Goal: Task Accomplishment & Management: Manage account settings

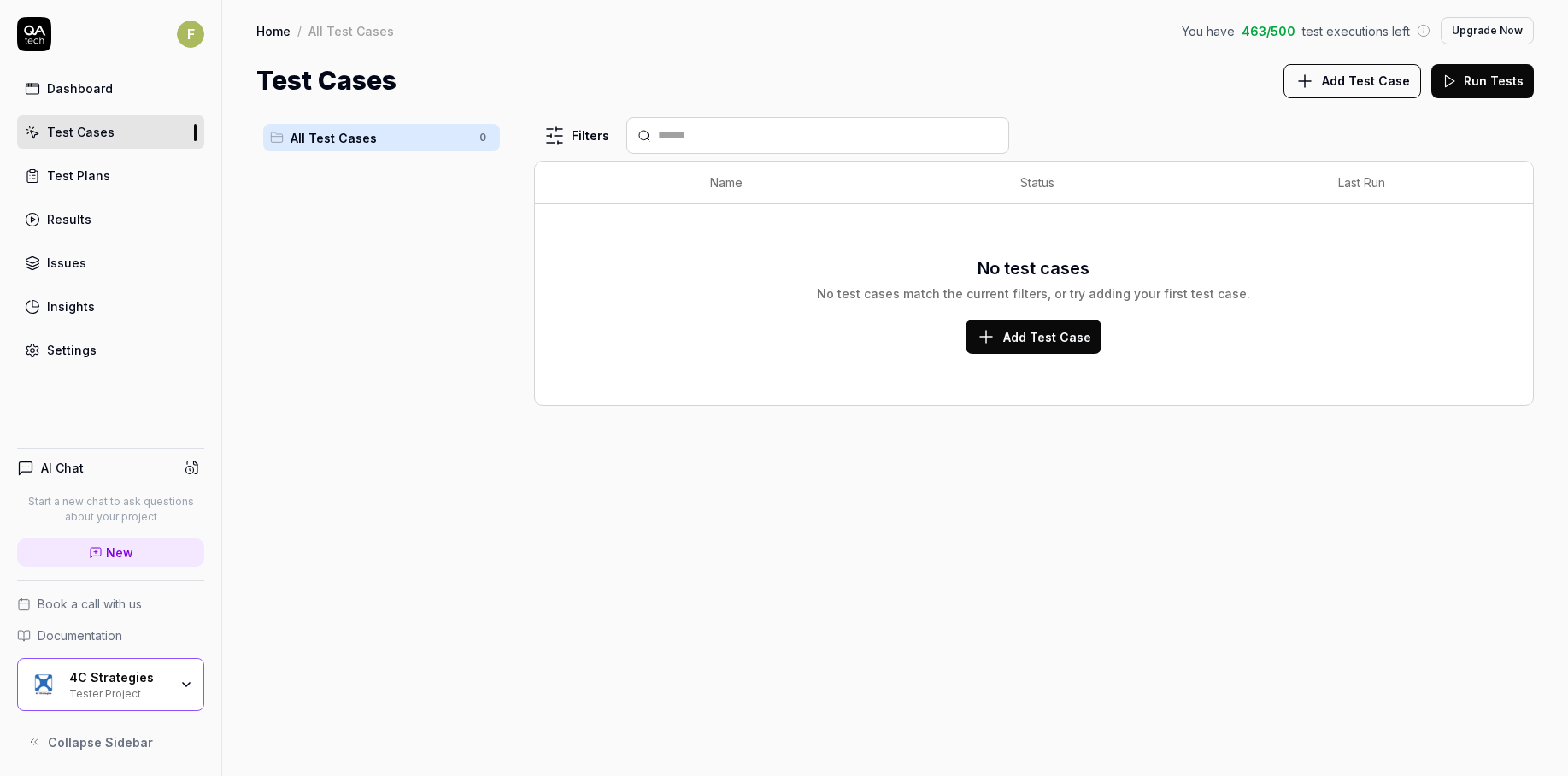
click at [1042, 353] on div "No test cases No test cases match the current filters, or try adding your first…" at bounding box center [1034, 305] width 964 height 180
click at [1038, 341] on span "Add Test Case" at bounding box center [1048, 336] width 88 height 17
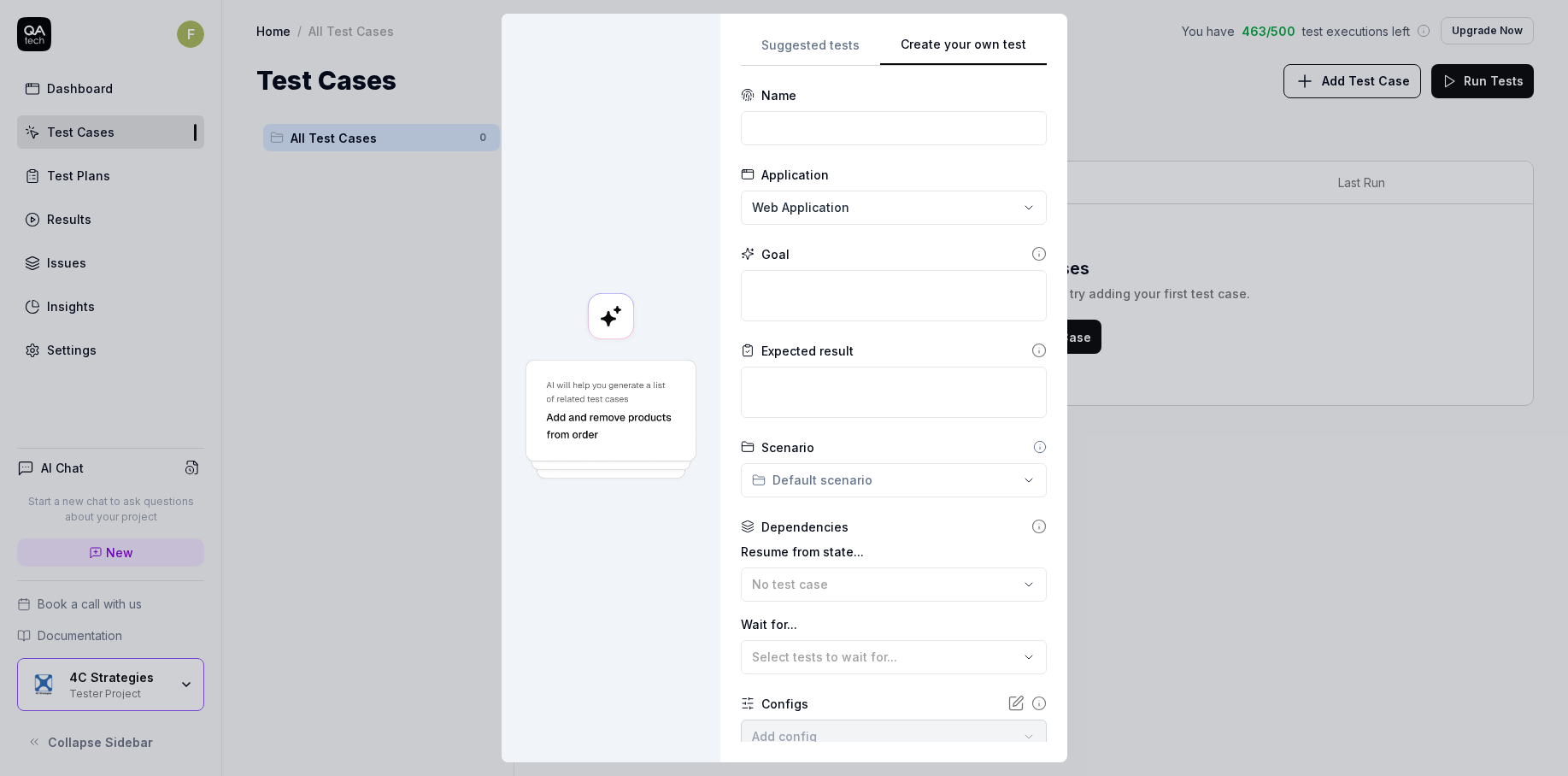
click at [1025, 206] on div "Suggested tests Create your own test Name Application Web Application Goal Expe…" at bounding box center [894, 388] width 306 height 707
click at [924, 130] on input at bounding box center [894, 128] width 306 height 34
type input "Login"
click at [889, 295] on textarea at bounding box center [894, 295] width 306 height 52
type textarea "*"
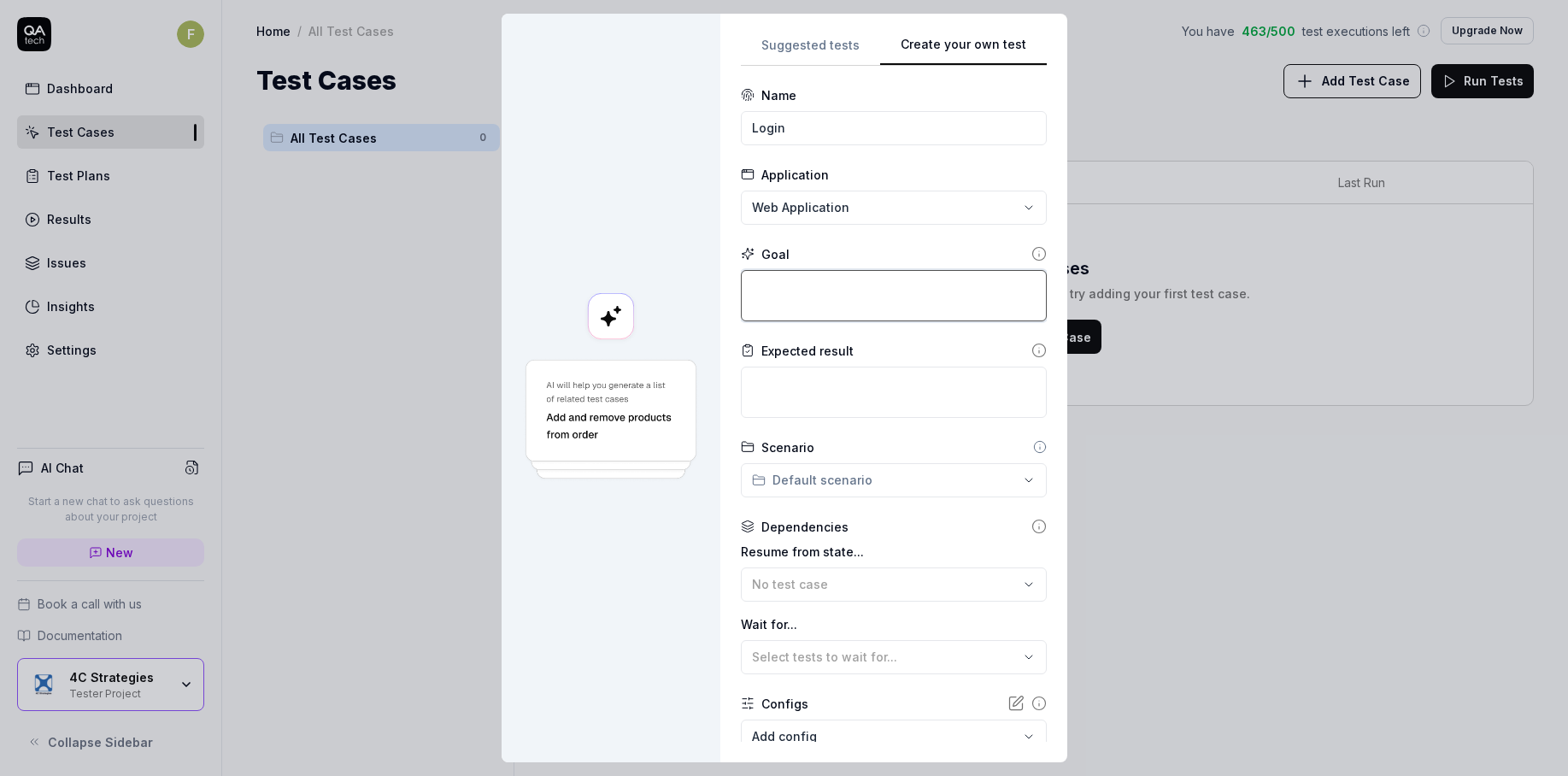
type textarea "L"
type textarea "*"
type textarea "Lo"
type textarea "*"
type textarea "Log"
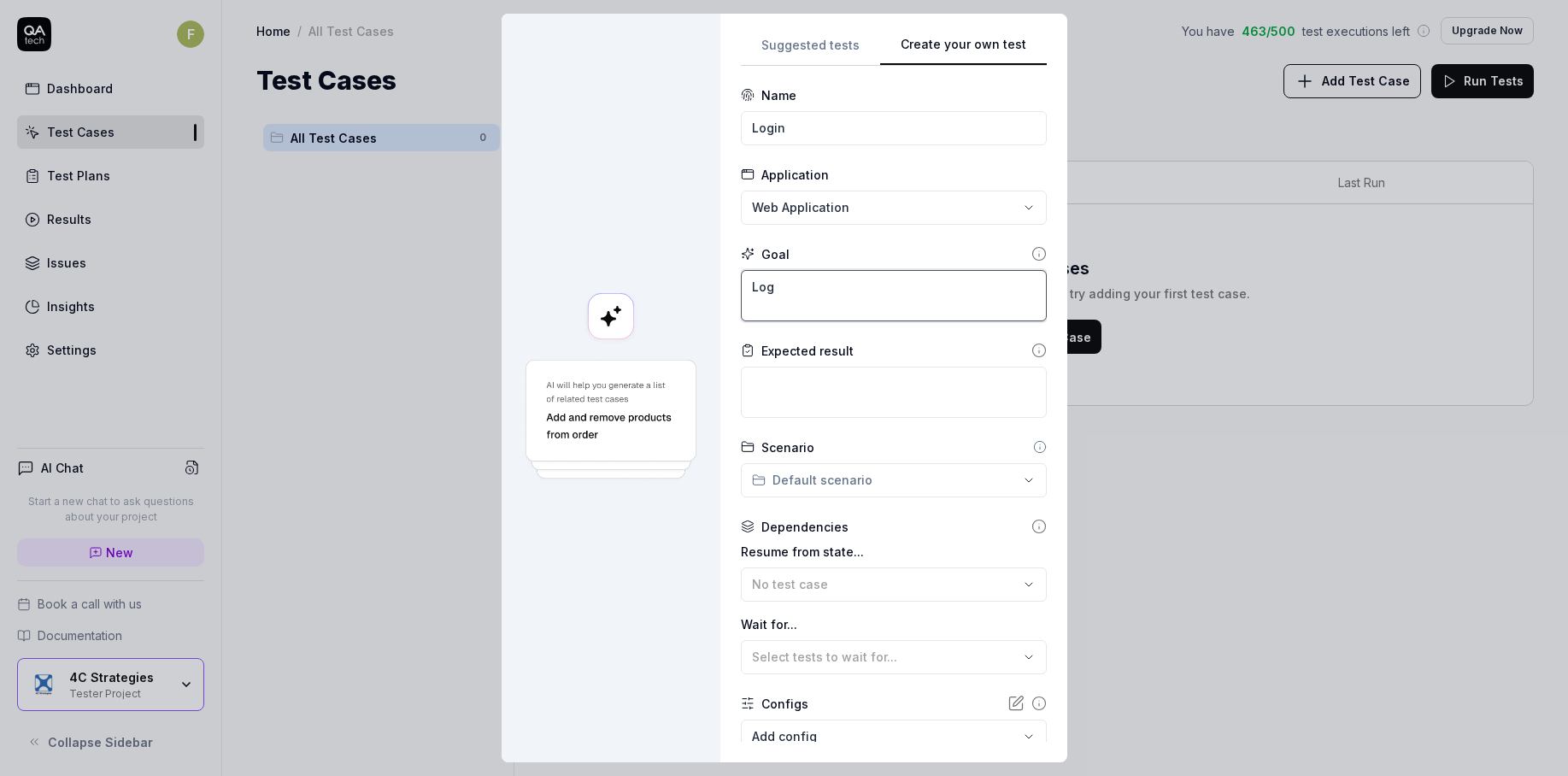
type textarea "*"
type textarea "Logi"
type textarea "*"
type textarea "Login"
type textarea "*"
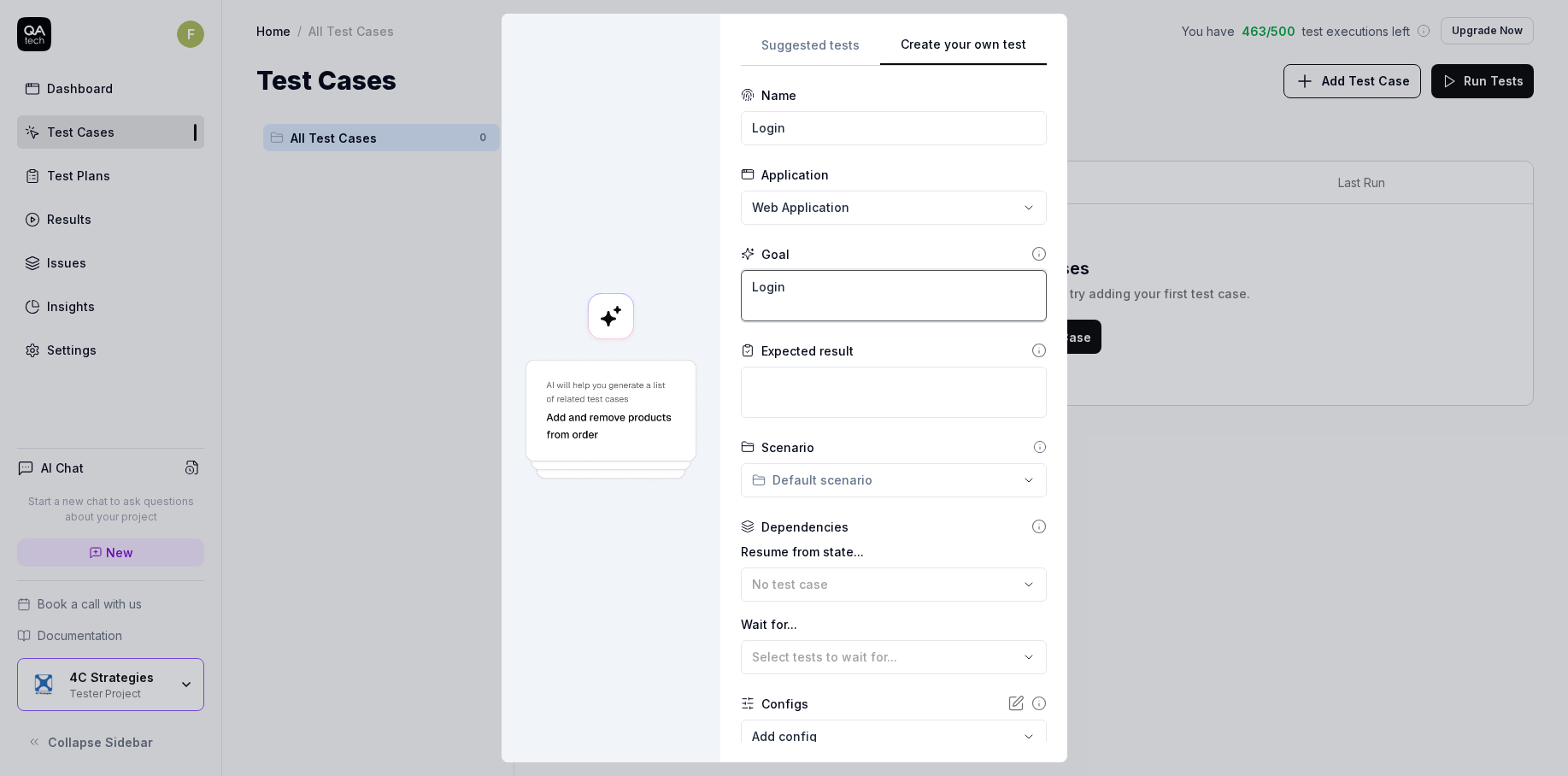
type textarea "Login w"
type textarea "*"
type textarea "Login wi"
type textarea "*"
type textarea "Login wit"
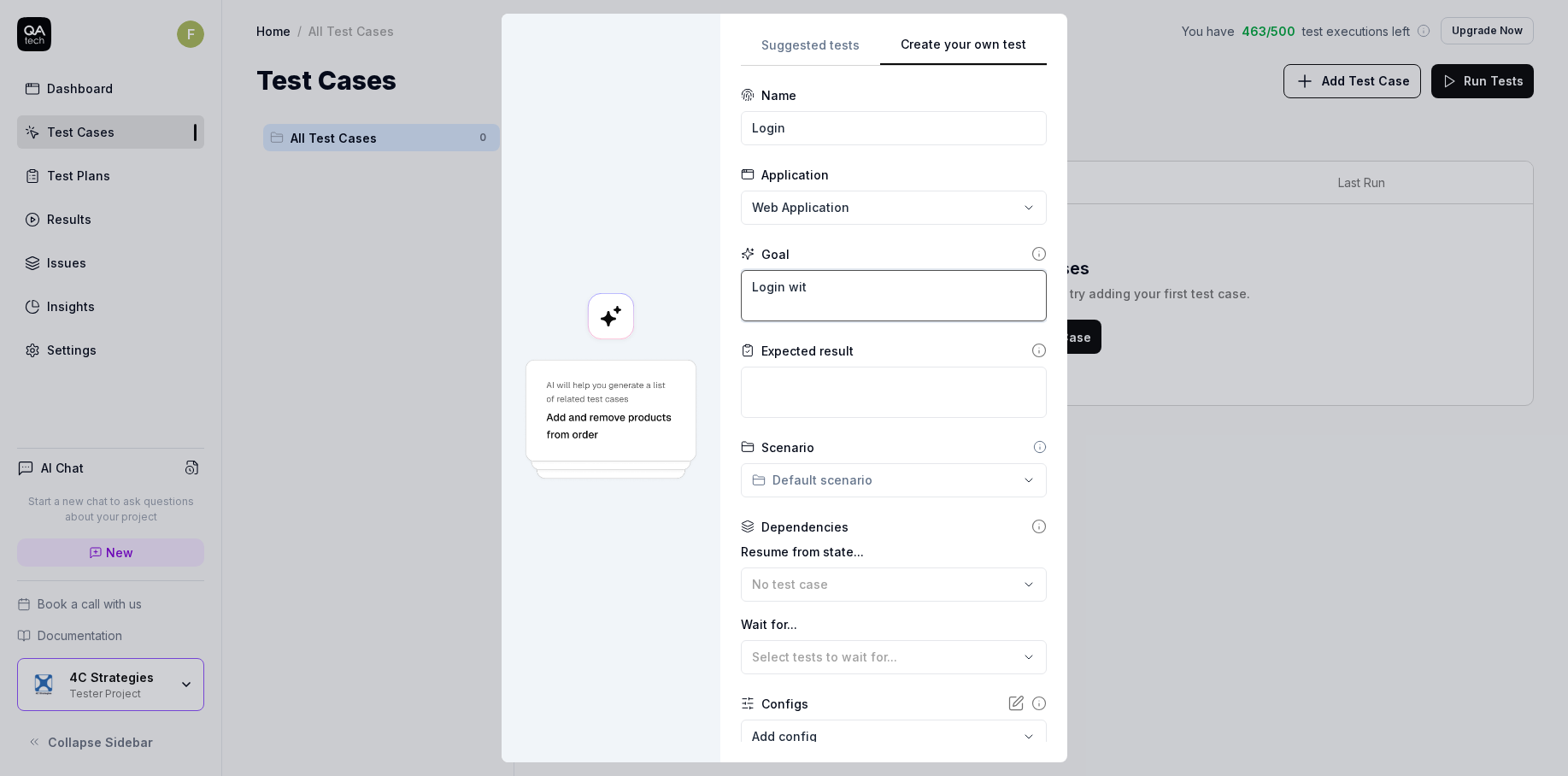
type textarea "*"
type textarea "Login with"
type textarea "*"
type textarea "Login with f"
type textarea "*"
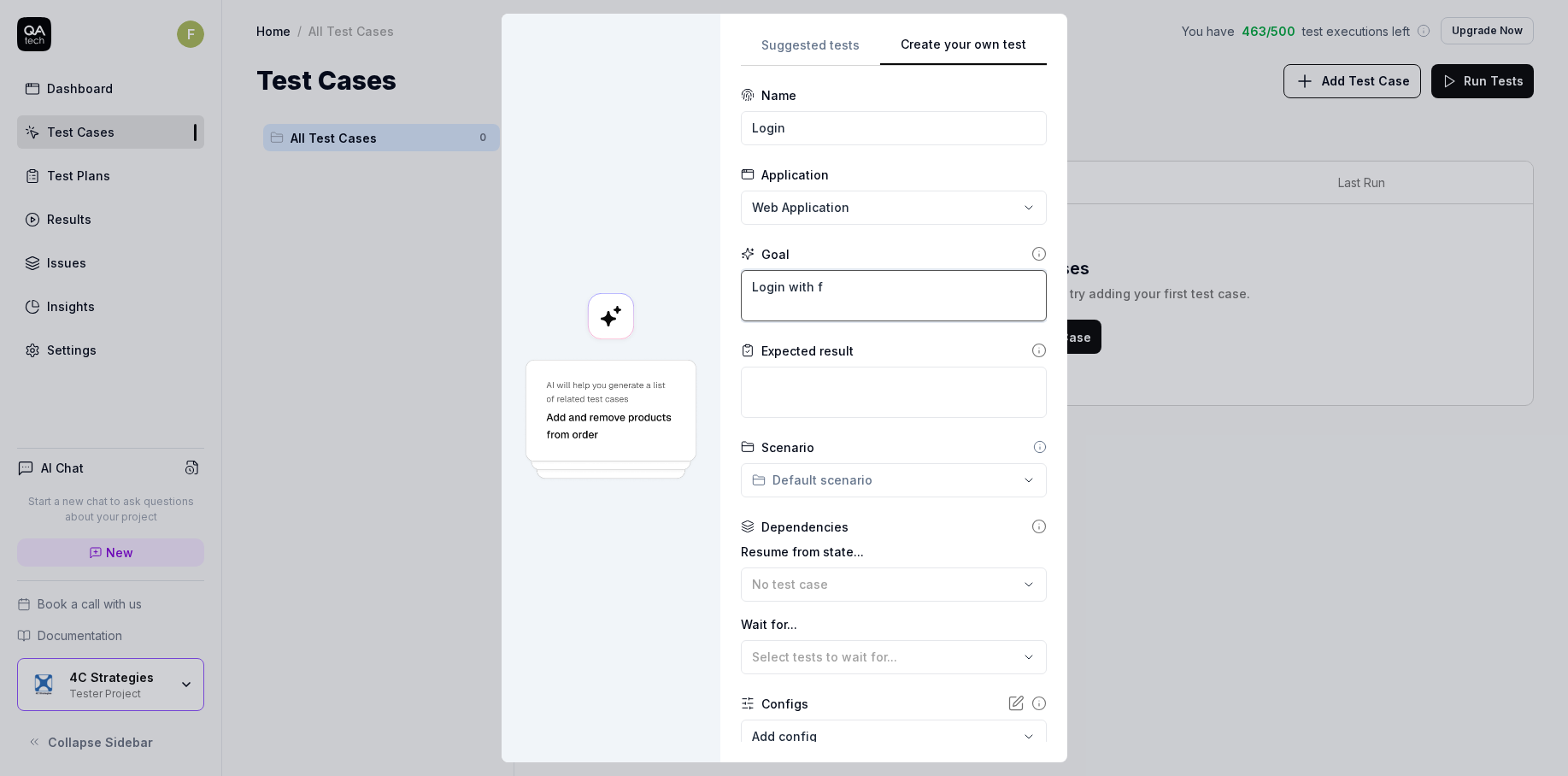
type textarea "Login with fa"
type textarea "*"
type textarea "Login with fat"
type textarea "*"
type textarea "Login with fata"
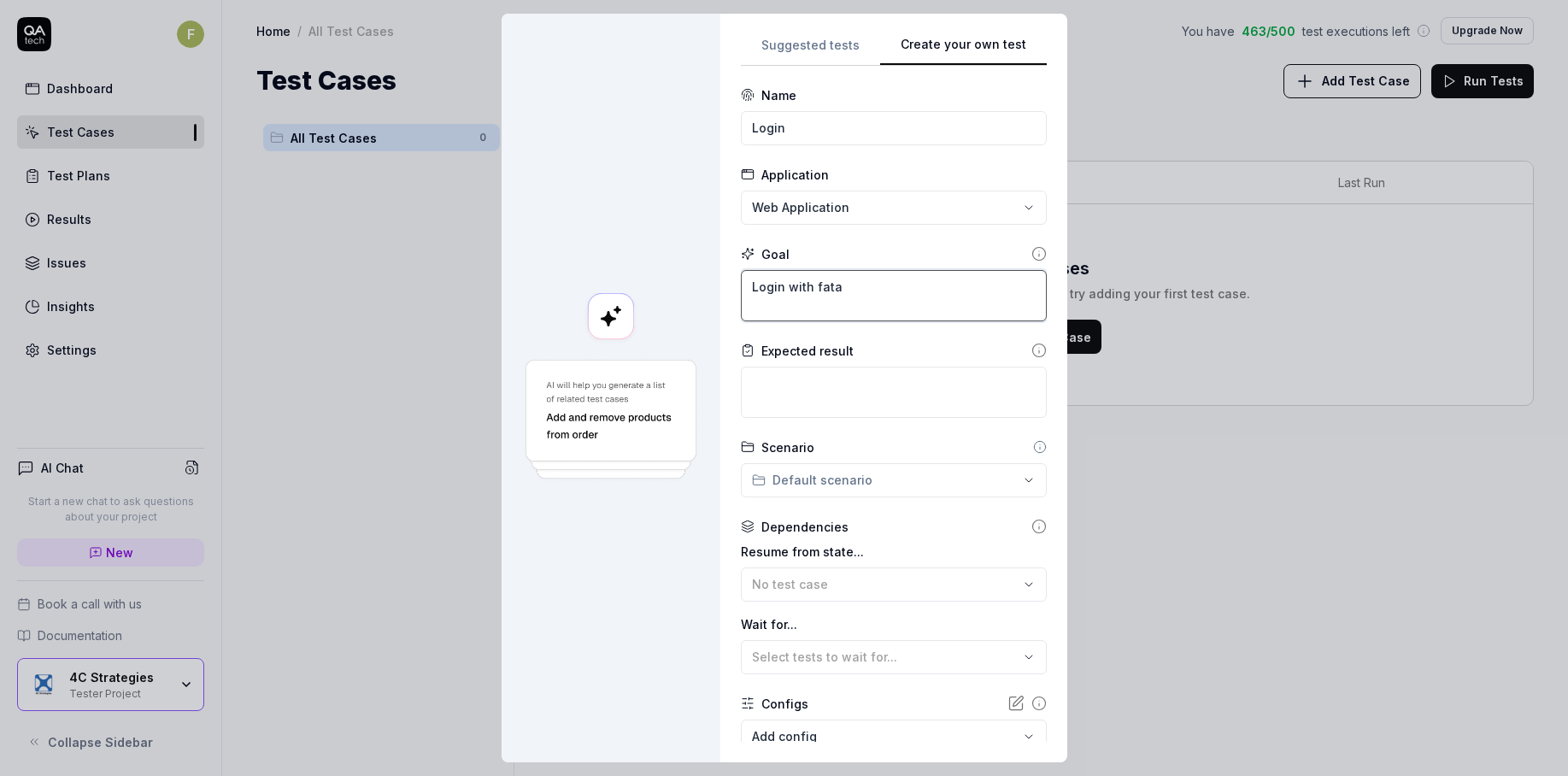
type textarea "*"
type textarea "Login with fatan"
type textarea "*"
type textarea "l"
type textarea "*"
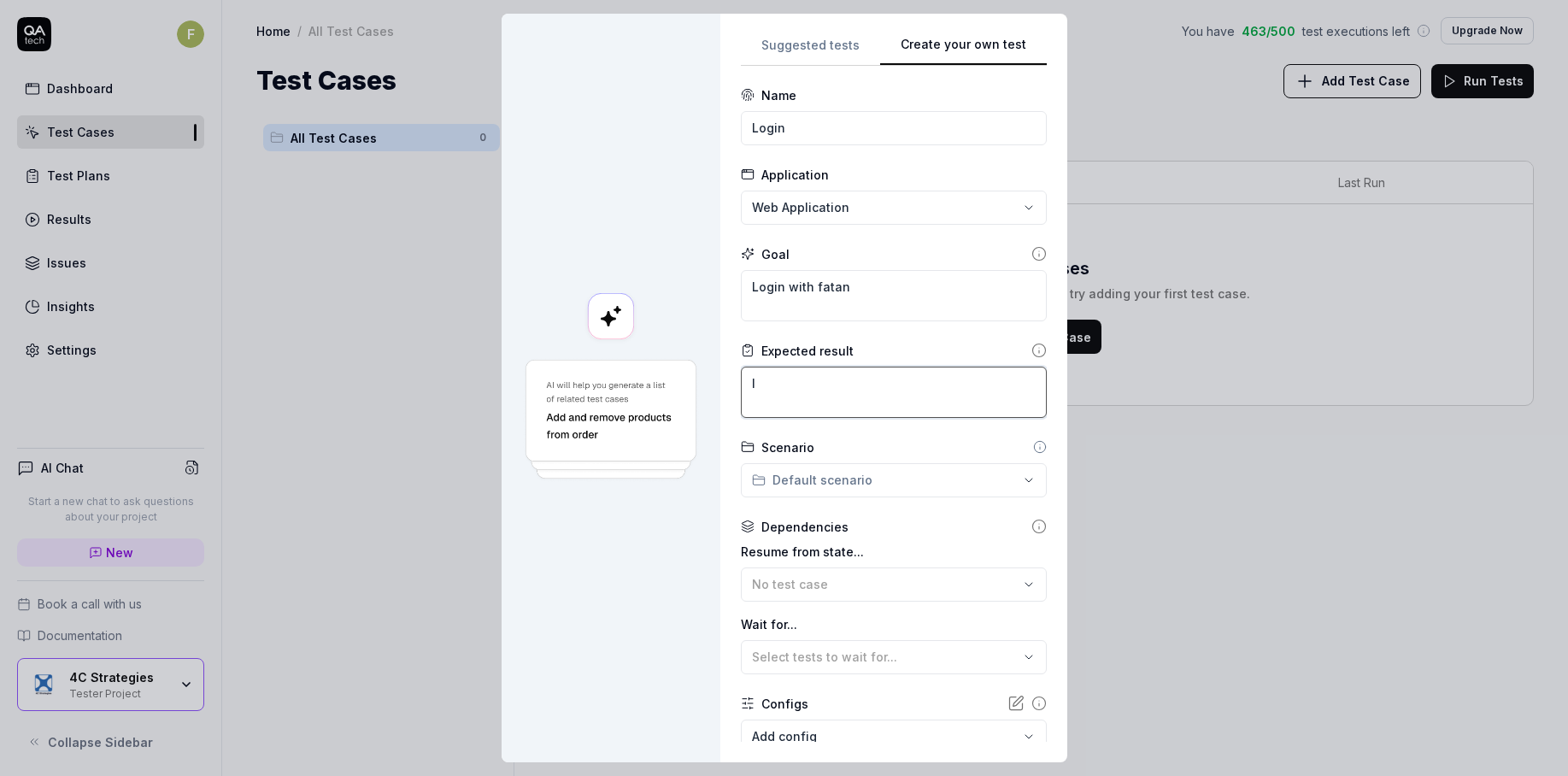
type textarea "lo"
type textarea "*"
type textarea "log"
type textarea "*"
type textarea "lo"
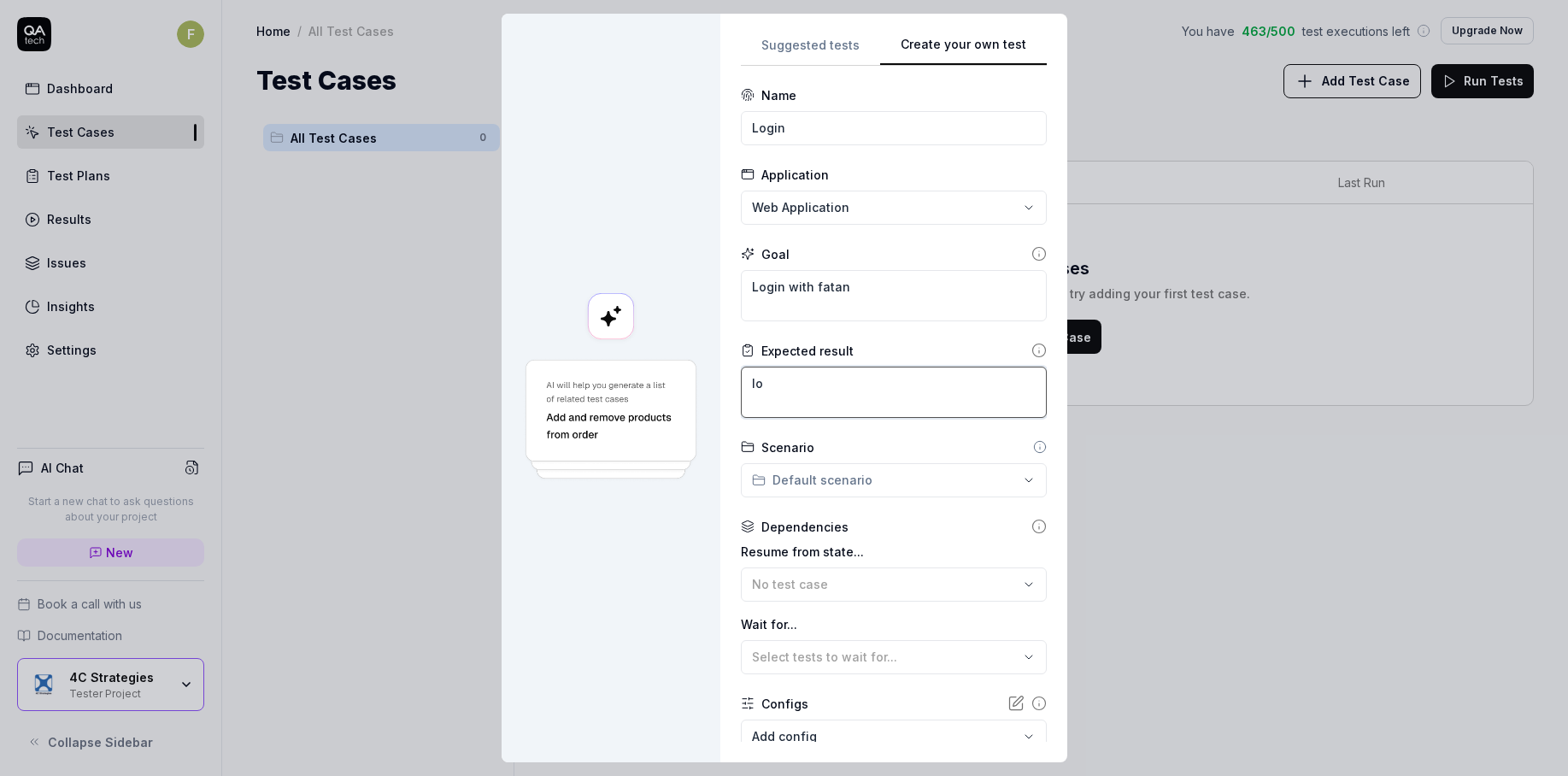
type textarea "*"
type textarea "l"
type textarea "*"
type textarea "L"
type textarea "*"
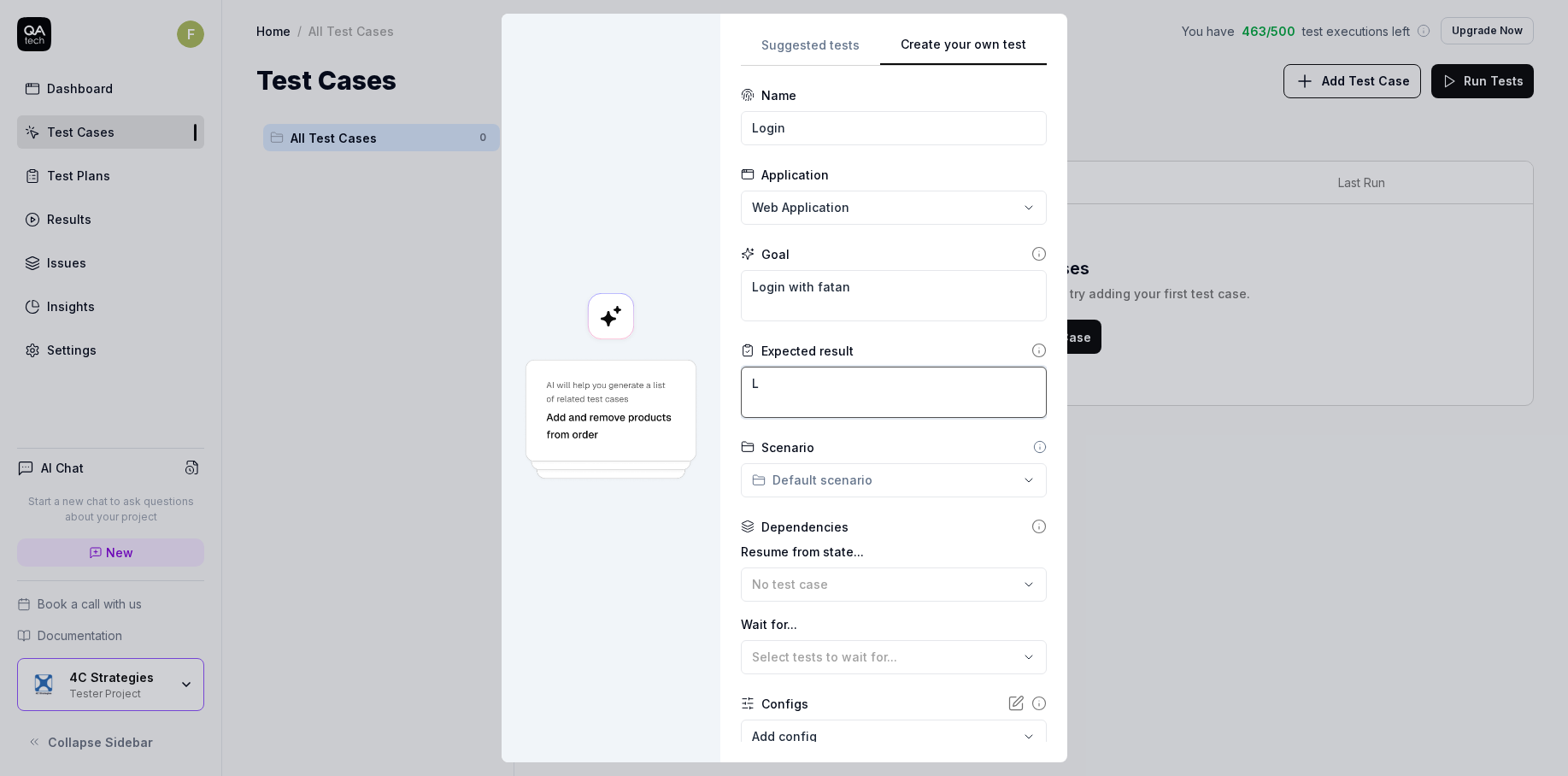
type textarea "Lo"
type textarea "*"
type textarea "Log"
type textarea "*"
type textarea "Logi"
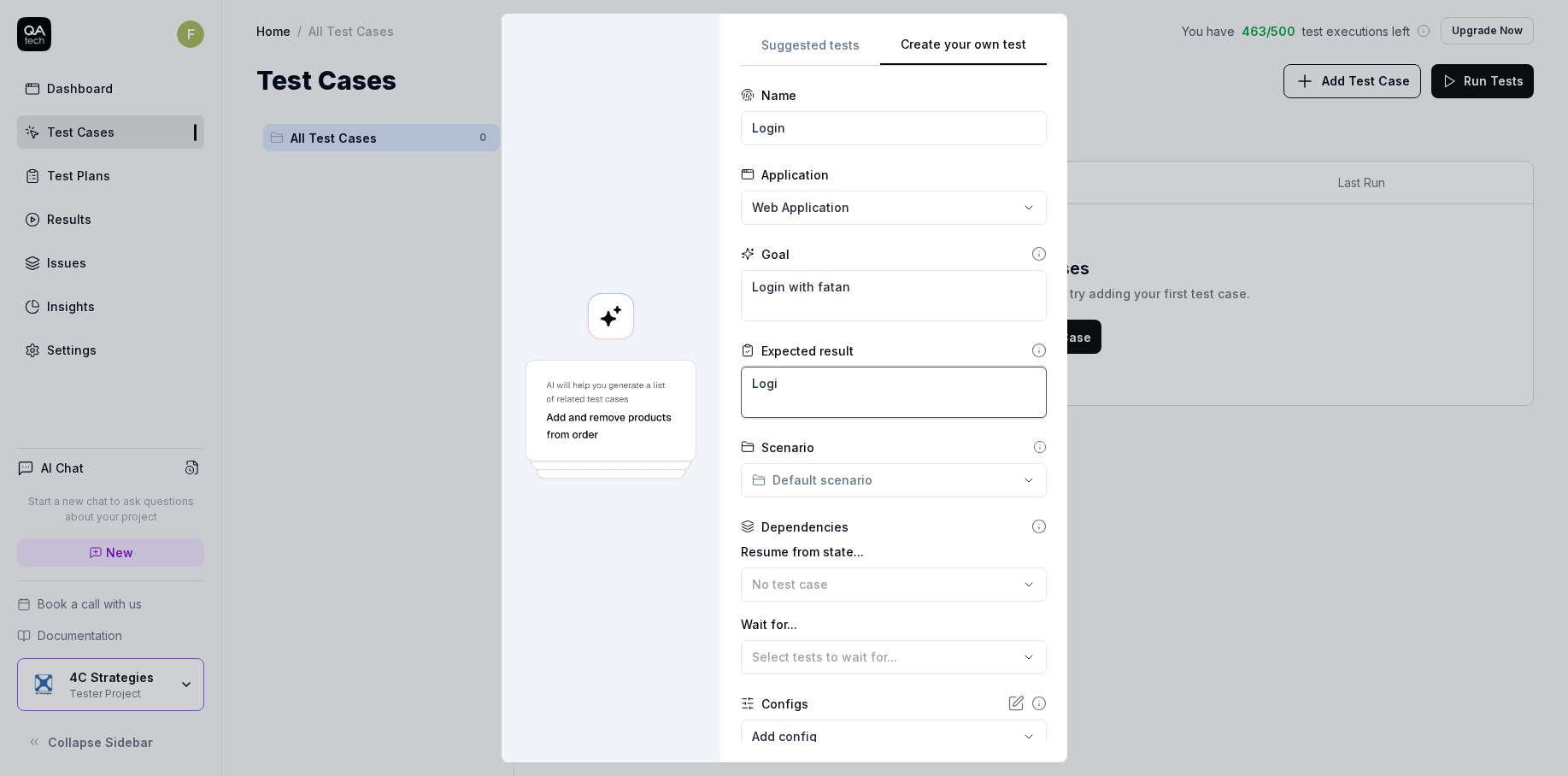
type textarea "*"
type textarea "Login"
type textarea "*"
type textarea "Login s"
type textarea "*"
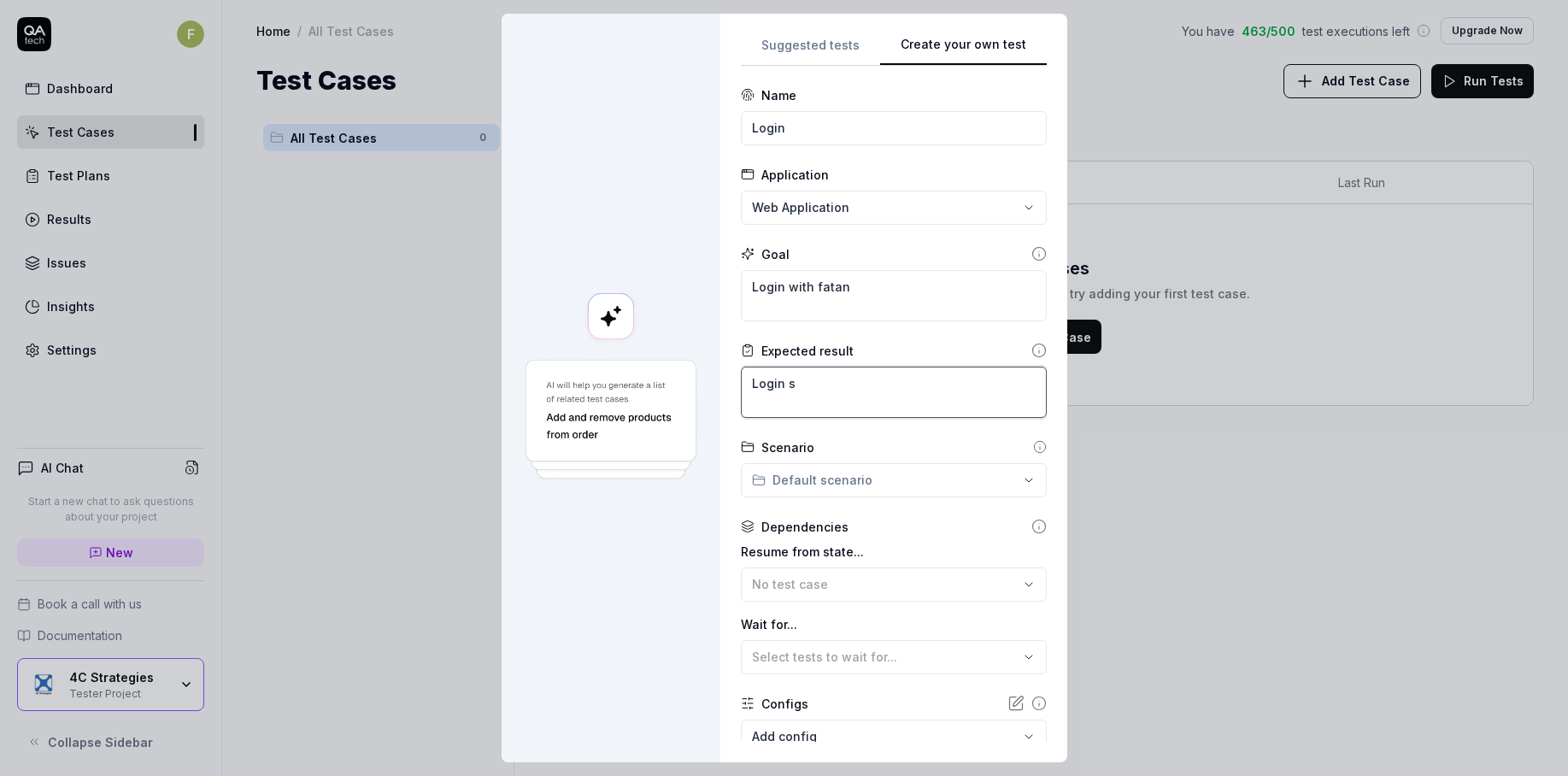
type textarea "Login su"
type textarea "*"
type textarea "Login suc"
type textarea "*"
type textarea "Login succ"
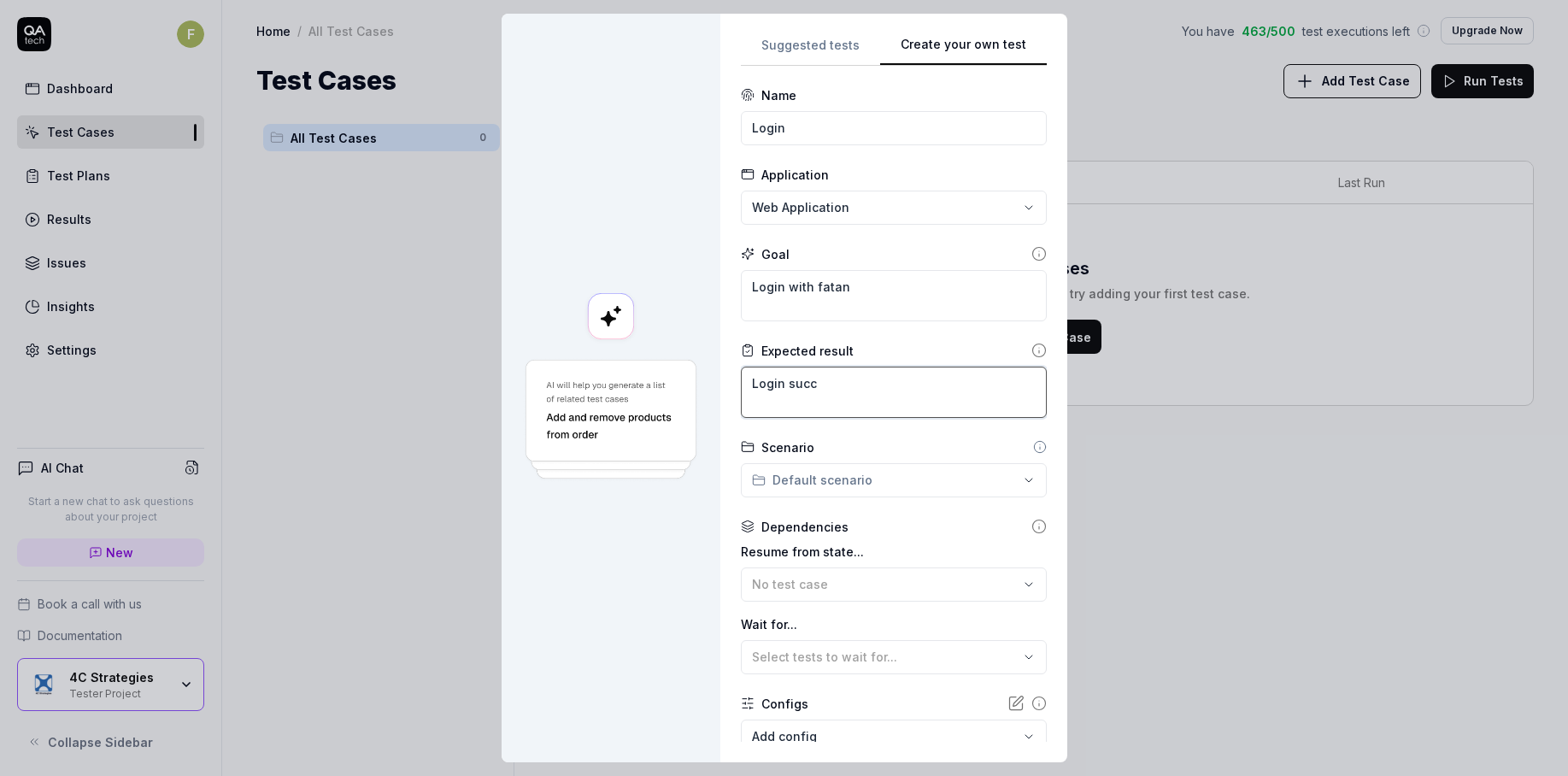
type textarea "*"
type textarea "Login succe"
type textarea "*"
type textarea "Login succes"
type textarea "*"
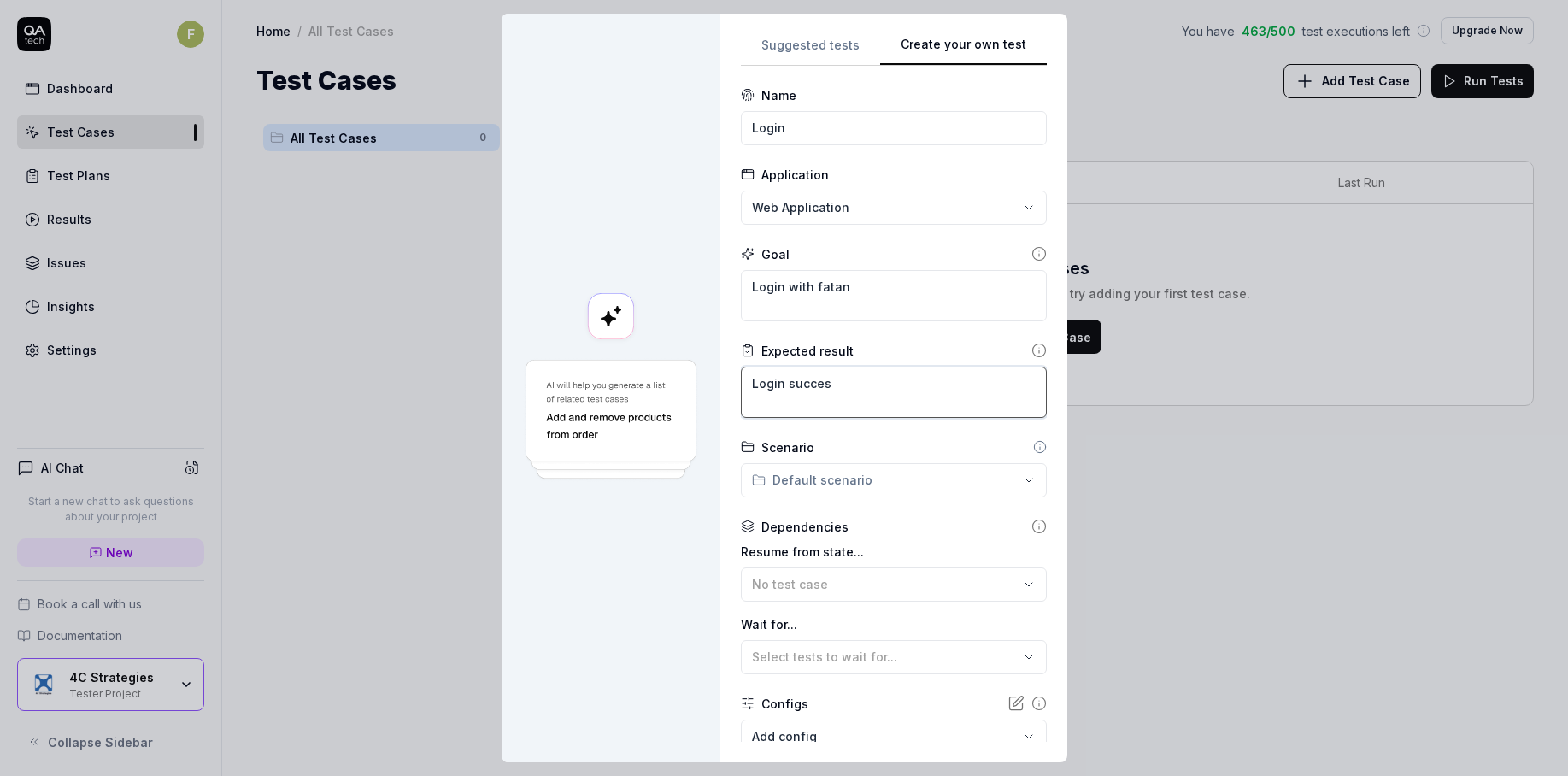
type textarea "Login success"
type textarea "*"
type textarea "Login successf"
type textarea "*"
type textarea "Login successfu"
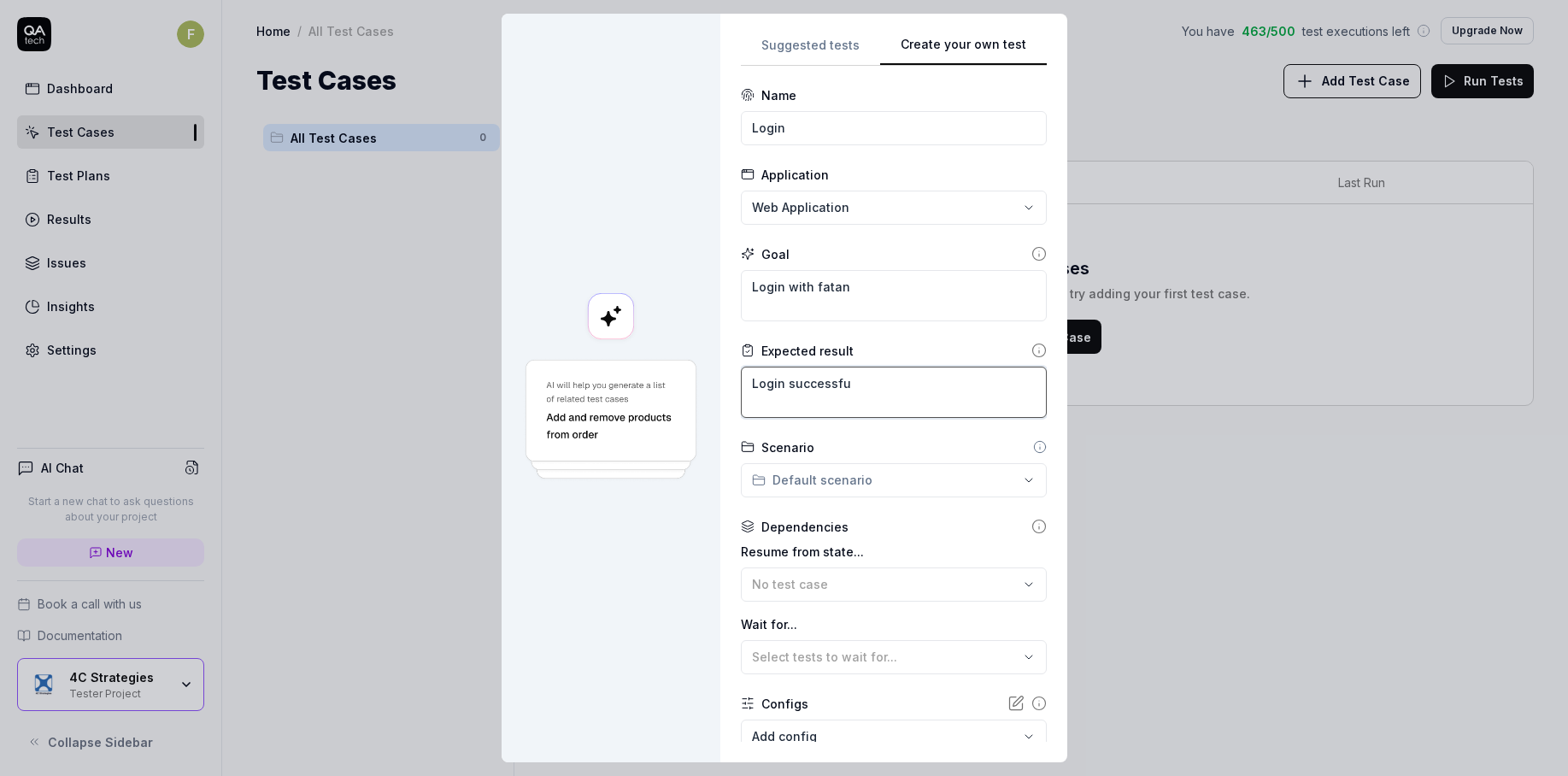
type textarea "*"
type textarea "Login successful"
type textarea "*"
type textarea "Login successful"
click at [900, 478] on div "**********" at bounding box center [784, 388] width 1568 height 776
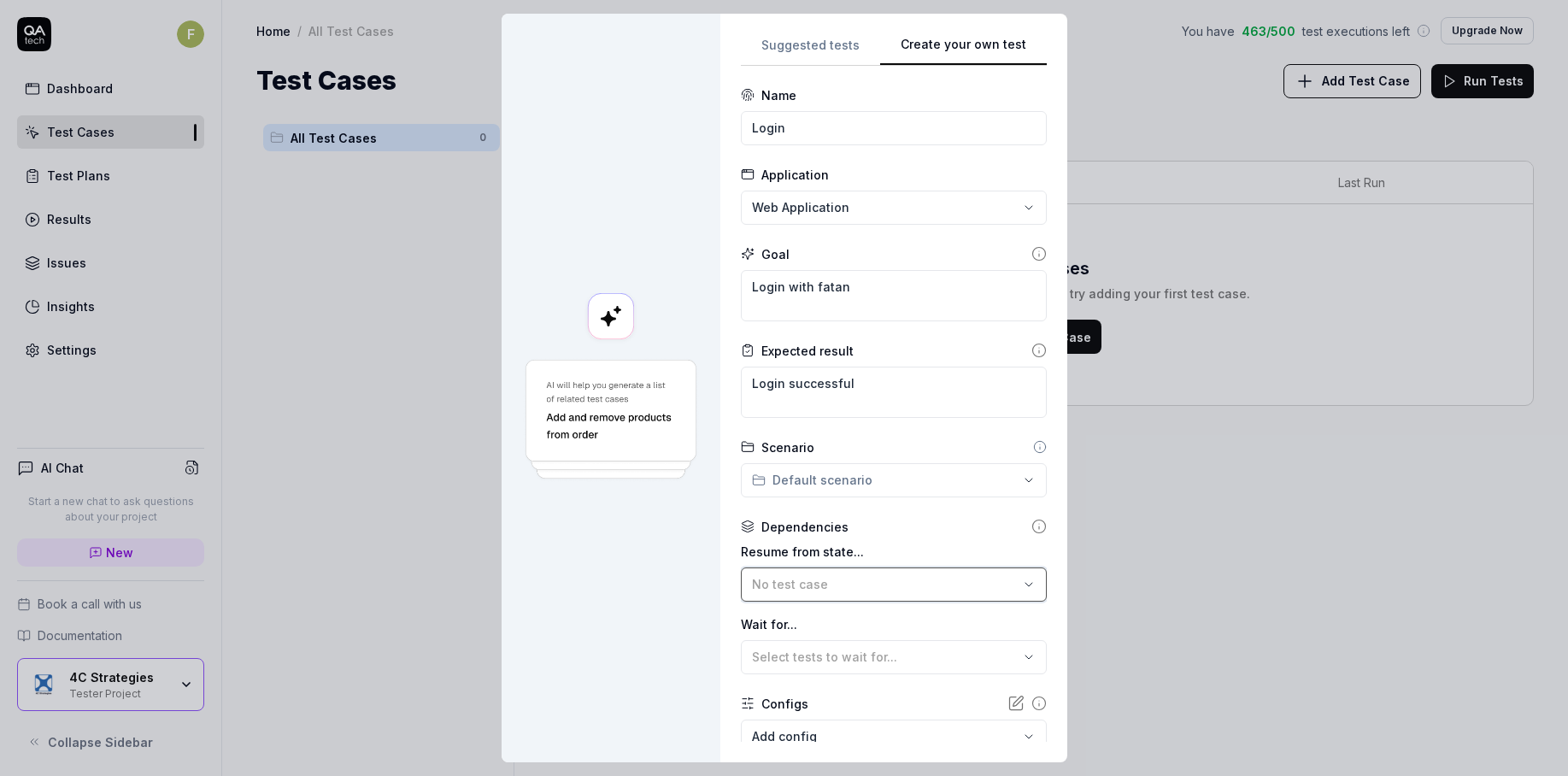
drag, startPoint x: 917, startPoint y: 515, endPoint x: 876, endPoint y: 586, distance: 82.0
drag, startPoint x: 876, startPoint y: 586, endPoint x: 833, endPoint y: 589, distance: 43.1
click at [833, 589] on div "No test case" at bounding box center [886, 584] width 267 height 17
click at [885, 528] on div "Dependencies" at bounding box center [894, 526] width 306 height 17
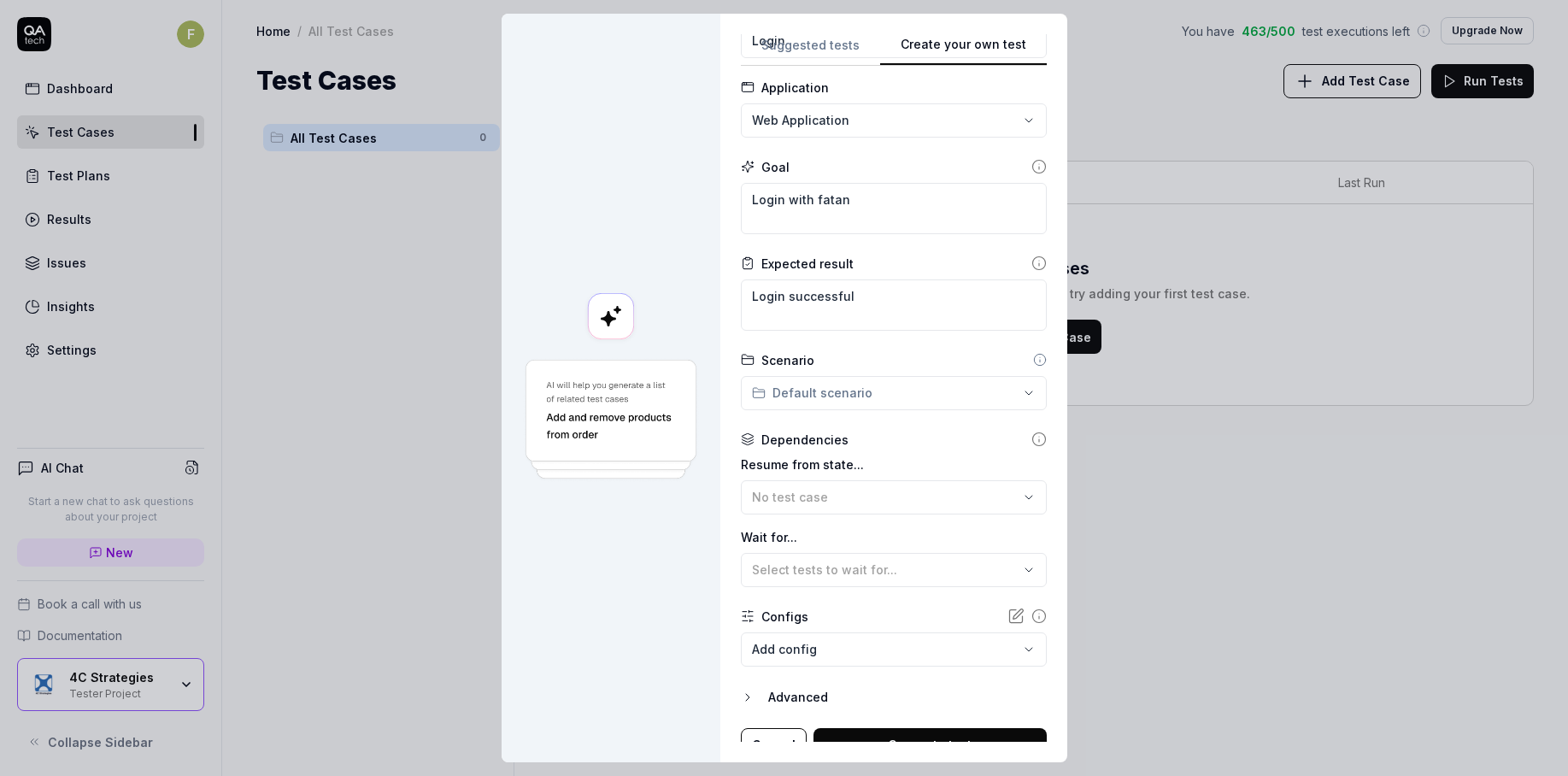
scroll to position [93, 0]
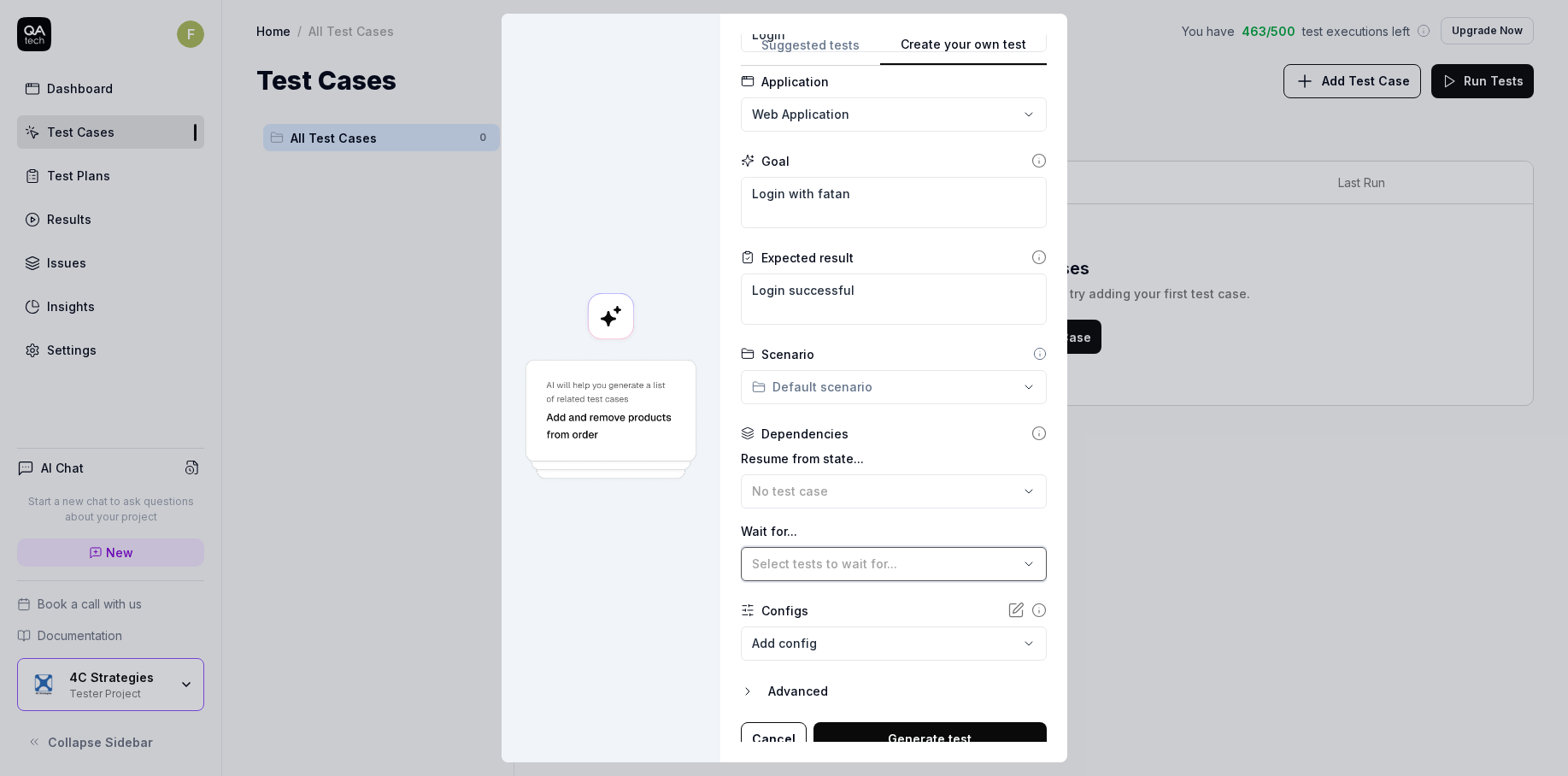
click at [865, 560] on span "Select tests to wait for..." at bounding box center [825, 563] width 145 height 15
click at [877, 511] on div "Resume from state... No test case Wait for... Select tests to wait for..." at bounding box center [894, 515] width 306 height 132
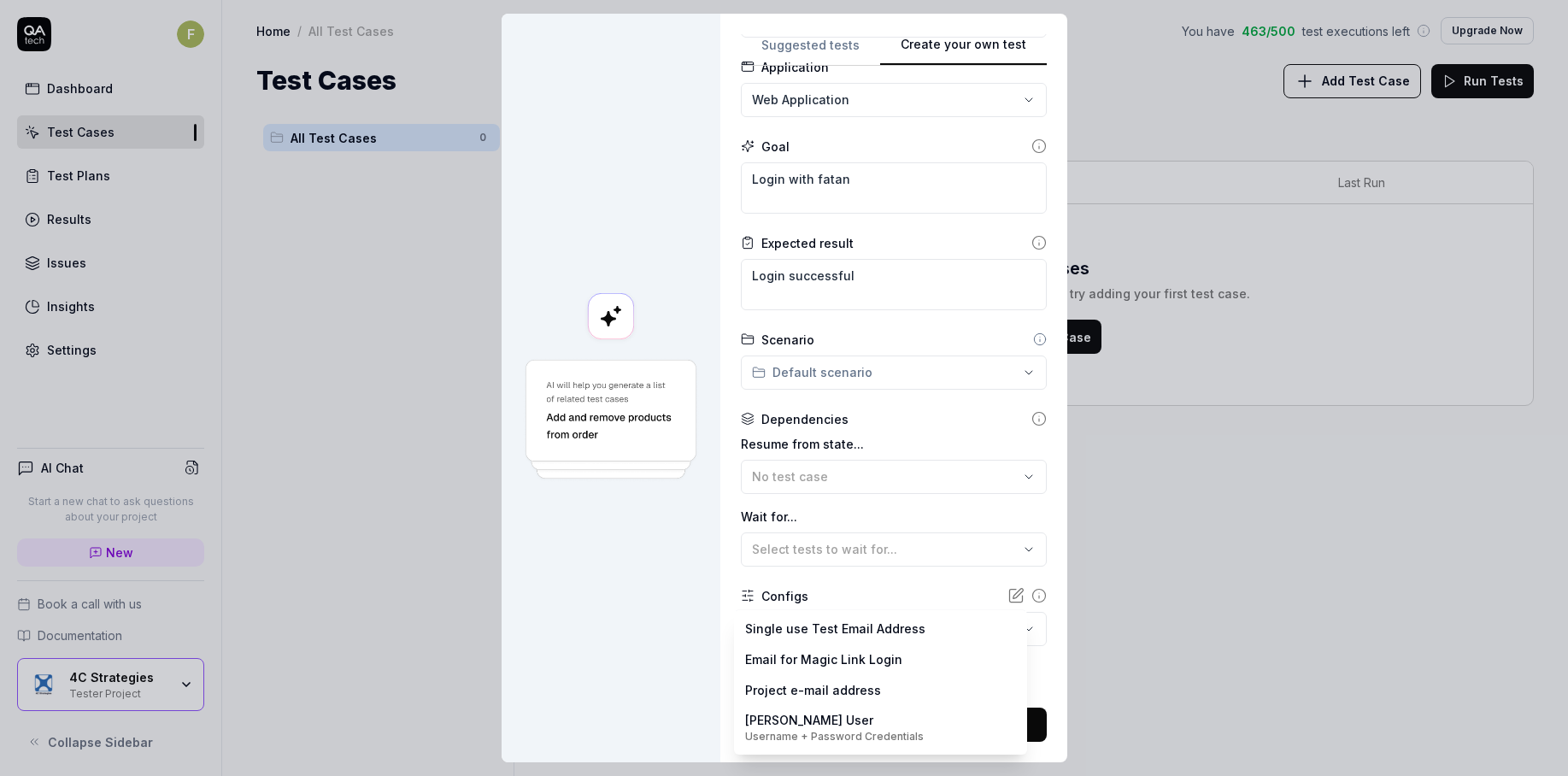
click at [842, 632] on body "F Dashboard Test Cases Test Plans Results Issues Insights Settings AI Chat Star…" at bounding box center [784, 388] width 1568 height 776
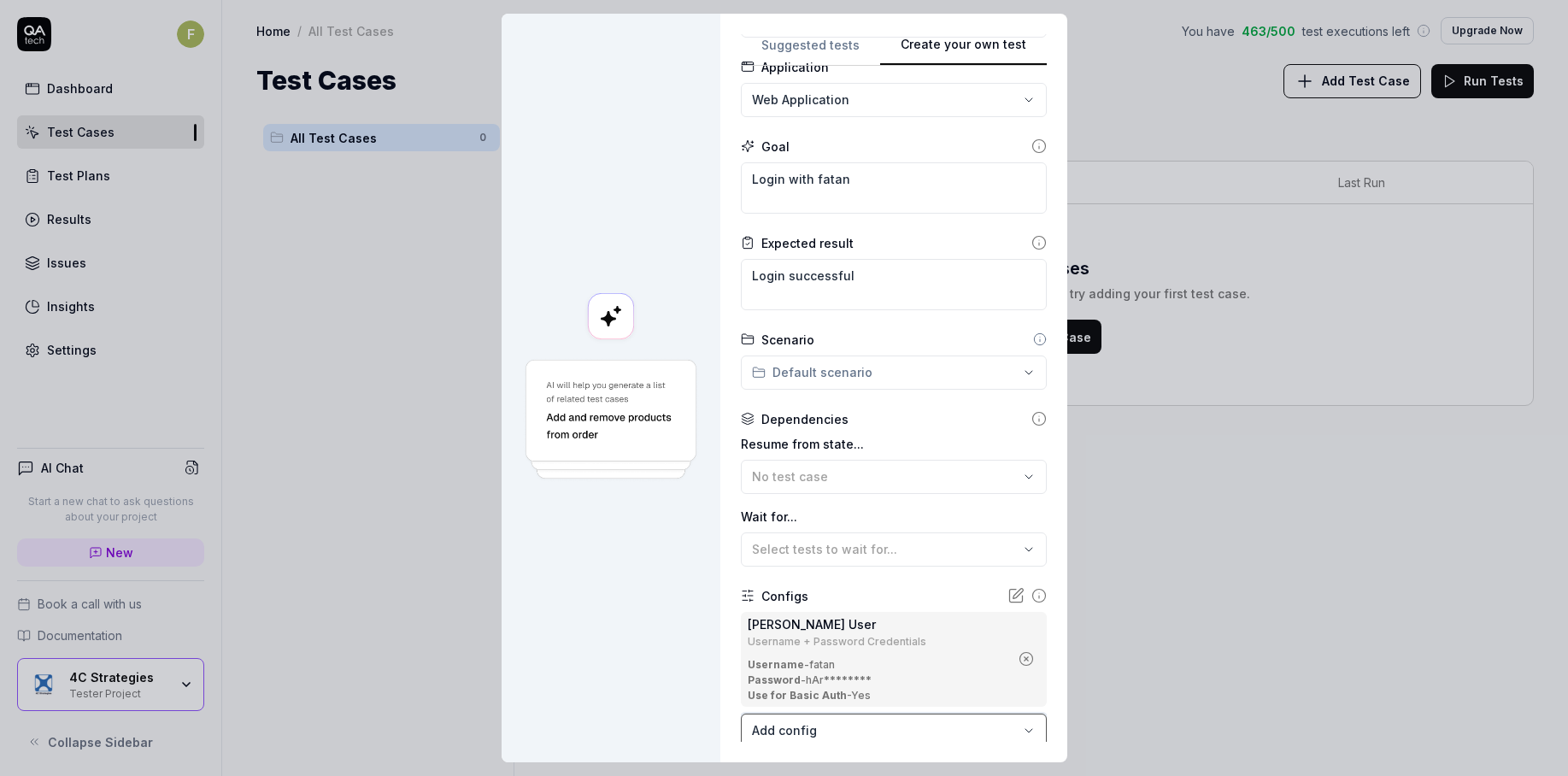
scroll to position [209, 0]
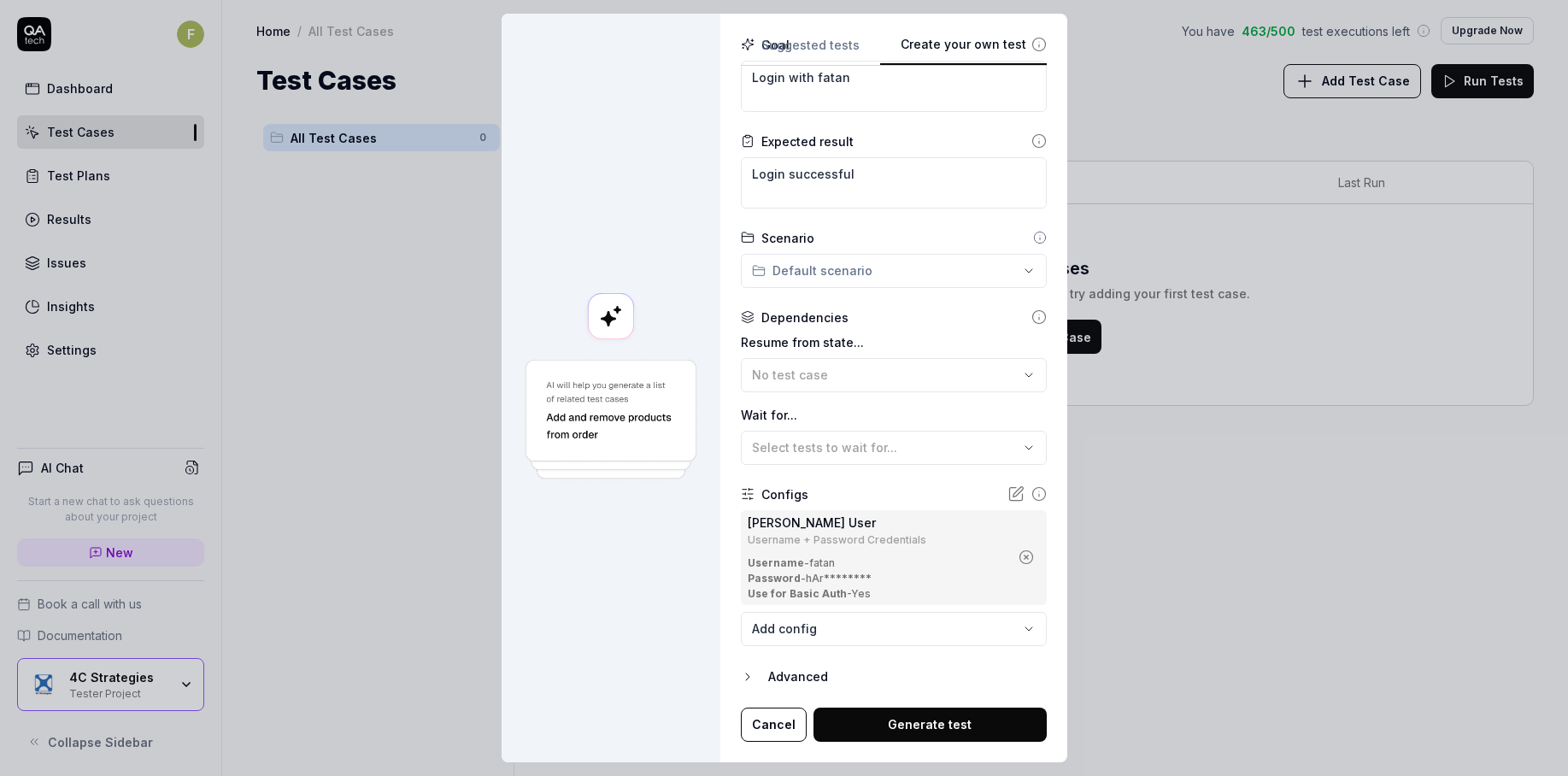
click at [902, 731] on button "Generate test" at bounding box center [930, 724] width 233 height 34
type textarea "*"
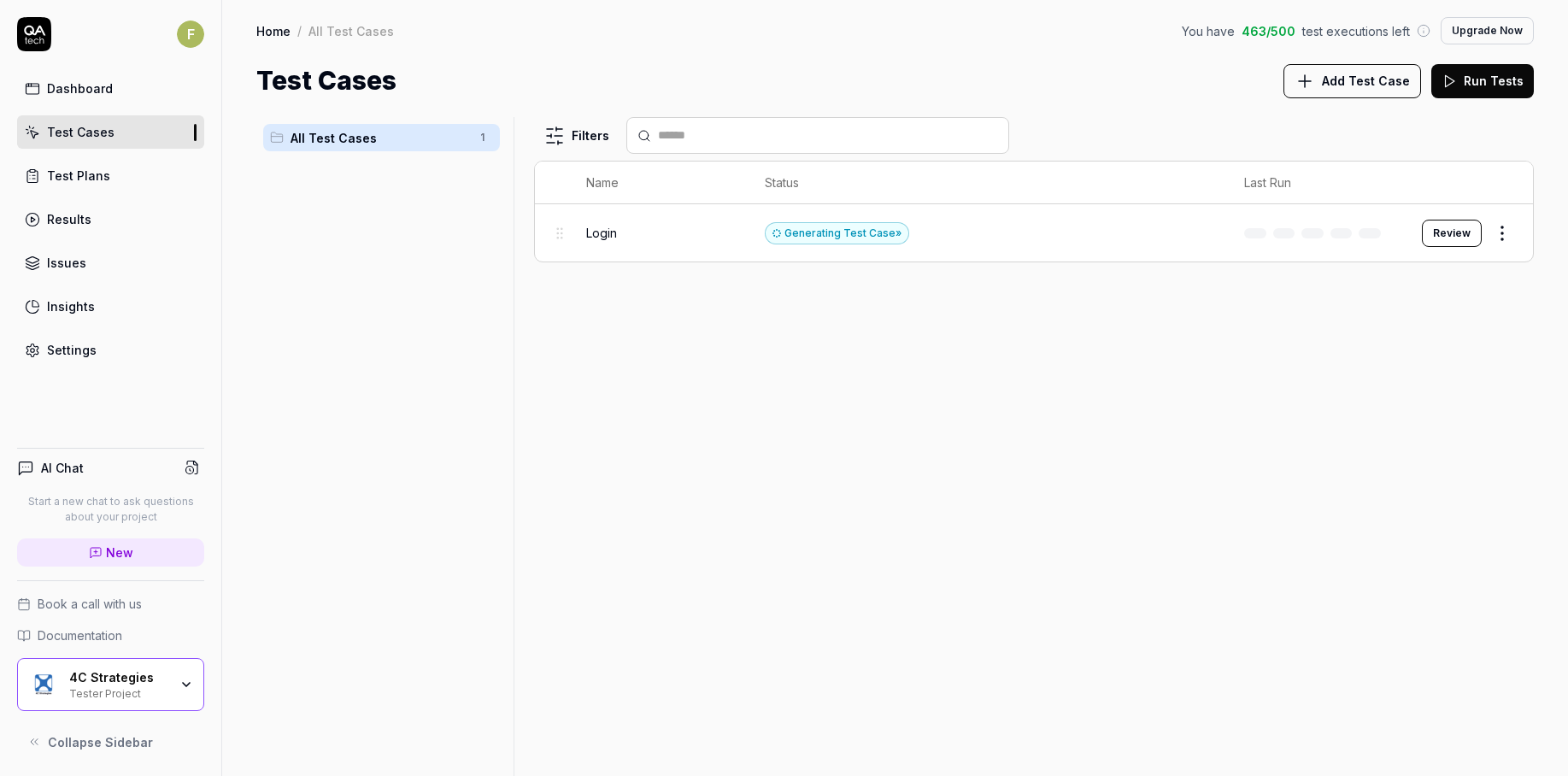
click at [1134, 515] on div "Filters Name Status Last Run Login Generating Test Case » Review" at bounding box center [1034, 446] width 1000 height 659
click at [1461, 238] on button "Review" at bounding box center [1451, 234] width 60 height 28
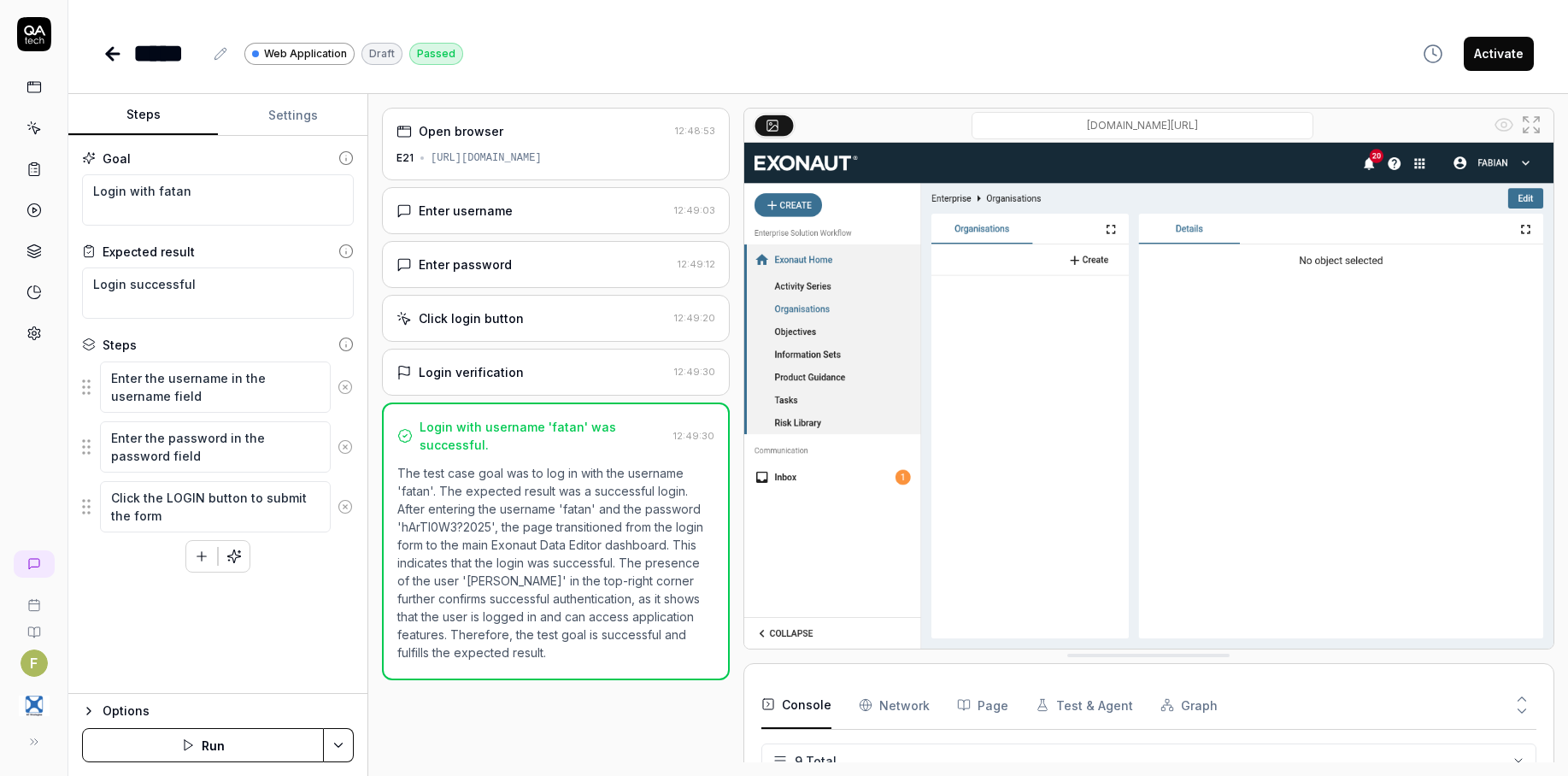
scroll to position [188, 0]
click at [107, 58] on icon at bounding box center [112, 53] width 20 height 20
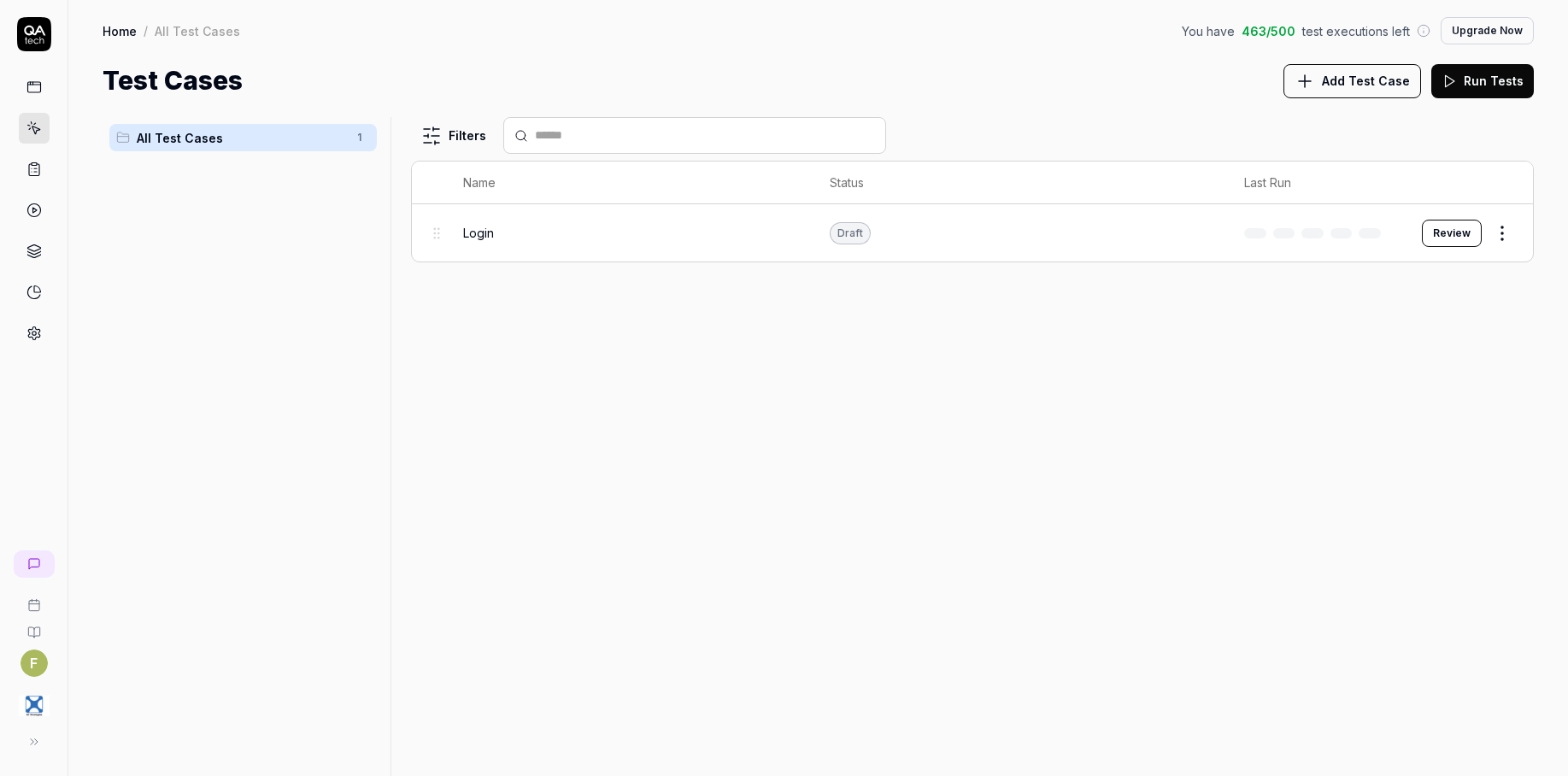
click at [37, 89] on icon at bounding box center [34, 87] width 16 height 16
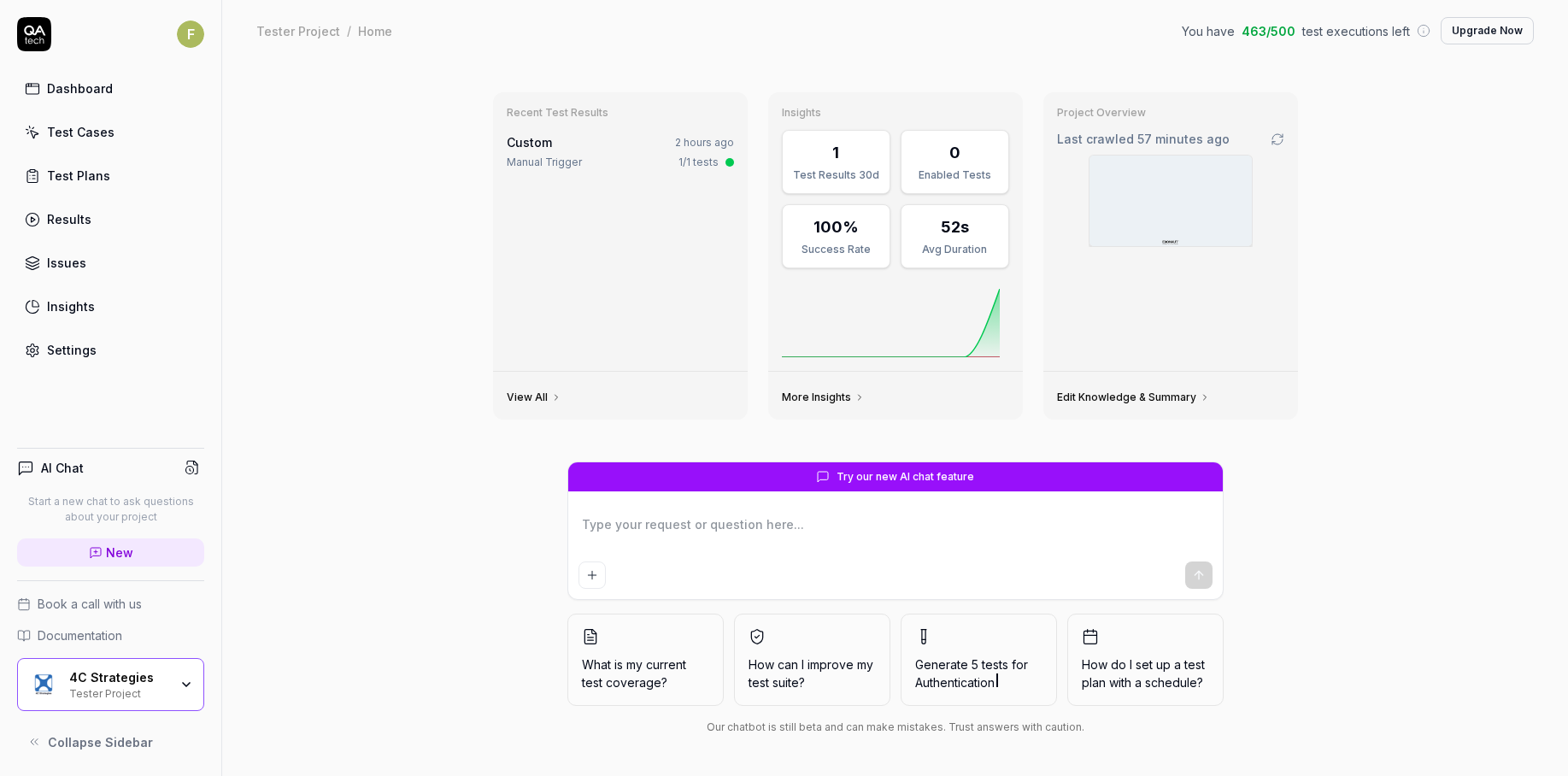
click at [97, 339] on link "Settings" at bounding box center [110, 350] width 187 height 33
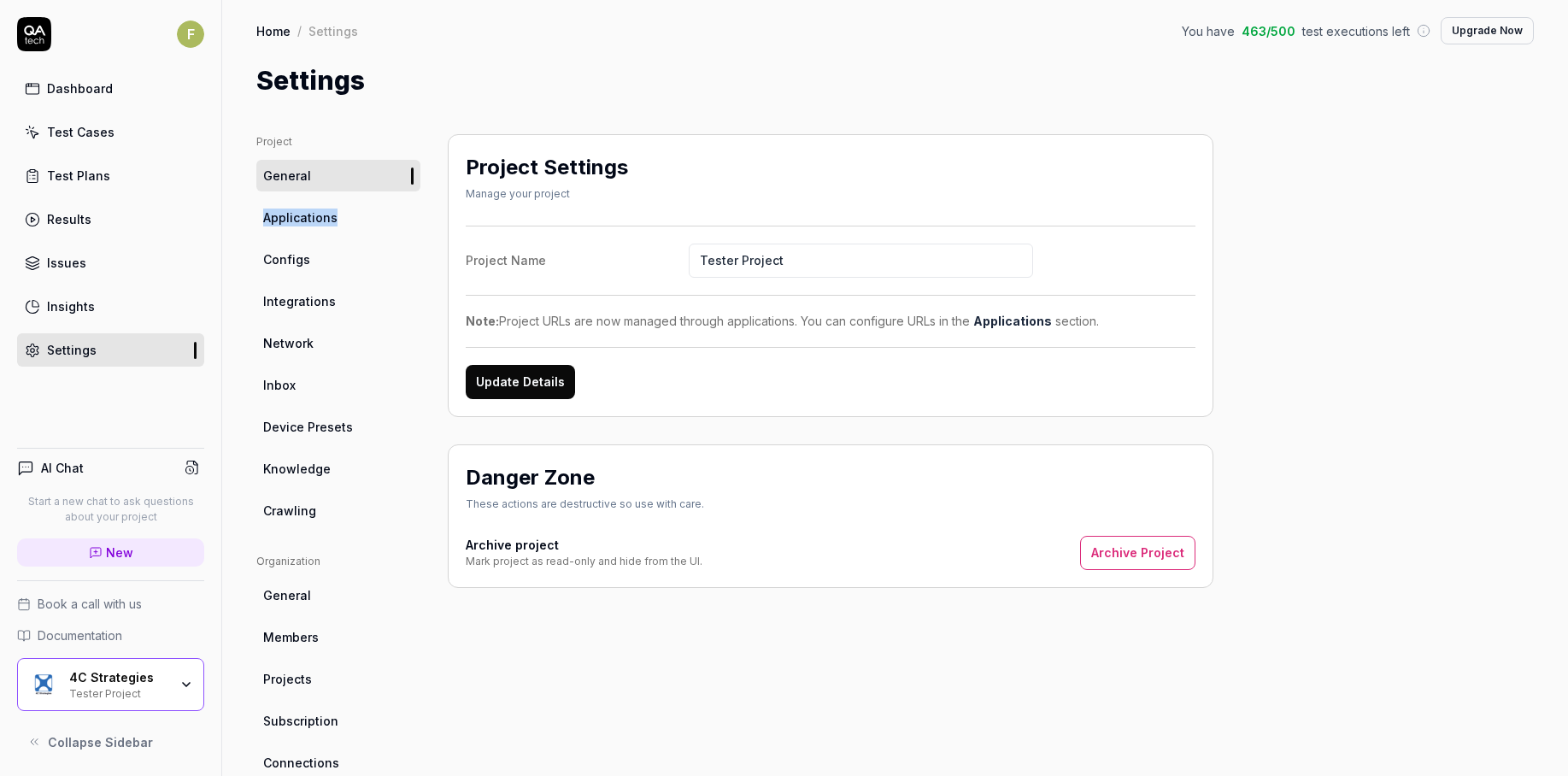
drag, startPoint x: 339, startPoint y: 198, endPoint x: 339, endPoint y: 214, distance: 16.0
click at [339, 203] on ul "Project General Applications Configs Integrations Network Inbox Device Presets …" at bounding box center [338, 330] width 164 height 392
click at [339, 214] on link "Applications" at bounding box center [338, 217] width 164 height 31
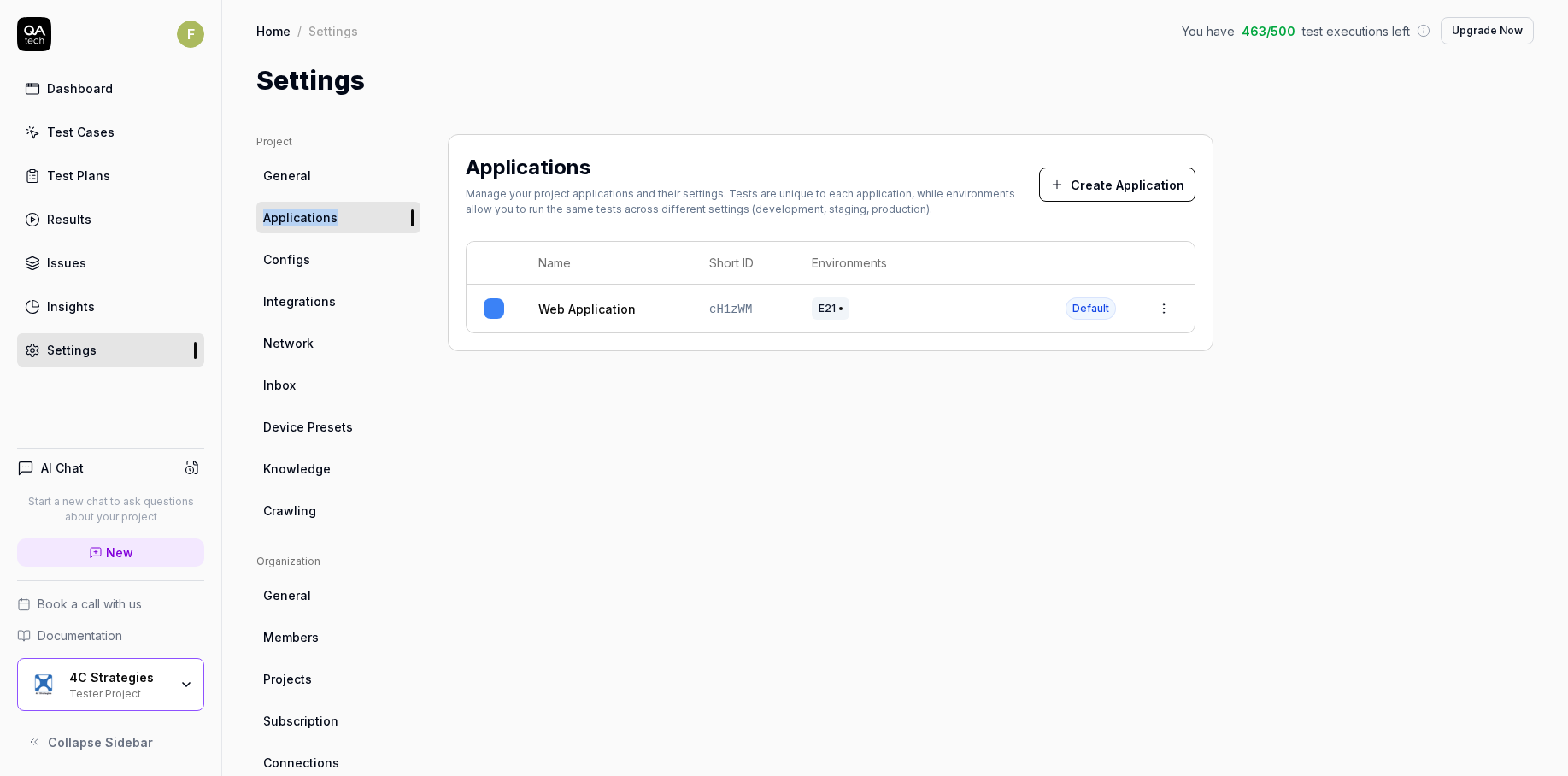
click at [291, 263] on span "Configs" at bounding box center [286, 259] width 47 height 17
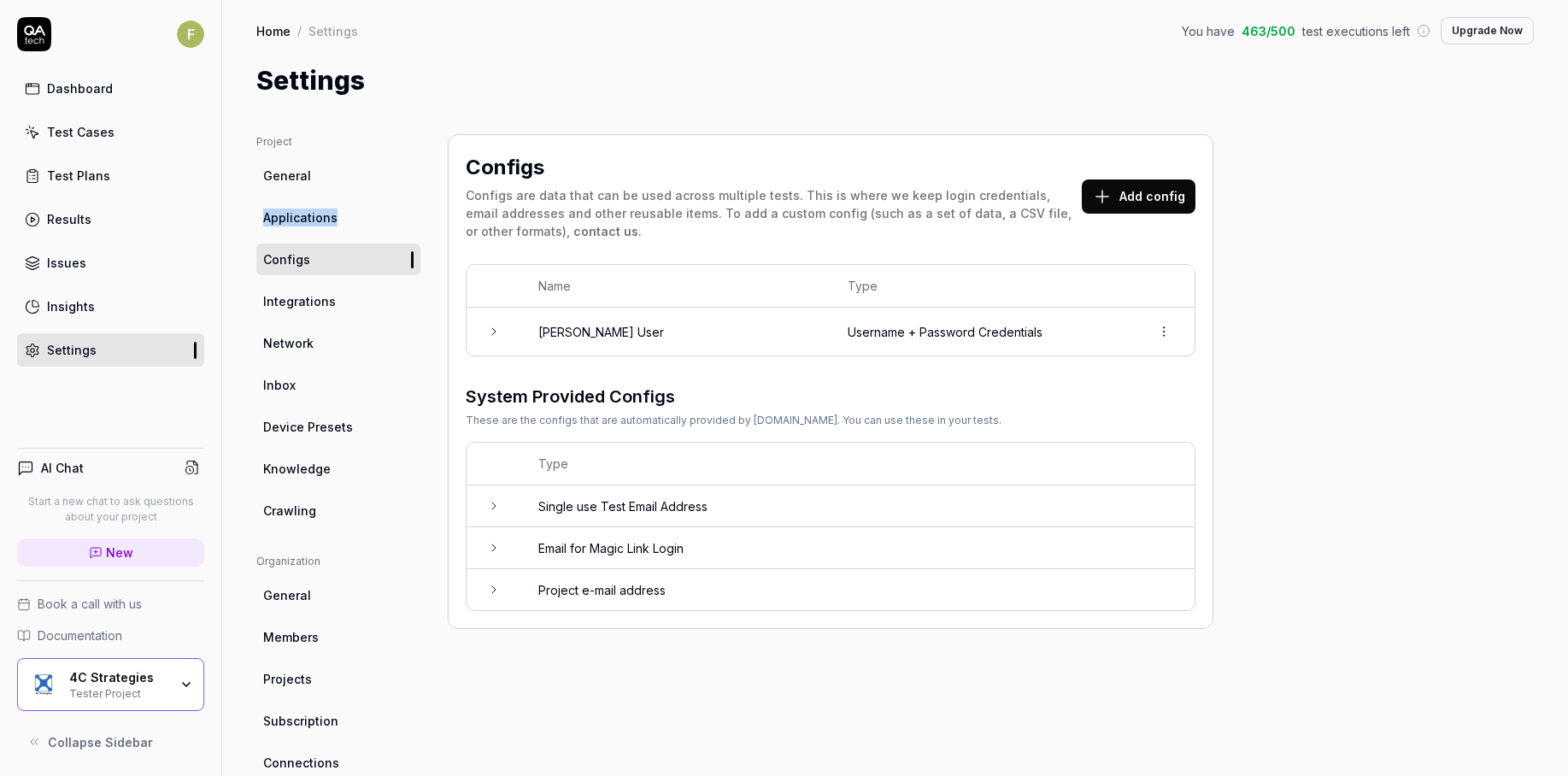
click at [331, 310] on link "Integrations" at bounding box center [338, 301] width 164 height 31
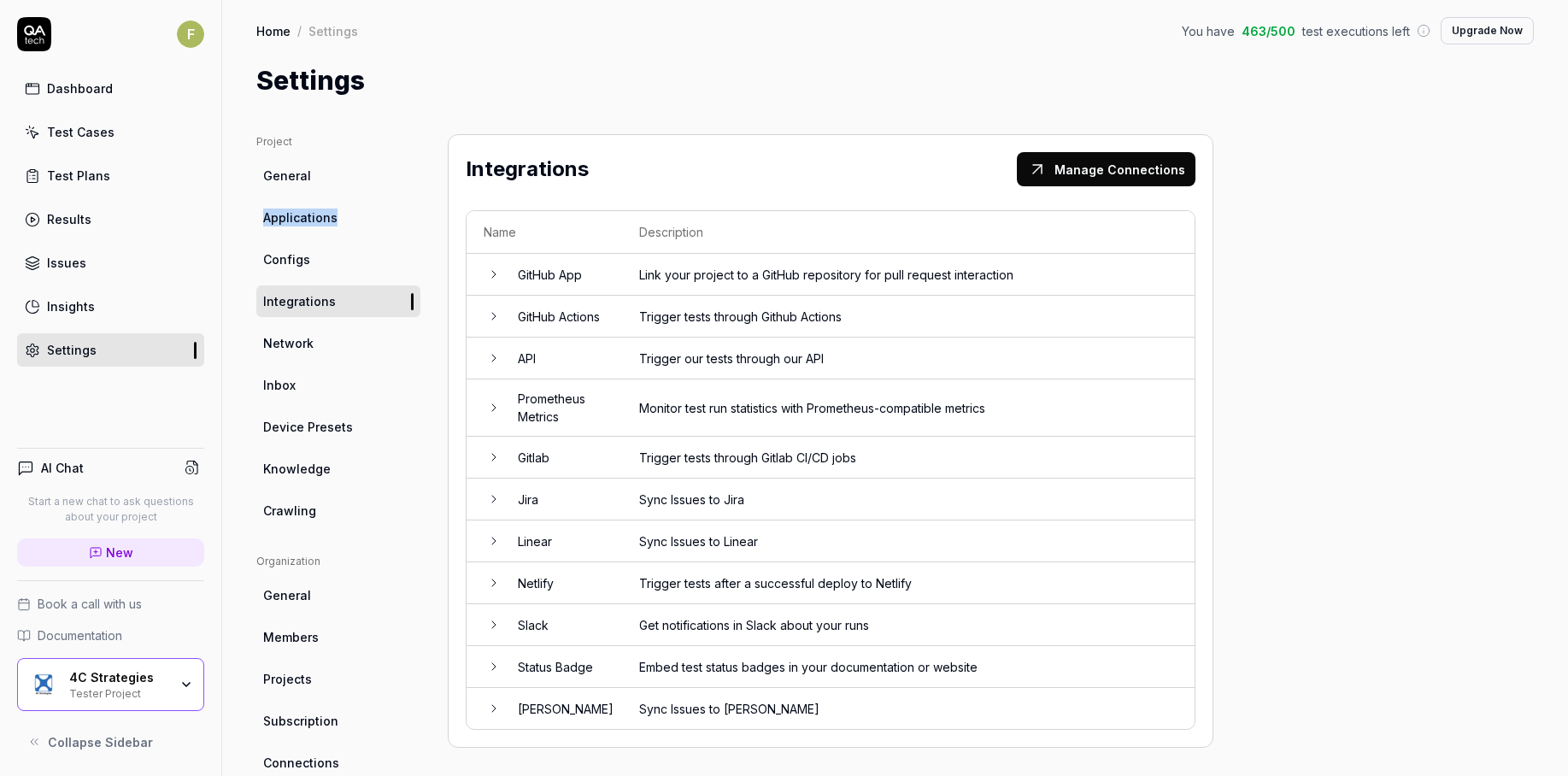
click at [342, 334] on link "Network" at bounding box center [338, 342] width 164 height 31
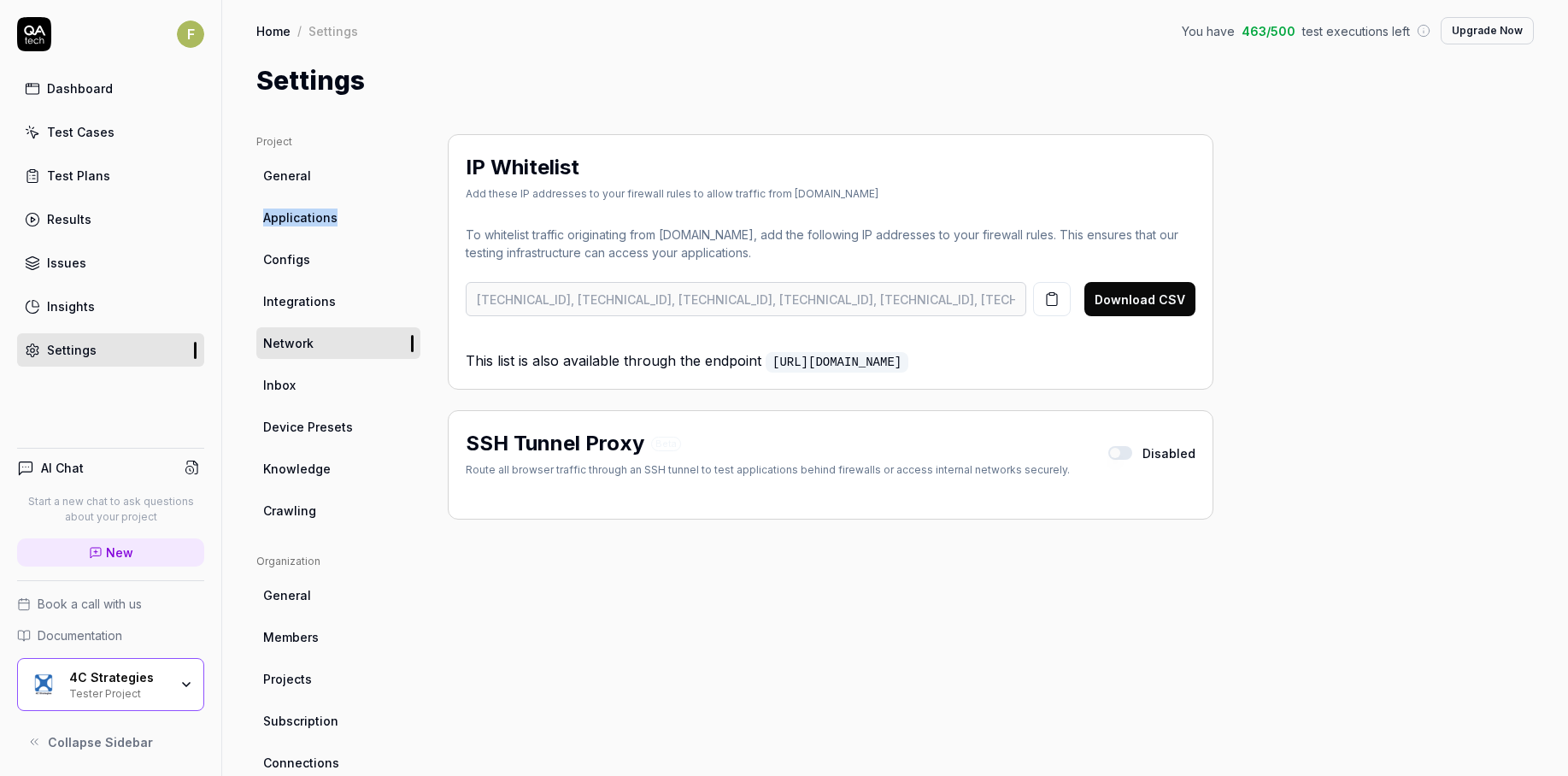
click at [328, 387] on link "Inbox" at bounding box center [338, 385] width 164 height 31
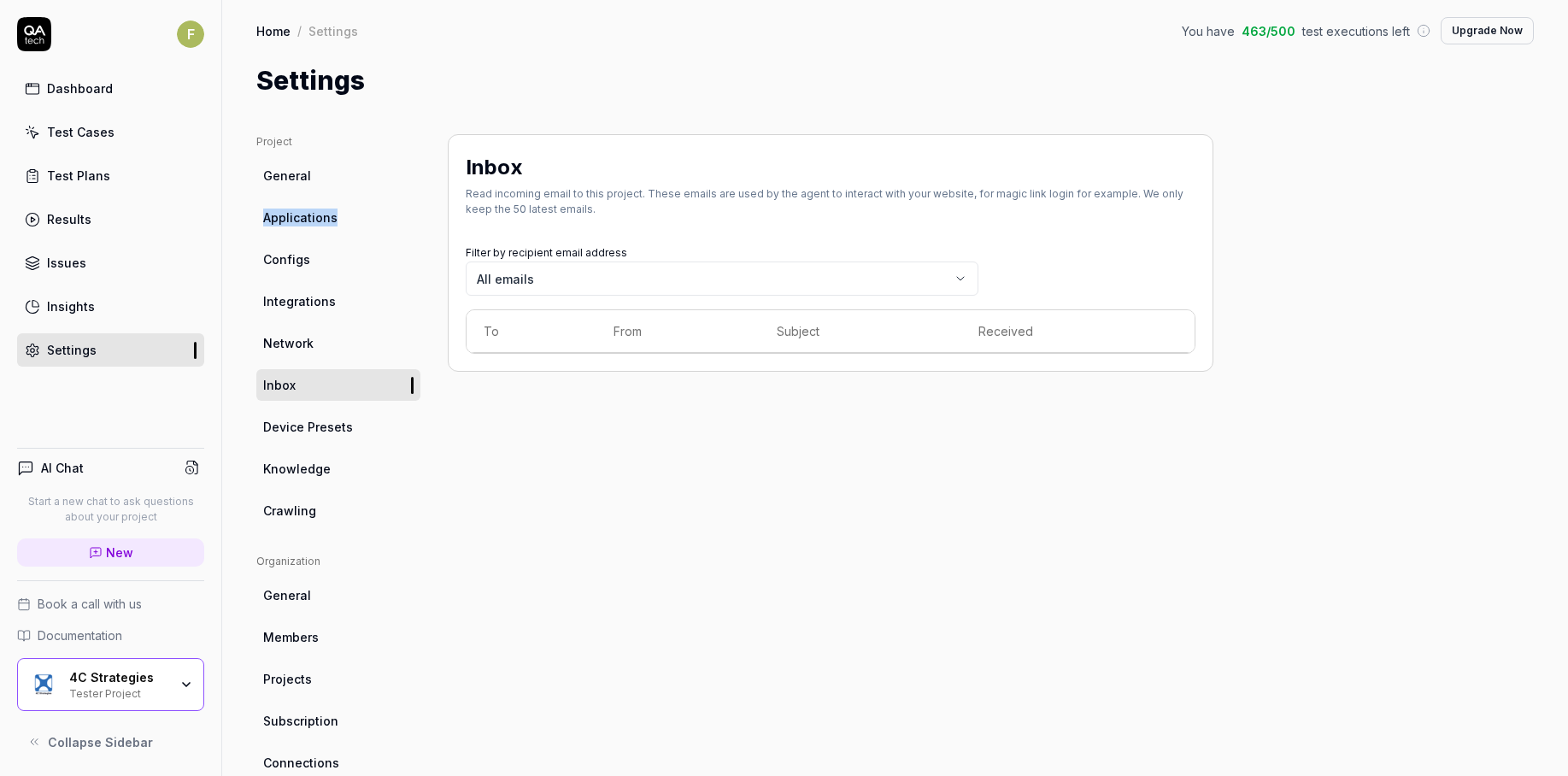
click at [331, 442] on link "Device Presets" at bounding box center [338, 426] width 164 height 31
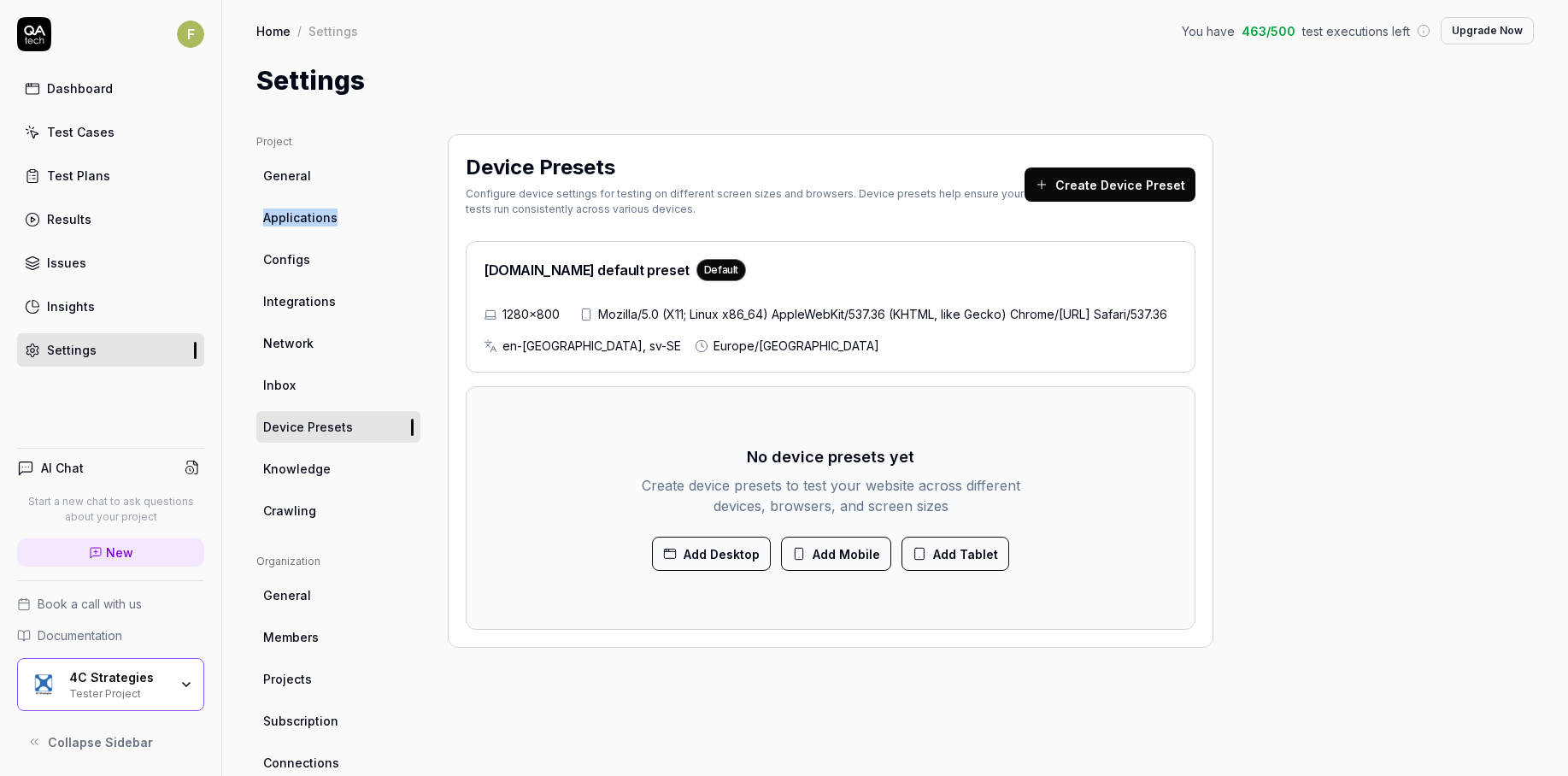
click at [331, 478] on link "Knowledge" at bounding box center [338, 469] width 164 height 31
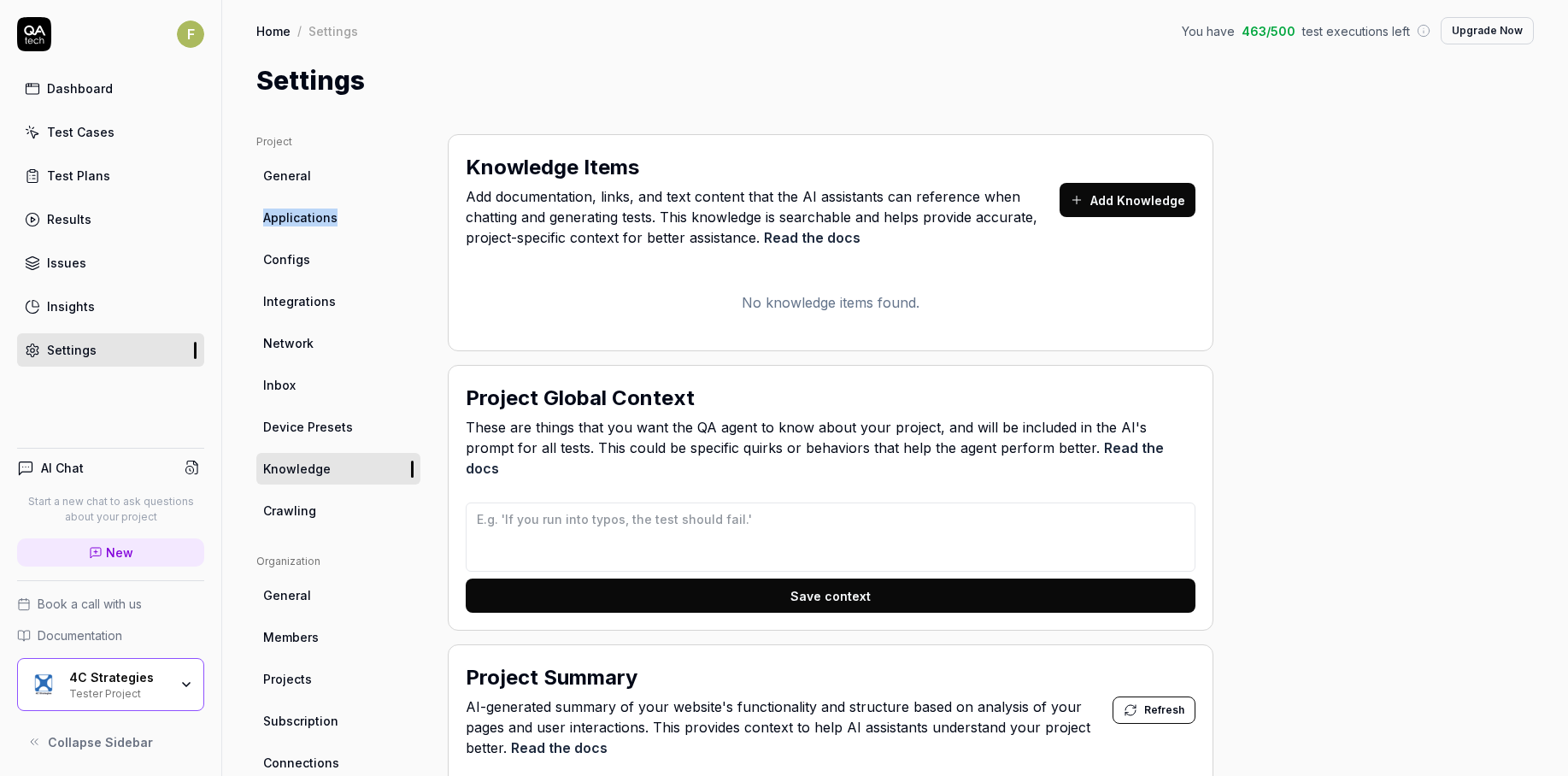
click at [343, 513] on link "Crawling" at bounding box center [338, 510] width 164 height 31
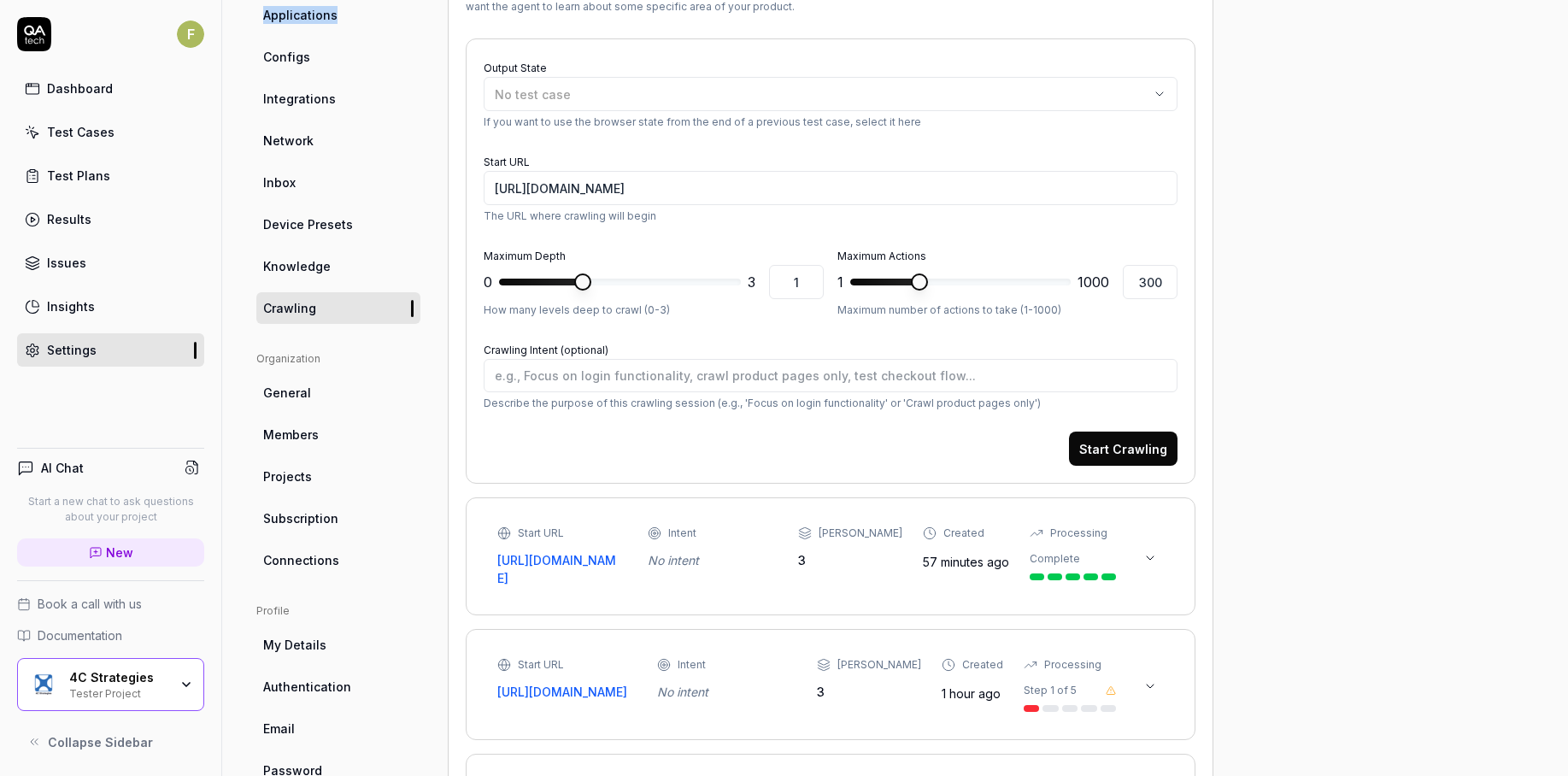
scroll to position [200, 0]
click at [742, 95] on div "No test case" at bounding box center [821, 97] width 655 height 17
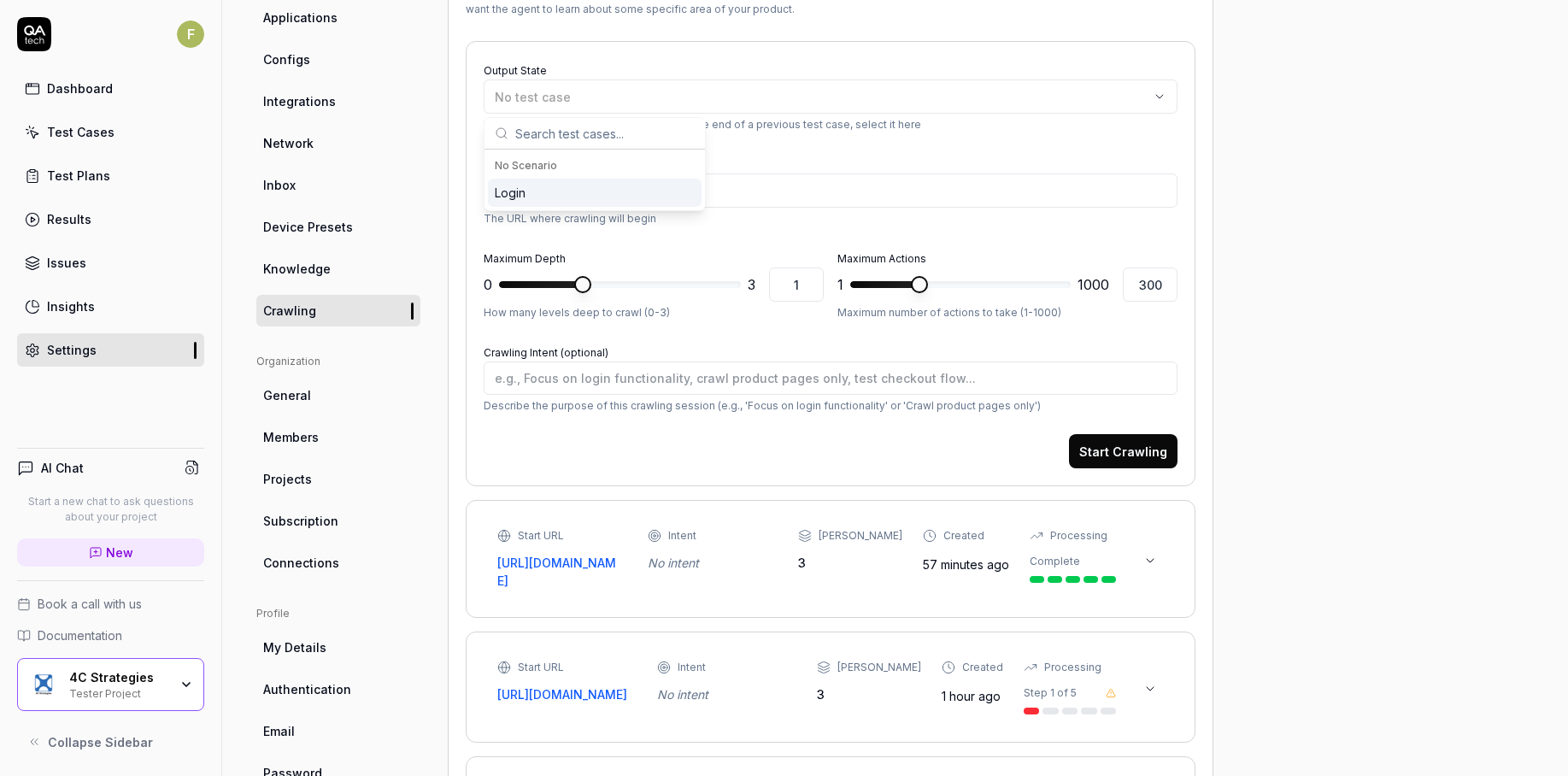
click at [642, 191] on div "Login" at bounding box center [595, 192] width 214 height 29
click at [1141, 461] on button "Start Crawling" at bounding box center [1123, 450] width 109 height 34
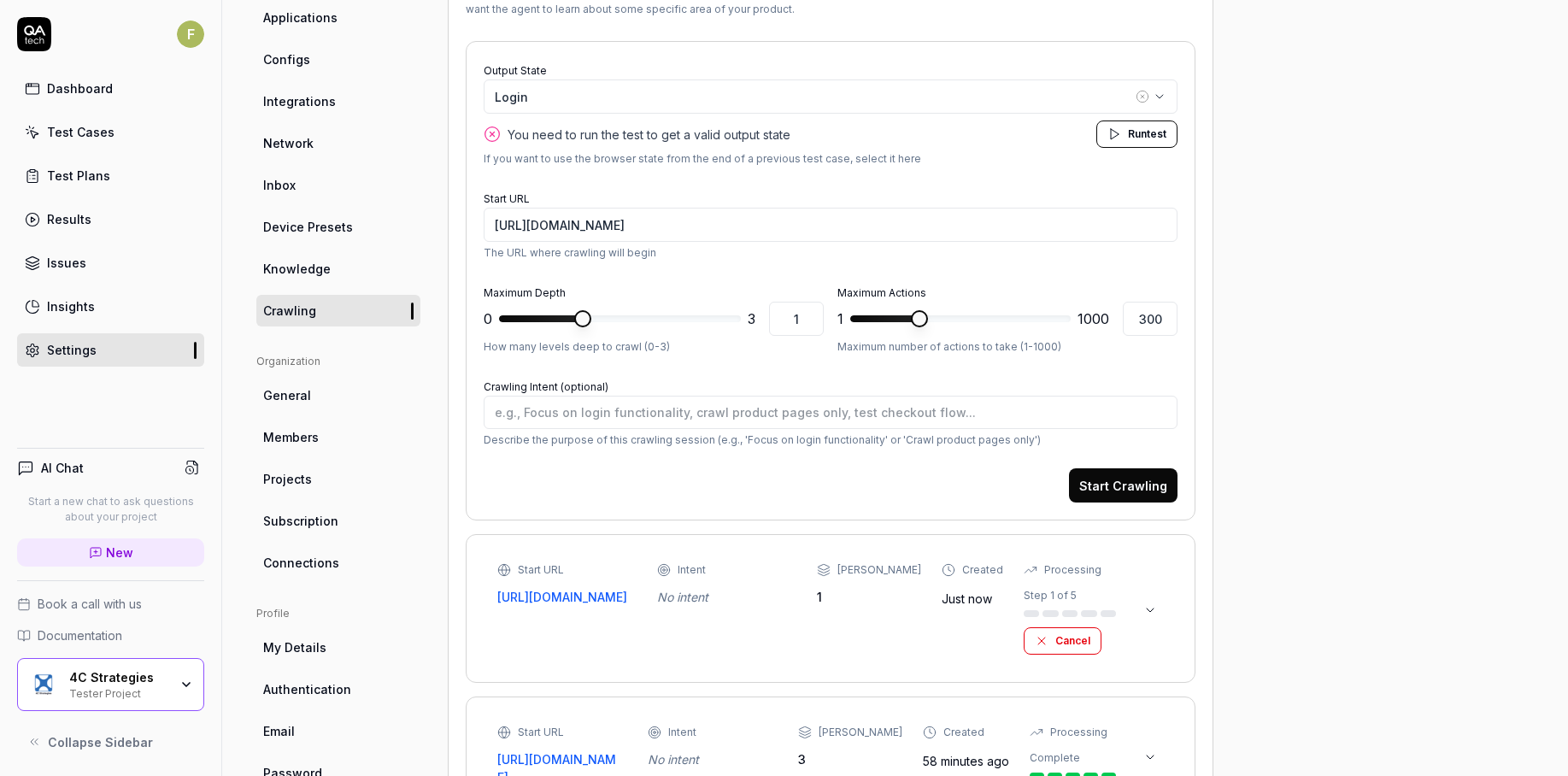
click at [80, 126] on div "Test Cases" at bounding box center [80, 132] width 67 height 17
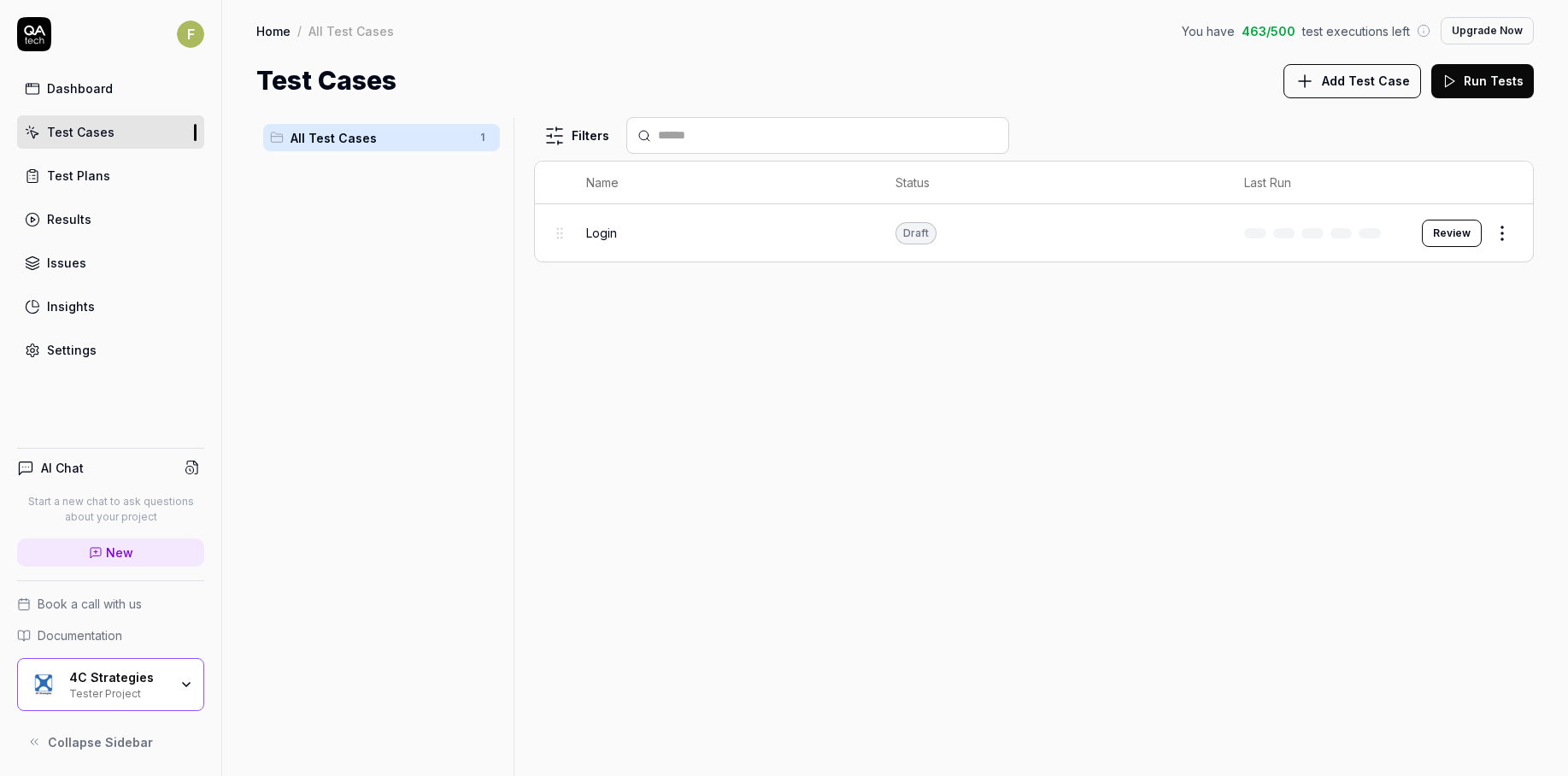
click at [1505, 234] on html "F Dashboard Test Cases Test Plans Results Issues Insights Settings AI Chat Star…" at bounding box center [784, 388] width 1568 height 776
click at [1491, 538] on button "button" at bounding box center [1490, 534] width 24 height 14
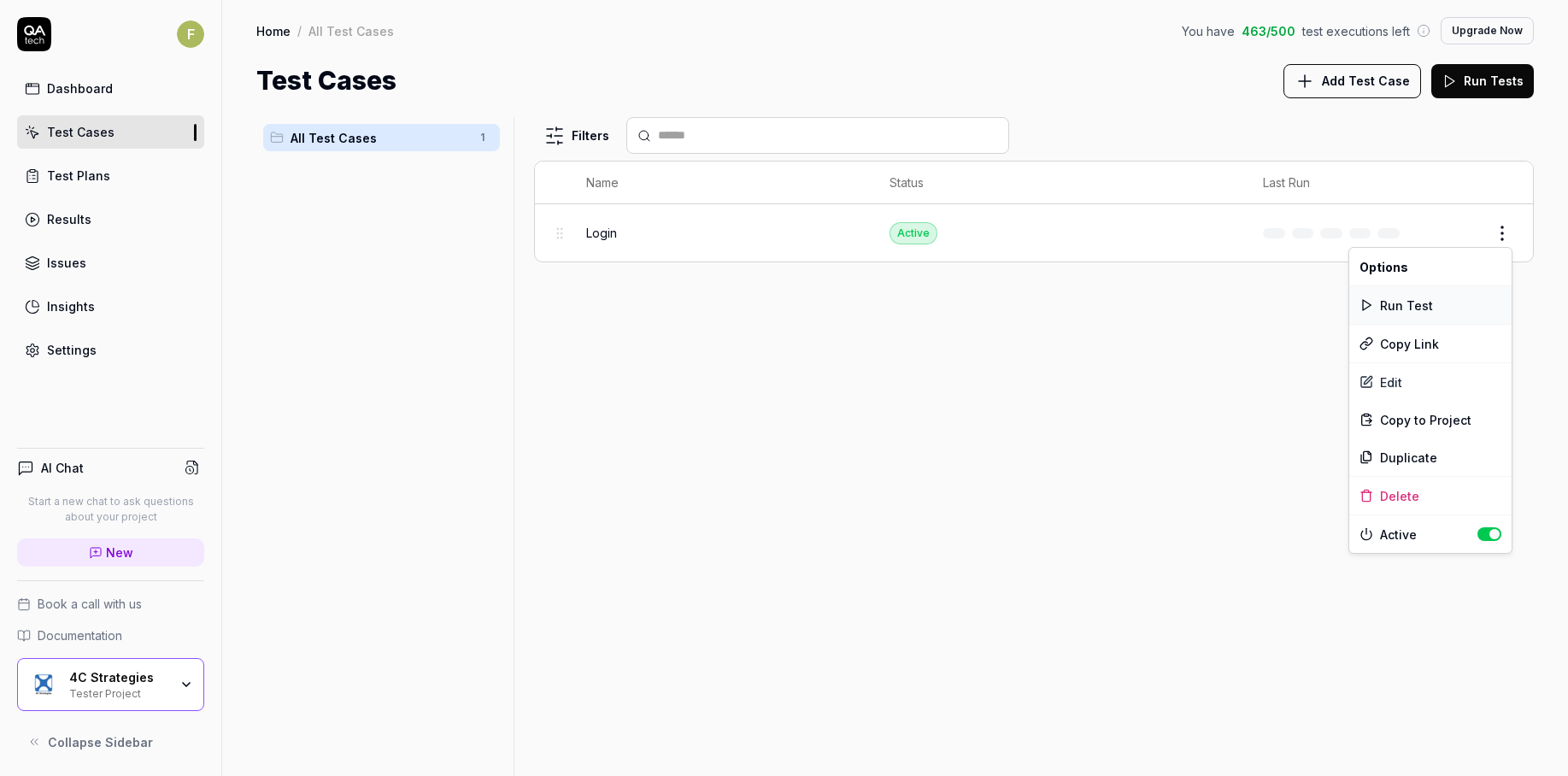
click at [1408, 308] on div "Run Test" at bounding box center [1431, 305] width 162 height 38
click at [1509, 232] on html "F Dashboard Test Cases Test Plans Results Issues Insights Settings AI Chat Star…" at bounding box center [784, 388] width 1568 height 776
click at [1062, 404] on html "F Dashboard Test Cases Test Plans Results Issues Insights Settings AI Chat Star…" at bounding box center [784, 388] width 1568 height 776
click at [74, 338] on link "Settings" at bounding box center [110, 350] width 187 height 33
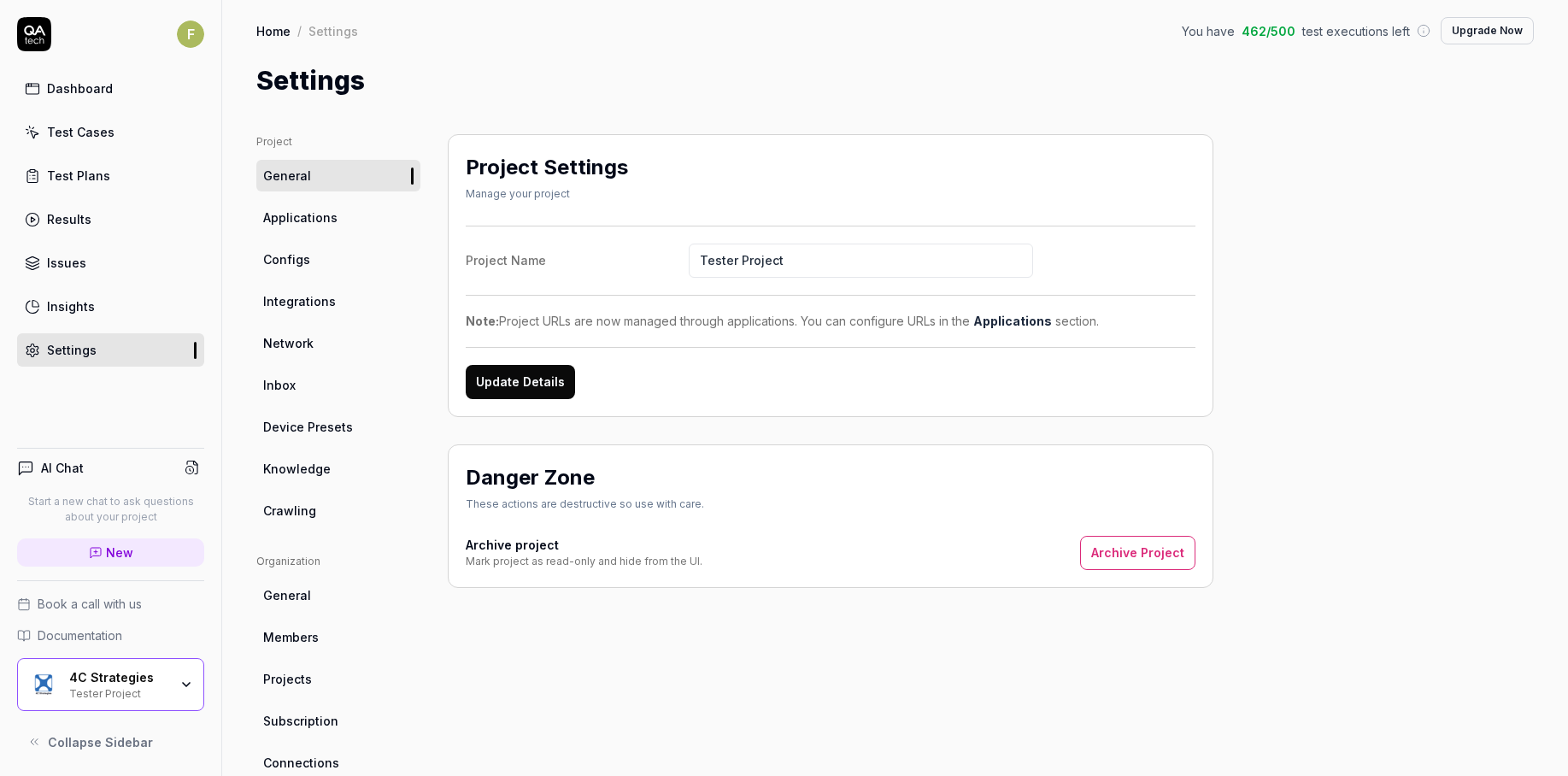
click at [312, 510] on span "Crawling" at bounding box center [290, 510] width 53 height 17
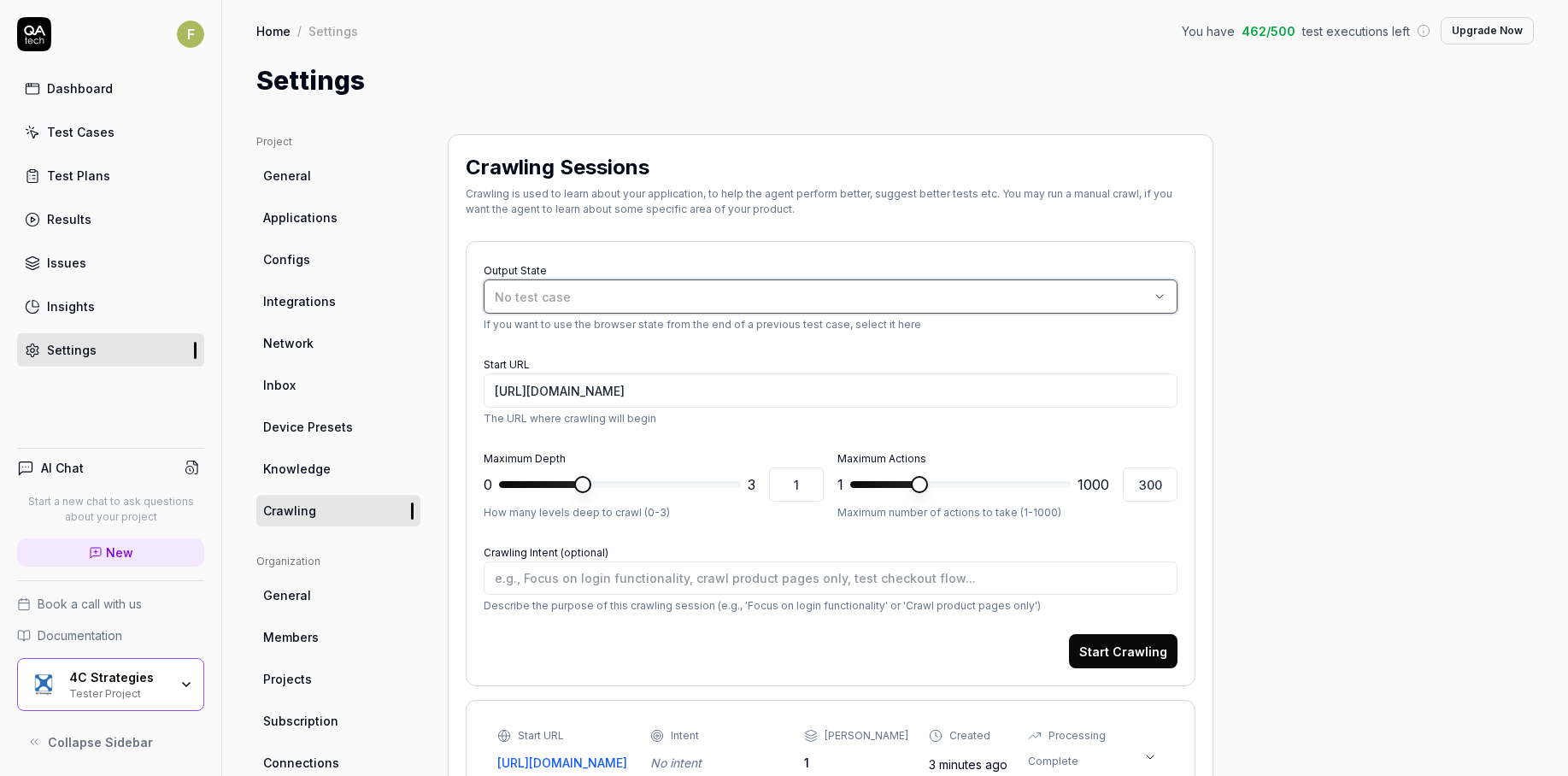
click at [720, 290] on div "No test case" at bounding box center [821, 296] width 655 height 17
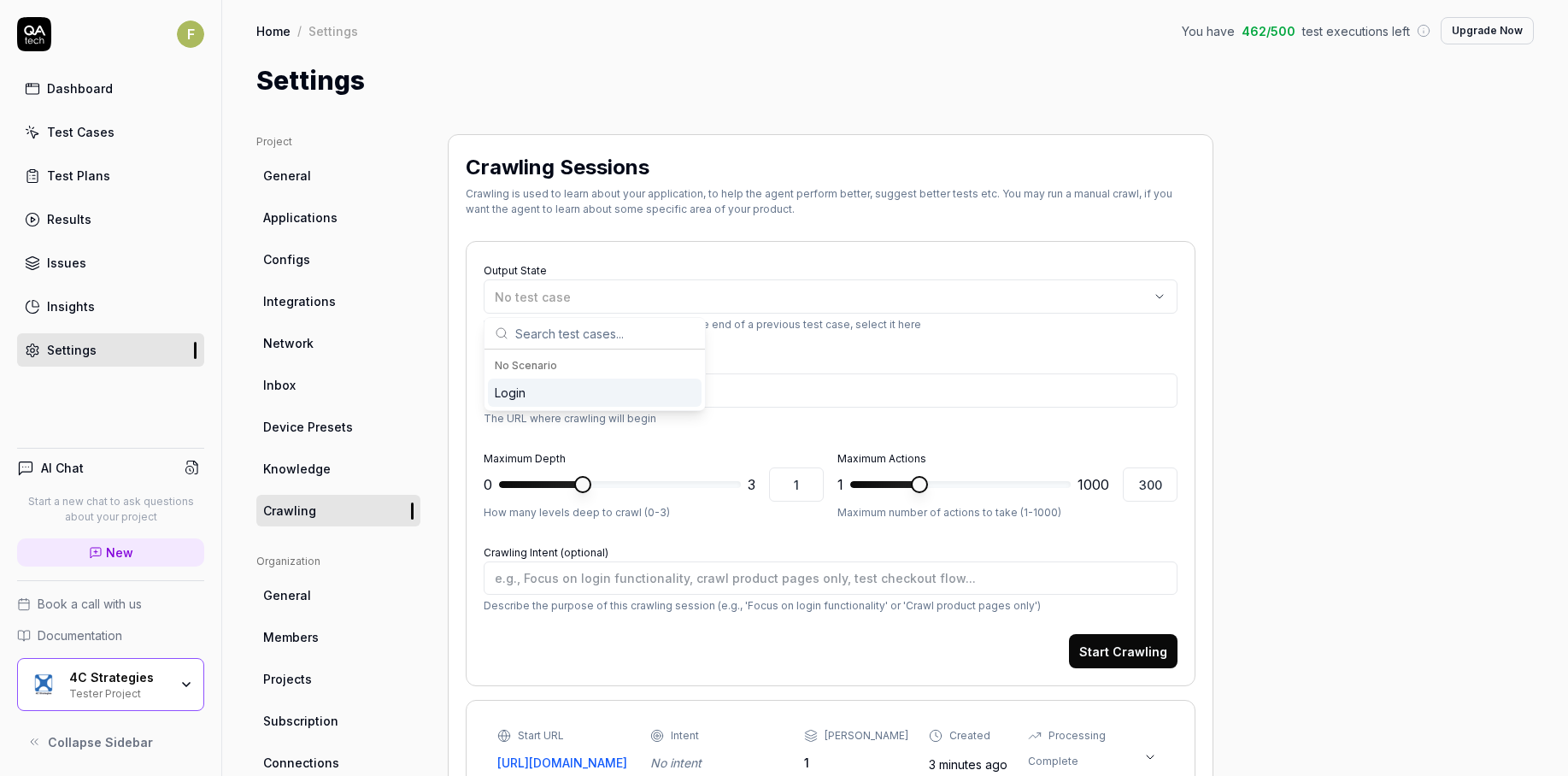
click at [627, 393] on div "Login" at bounding box center [595, 392] width 214 height 29
click at [940, 330] on p "If you want to use the browser state from the end of a previous test case, sele…" at bounding box center [830, 324] width 694 height 16
click at [1145, 645] on button "Start Crawling" at bounding box center [1123, 651] width 109 height 34
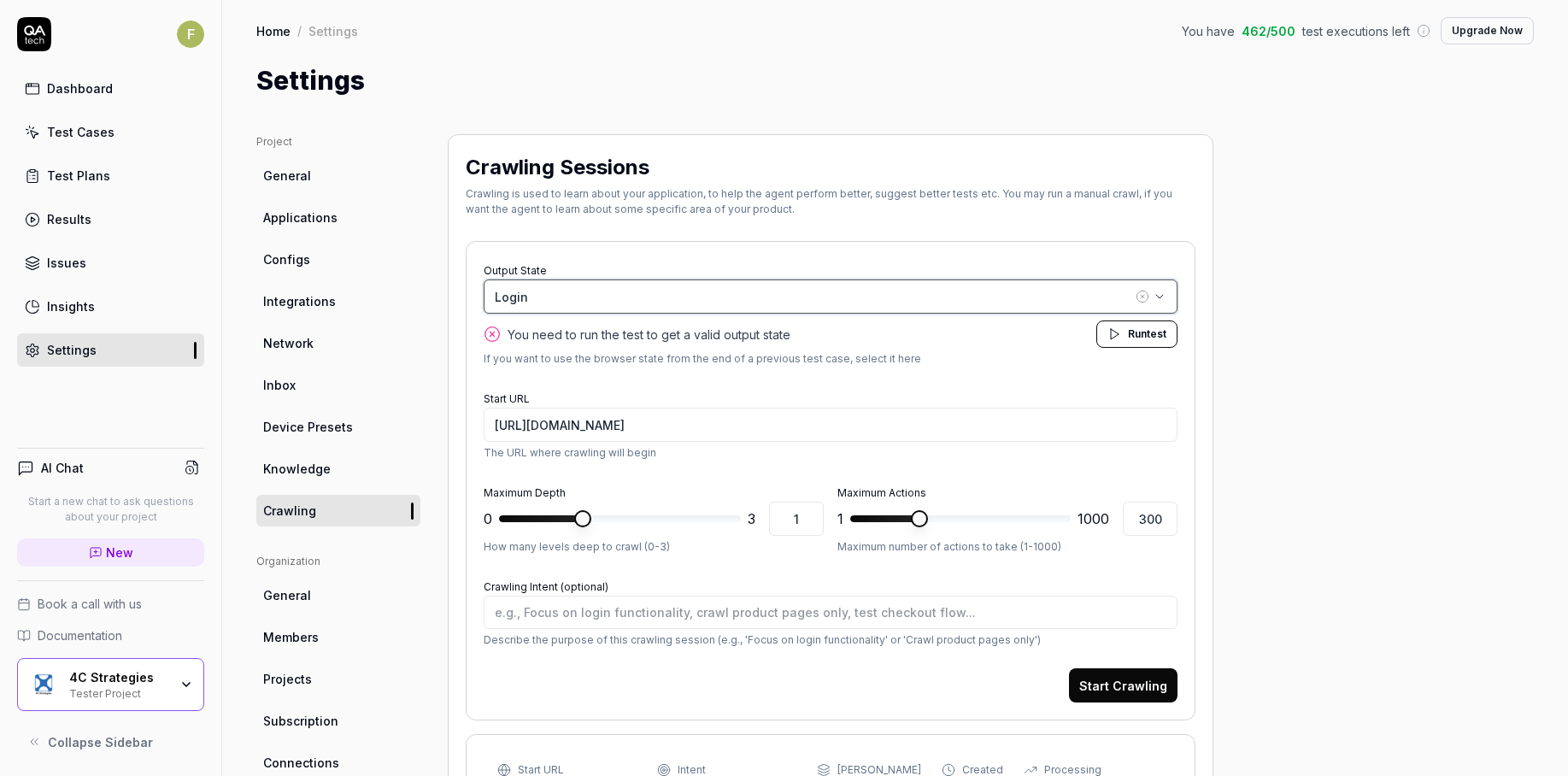
click at [1133, 293] on button "Login" at bounding box center [830, 295] width 694 height 34
click at [1151, 299] on button "Login" at bounding box center [830, 295] width 694 height 34
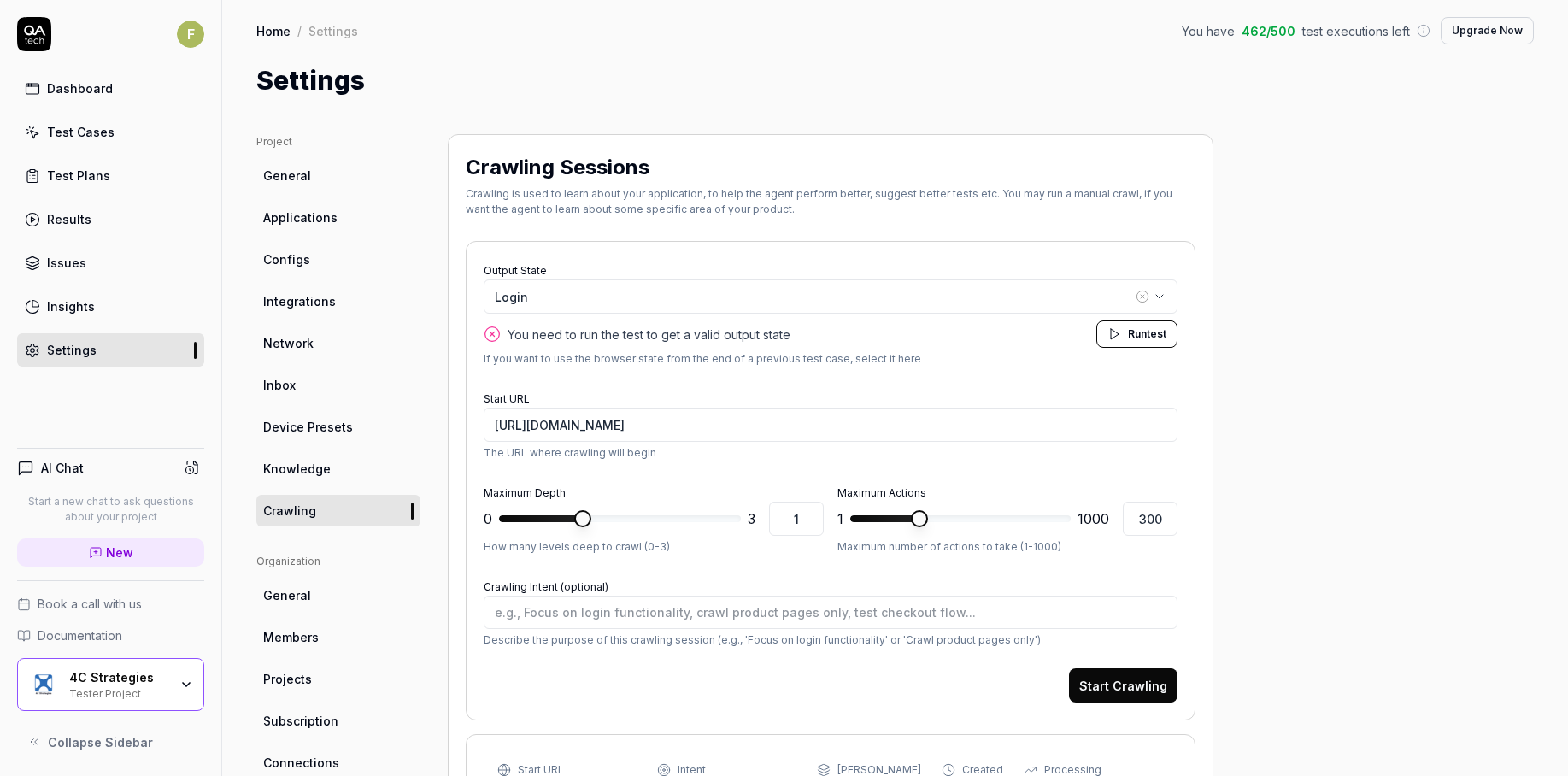
click at [1141, 295] on icon "button" at bounding box center [1143, 296] width 4 height 4
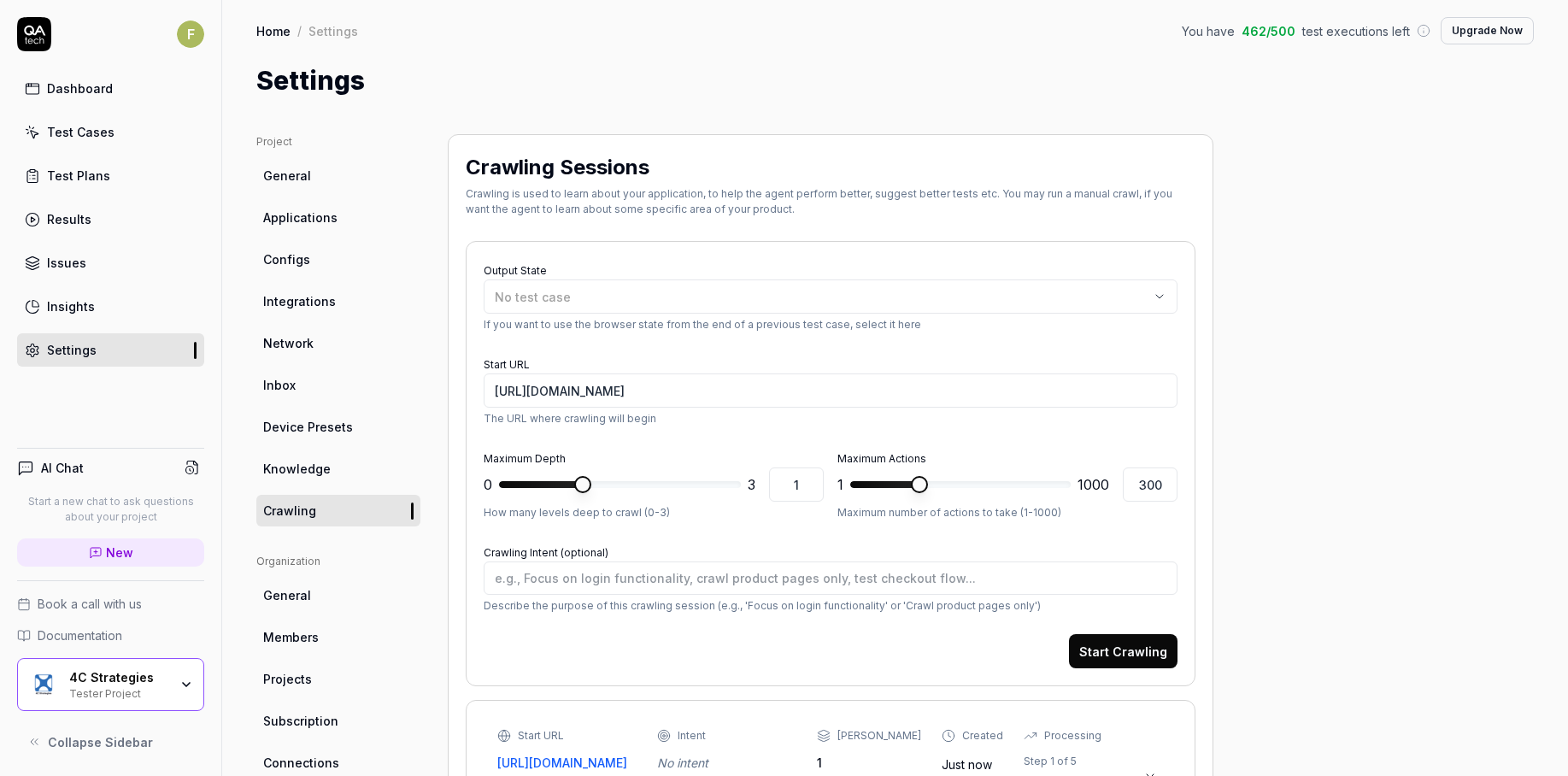
click at [1157, 658] on button "Start Crawling" at bounding box center [1123, 651] width 109 height 34
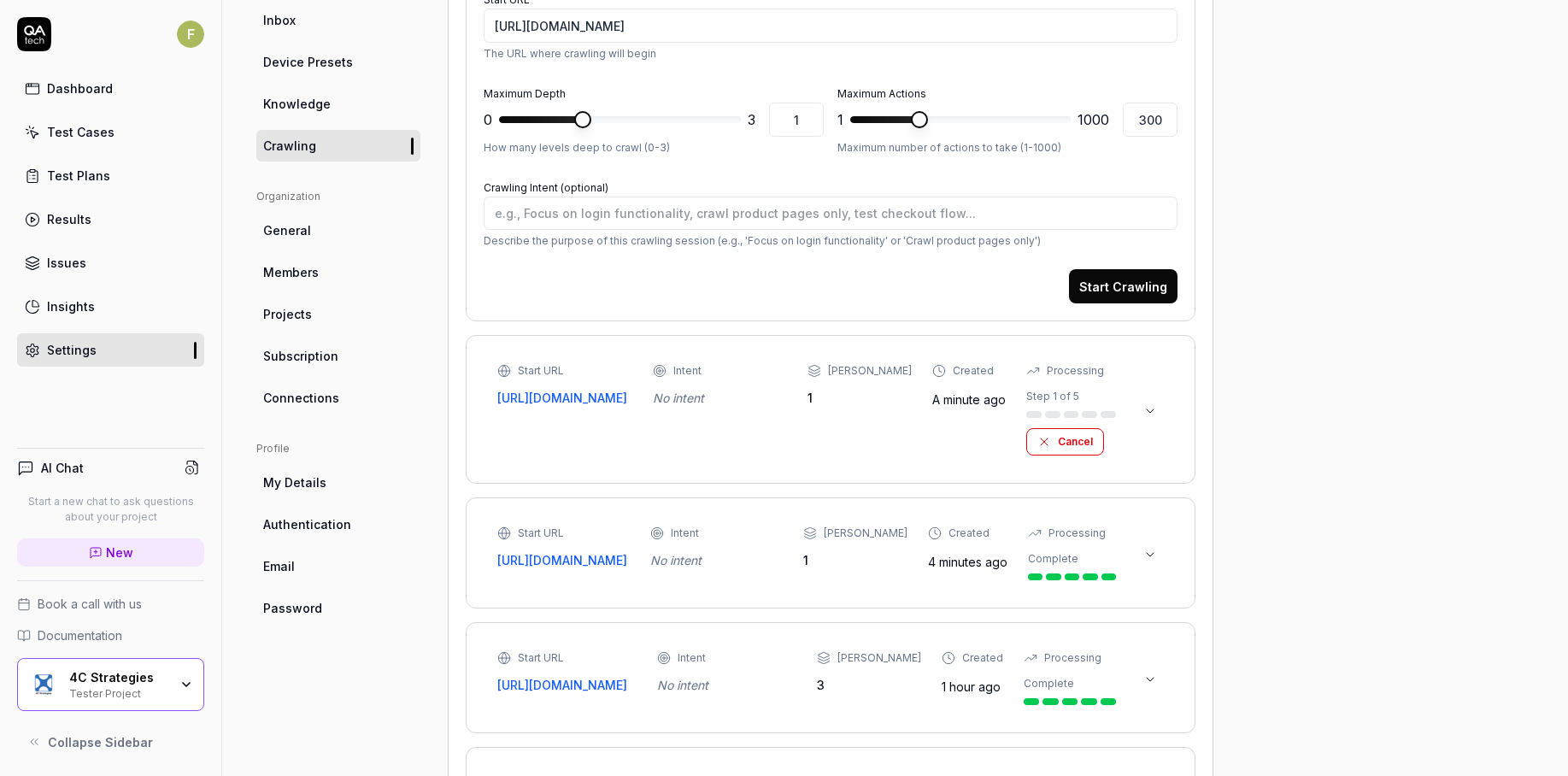
scroll to position [366, 0]
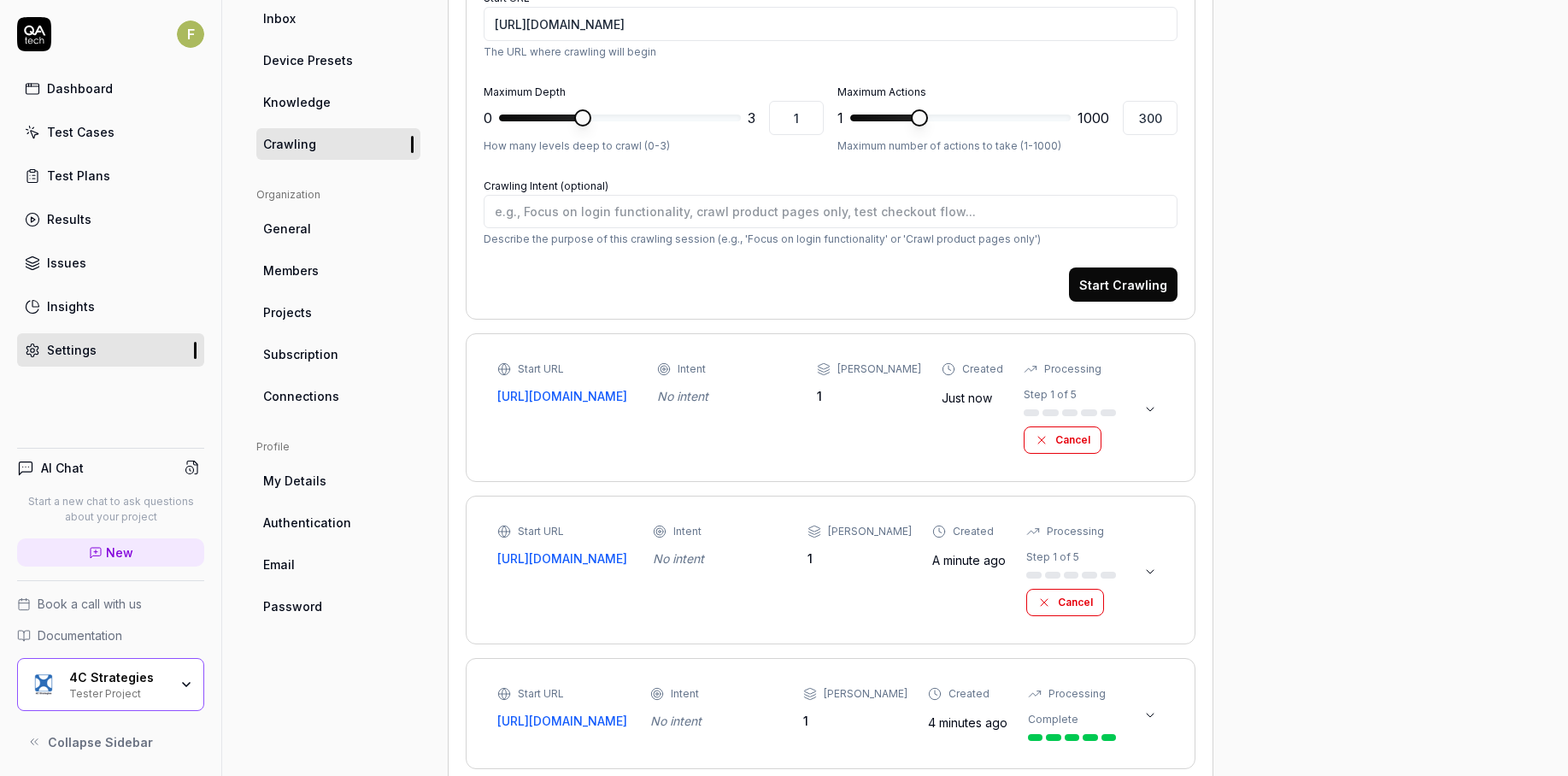
click at [1078, 604] on button "Cancel" at bounding box center [1065, 602] width 77 height 28
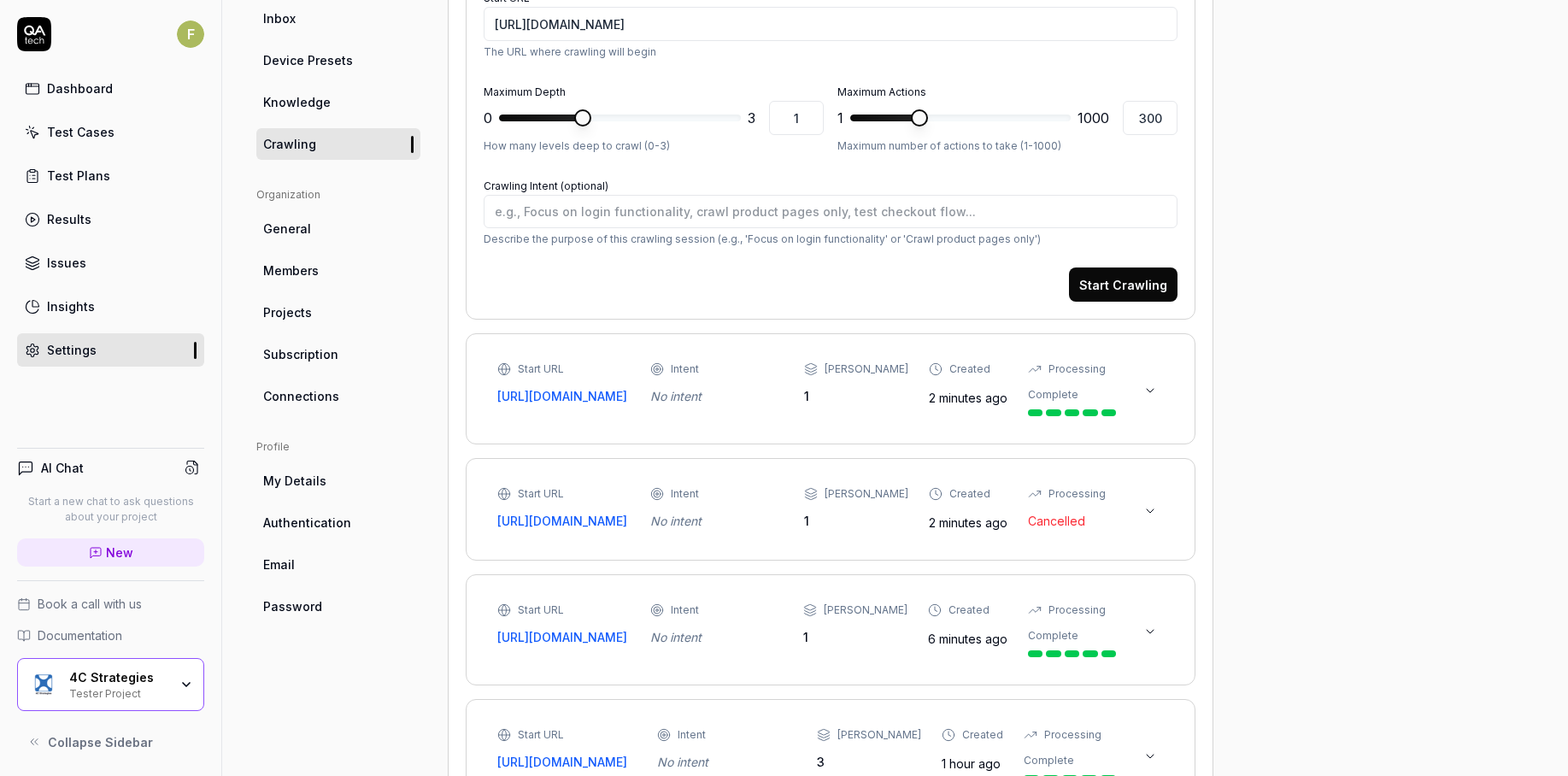
click at [1152, 398] on icon at bounding box center [1150, 390] width 14 height 14
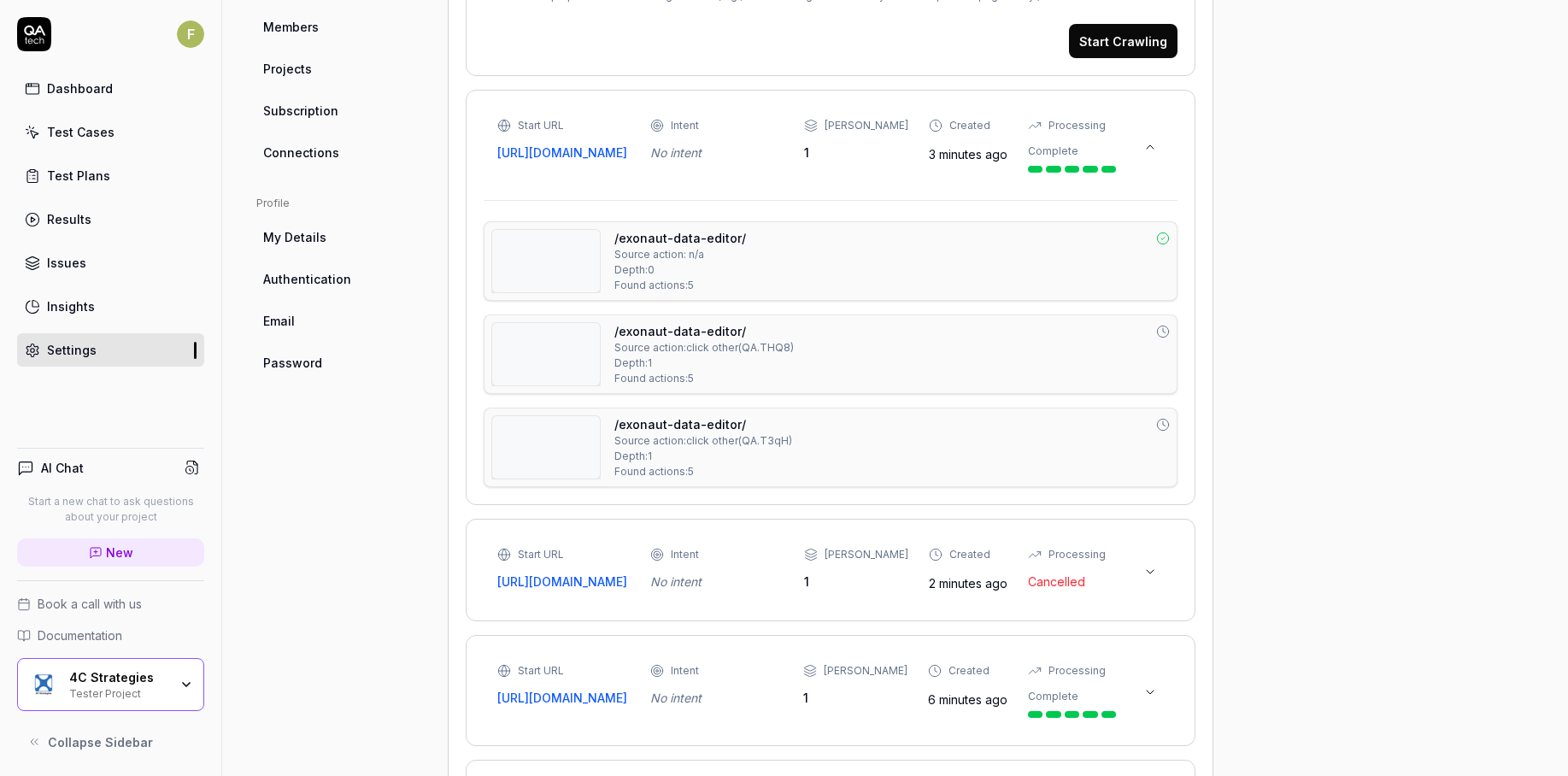
scroll to position [612, 0]
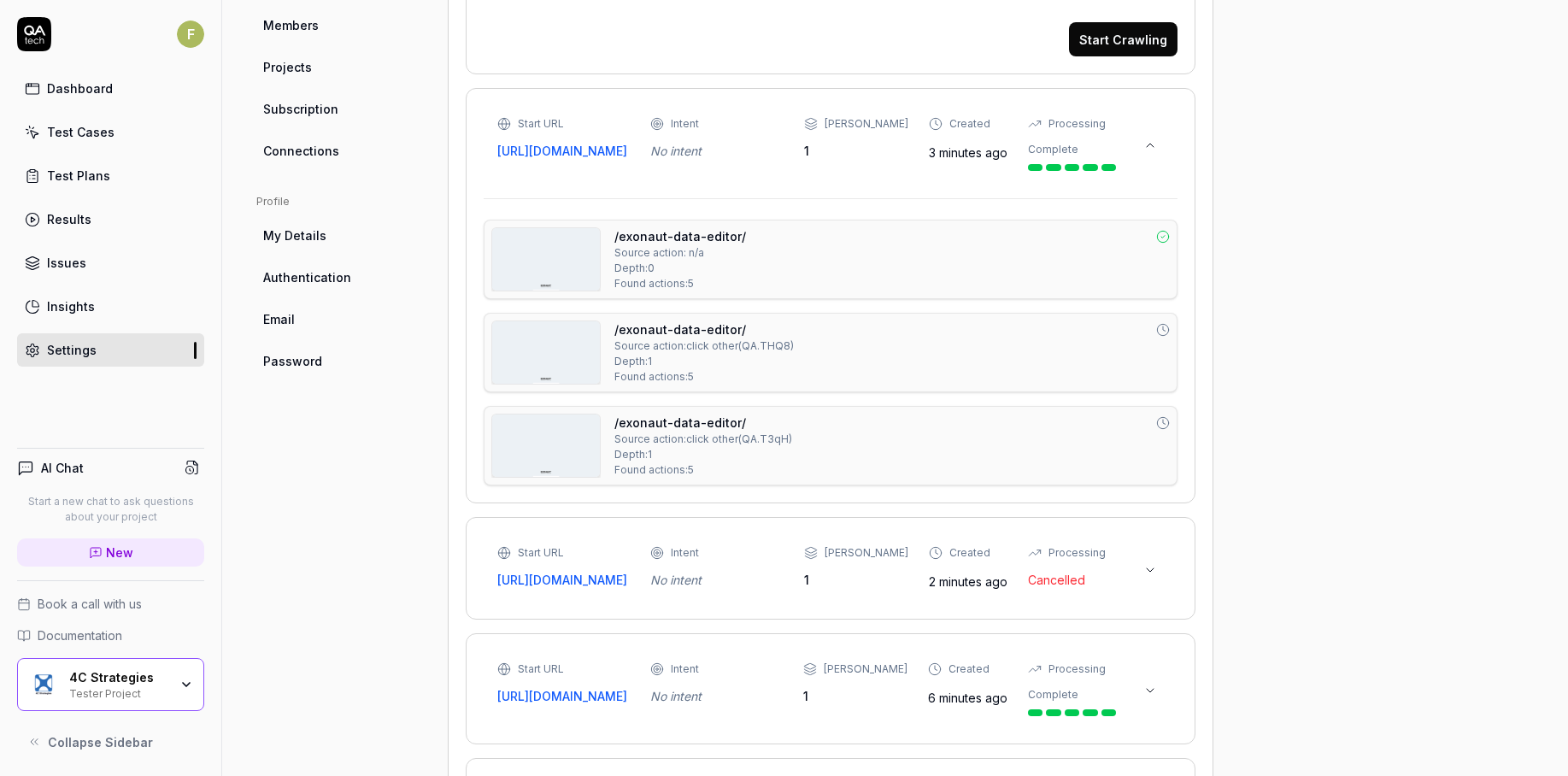
click at [671, 432] on link "/exonaut-data-editor/" at bounding box center [679, 422] width 132 height 17
type textarea "*"
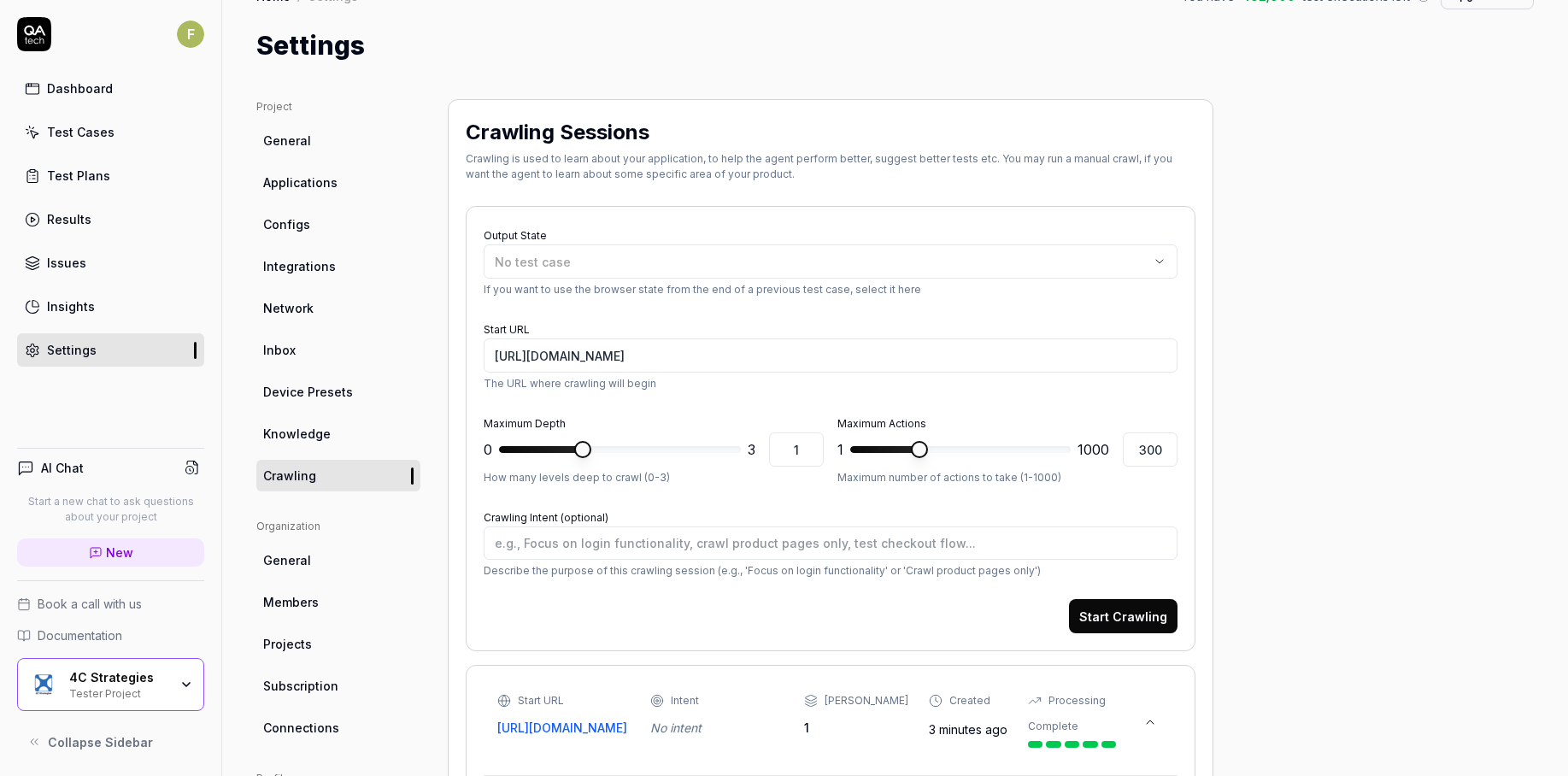
scroll to position [39, 0]
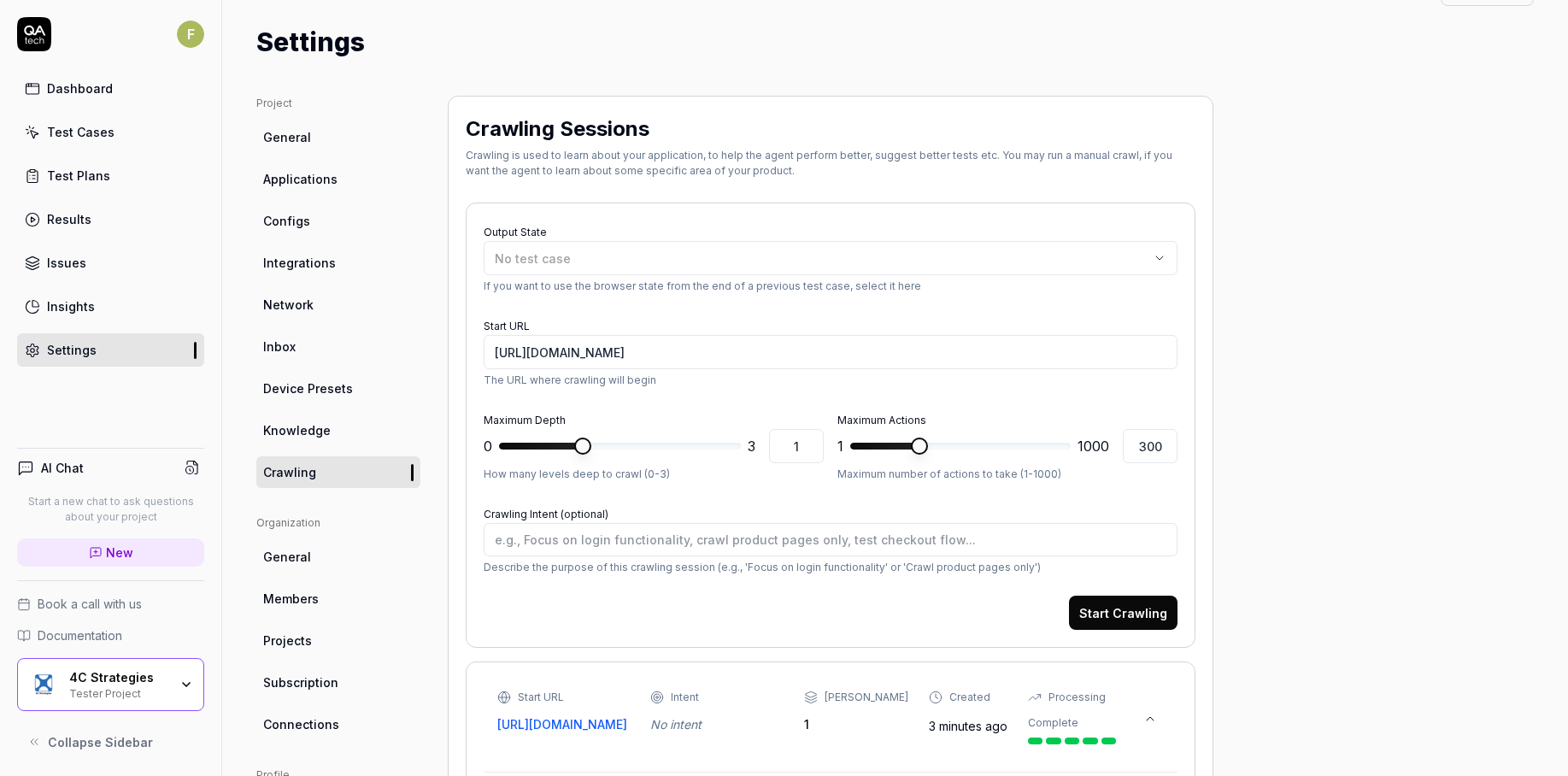
click at [325, 168] on link "Applications" at bounding box center [338, 179] width 164 height 31
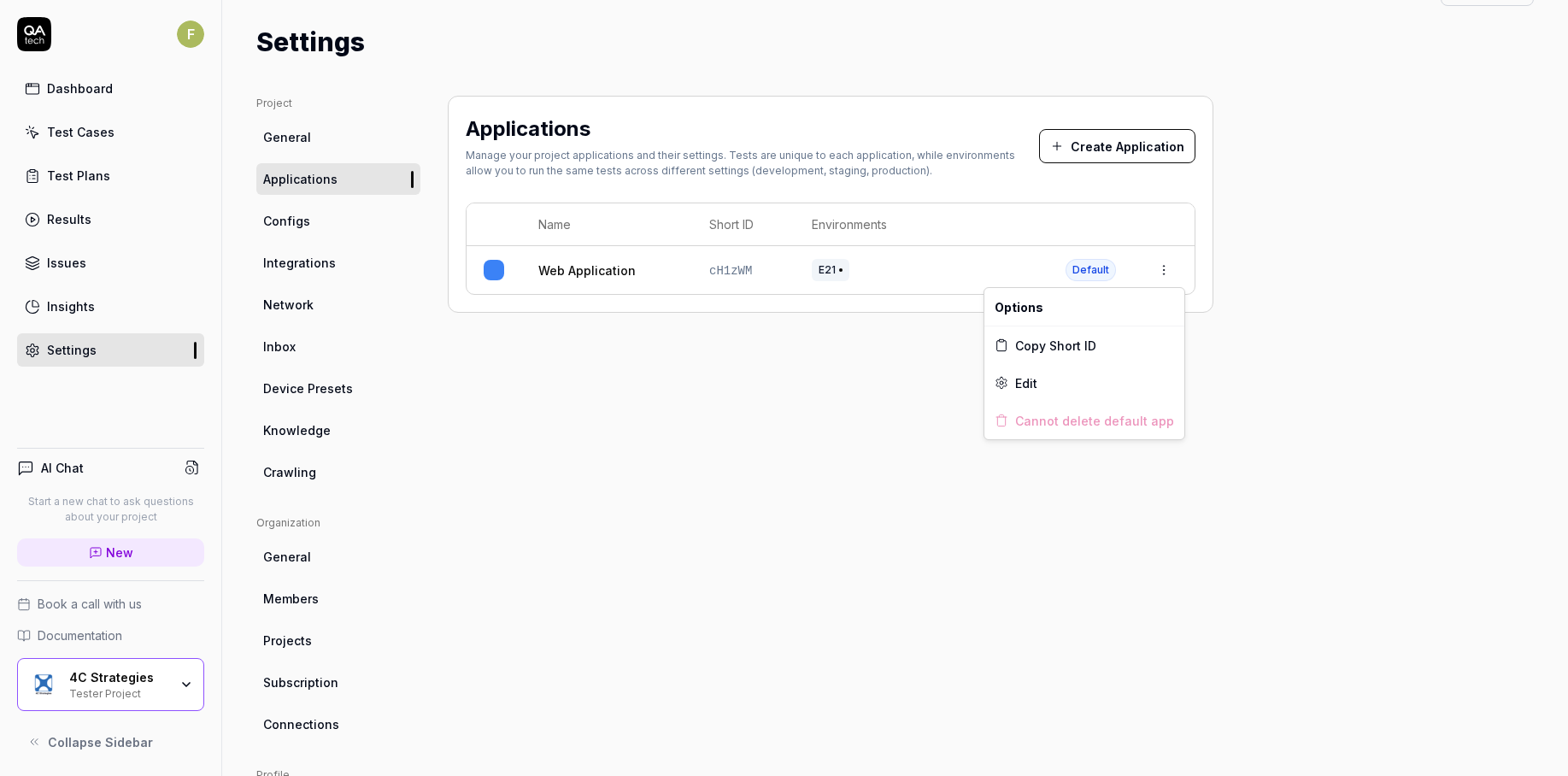
click at [1159, 268] on html "F Dashboard Test Cases Test Plans Results Issues Insights Settings AI Chat Star…" at bounding box center [784, 388] width 1568 height 776
click at [1101, 380] on div "Edit" at bounding box center [1084, 382] width 200 height 38
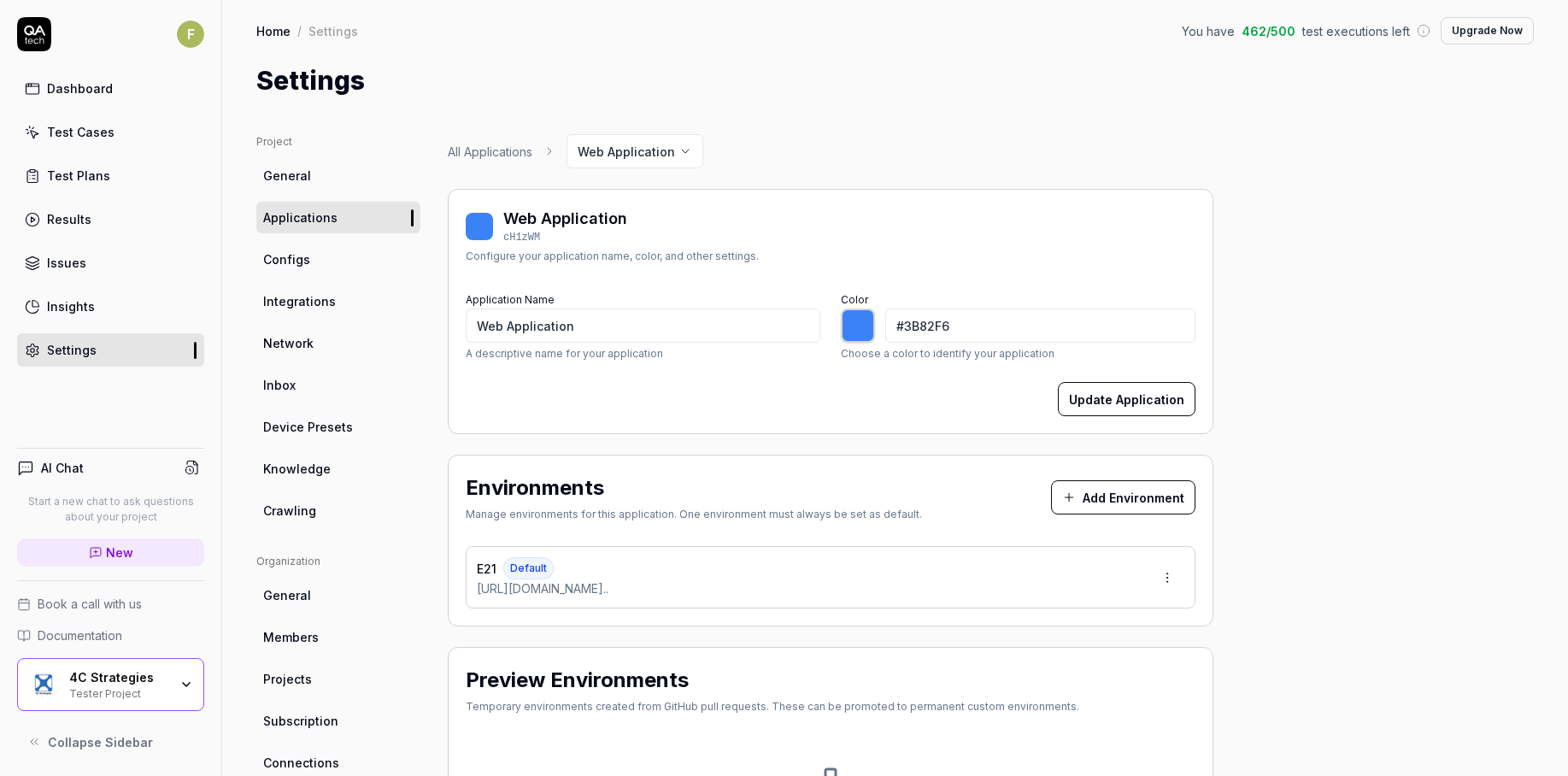
type input "*******"
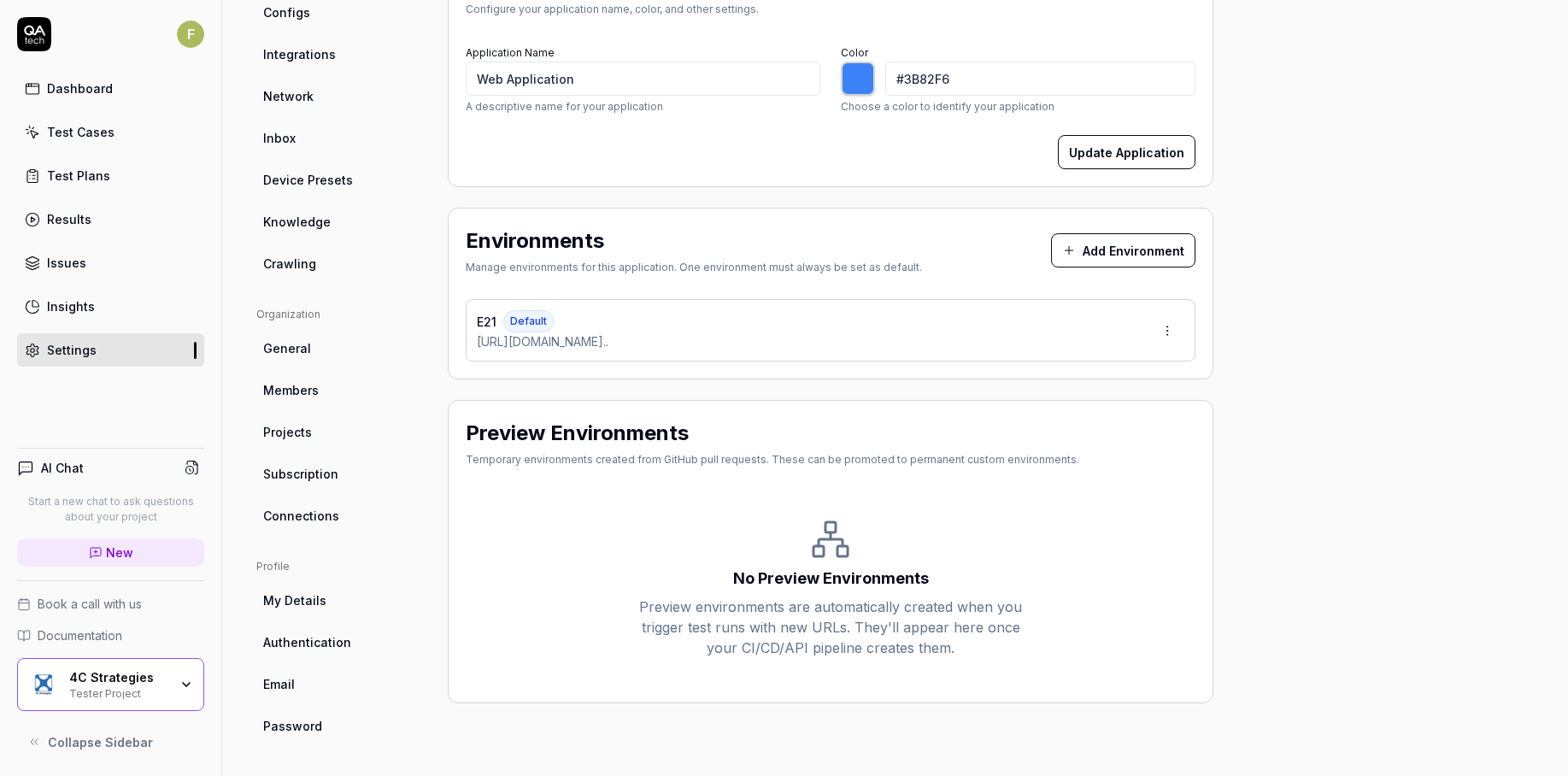
scroll to position [247, 0]
click at [1165, 333] on html "F Dashboard Test Cases Test Plans Results Issues Insights Settings AI Chat Star…" at bounding box center [784, 388] width 1568 height 776
click at [1092, 411] on div "Edit" at bounding box center [1103, 409] width 173 height 38
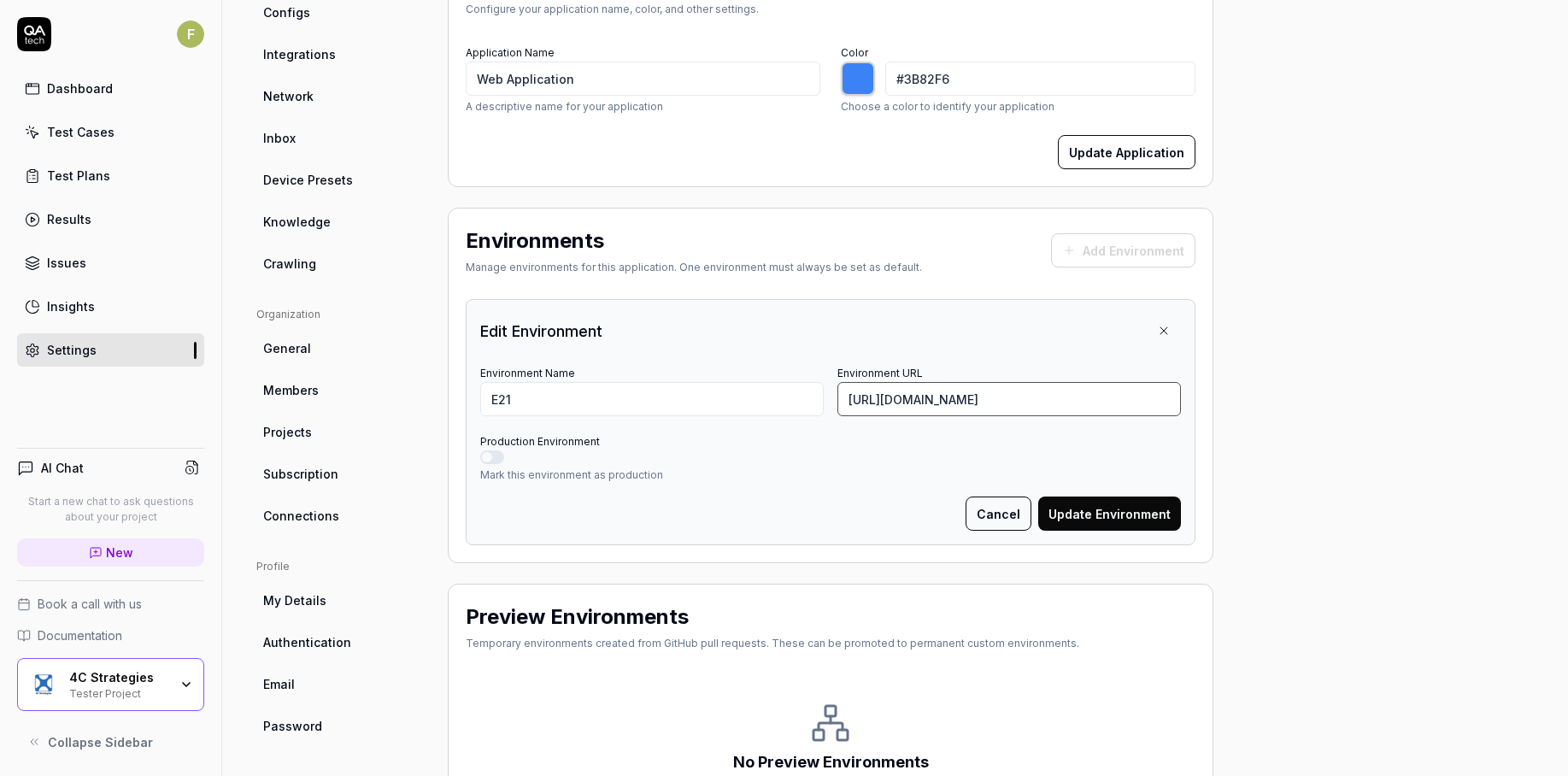
scroll to position [0, 196]
drag, startPoint x: 1102, startPoint y: 399, endPoint x: 1315, endPoint y: 422, distance: 214.2
click at [1315, 422] on div "Project General Applications Configs Integrations Network Inbox Device Presets …" at bounding box center [895, 387] width 1278 height 1000
click at [984, 400] on input "https://semmextdev01.exonaut.com/exonaut-data-editor/#/enterprise/home/organisa…" at bounding box center [1009, 399] width 343 height 34
drag, startPoint x: 981, startPoint y: 397, endPoint x: 1461, endPoint y: 393, distance: 480.0
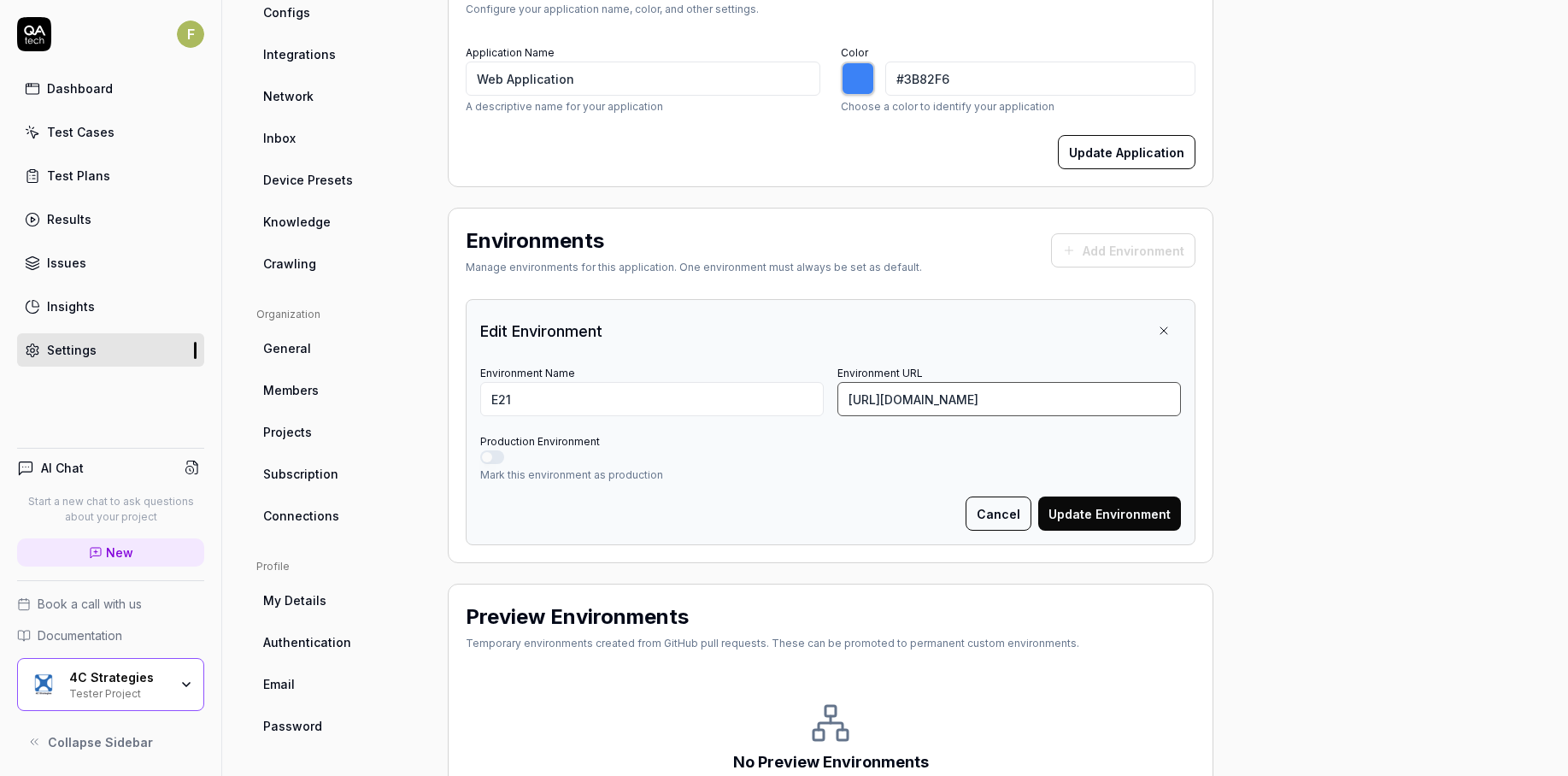
click at [1461, 393] on div "Project General Applications Configs Integrations Network Inbox Device Presets …" at bounding box center [895, 387] width 1278 height 1000
type input "https://semmextdev01.exonaut.com/exonaut-data-editor"
click at [1116, 505] on button "Update Environment" at bounding box center [1109, 513] width 143 height 34
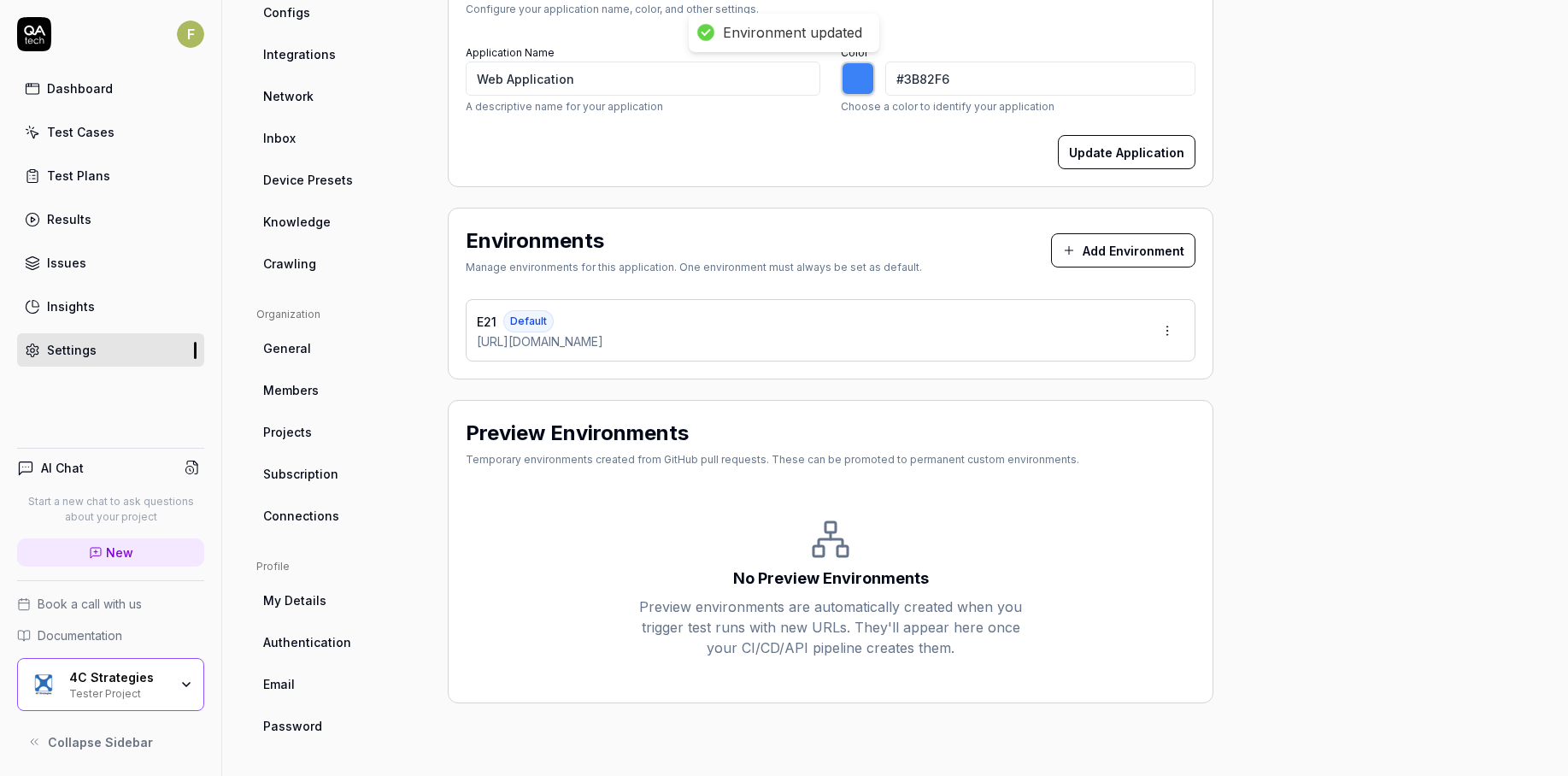
type input "*******"
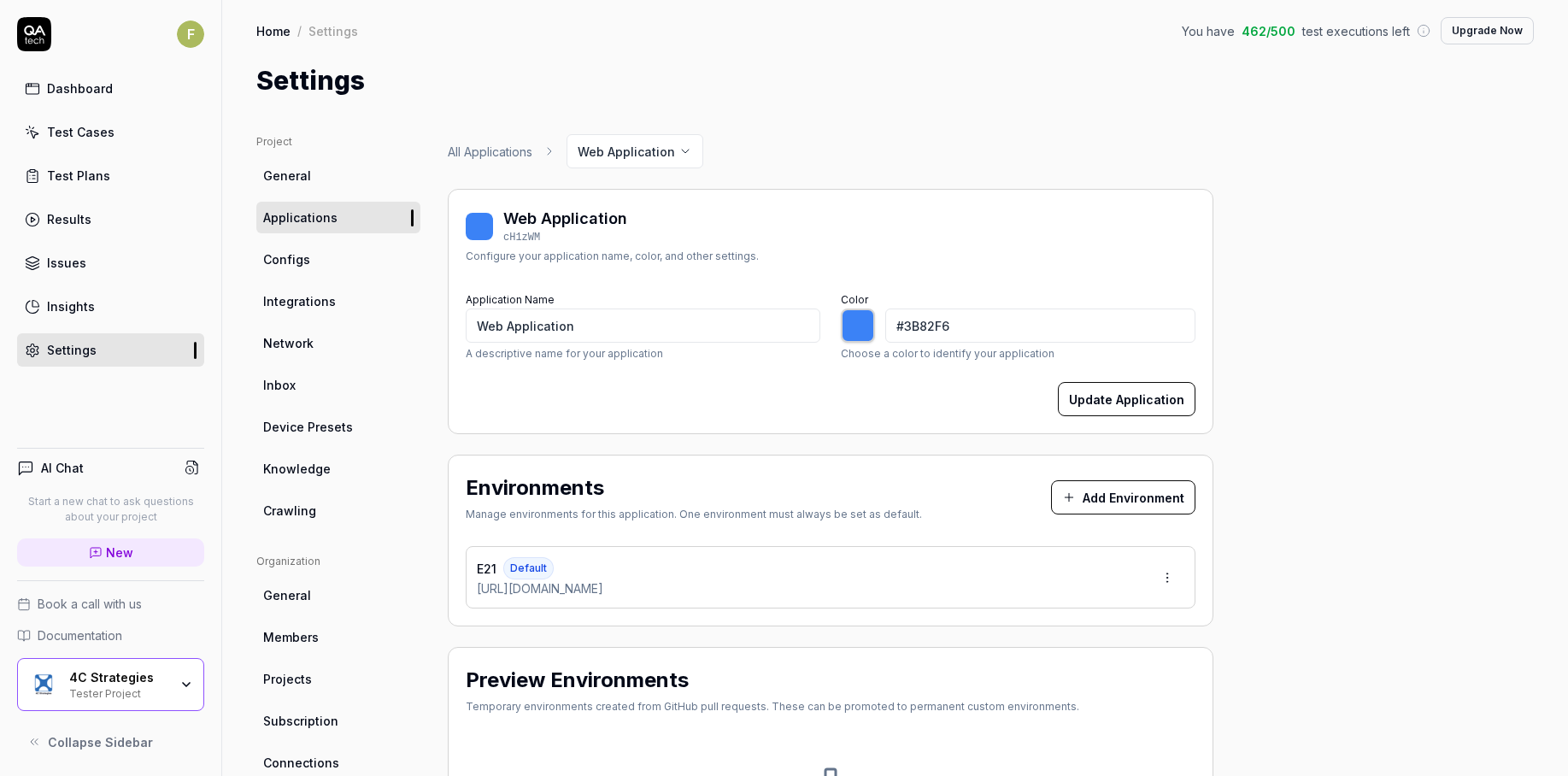
click at [125, 92] on link "Dashboard" at bounding box center [110, 88] width 187 height 33
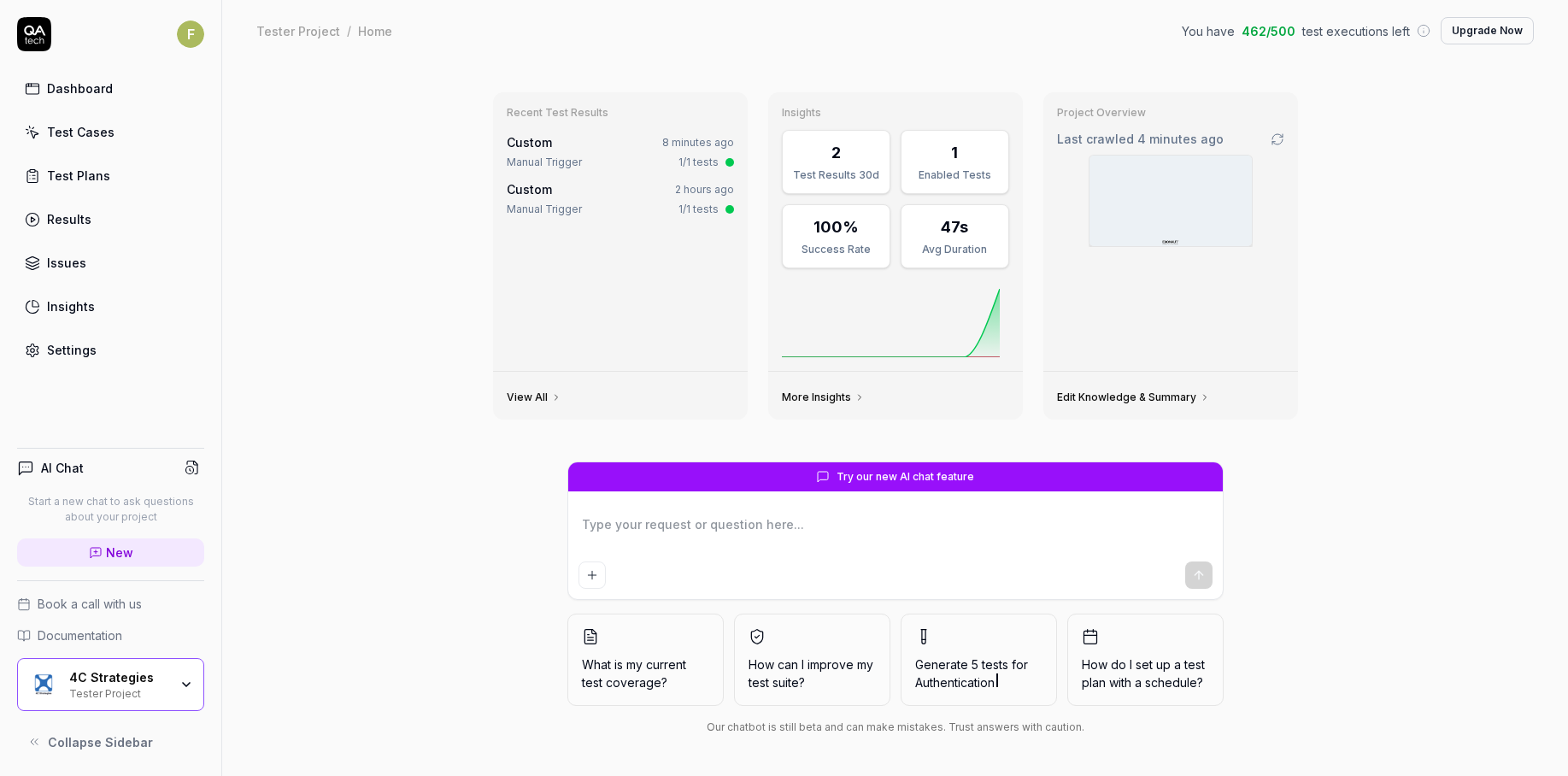
click at [136, 134] on link "Test Cases" at bounding box center [110, 132] width 187 height 33
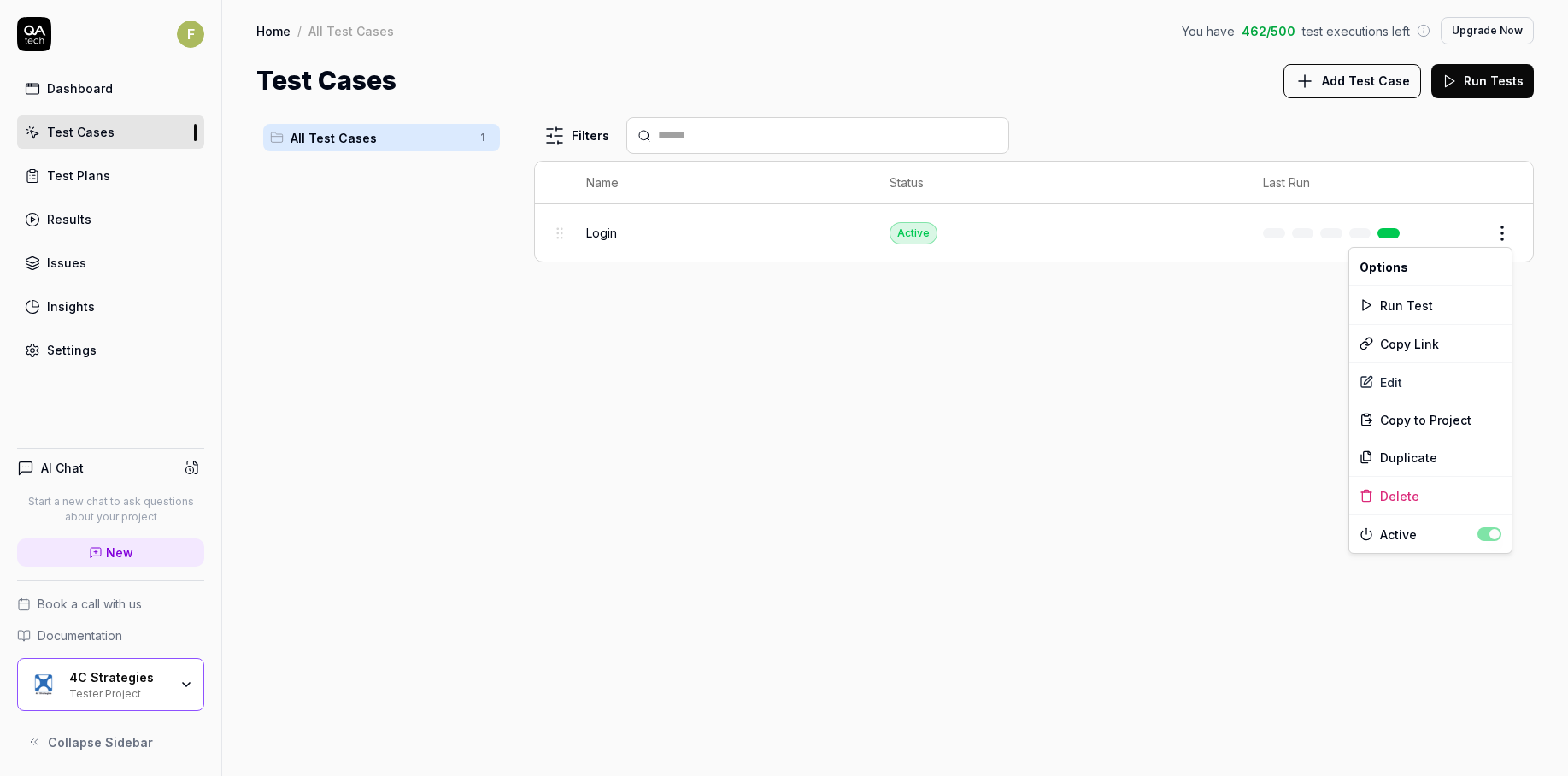
click at [1510, 231] on html "F Dashboard Test Cases Test Plans Results Issues Insights Settings AI Chat Star…" at bounding box center [784, 388] width 1568 height 776
click at [1447, 499] on div "Delete" at bounding box center [1431, 495] width 162 height 38
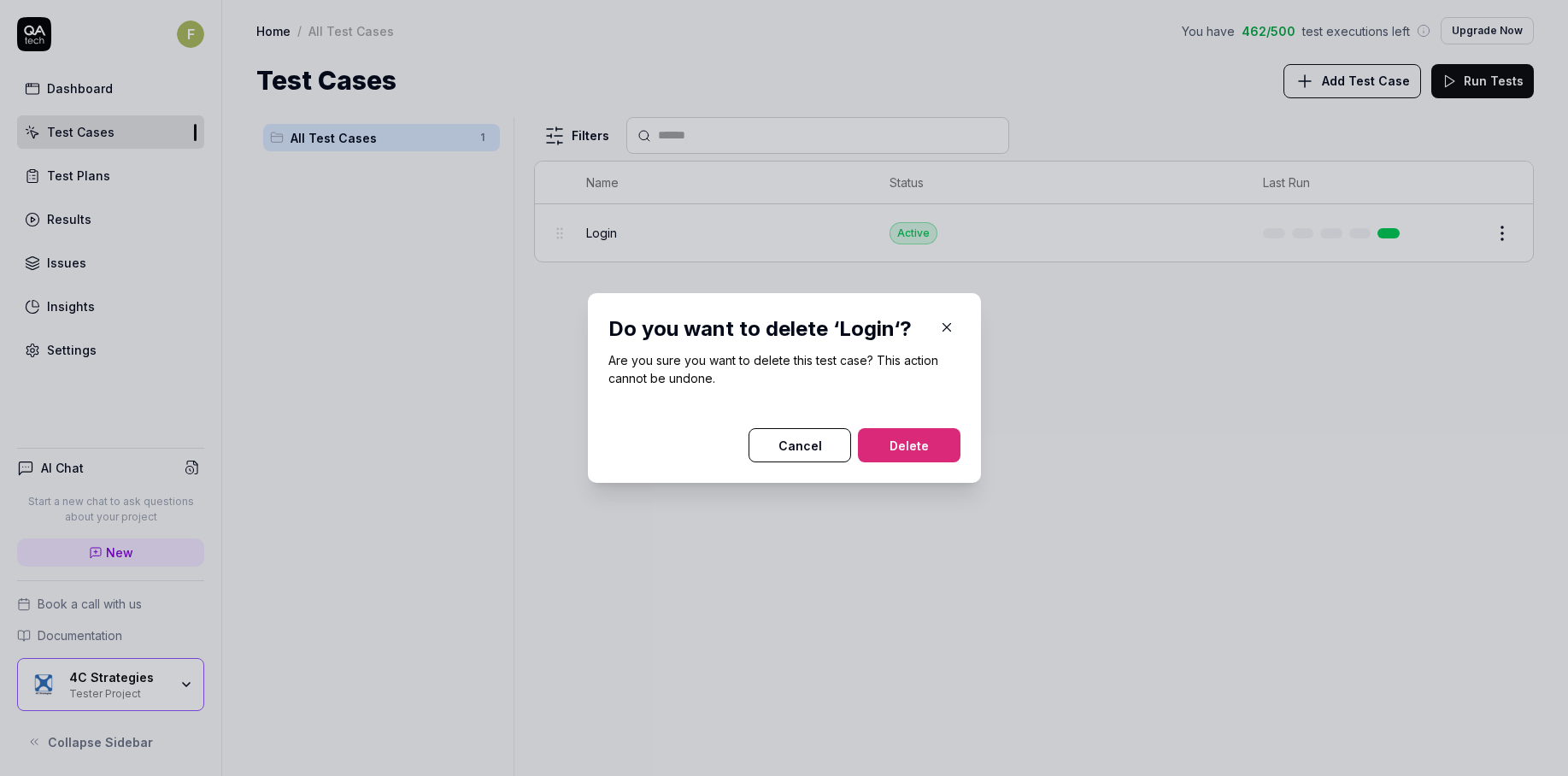
click at [921, 449] on button "Delete" at bounding box center [909, 445] width 102 height 34
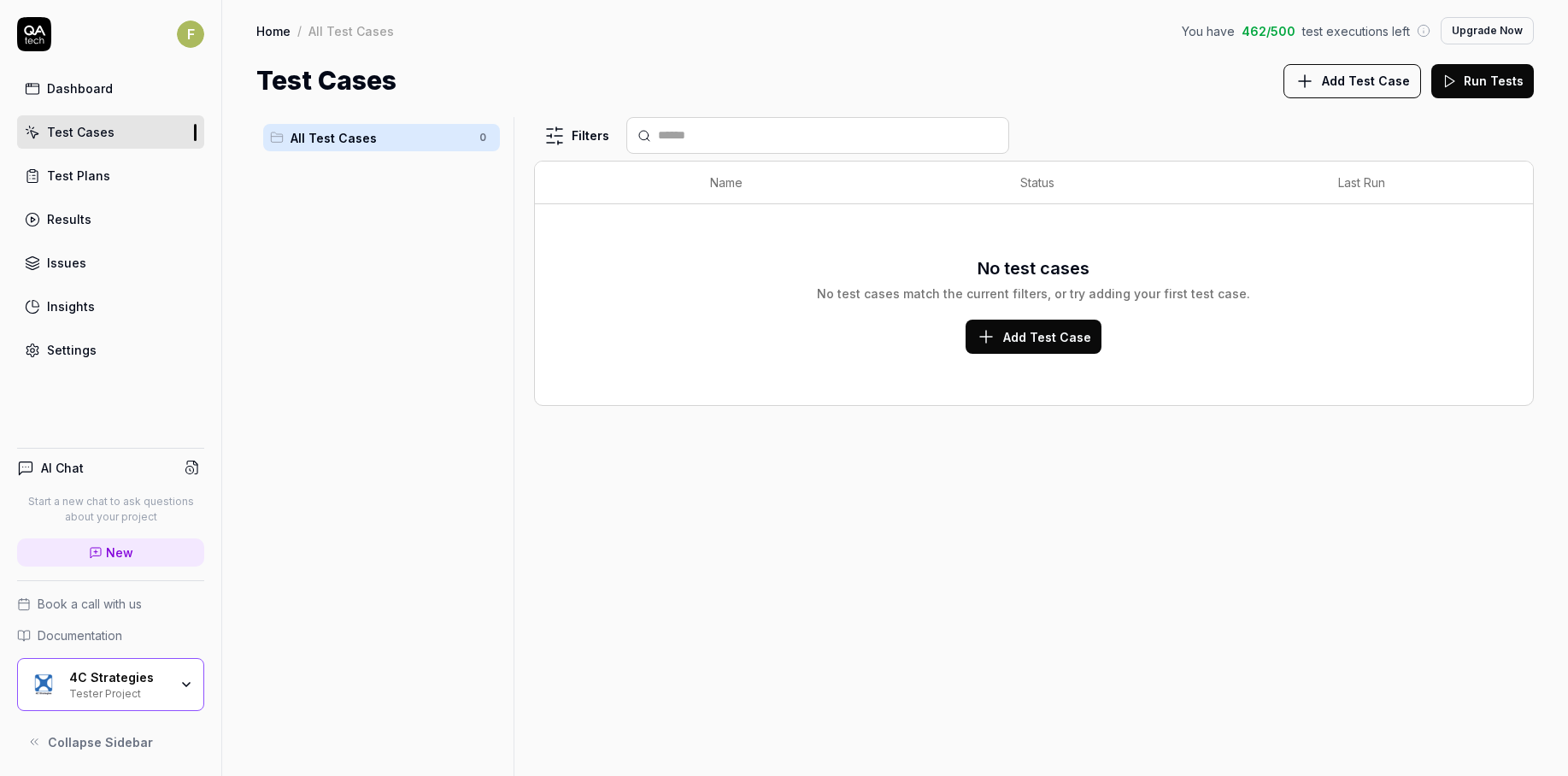
click at [1052, 333] on span "Add Test Case" at bounding box center [1048, 336] width 88 height 17
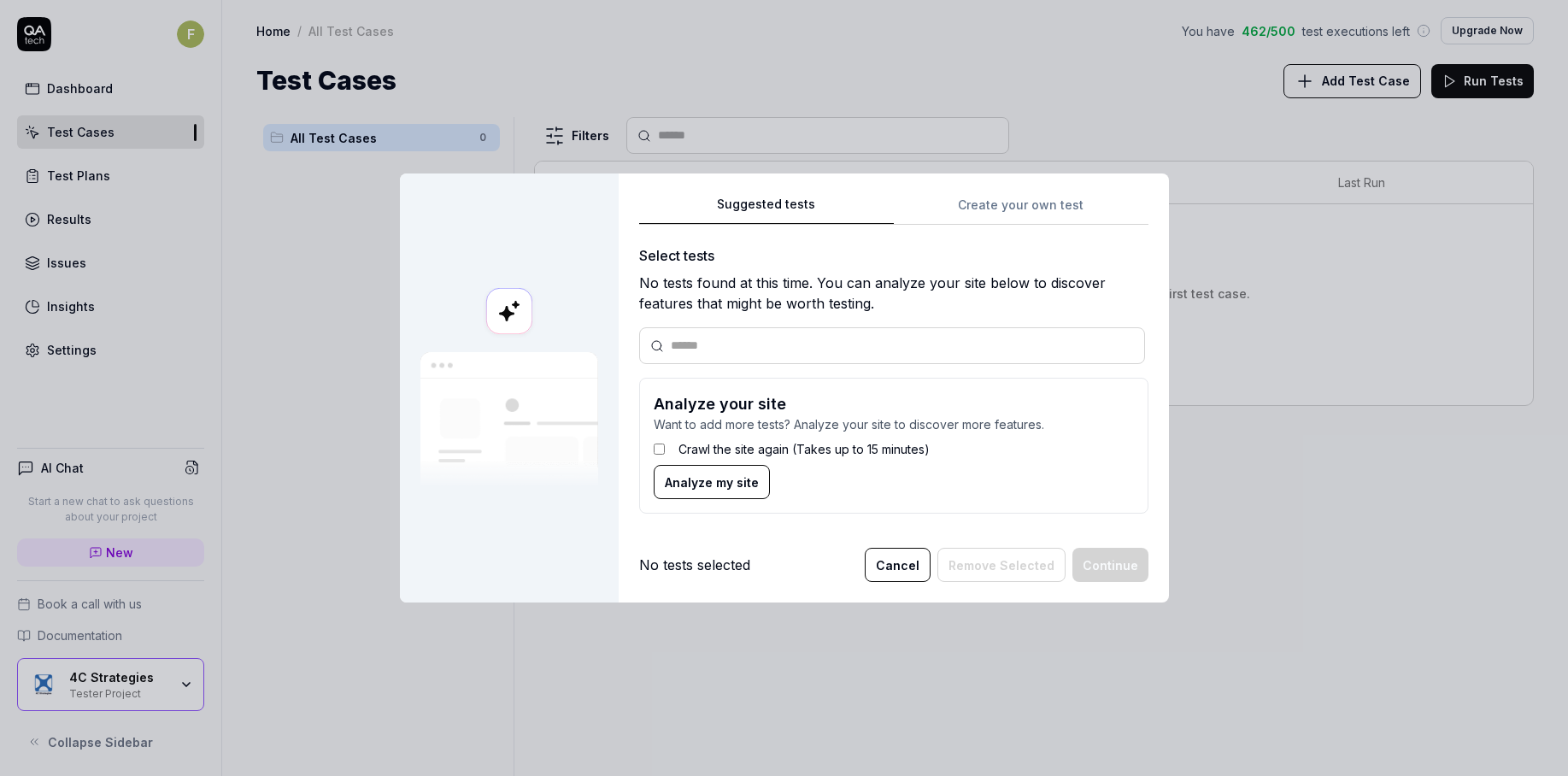
click at [749, 449] on label "Crawl the site again (Takes up to 15 minutes)" at bounding box center [804, 448] width 251 height 17
click at [728, 491] on span "Analyze my site" at bounding box center [712, 481] width 94 height 17
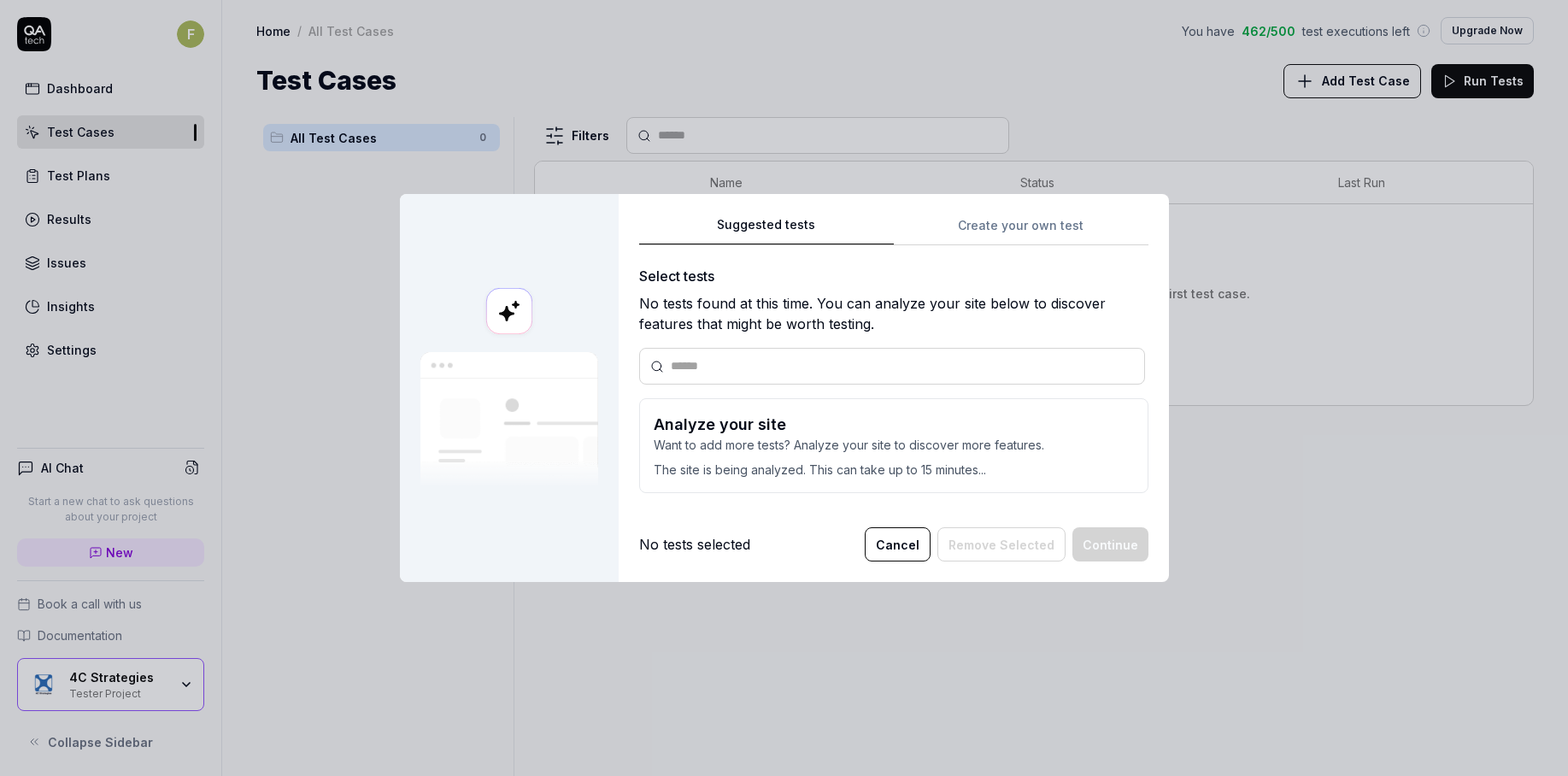
click at [901, 537] on button "Cancel" at bounding box center [897, 544] width 65 height 34
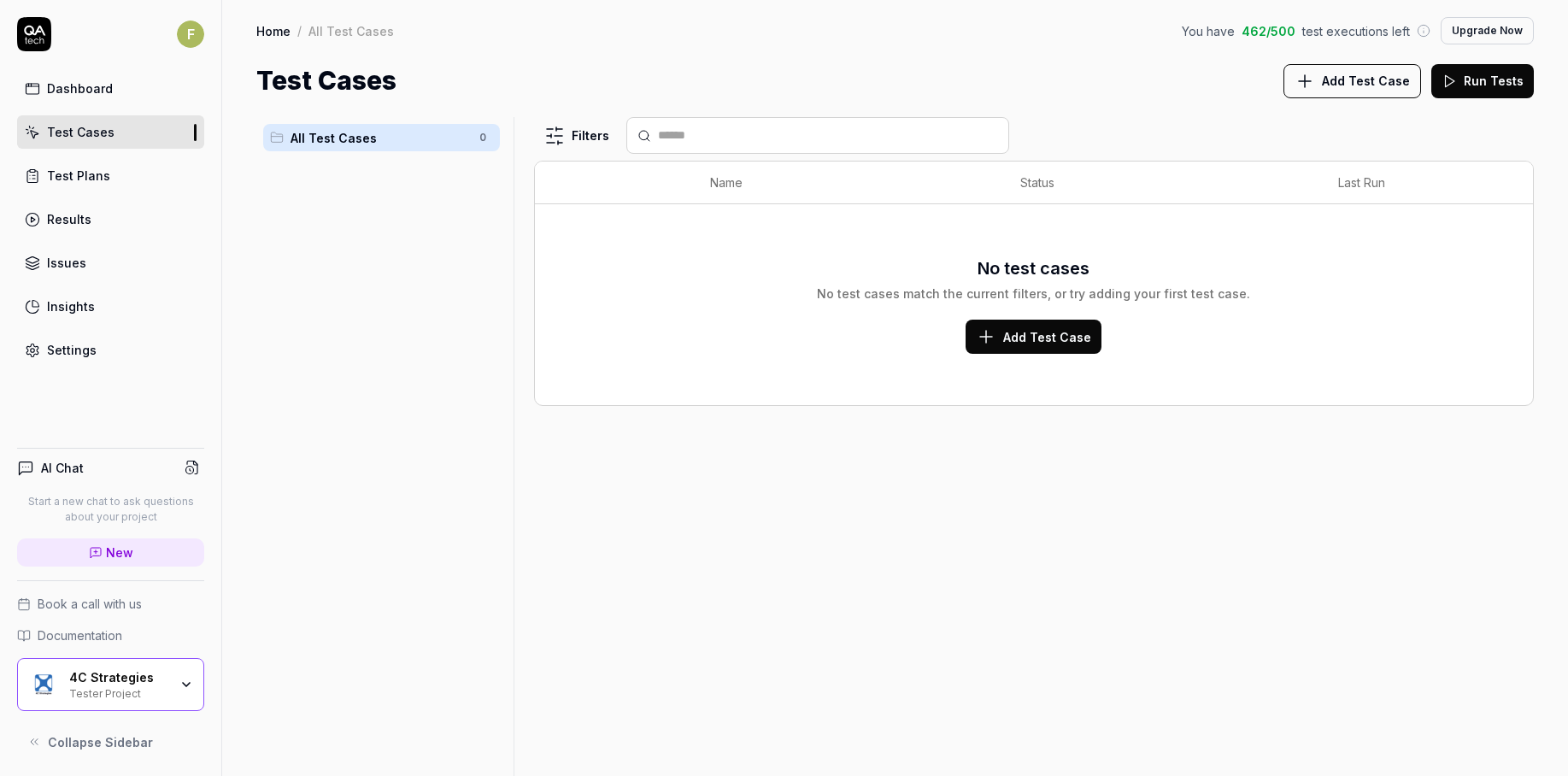
click at [124, 355] on link "Settings" at bounding box center [110, 350] width 187 height 33
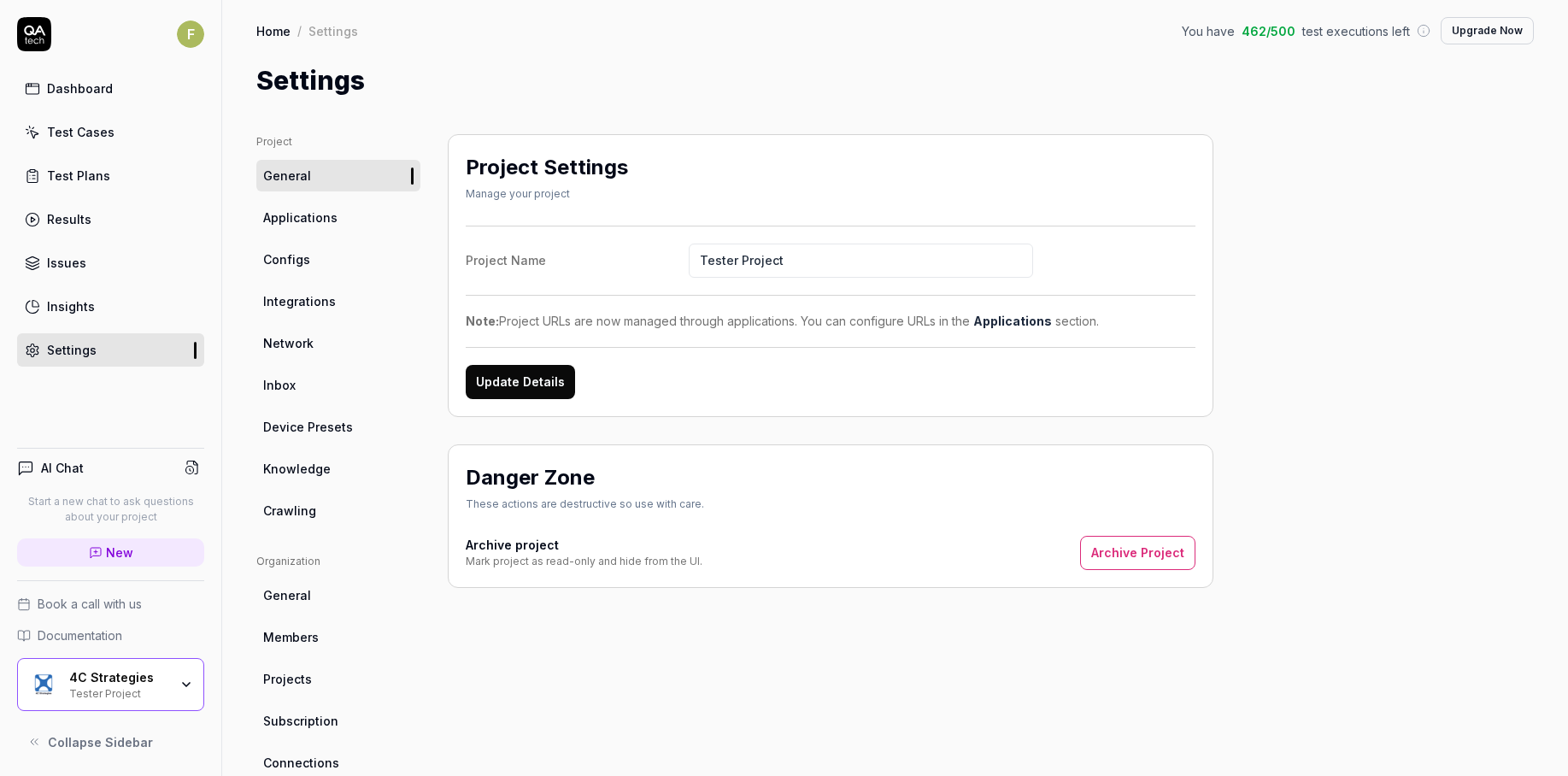
click at [342, 219] on link "Applications" at bounding box center [338, 217] width 164 height 31
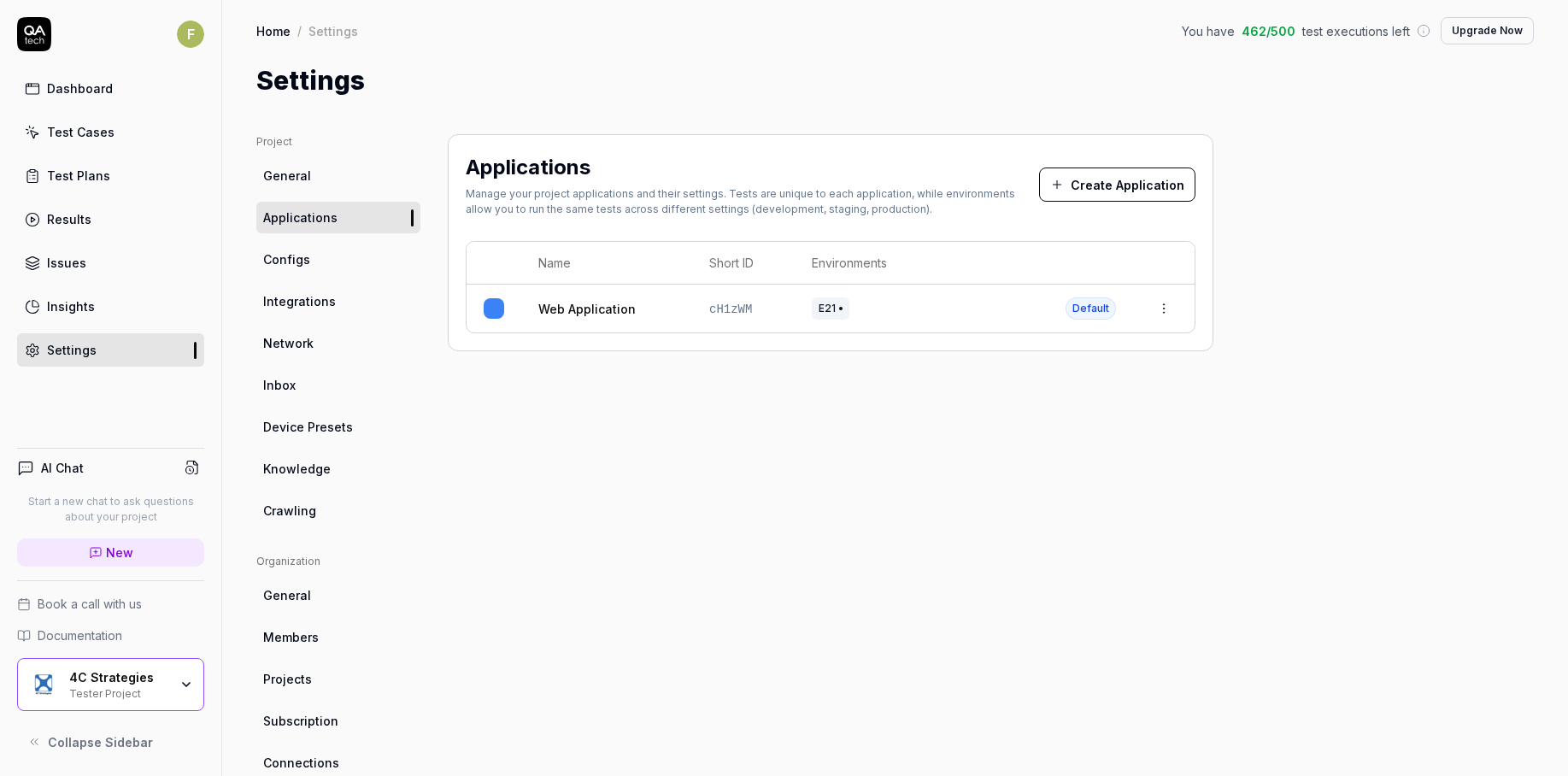
click at [336, 261] on link "Configs" at bounding box center [338, 260] width 164 height 31
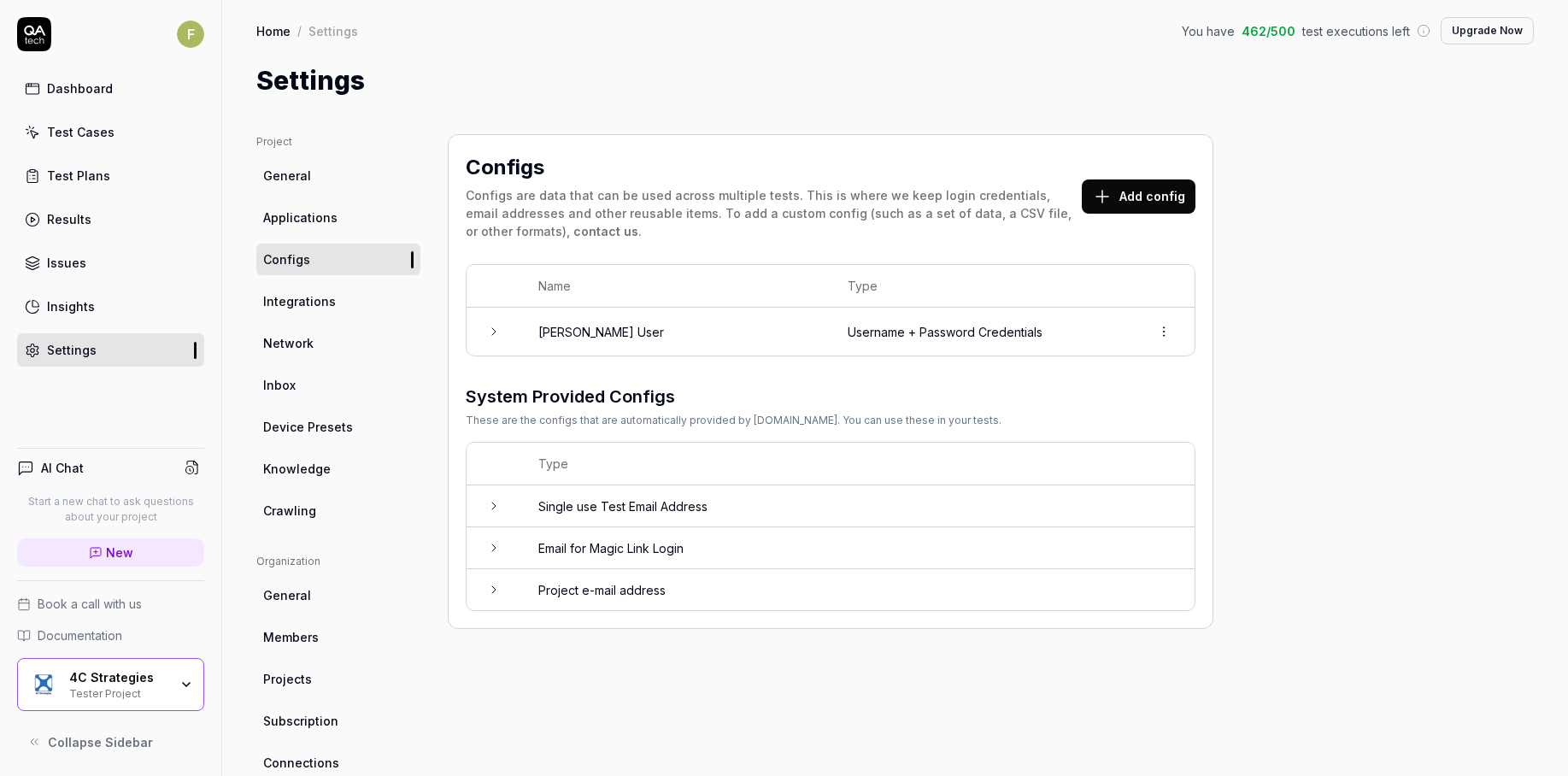
click at [331, 310] on link "Integrations" at bounding box center [338, 301] width 164 height 31
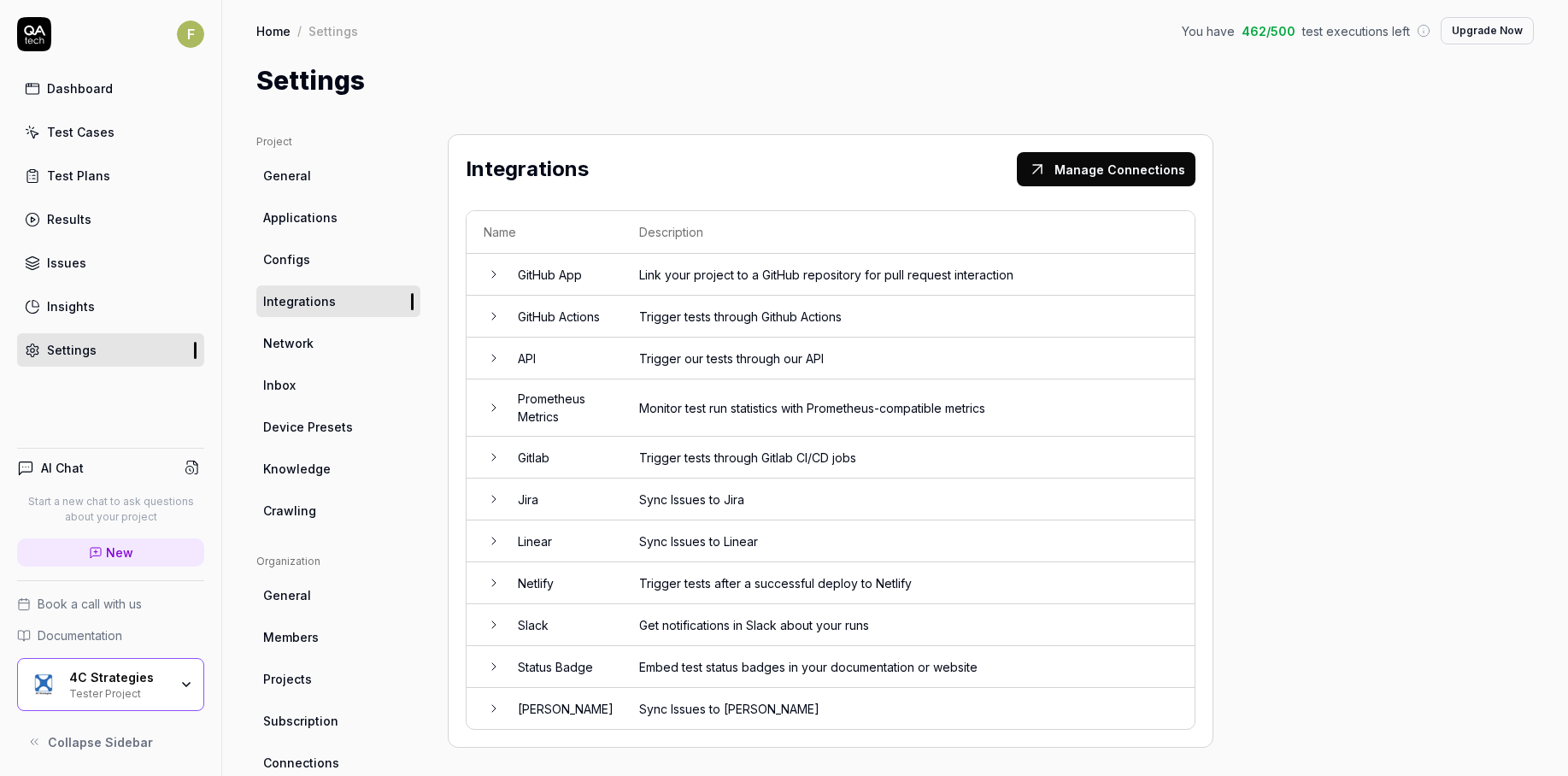
click at [327, 505] on link "Crawling" at bounding box center [338, 510] width 164 height 31
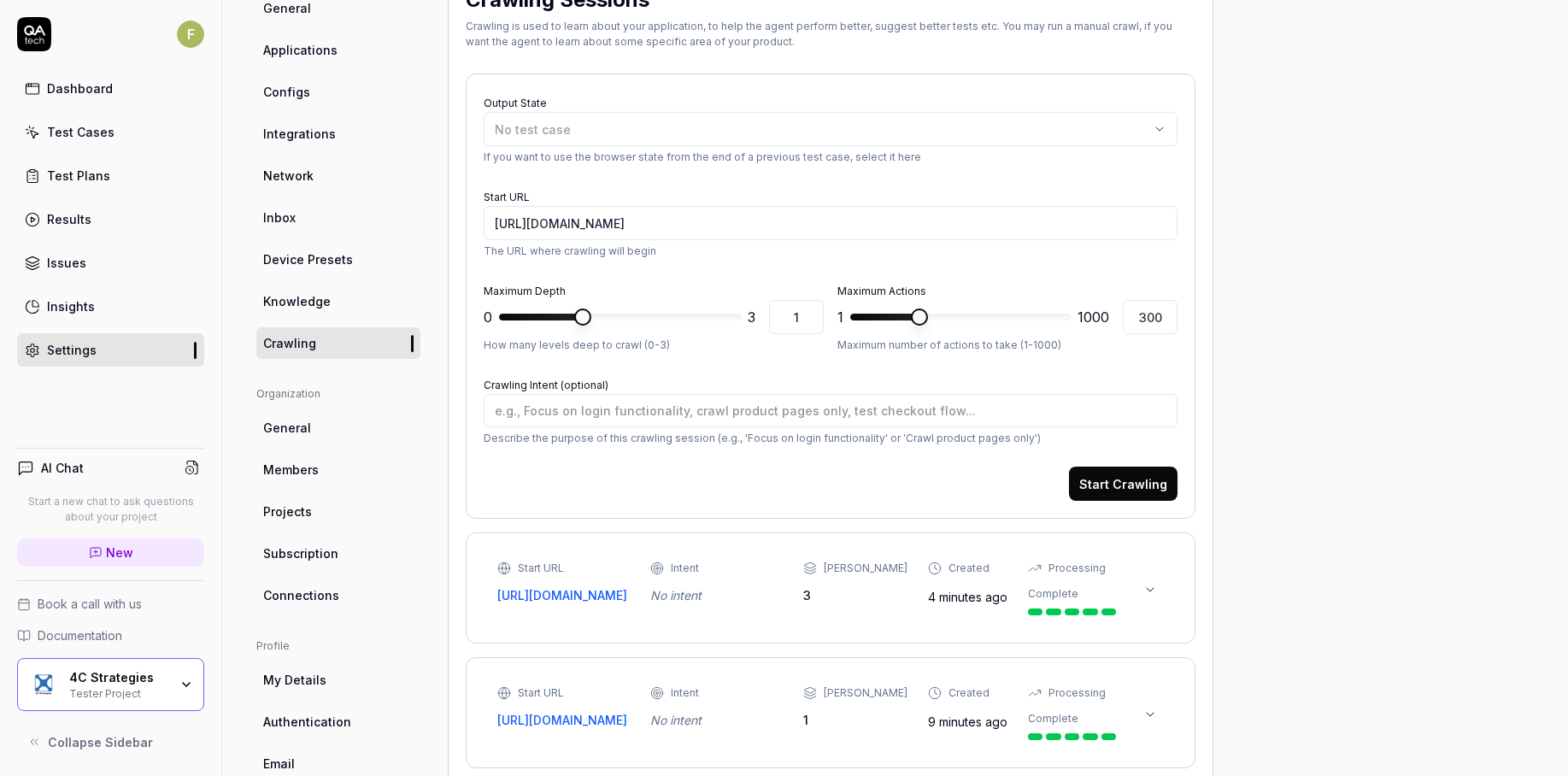
scroll to position [167, 0]
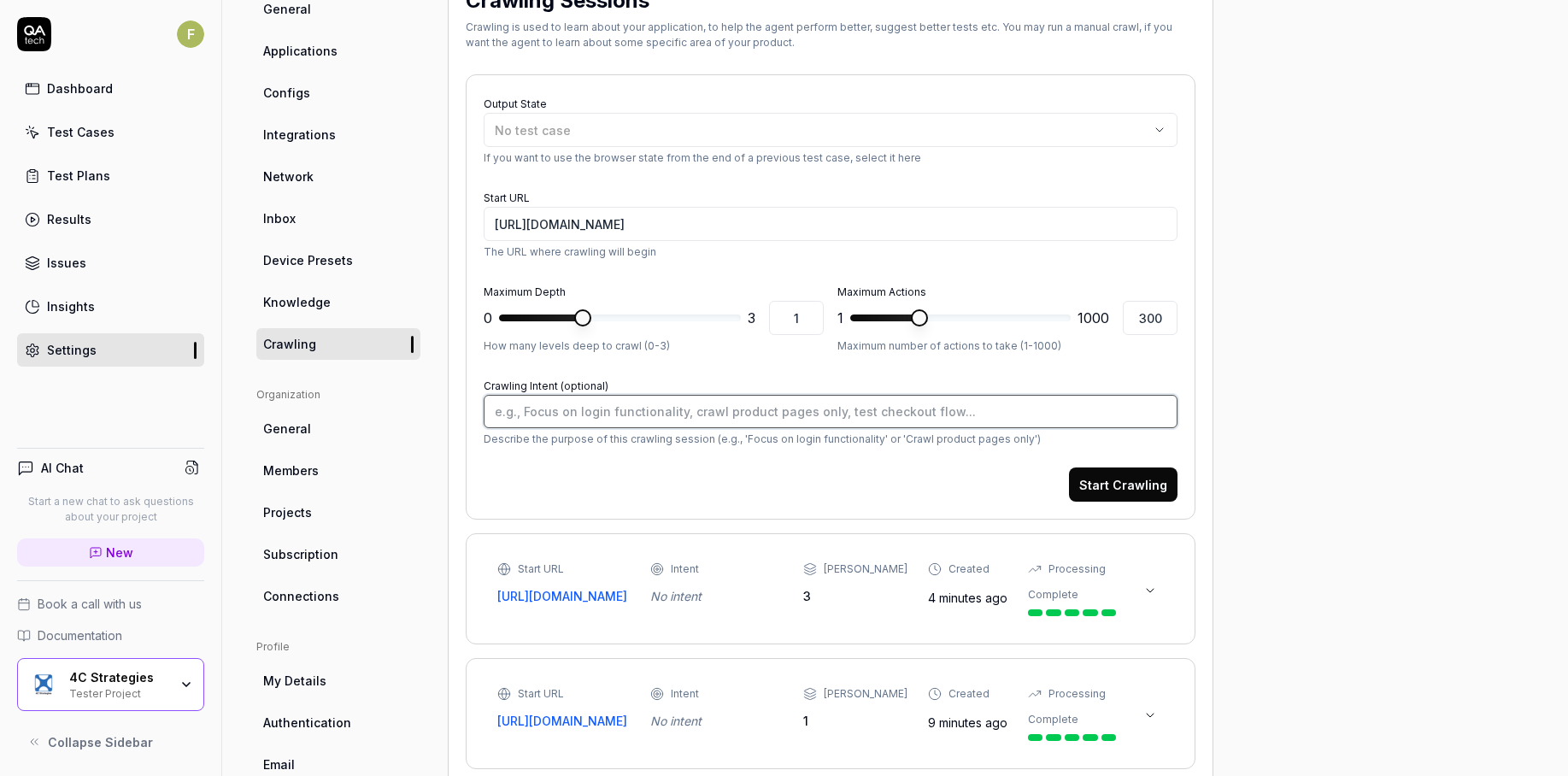
click at [553, 418] on textarea "Crawling Intent (optional)" at bounding box center [830, 411] width 694 height 33
type textarea "*"
type textarea "F"
type textarea "*"
type textarea "Fo"
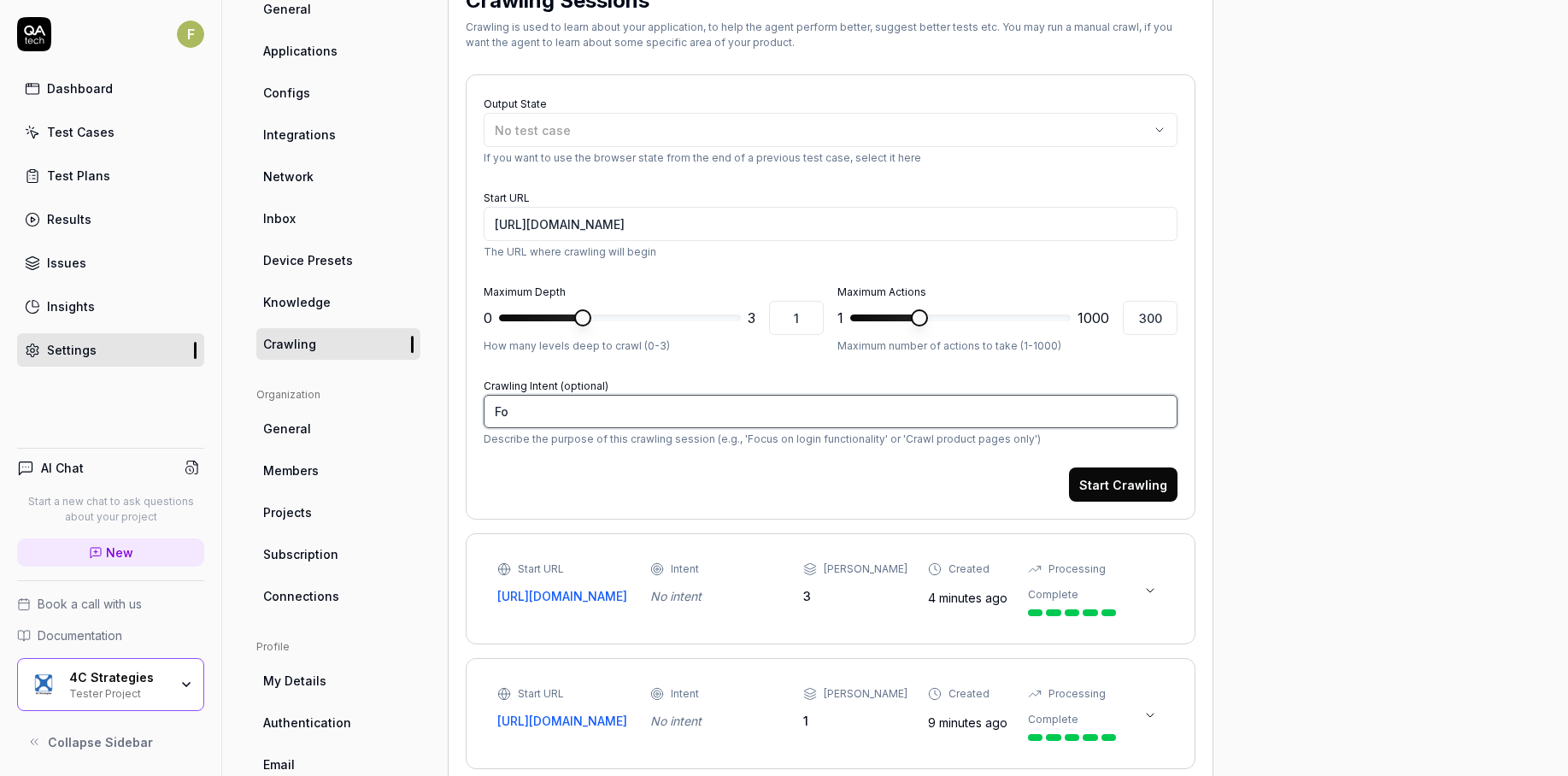
type textarea "*"
type textarea "Foc"
type textarea "*"
type textarea "Focu"
type textarea "*"
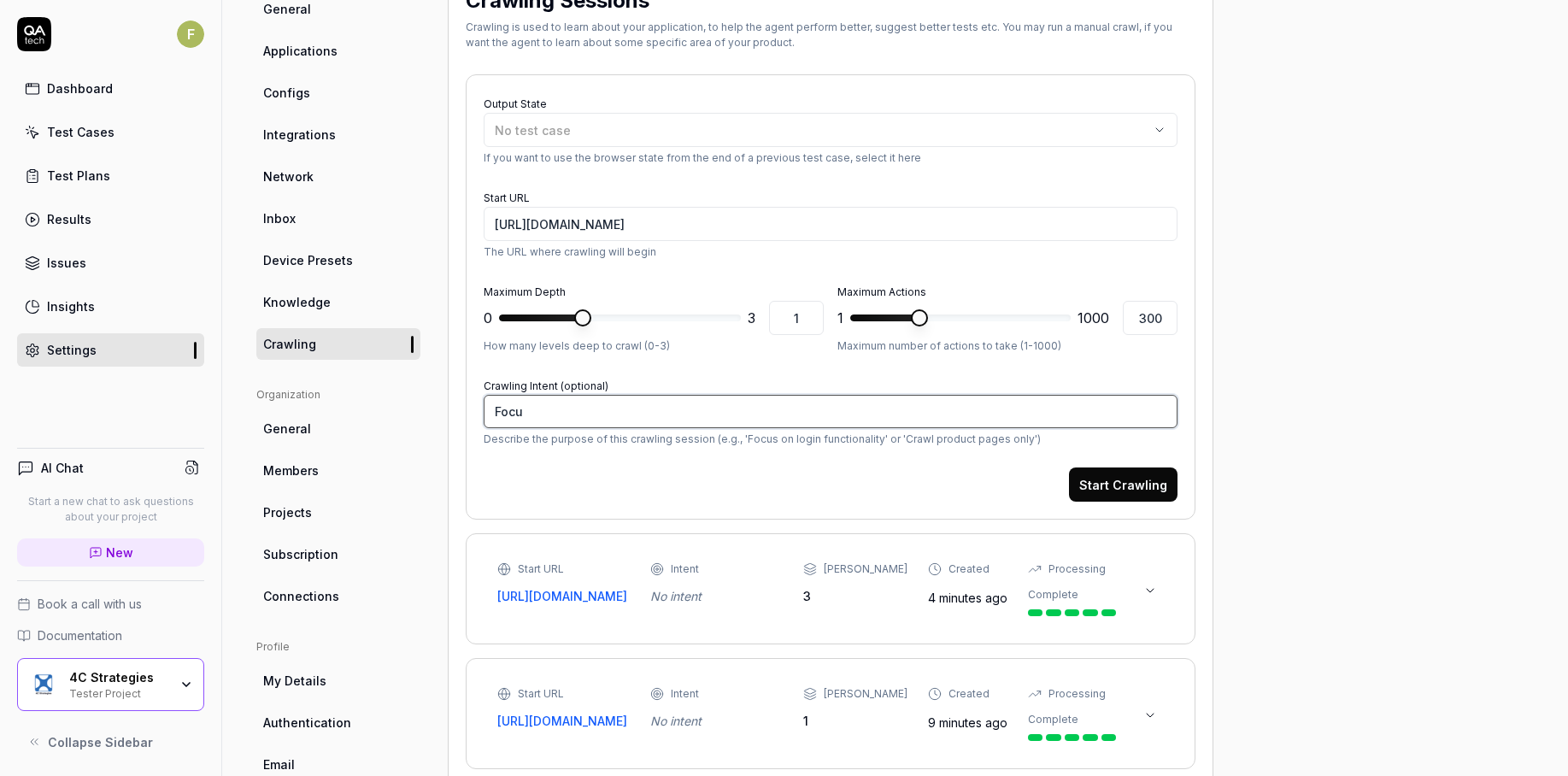
type textarea "Focus"
type textarea "*"
type textarea "Focus"
type textarea "*"
type textarea "Focus a"
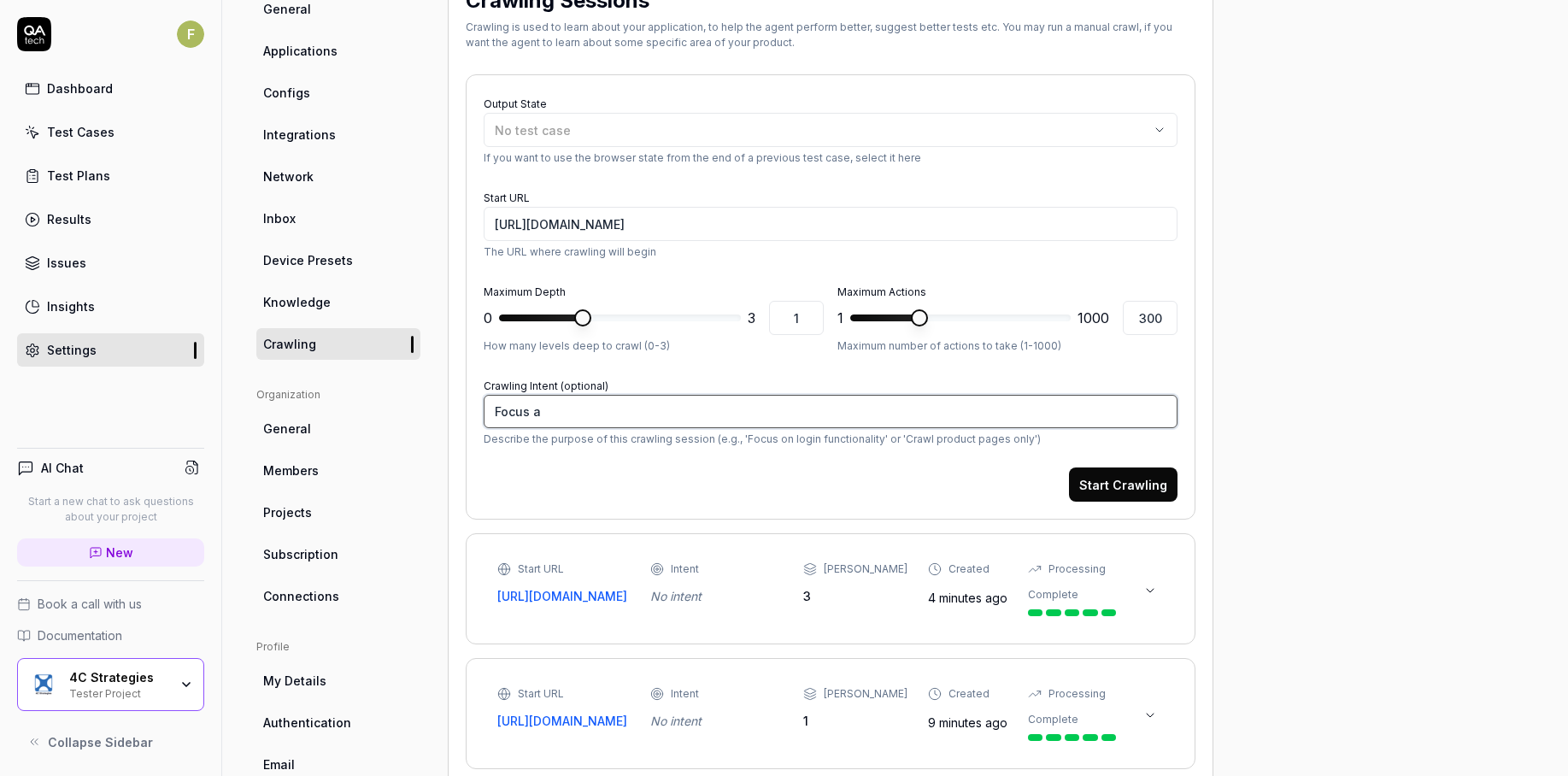
type textarea "*"
type textarea "Focus"
type textarea "*"
type textarea "Focus o"
type textarea "*"
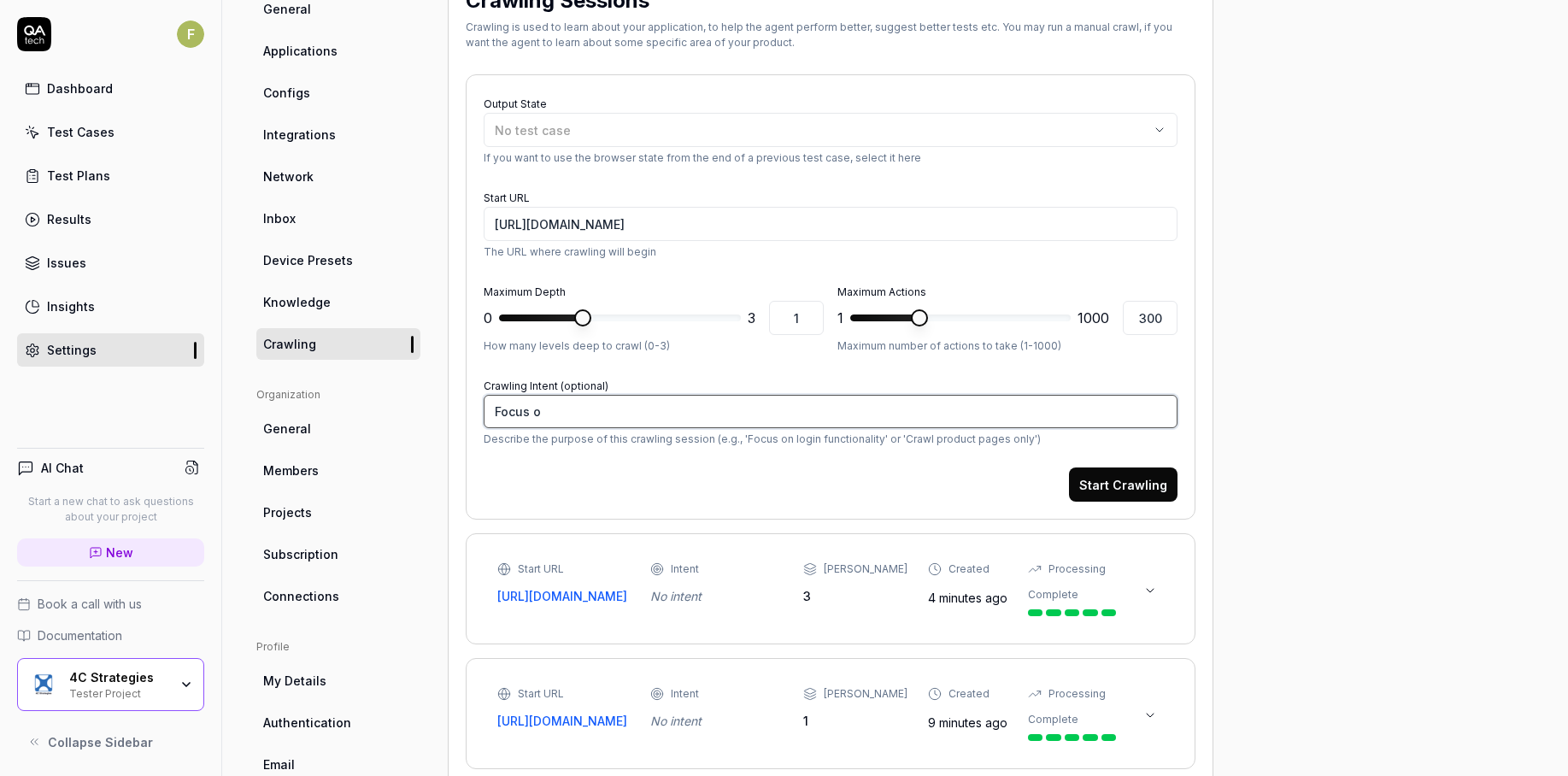
type textarea "Focus on"
type textarea "*"
type textarea "Focus on"
type textarea "*"
type textarea "Focus on a"
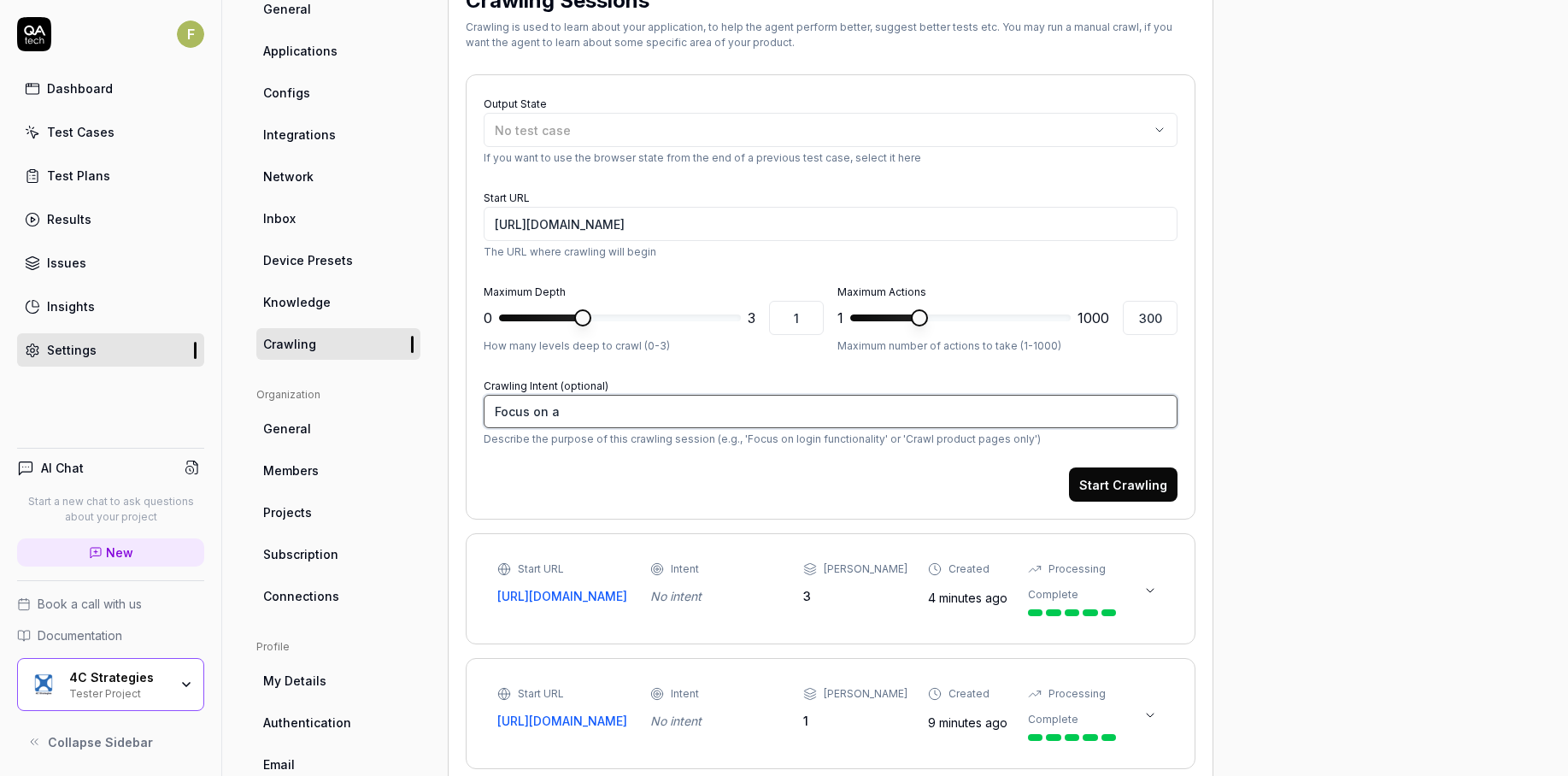
type textarea "*"
type textarea "Focus on al"
type textarea "*"
type textarea "Focus on all"
type textarea "*"
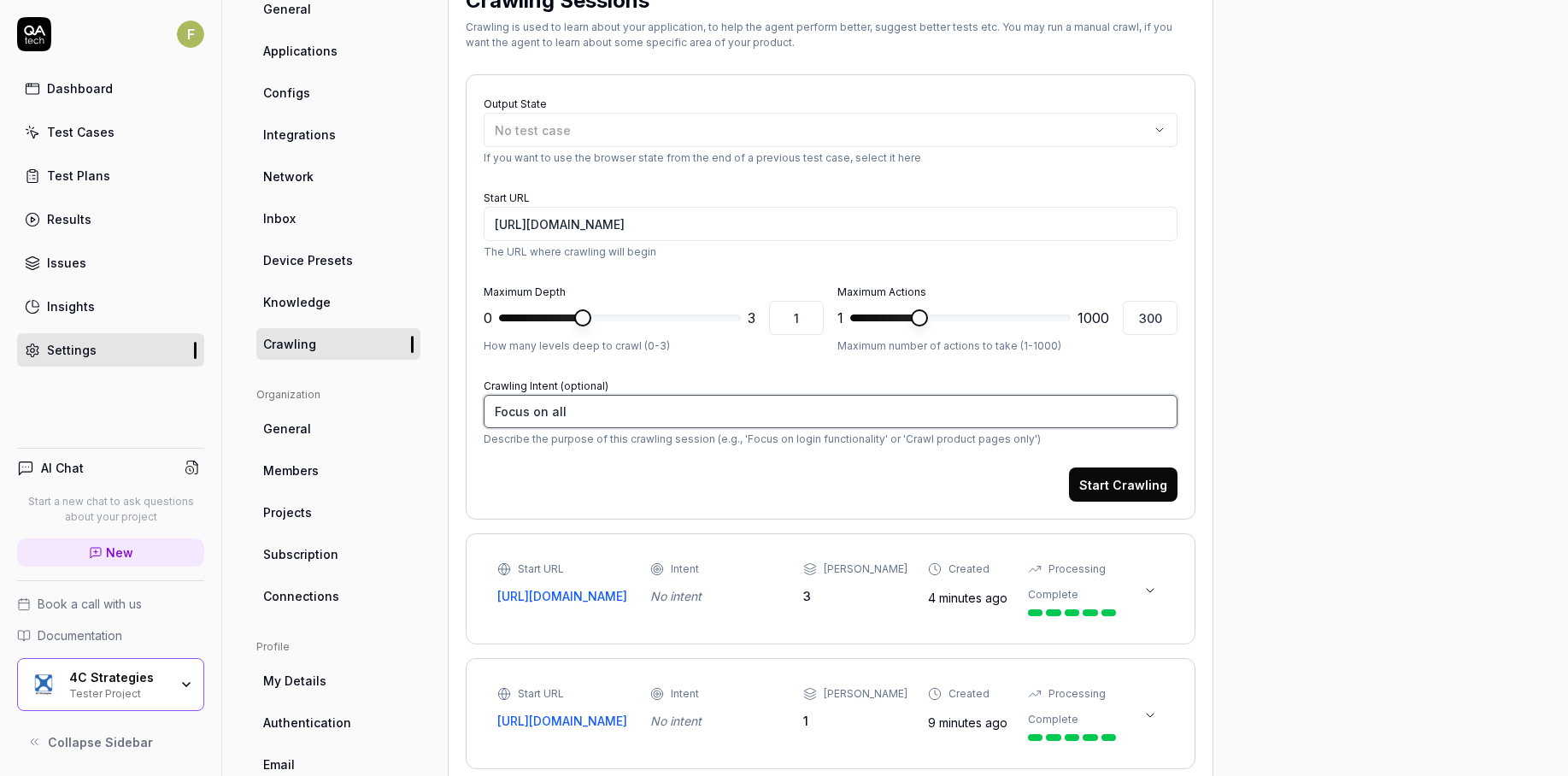
type textarea "Focus on all"
type textarea "*"
type textarea "Focus on all th"
type textarea "*"
type textarea "Focus on all thi"
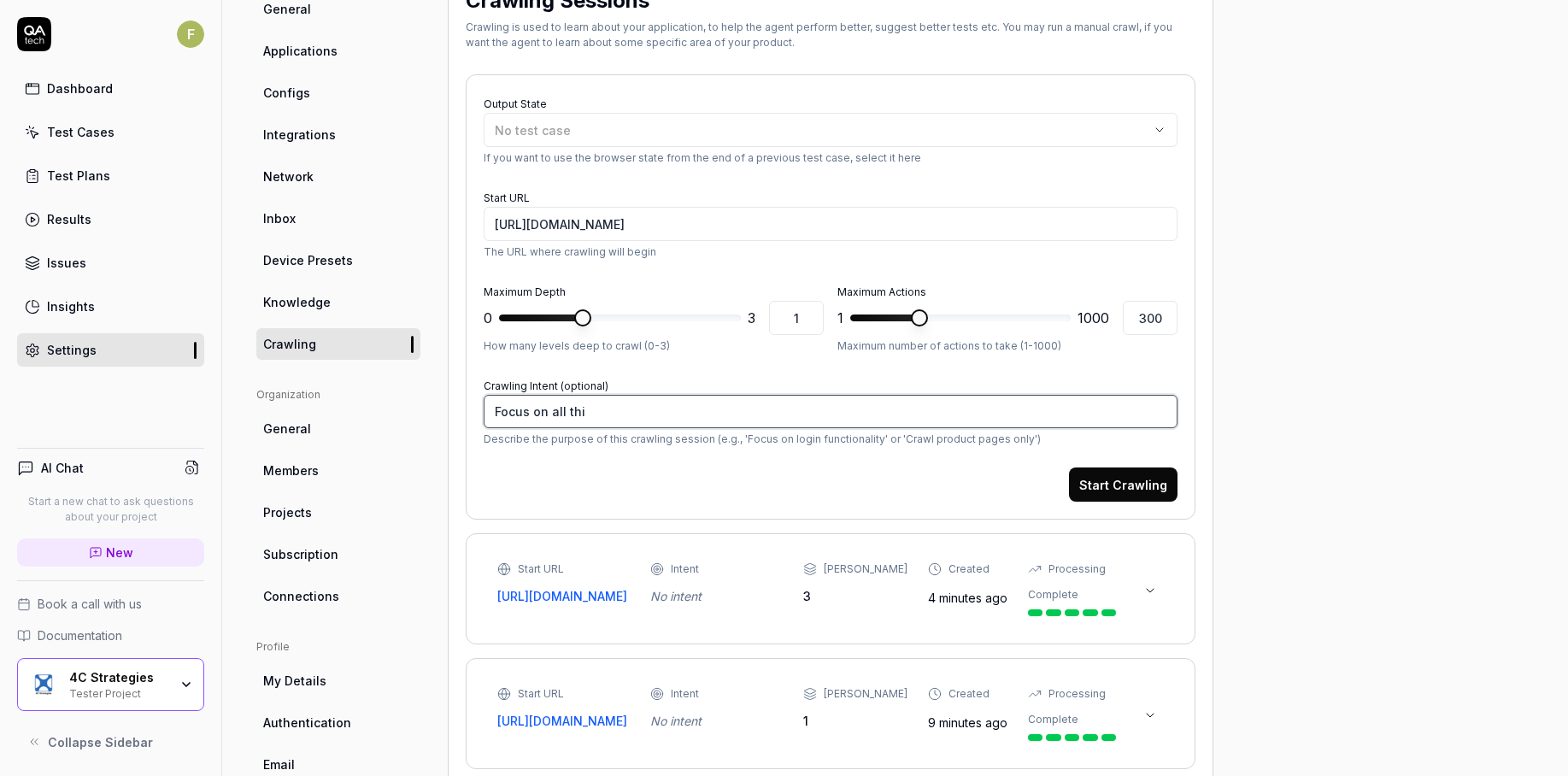
type textarea "*"
type textarea "Focus on all thin"
type textarea "*"
type textarea "Focus on all thing"
type textarea "*"
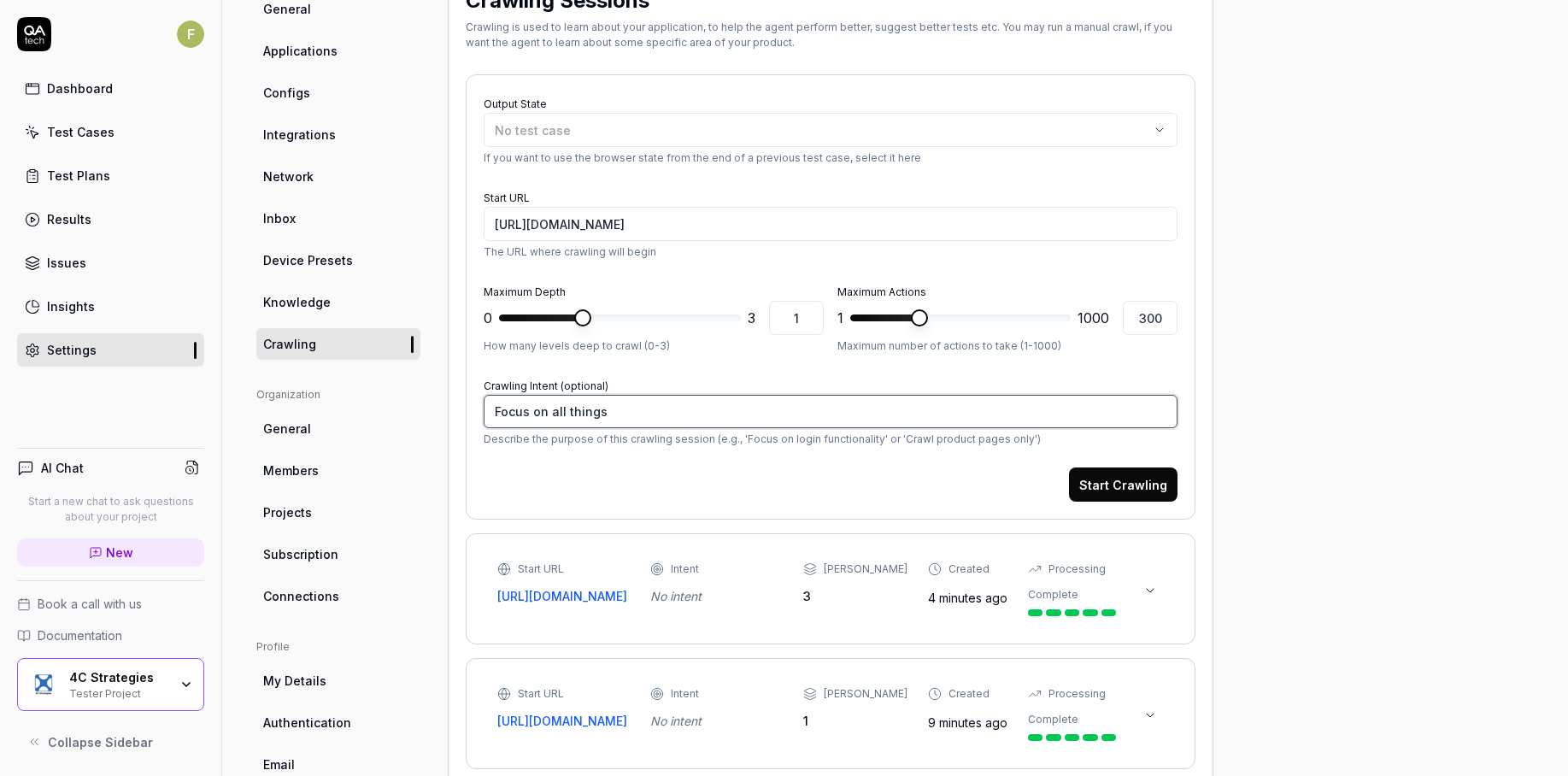
type textarea "Focus on all things"
type textarea "*"
type textarea "Focus on all things t"
type textarea "*"
type textarea "Focus on all things th"
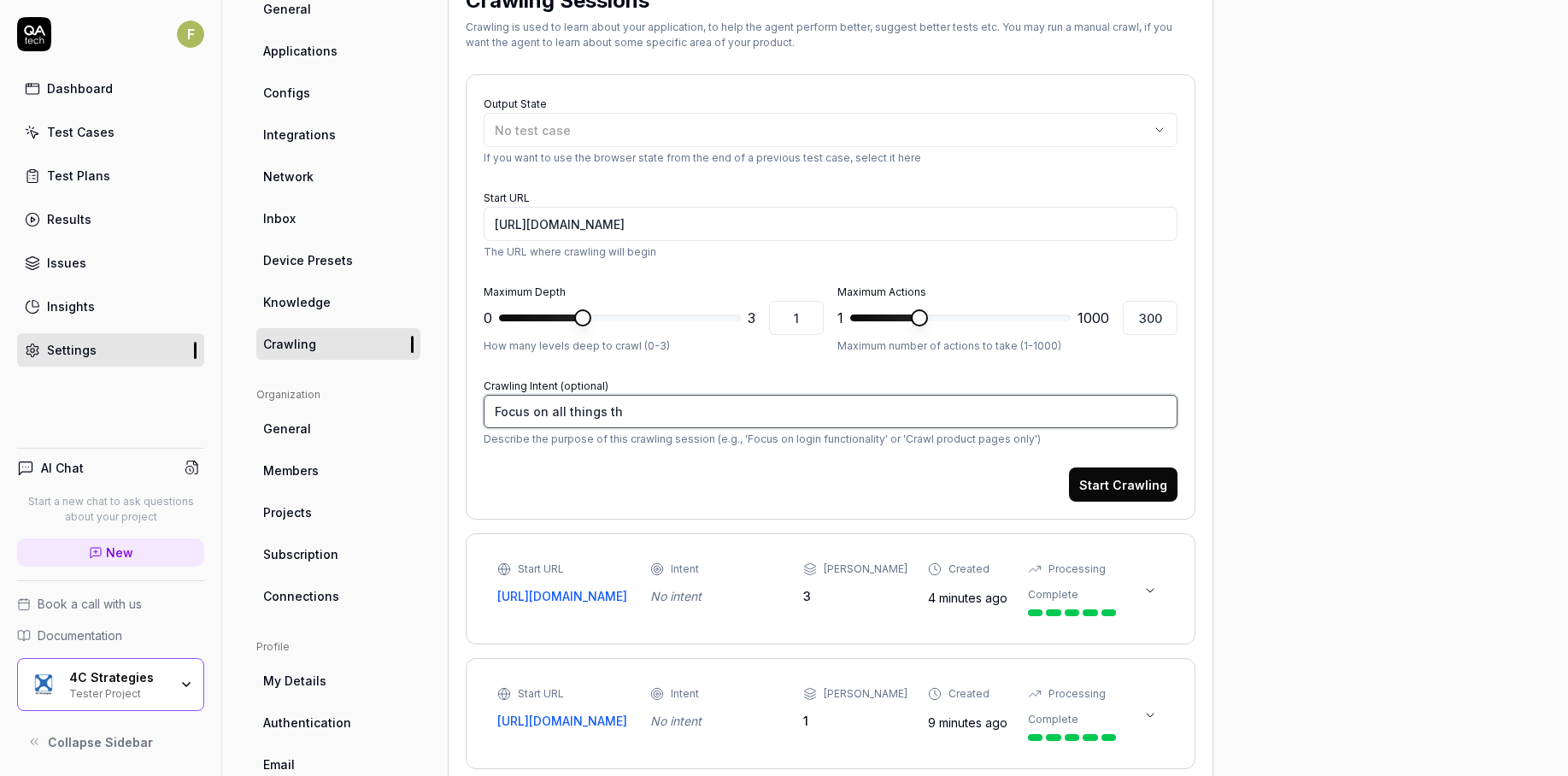
type textarea "*"
type textarea "Focus on all things tha"
type textarea "*"
type textarea "Focus on all things that"
type textarea "*"
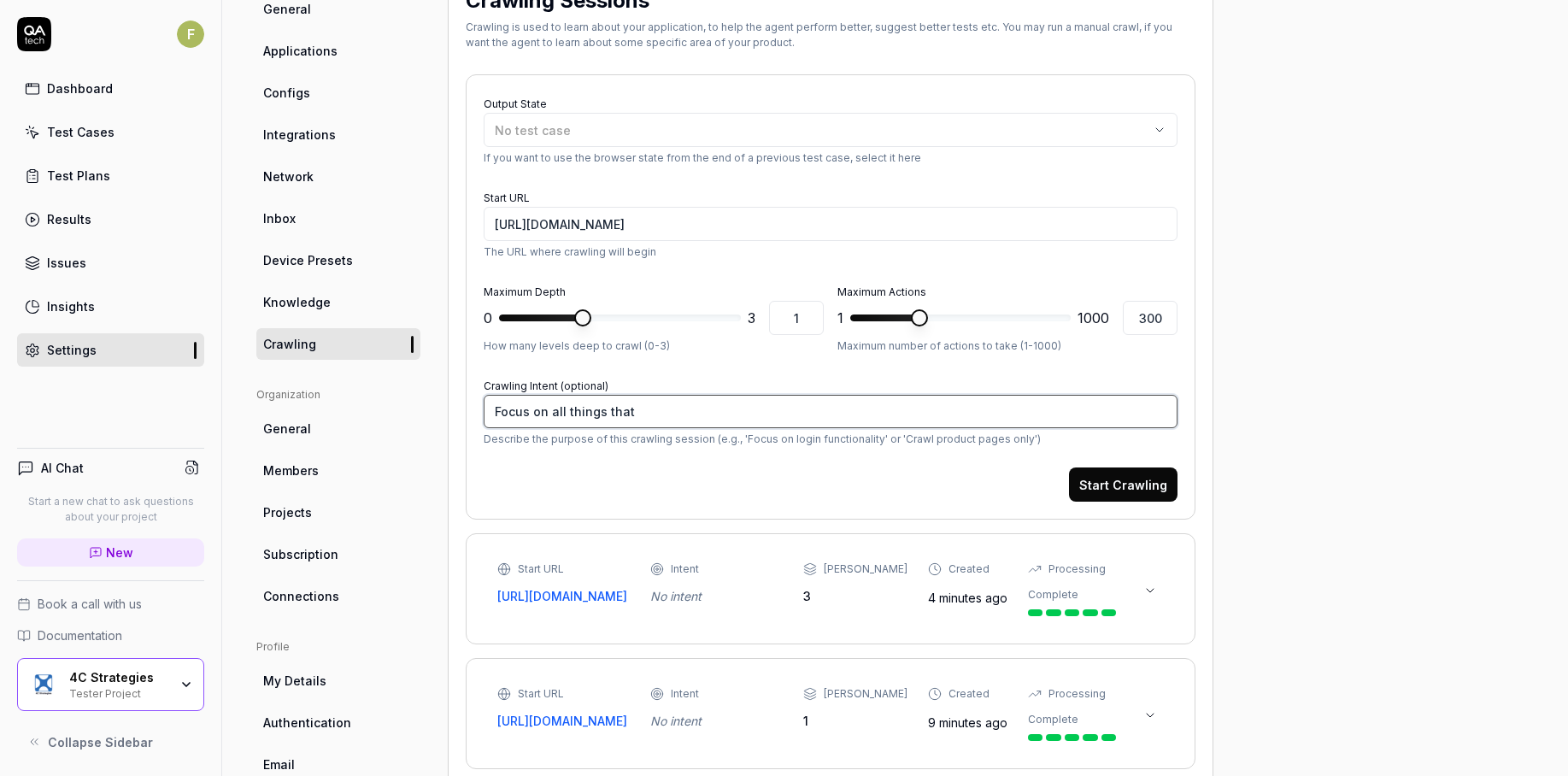
type textarea "Focus on all things that c"
type textarea "*"
type textarea "Focus on all things that ca"
type textarea "*"
type textarea "Focus on all things that can"
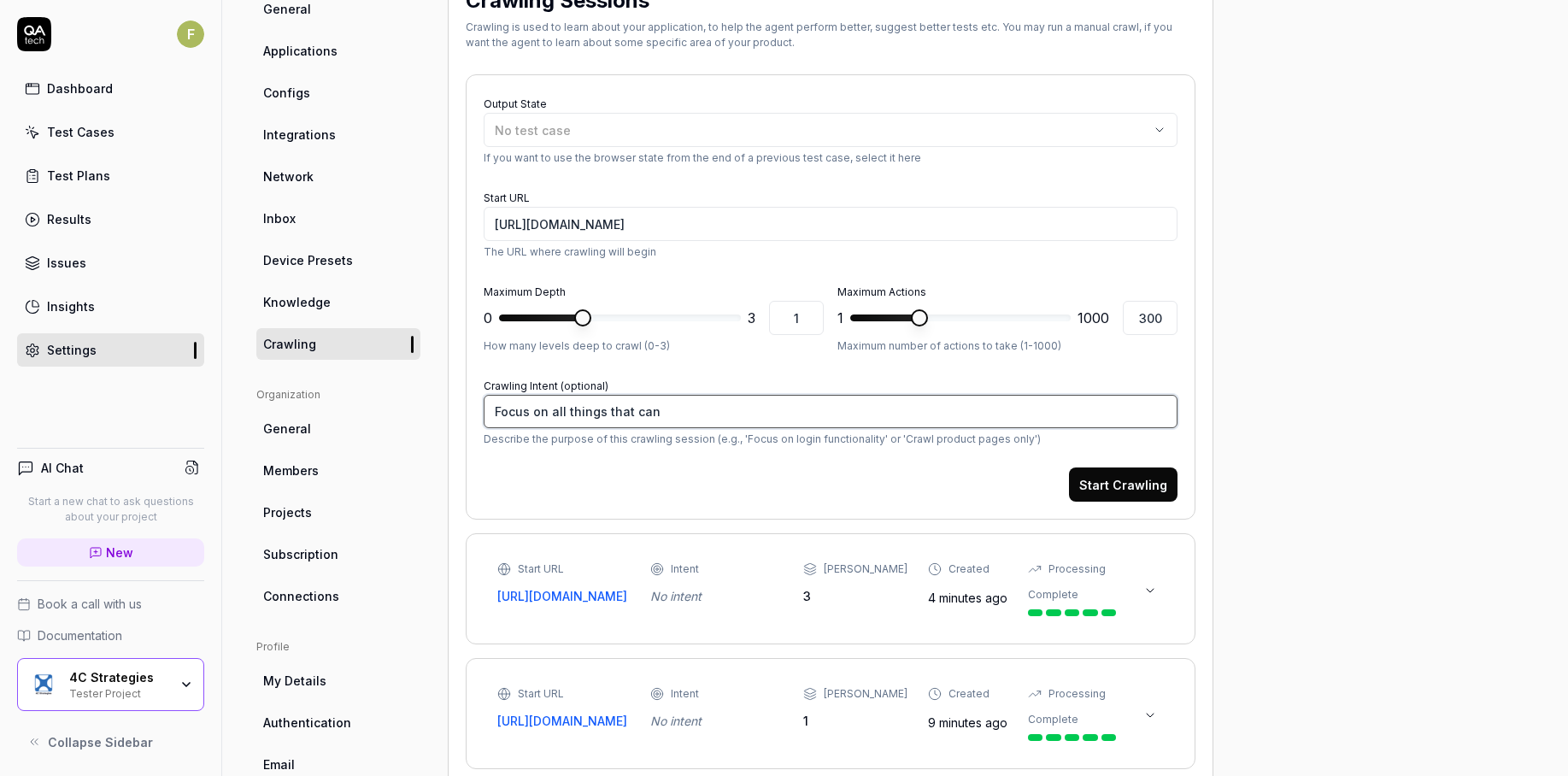
type textarea "*"
type textarea "Focus on all things that can b"
type textarea "*"
type textarea "Focus on all things that can be"
type textarea "*"
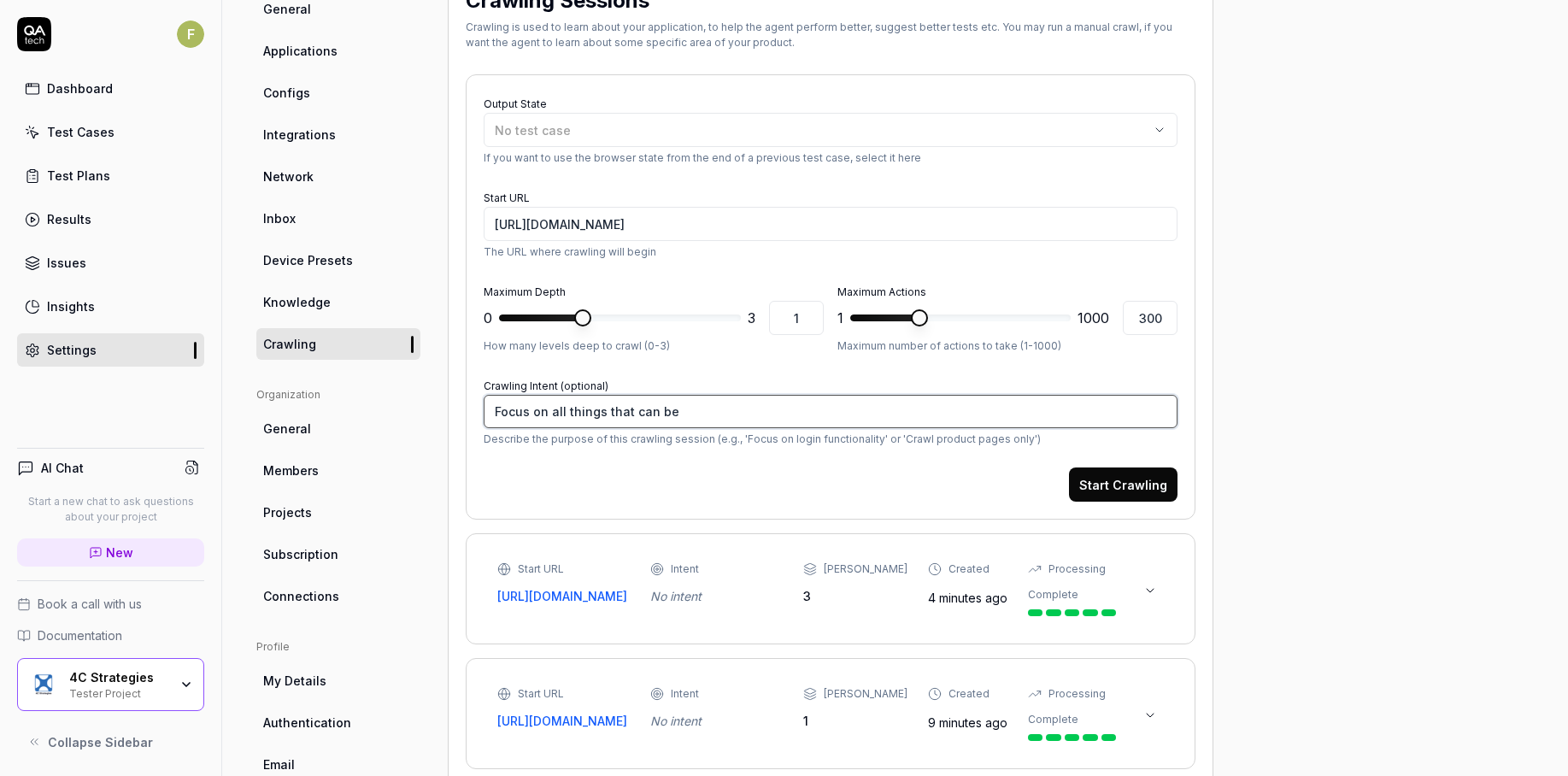
type textarea "Focus on all things that can be"
type textarea "*"
type textarea "Focus on all things that can be do"
type textarea "*"
type textarea "Focus on all things that can be don"
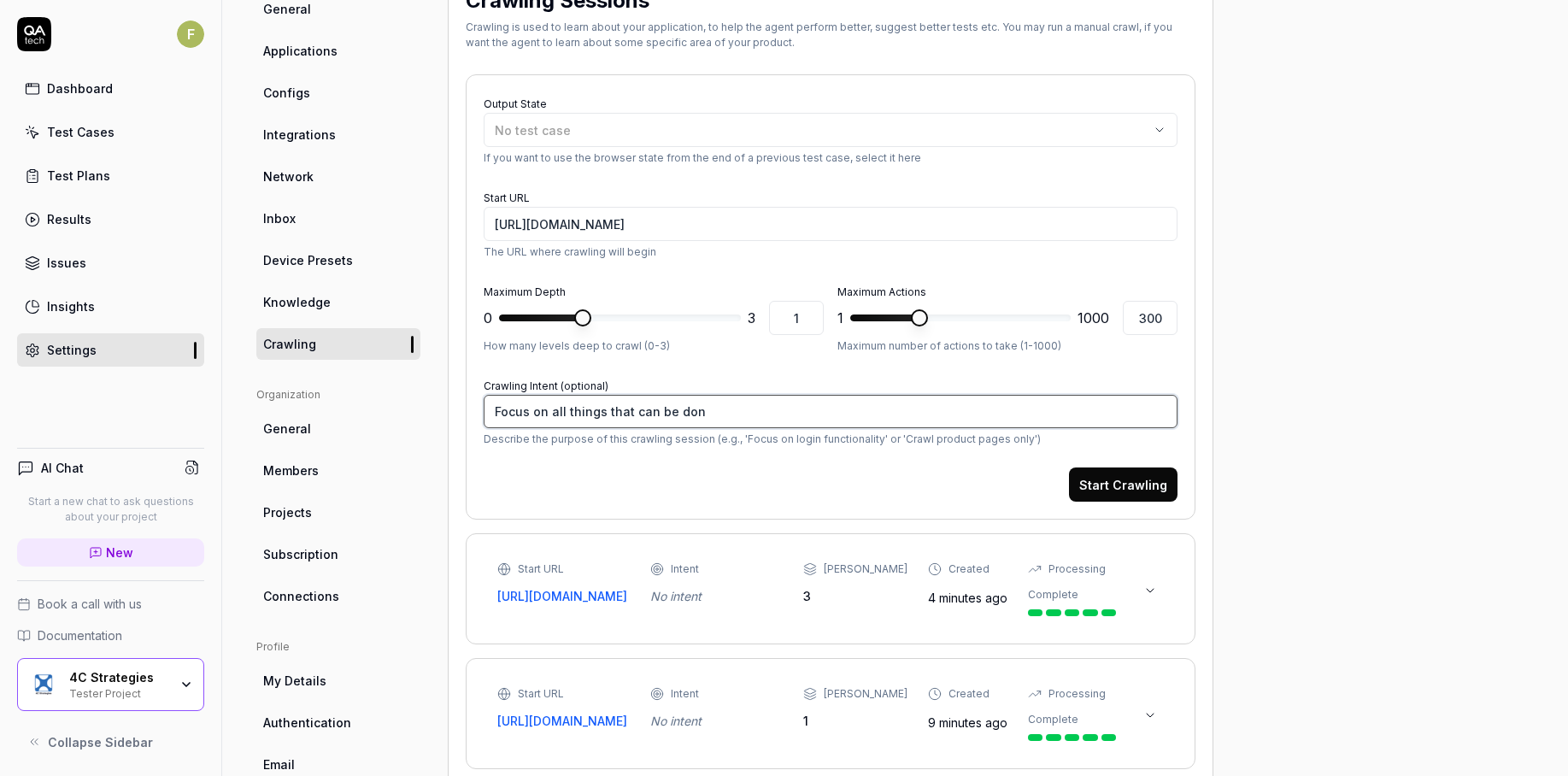
type textarea "*"
type textarea "Focus on all things that can be done"
type textarea "*"
type textarea "Focus on all things that can be done"
type textarea "*"
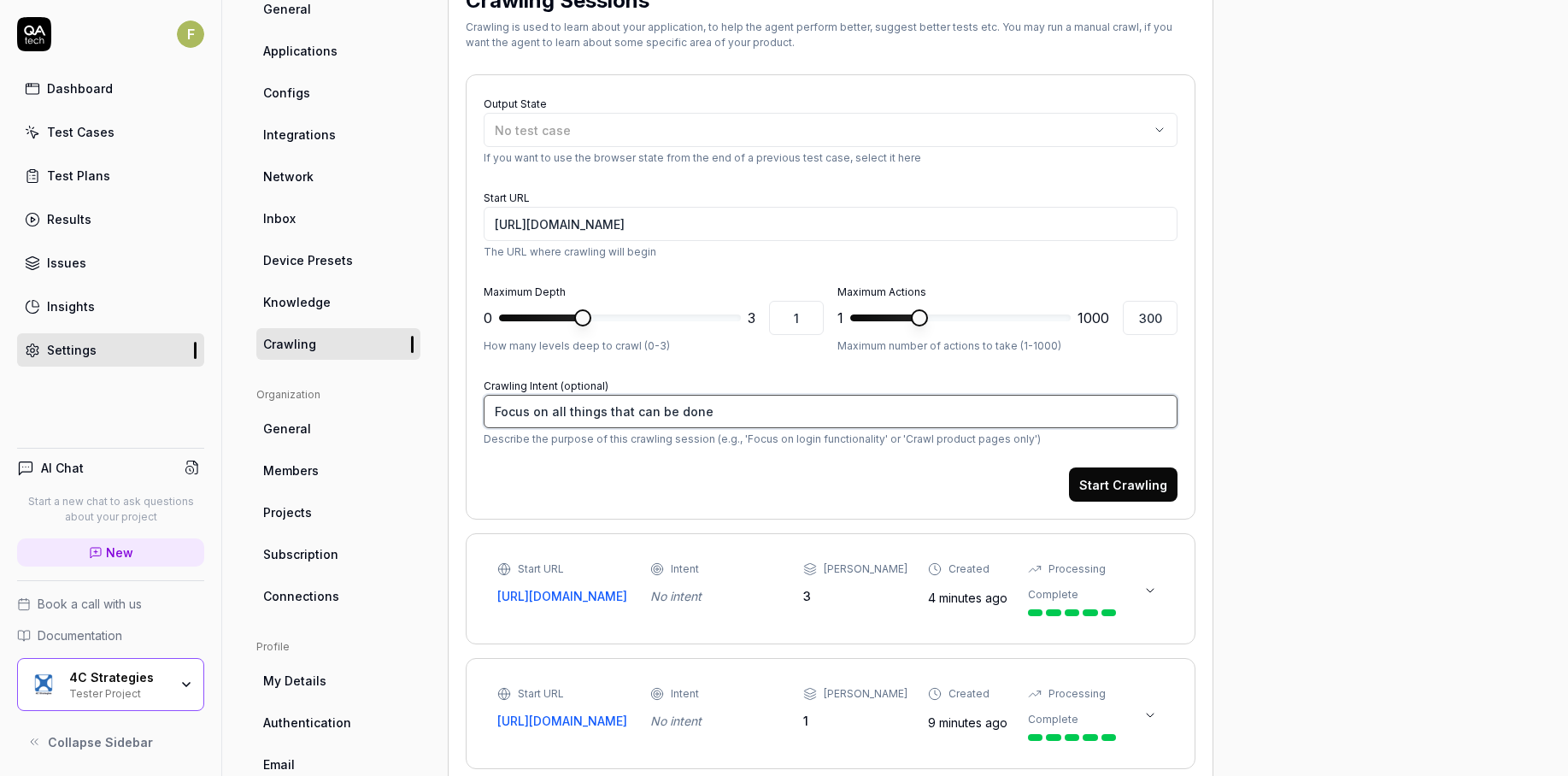
type textarea "Focus on all things that can be done o"
type textarea "*"
type textarea "Focus on all things that can be done on"
type textarea "*"
type textarea "Focus on all things that can be done onc"
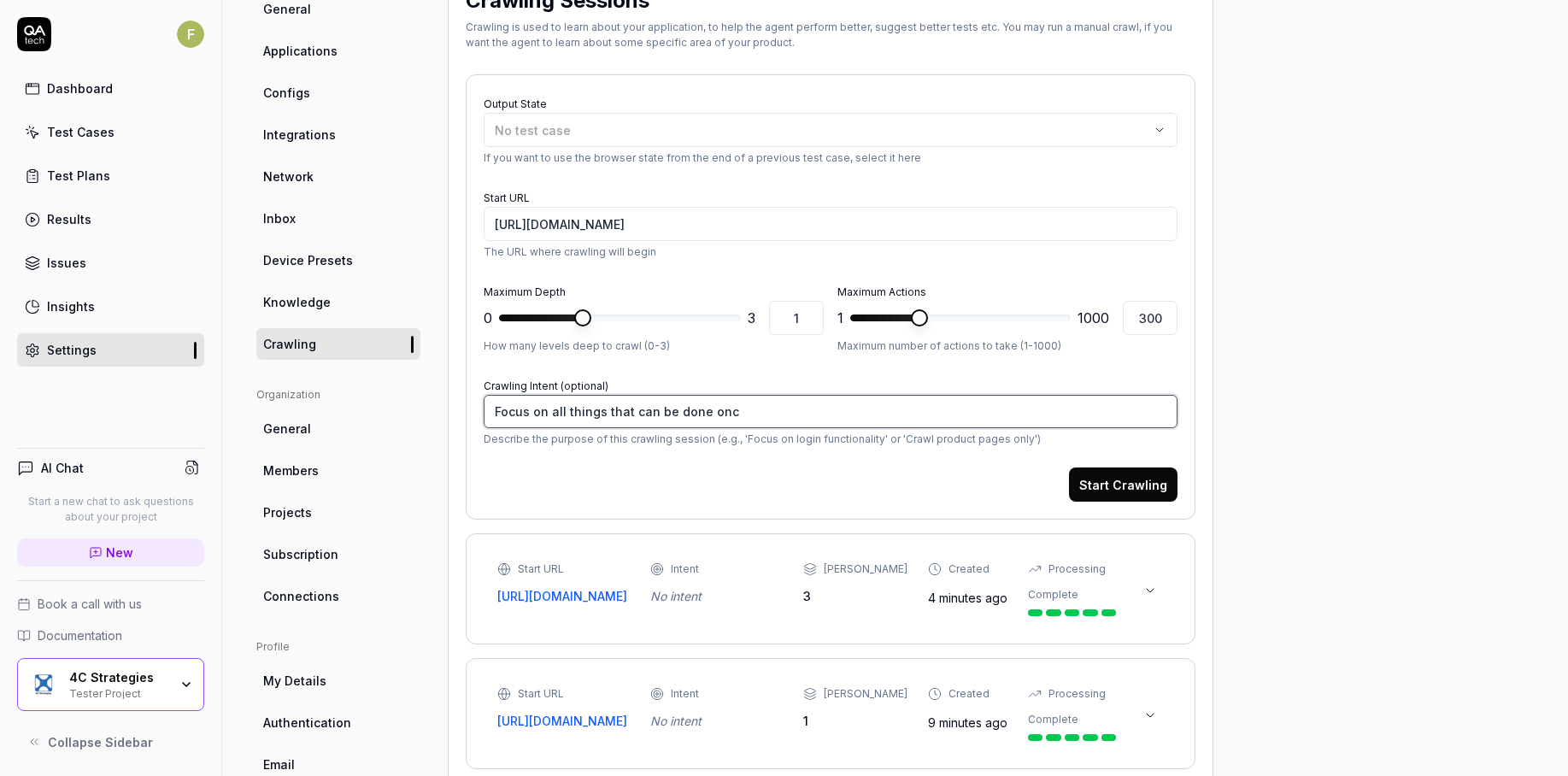
type textarea "*"
type textarea "Focus on all things that can be done once"
type textarea "*"
type textarea "Focus on all things that can be done once"
type textarea "*"
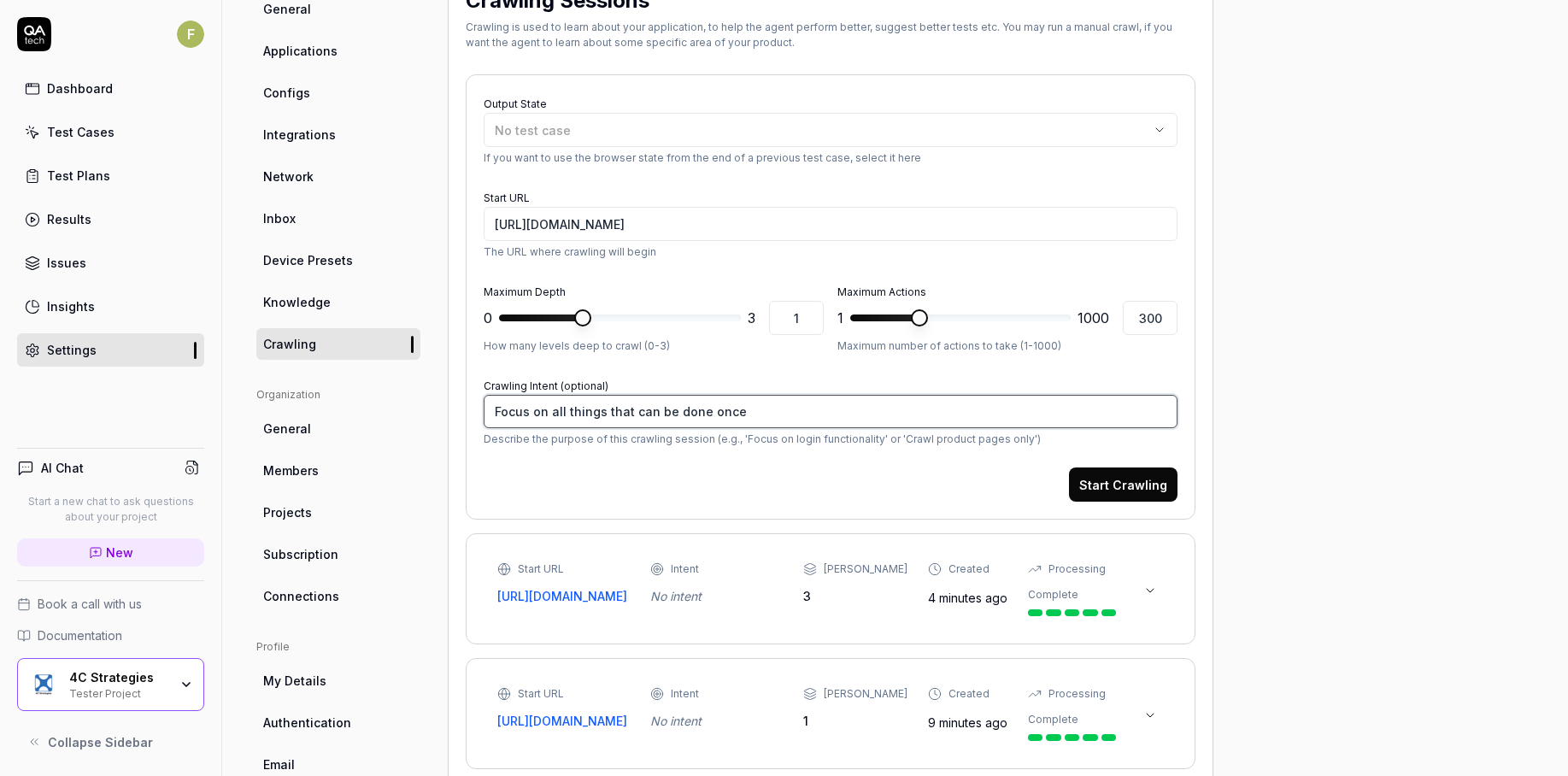
type textarea "Focus on all things that can be done once l"
type textarea "*"
type textarea "Focus on all things that can be done once lo"
type textarea "*"
type textarea "Focus on all things that can be done once log"
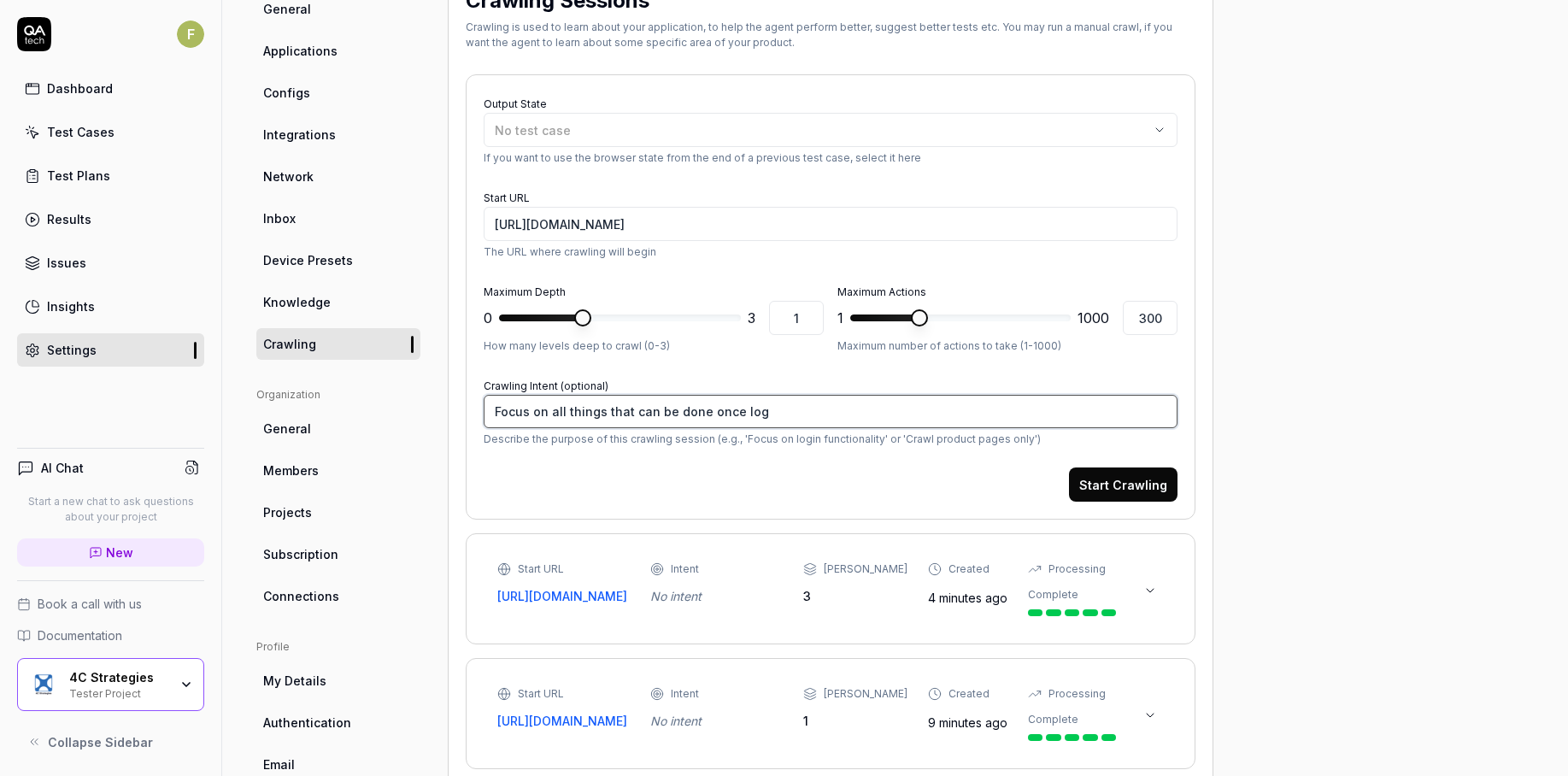
type textarea "*"
type textarea "Focus on all things that can be done once logg"
type textarea "*"
type textarea "Focus on all things that can be done once logge"
type textarea "*"
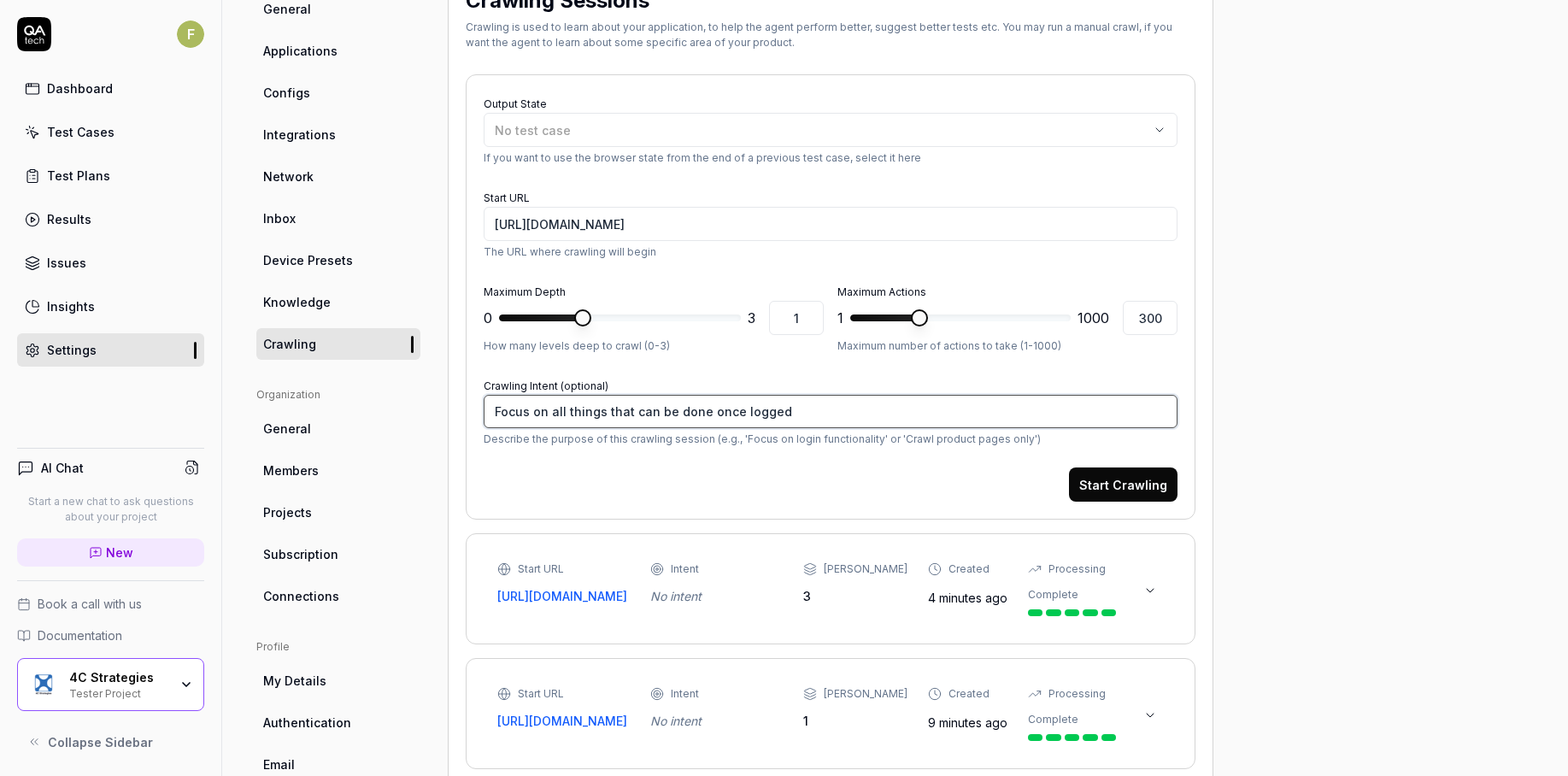
type textarea "Focus on all things that can be done once logged"
type textarea "*"
type textarea "Focus on all things that can be done once logged i"
type textarea "*"
type textarea "Focus on all things that can be done once logged in"
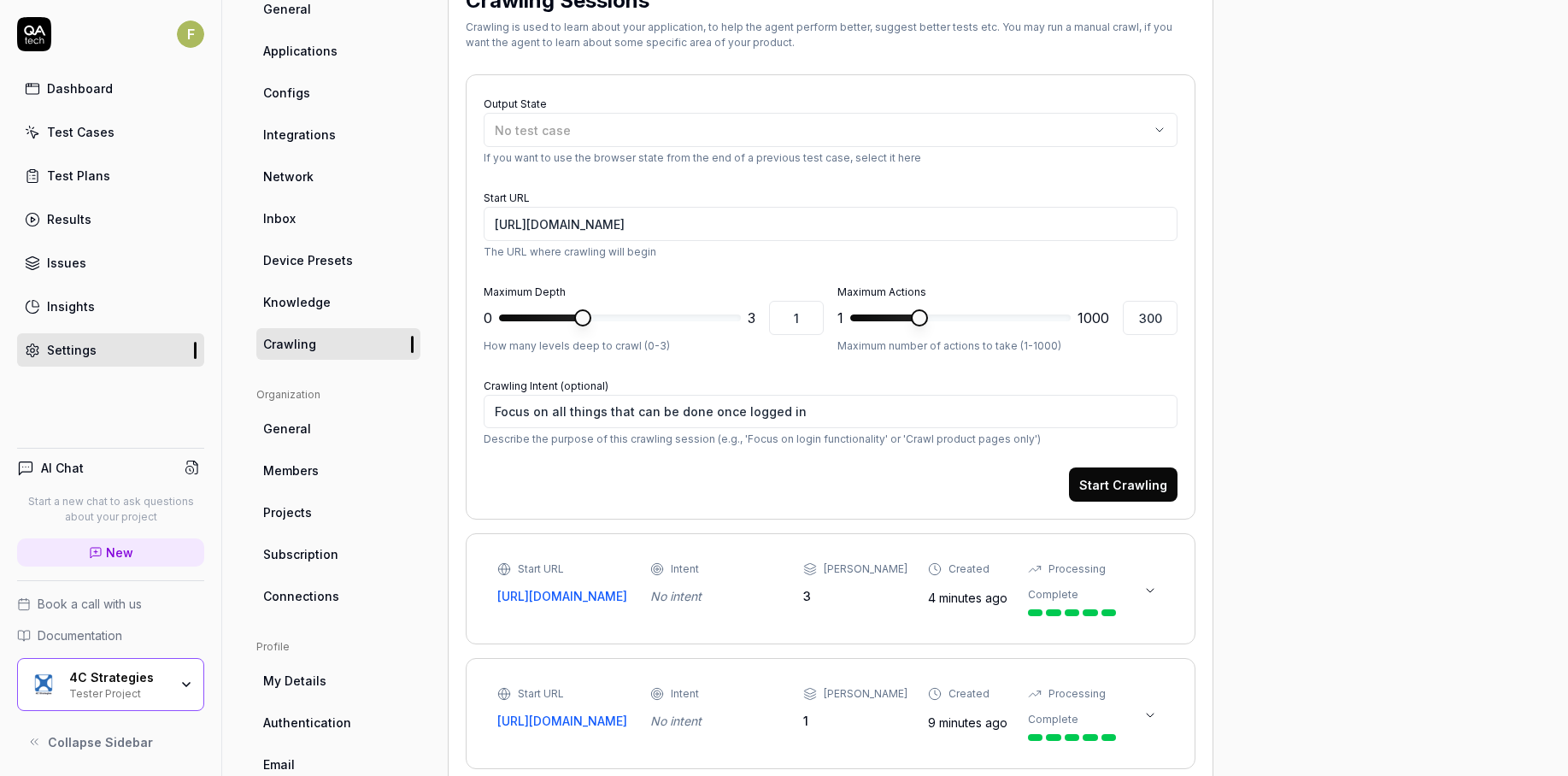
click at [1146, 483] on button "Start Crawling" at bounding box center [1123, 484] width 109 height 34
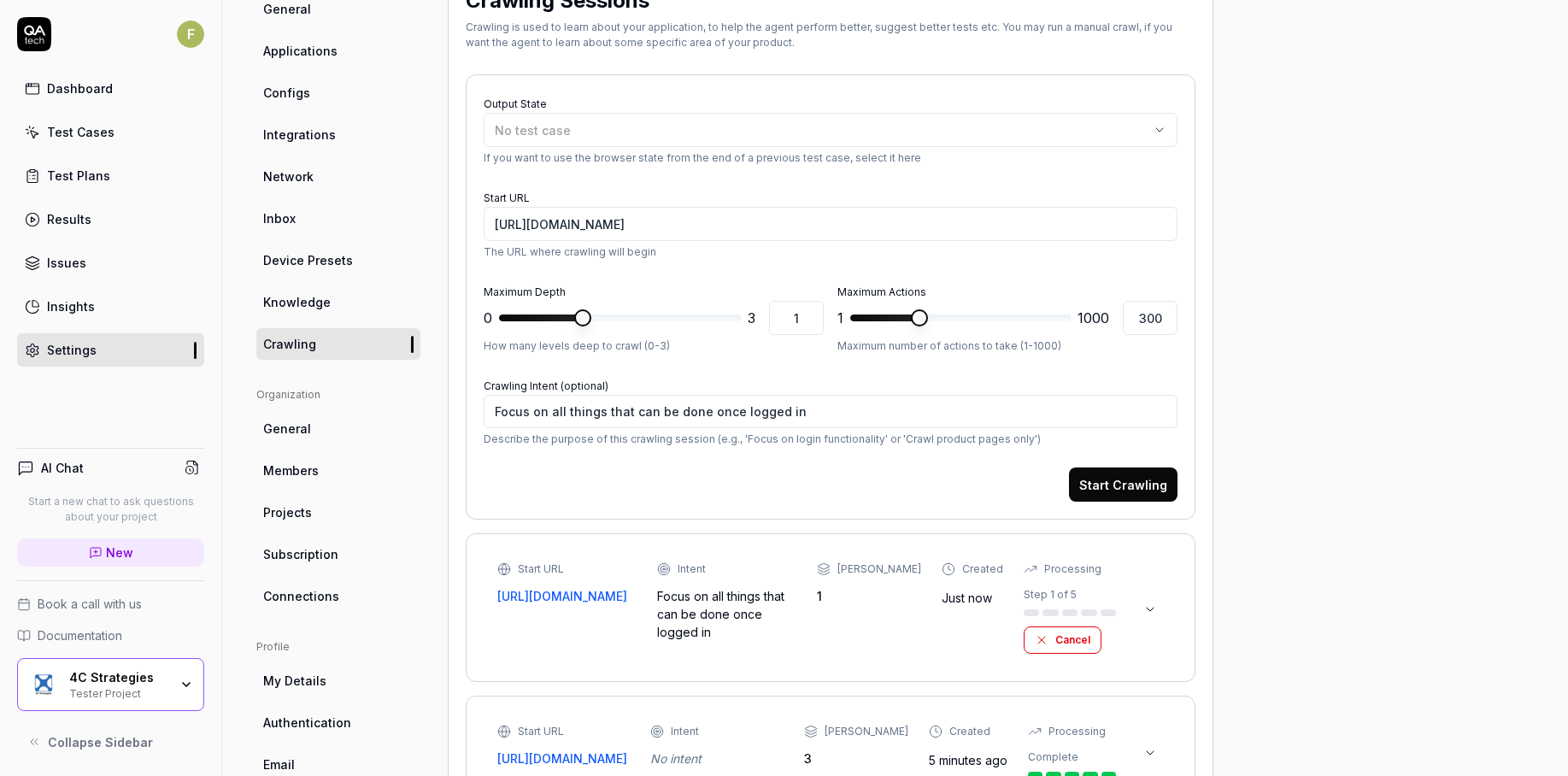
scroll to position [330, 0]
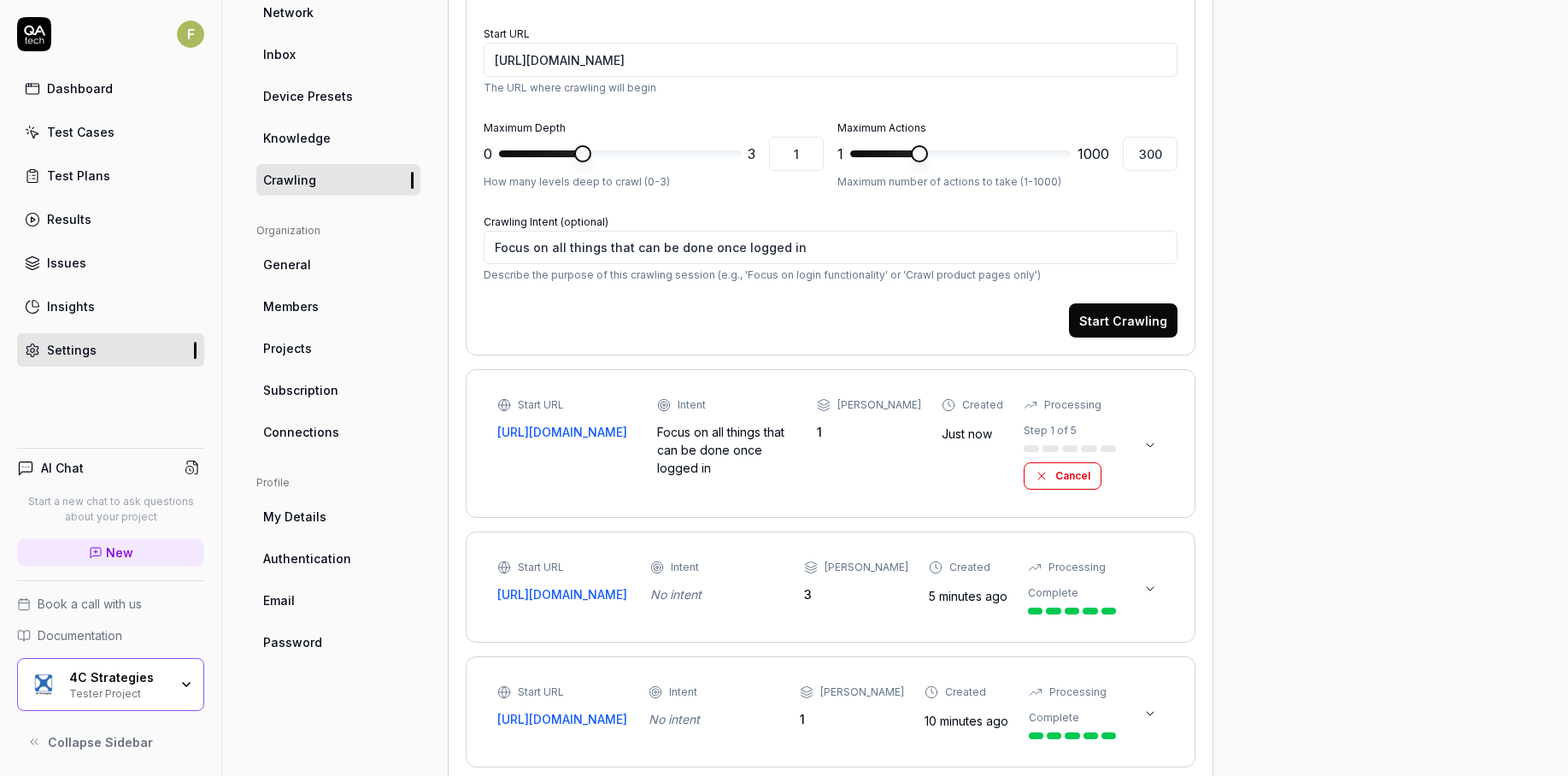
click at [1152, 444] on icon at bounding box center [1150, 445] width 14 height 14
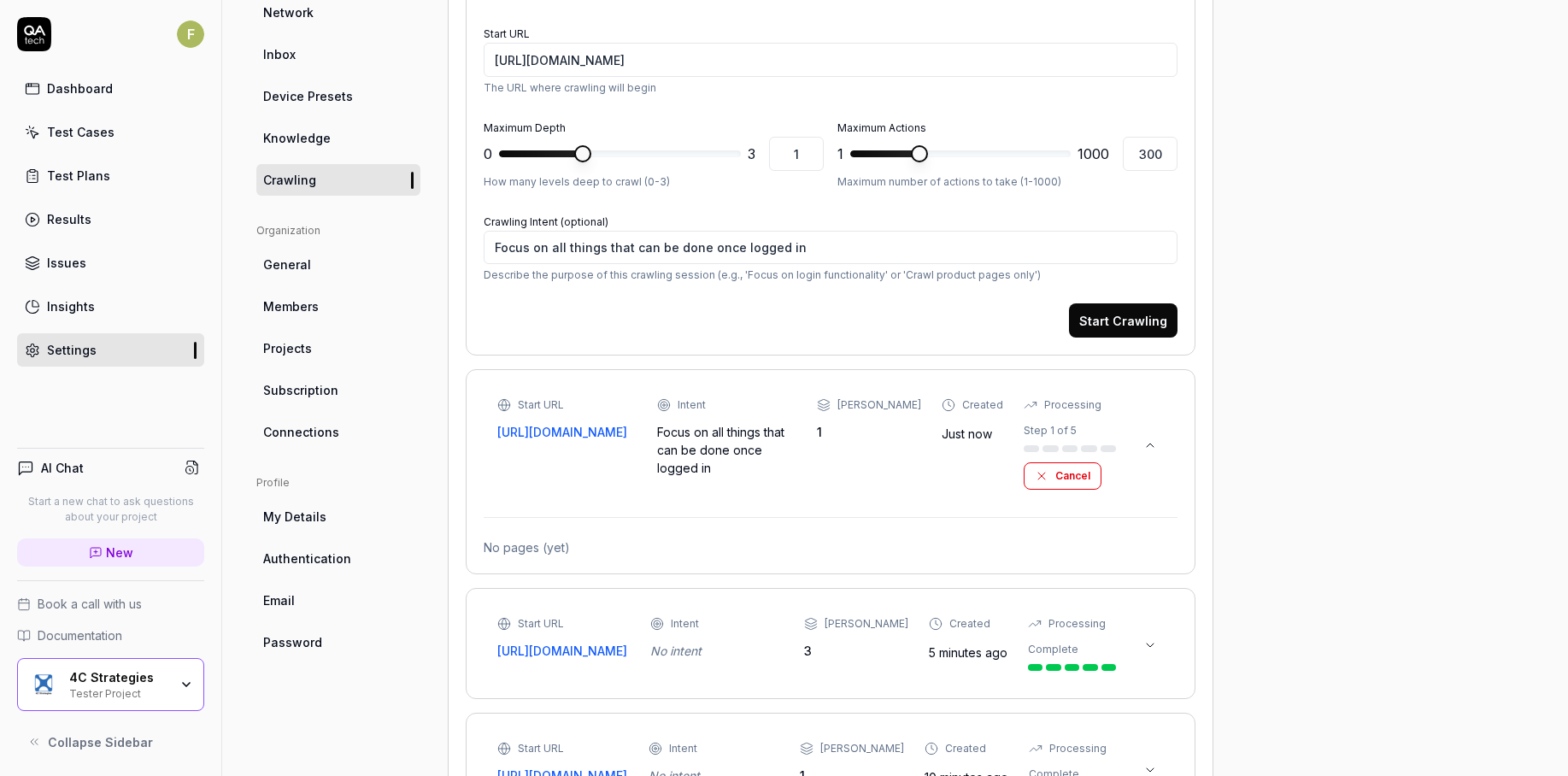
click at [1150, 649] on button at bounding box center [1150, 645] width 28 height 28
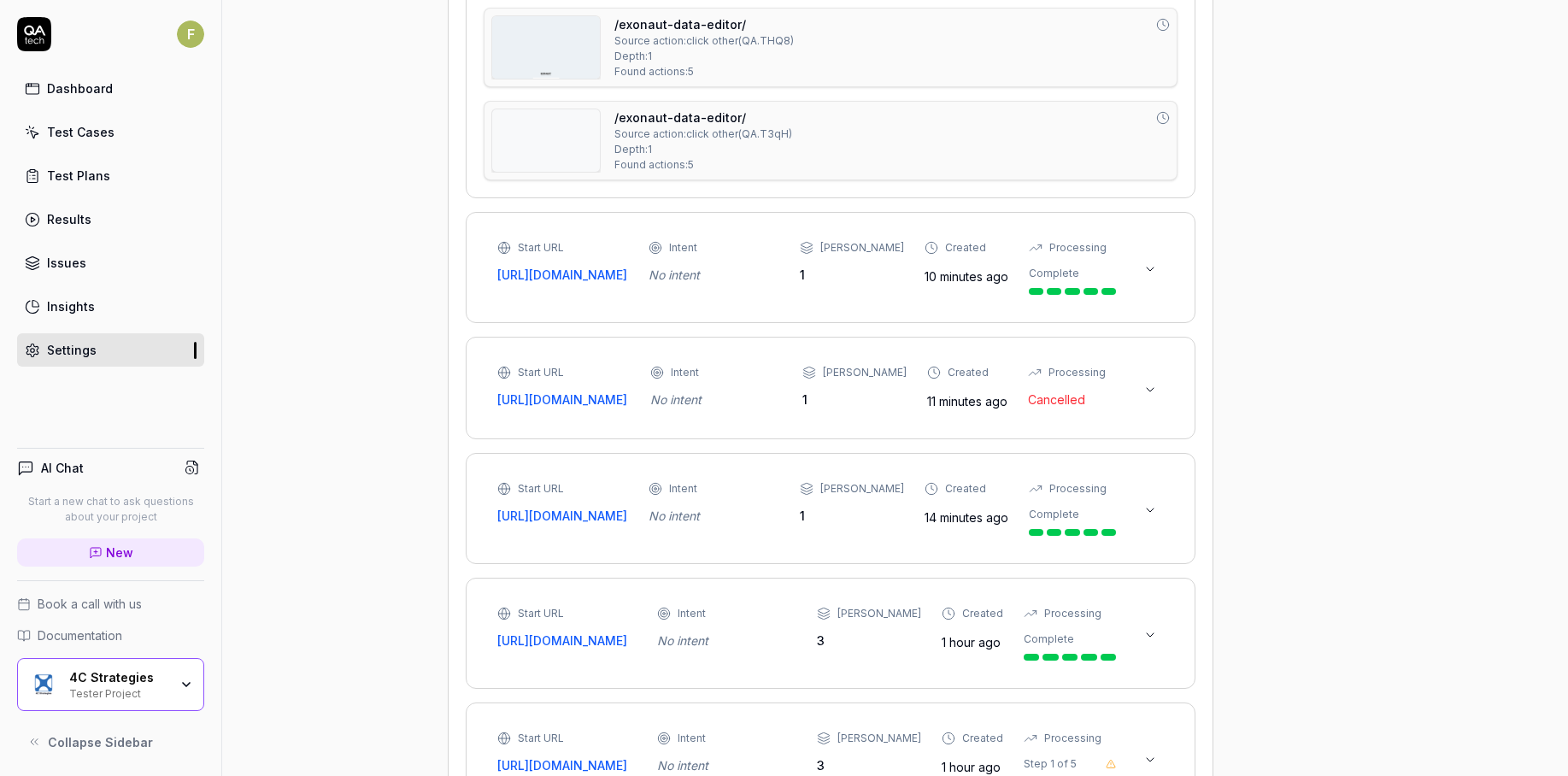
scroll to position [1214, 0]
click at [1149, 269] on icon at bounding box center [1150, 268] width 6 height 4
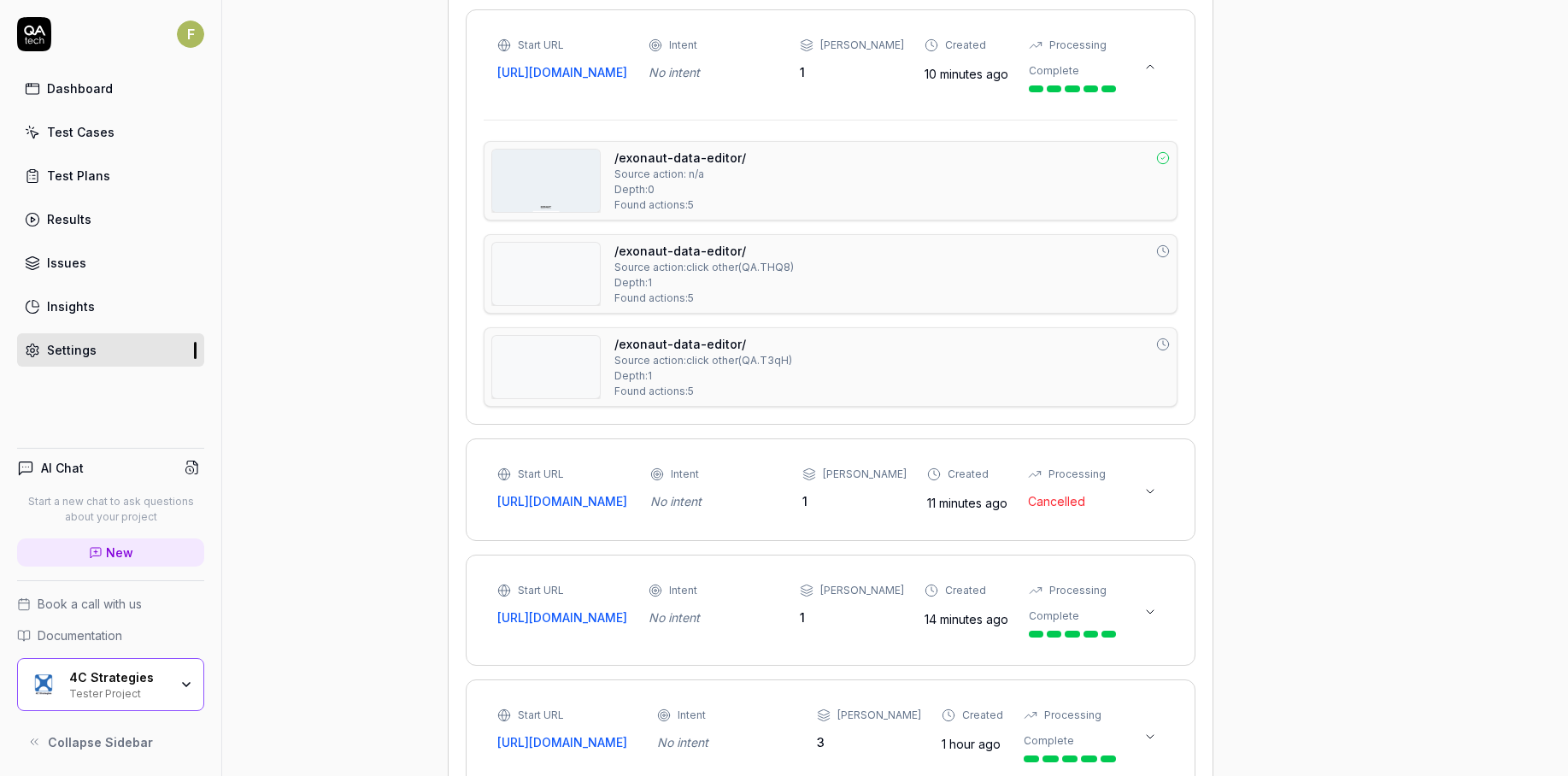
scroll to position [1419, 0]
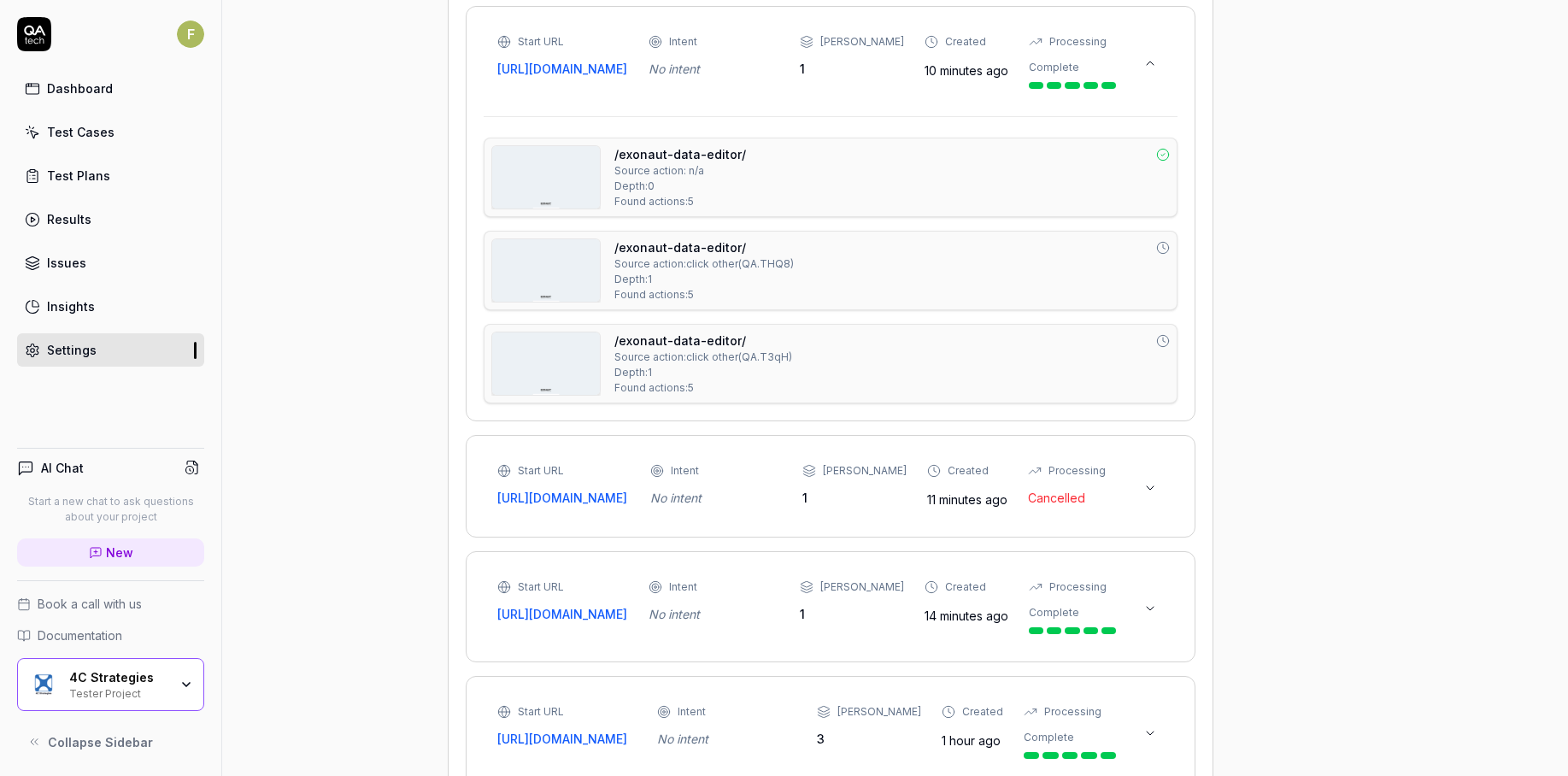
click at [1147, 494] on icon at bounding box center [1150, 488] width 14 height 14
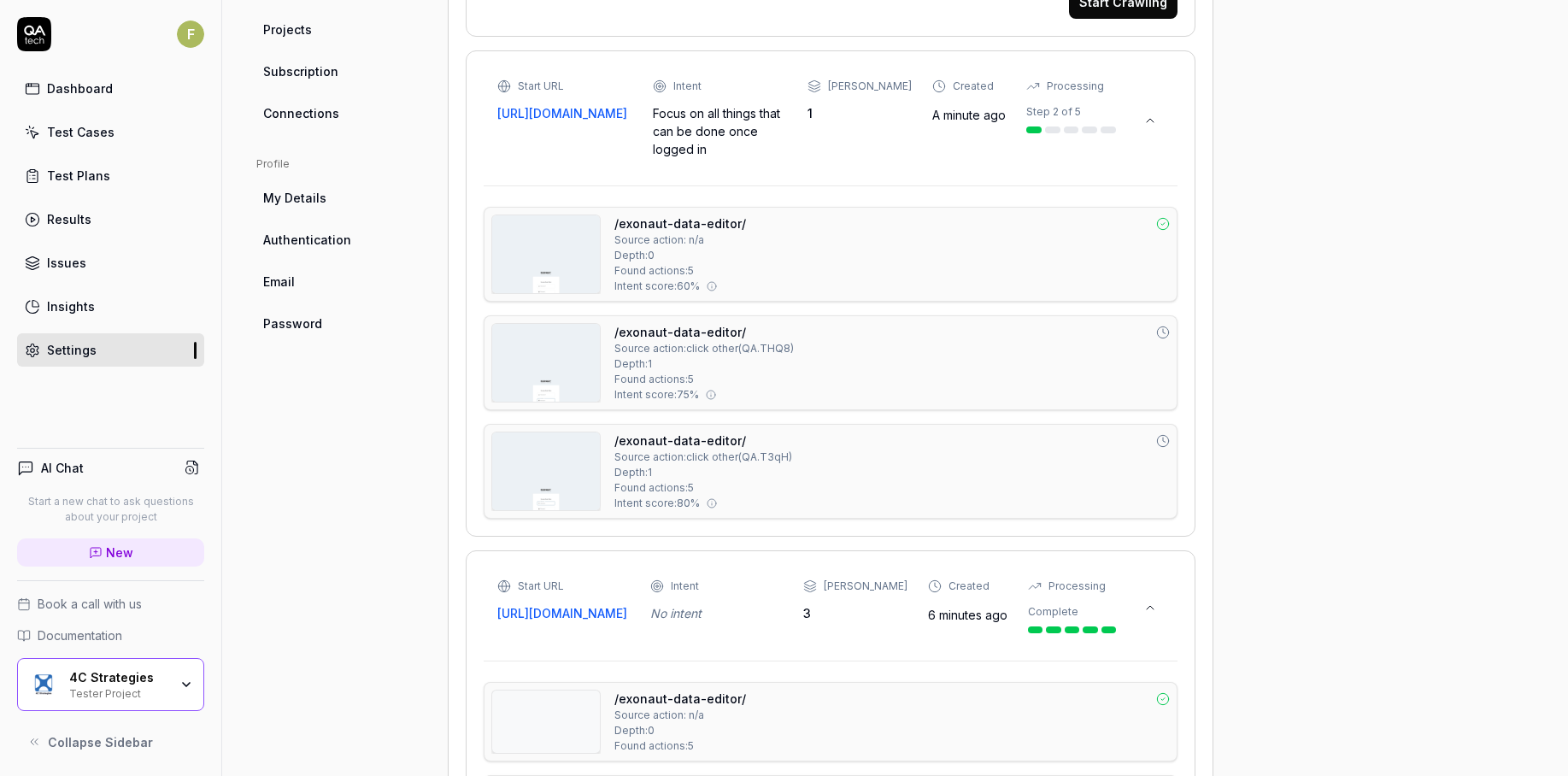
scroll to position [634, 0]
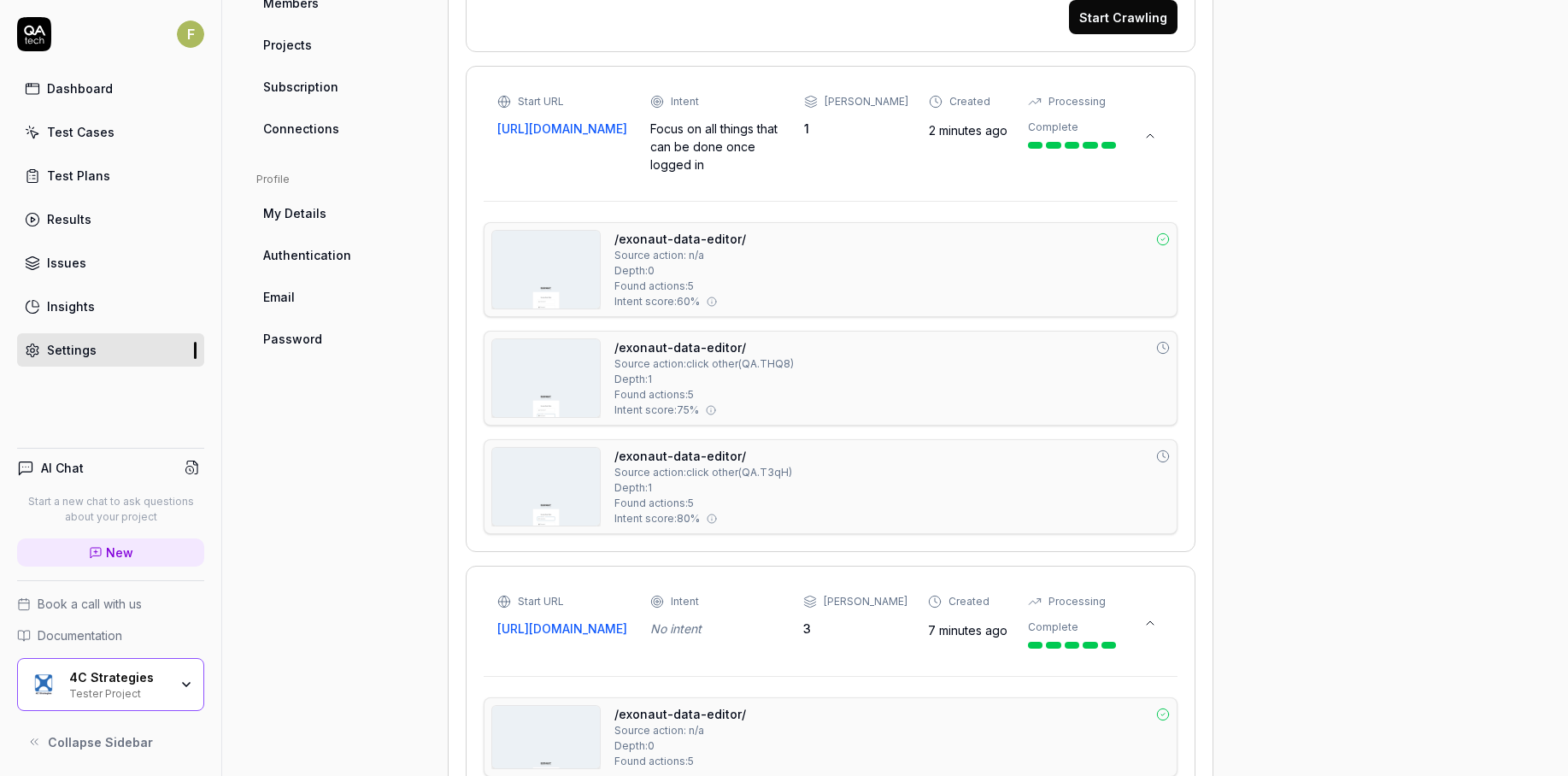
click at [1164, 457] on icon at bounding box center [1163, 456] width 14 height 14
click at [1140, 164] on div "Start URL https://semmextdev01.exonaut.com/exonaut-data-editor Intent Focus on …" at bounding box center [830, 133] width 667 height 79
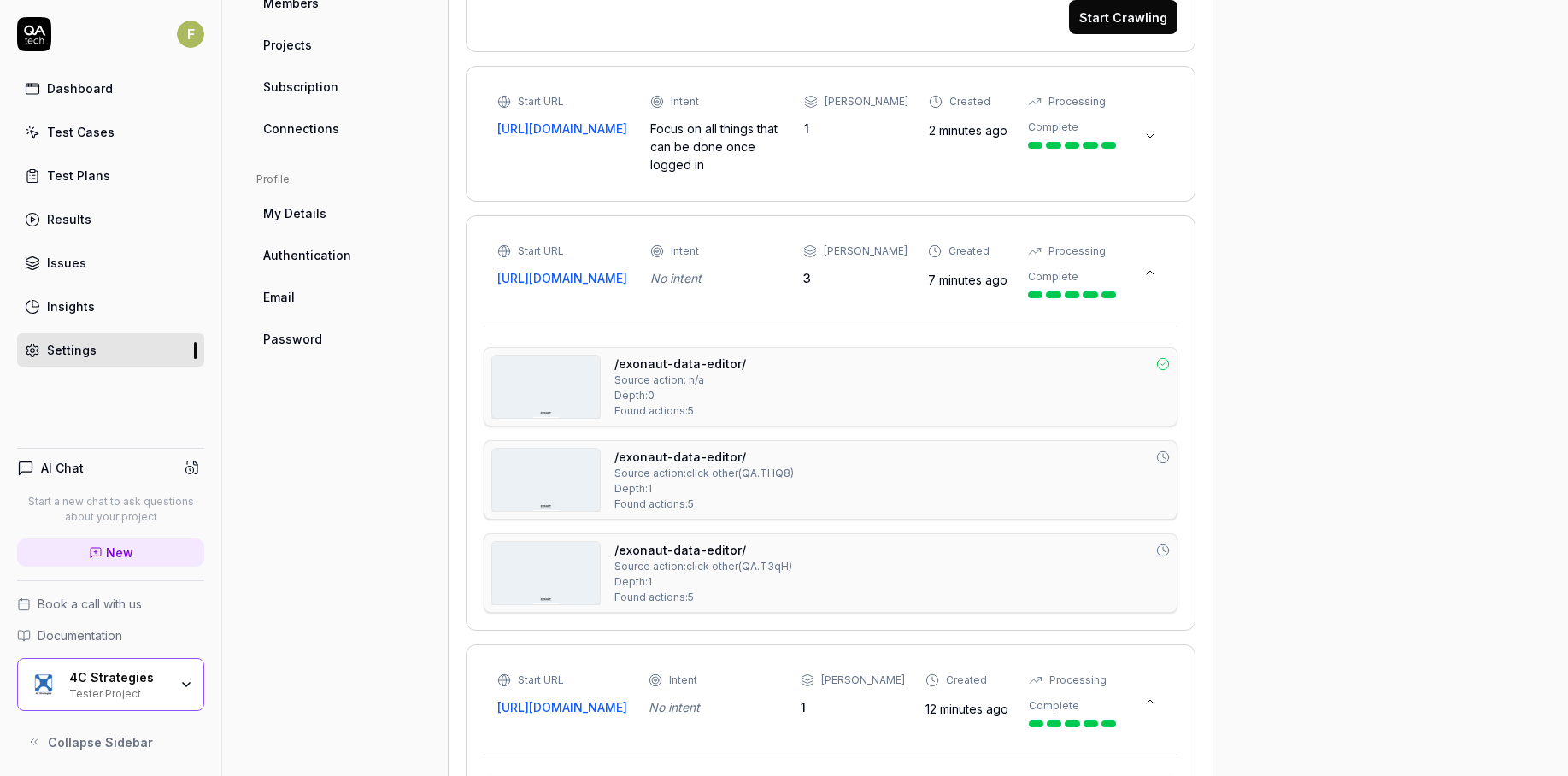
click at [716, 148] on div "Focus on all things that can be done once logged in" at bounding box center [716, 146] width 133 height 53
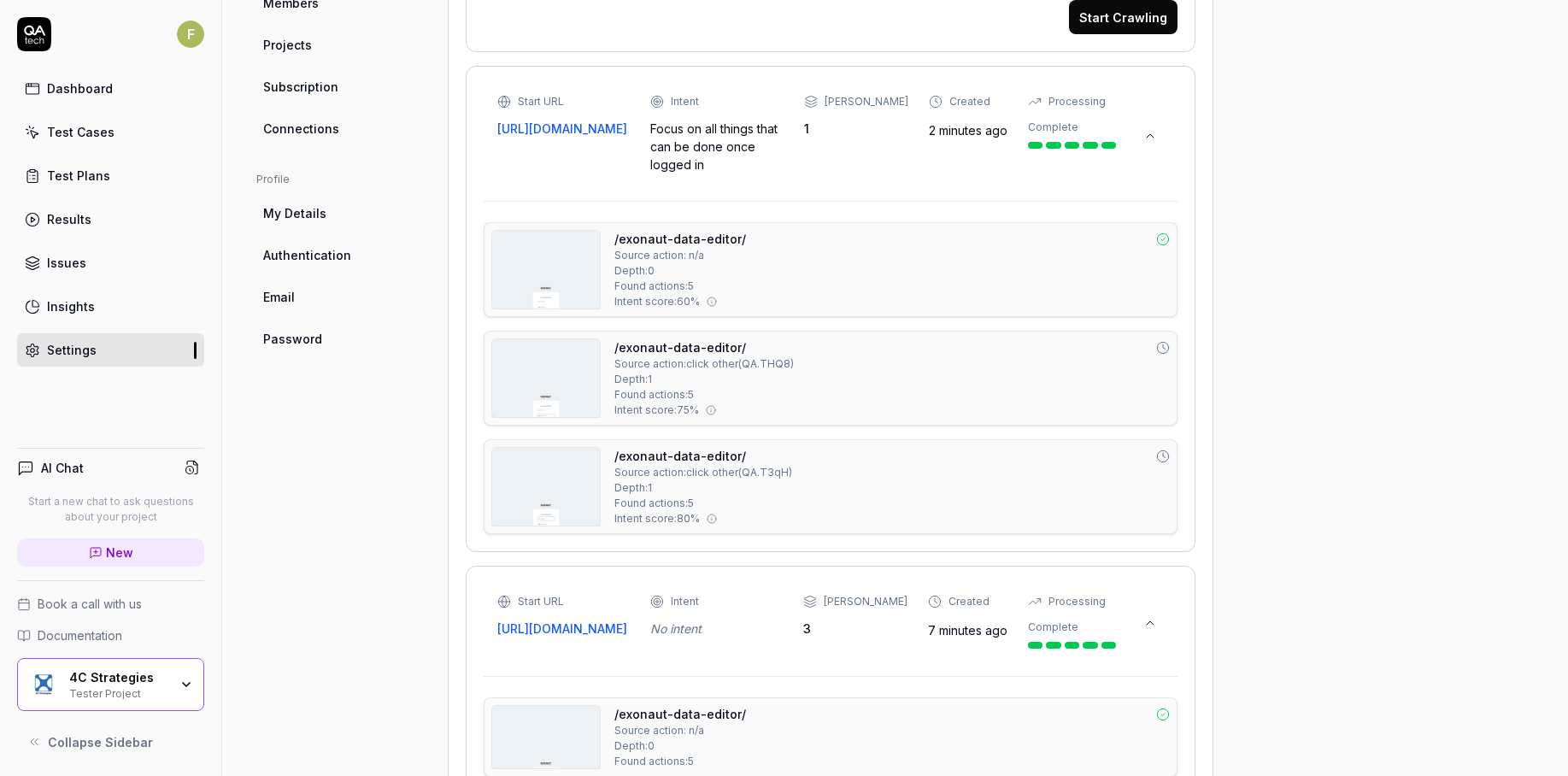
click at [552, 134] on link "[URL][DOMAIN_NAME]" at bounding box center [563, 128] width 133 height 17
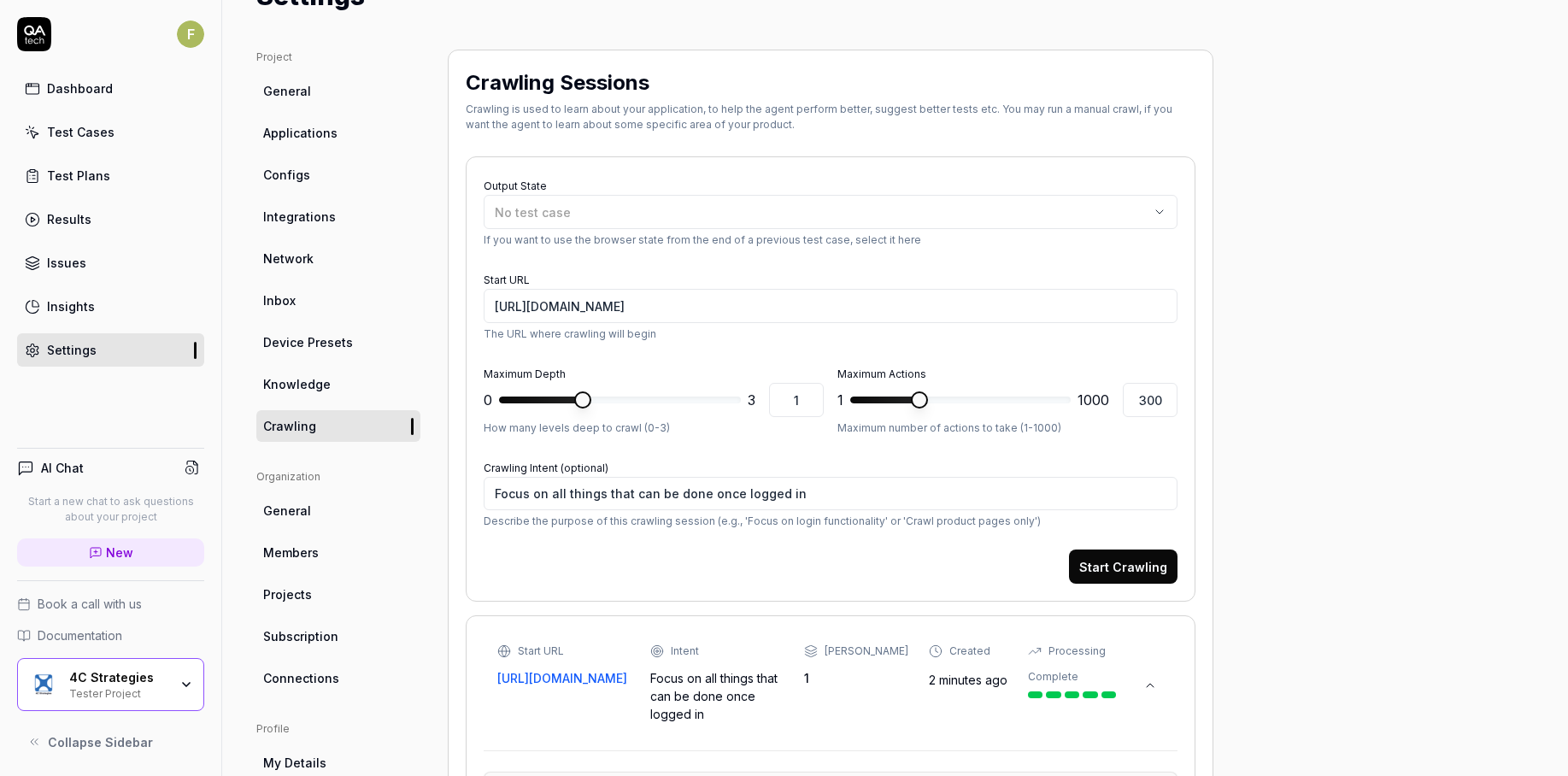
scroll to position [0, 0]
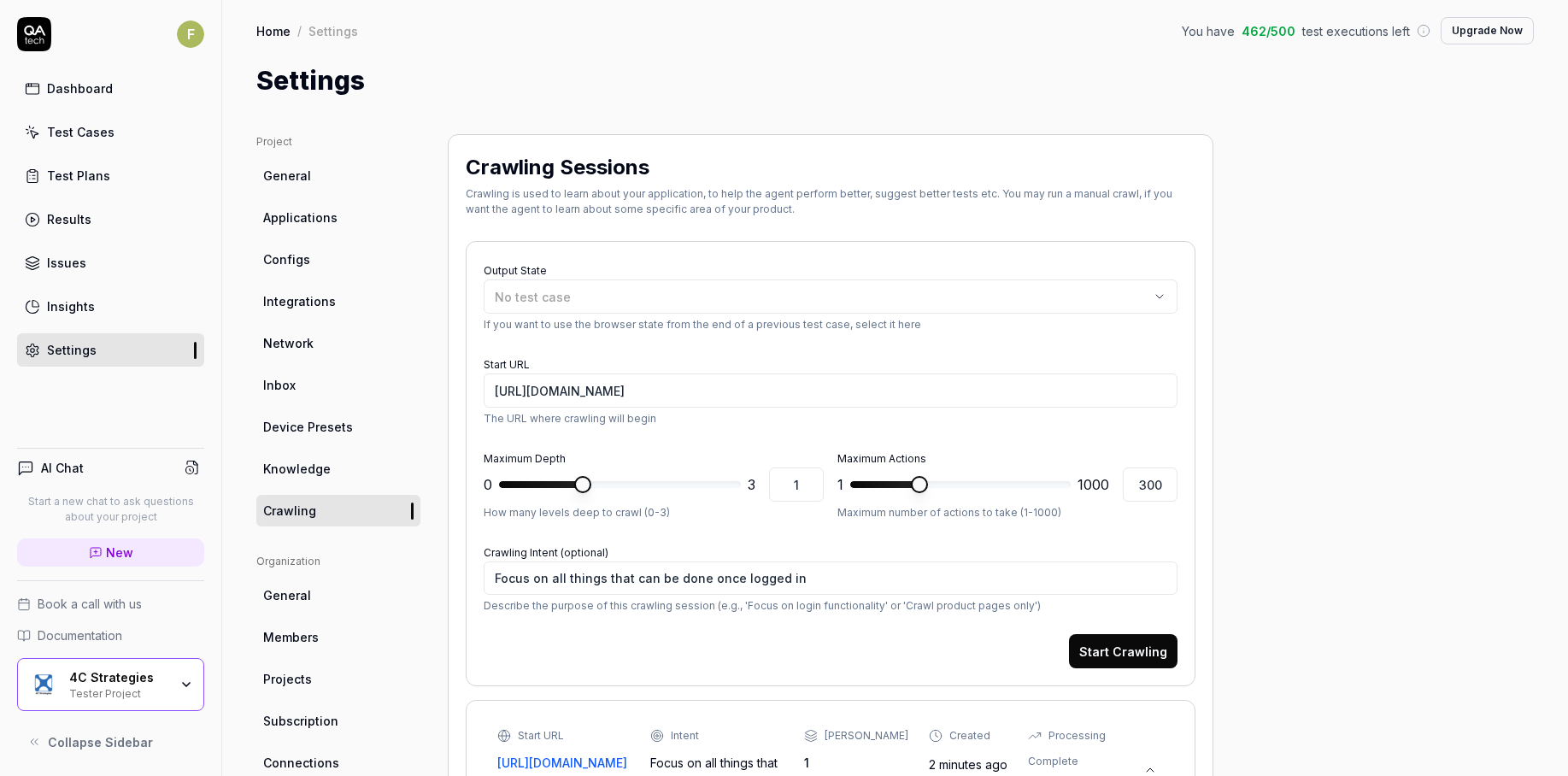
click at [352, 465] on link "Knowledge" at bounding box center [338, 469] width 164 height 31
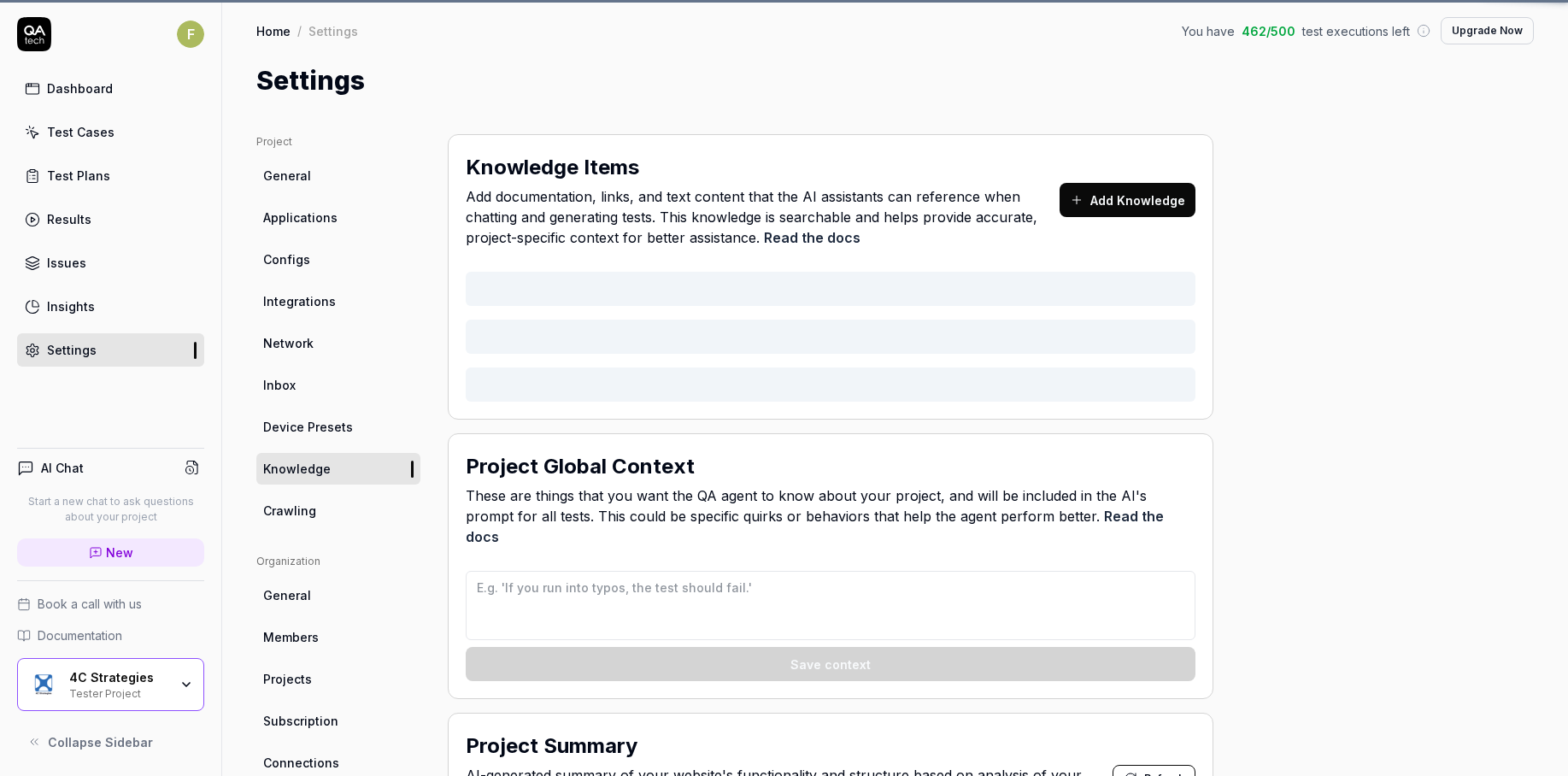
type textarea "*"
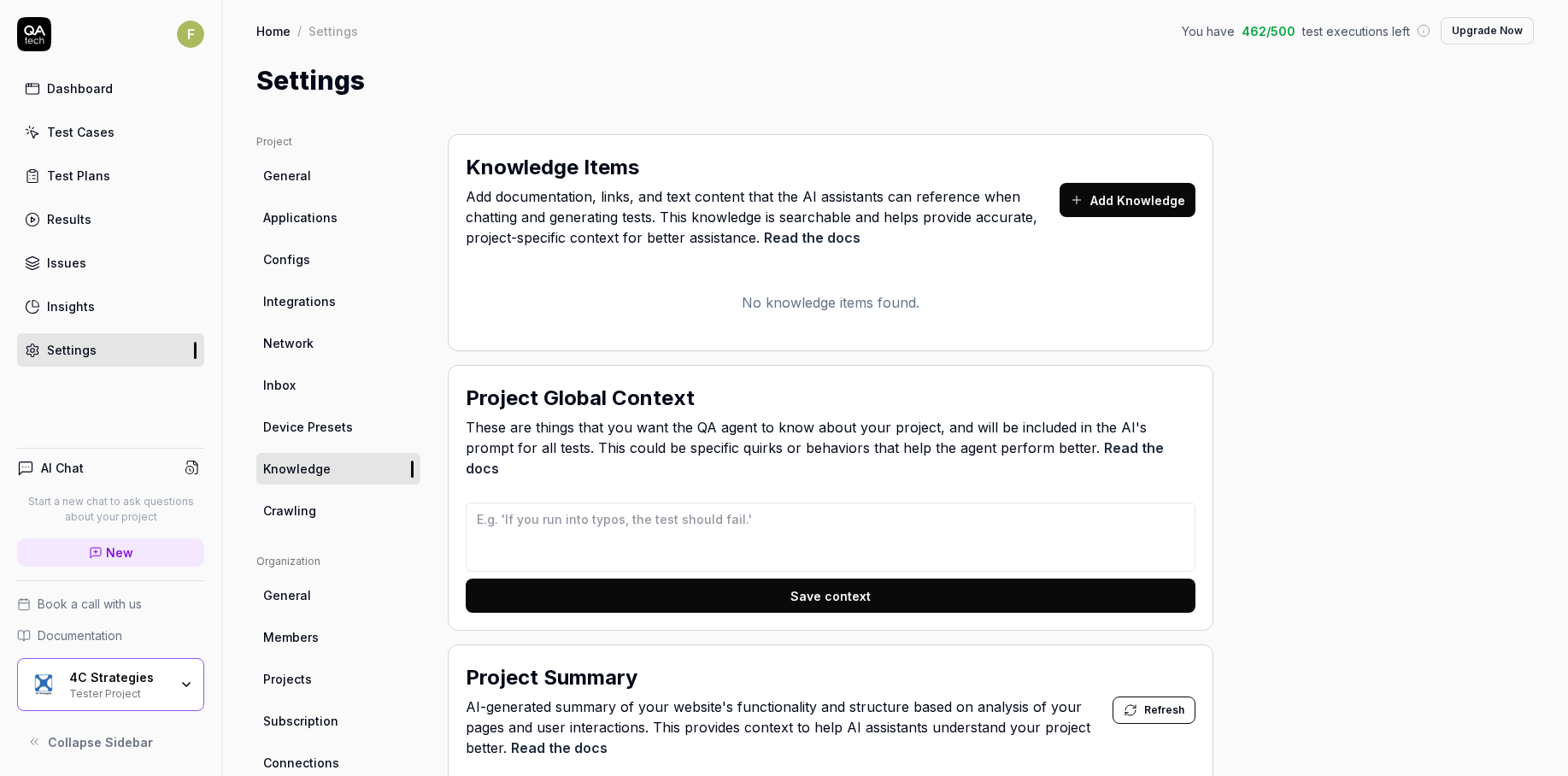
click at [352, 428] on link "Device Presets" at bounding box center [338, 426] width 164 height 31
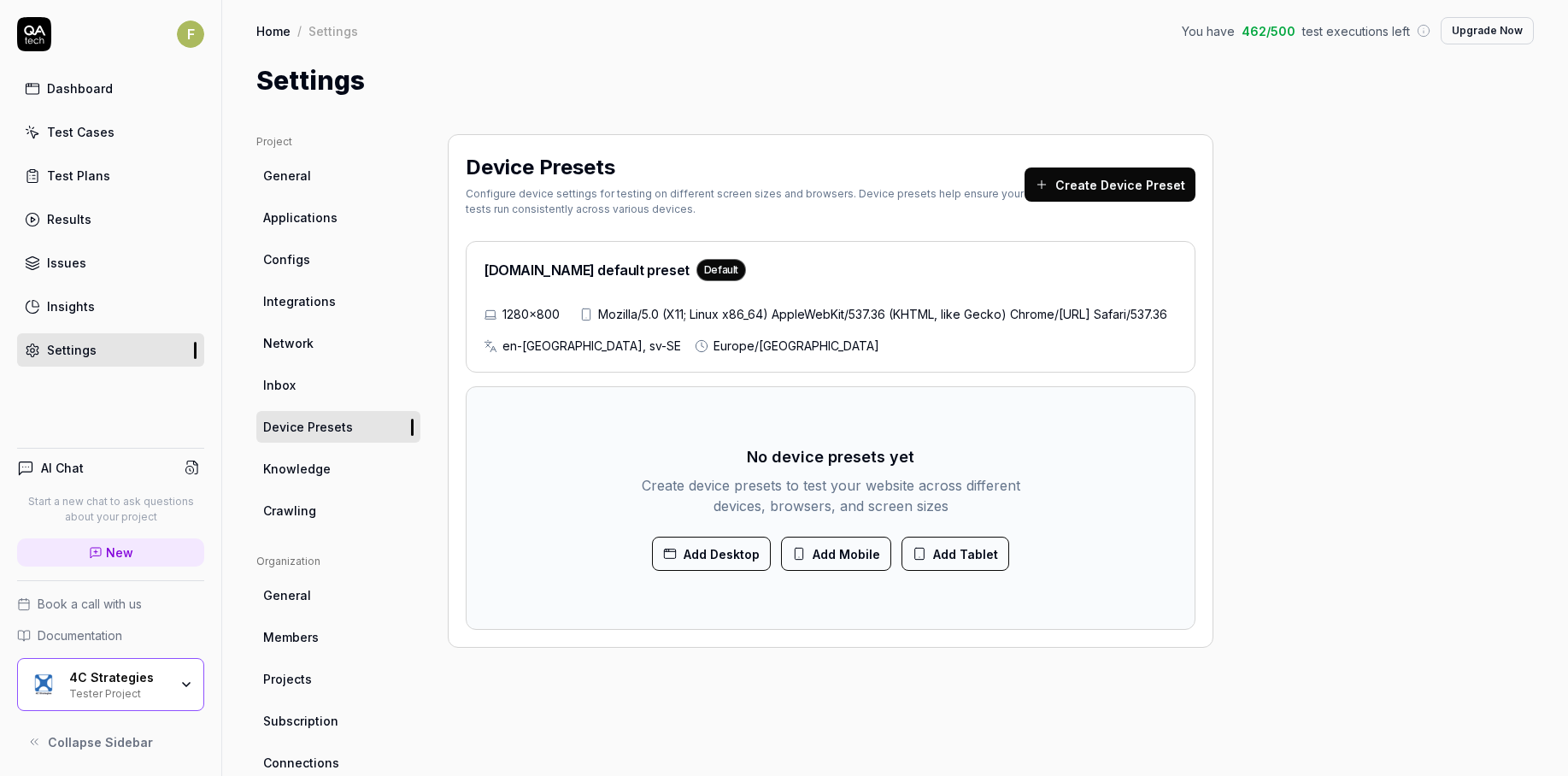
click at [611, 306] on div "1280×800 Mozilla/5.0 (X11; Linux x86_64) AppleWebKit/537.36 (KHTML, like Gecko)…" at bounding box center [830, 330] width 694 height 50
click at [648, 307] on div "1280×800 Mozilla/5.0 (X11; Linux x86_64) AppleWebKit/537.36 (KHTML, like Gecko)…" at bounding box center [830, 330] width 694 height 50
click at [1074, 184] on button "Create Device Preset" at bounding box center [1110, 184] width 171 height 34
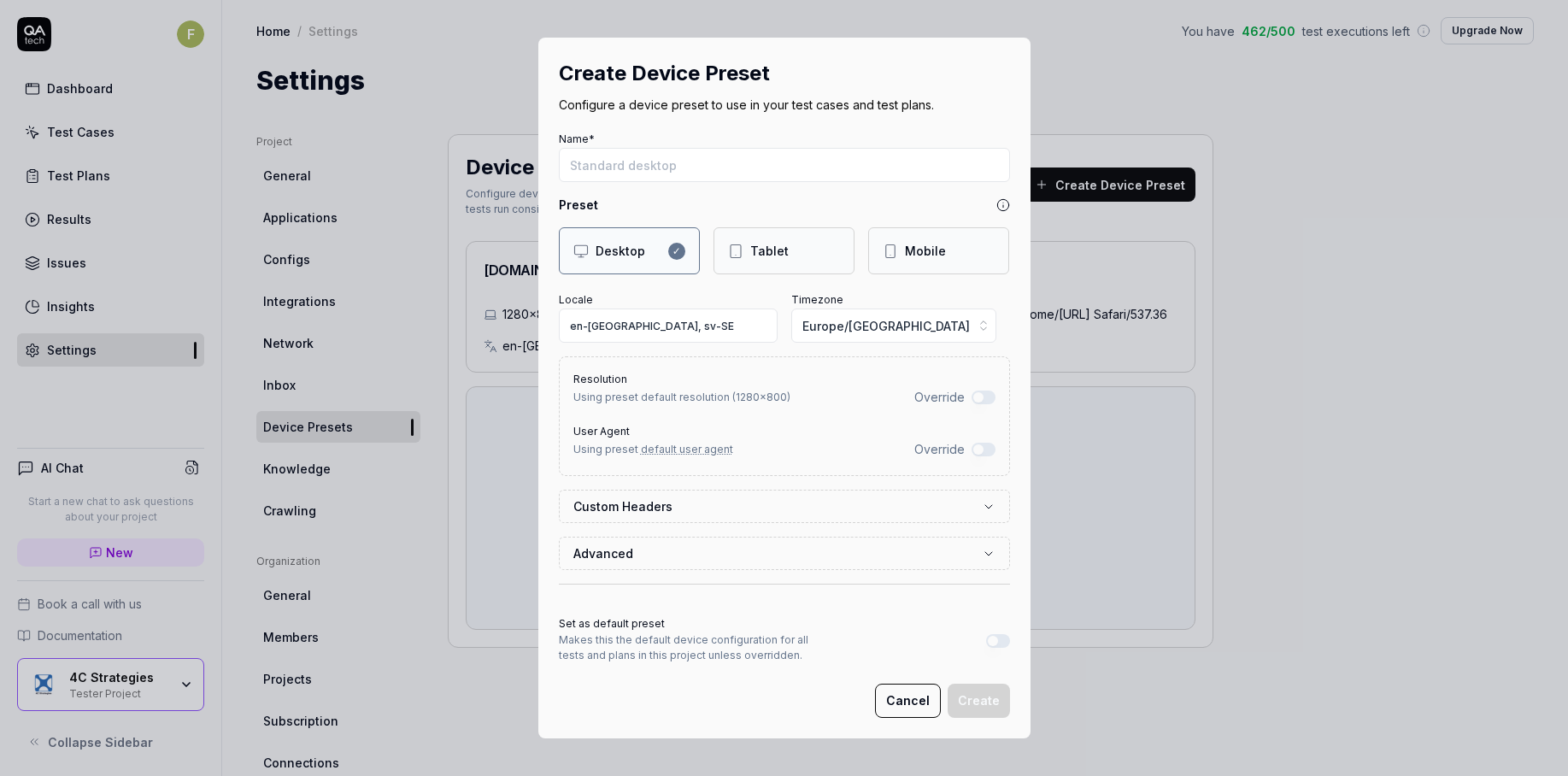
click at [823, 557] on button "Advanced" at bounding box center [784, 553] width 422 height 31
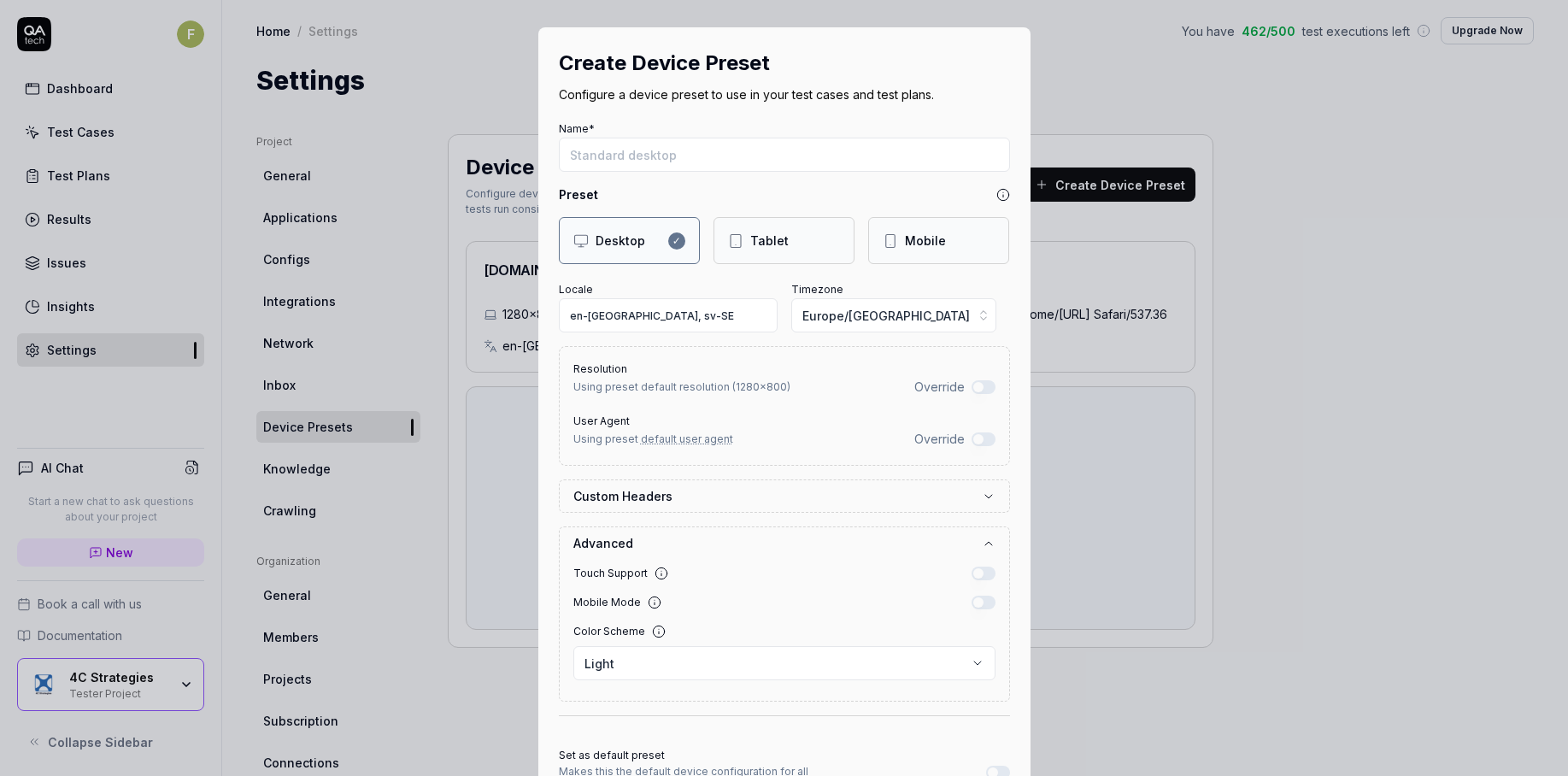
scroll to position [122, 0]
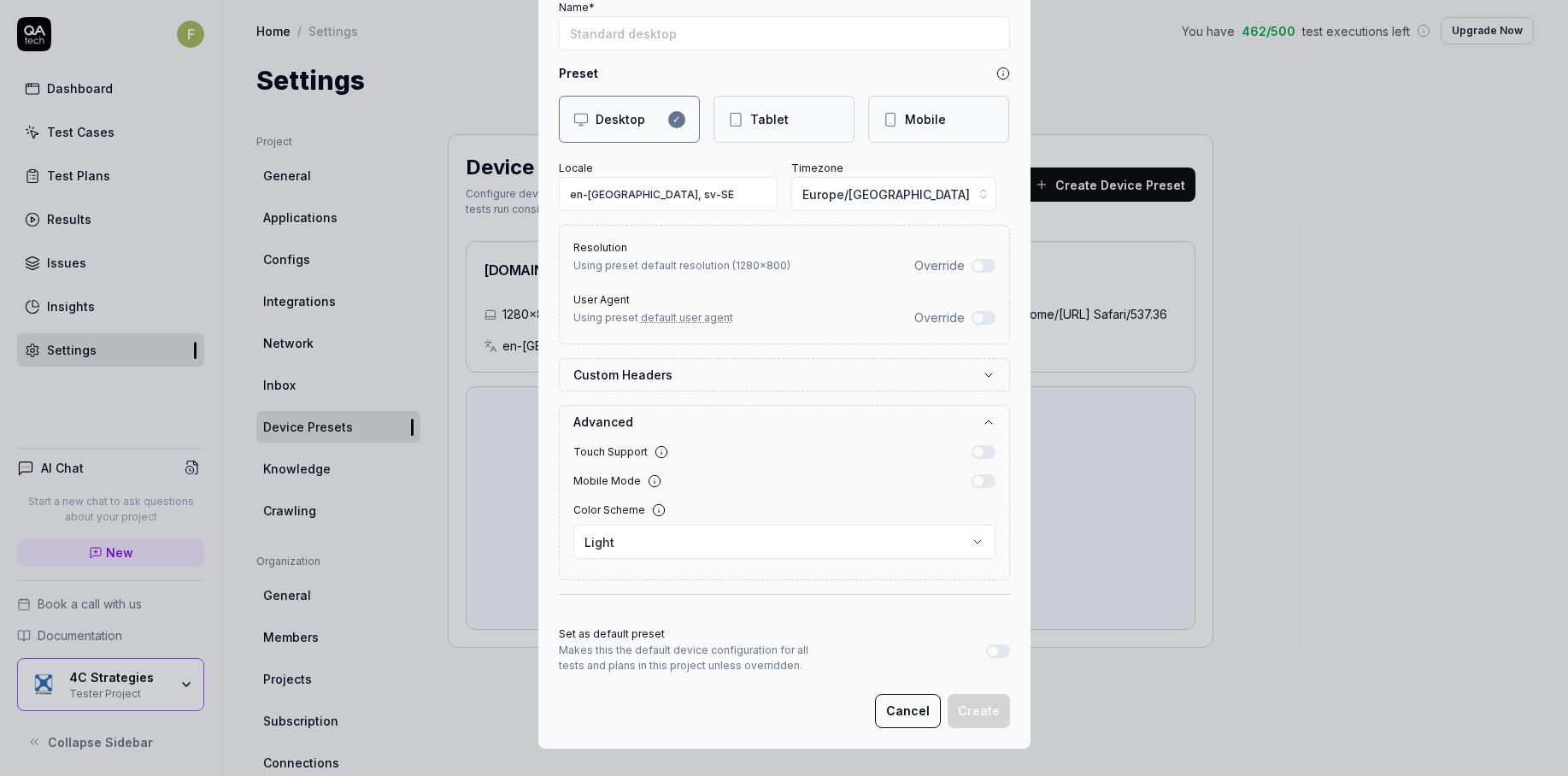
click at [756, 372] on label "Custom Headers" at bounding box center [778, 374] width 409 height 17
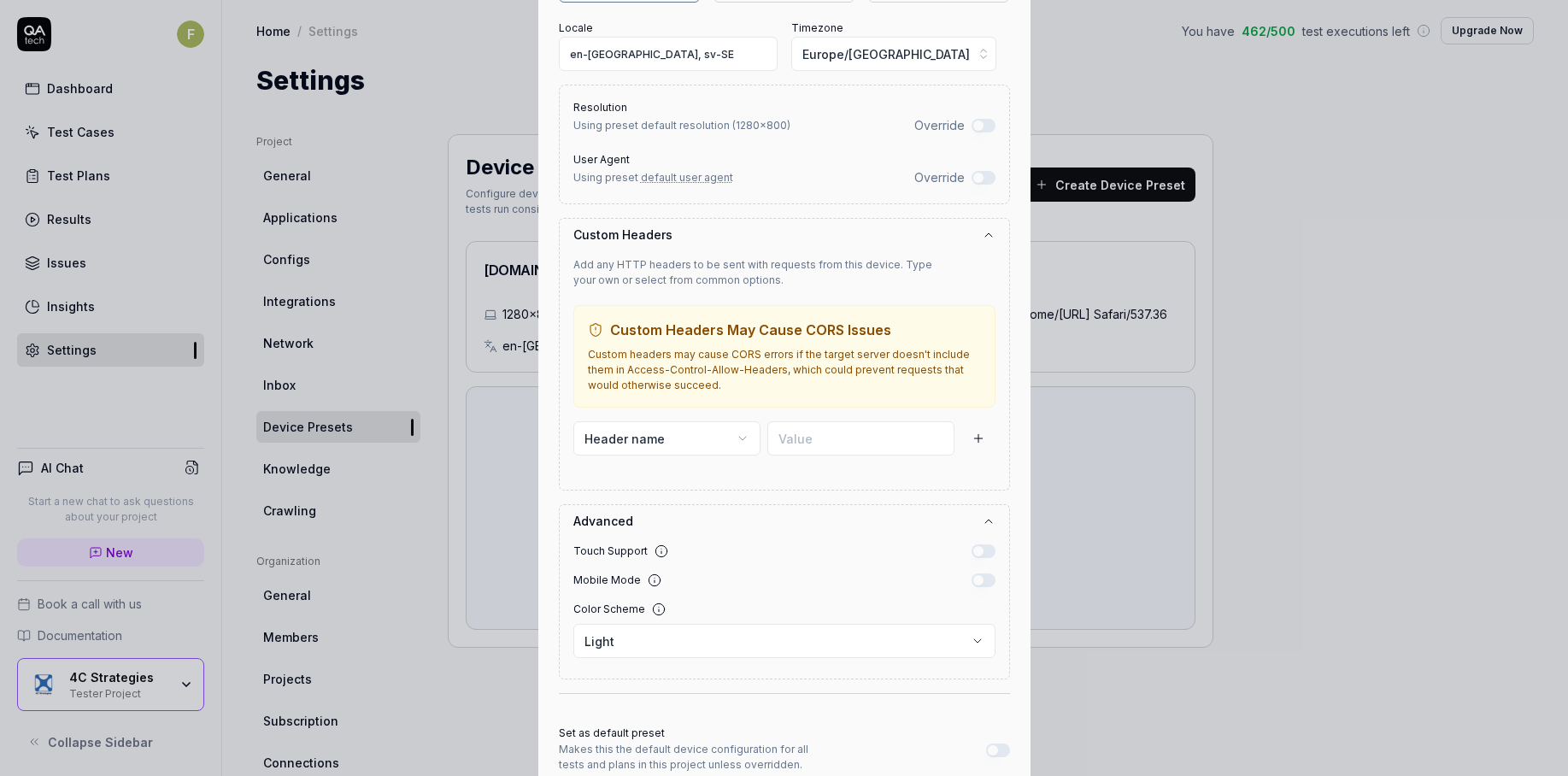
scroll to position [361, 0]
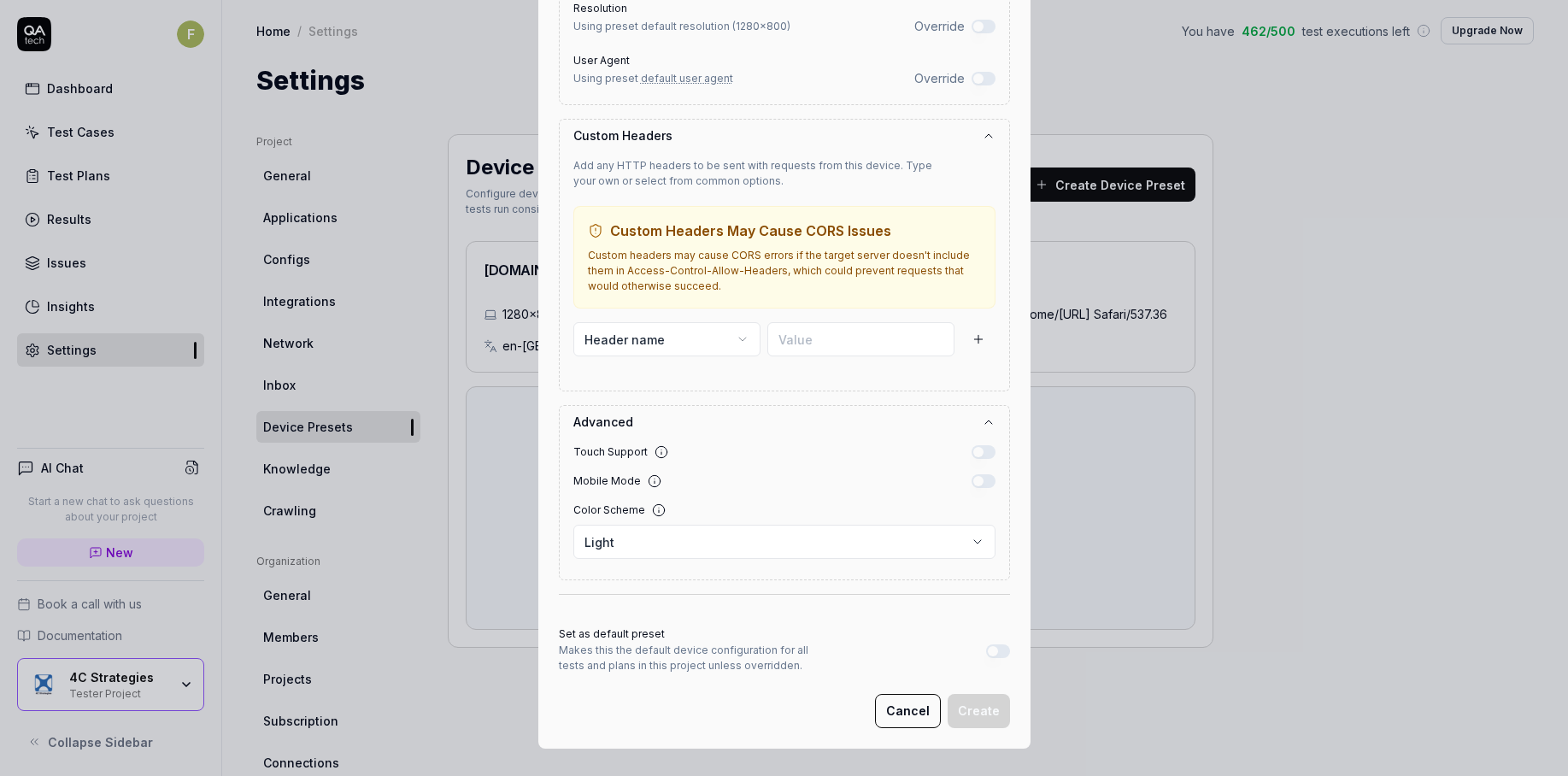
click at [915, 713] on button "Cancel" at bounding box center [907, 711] width 65 height 34
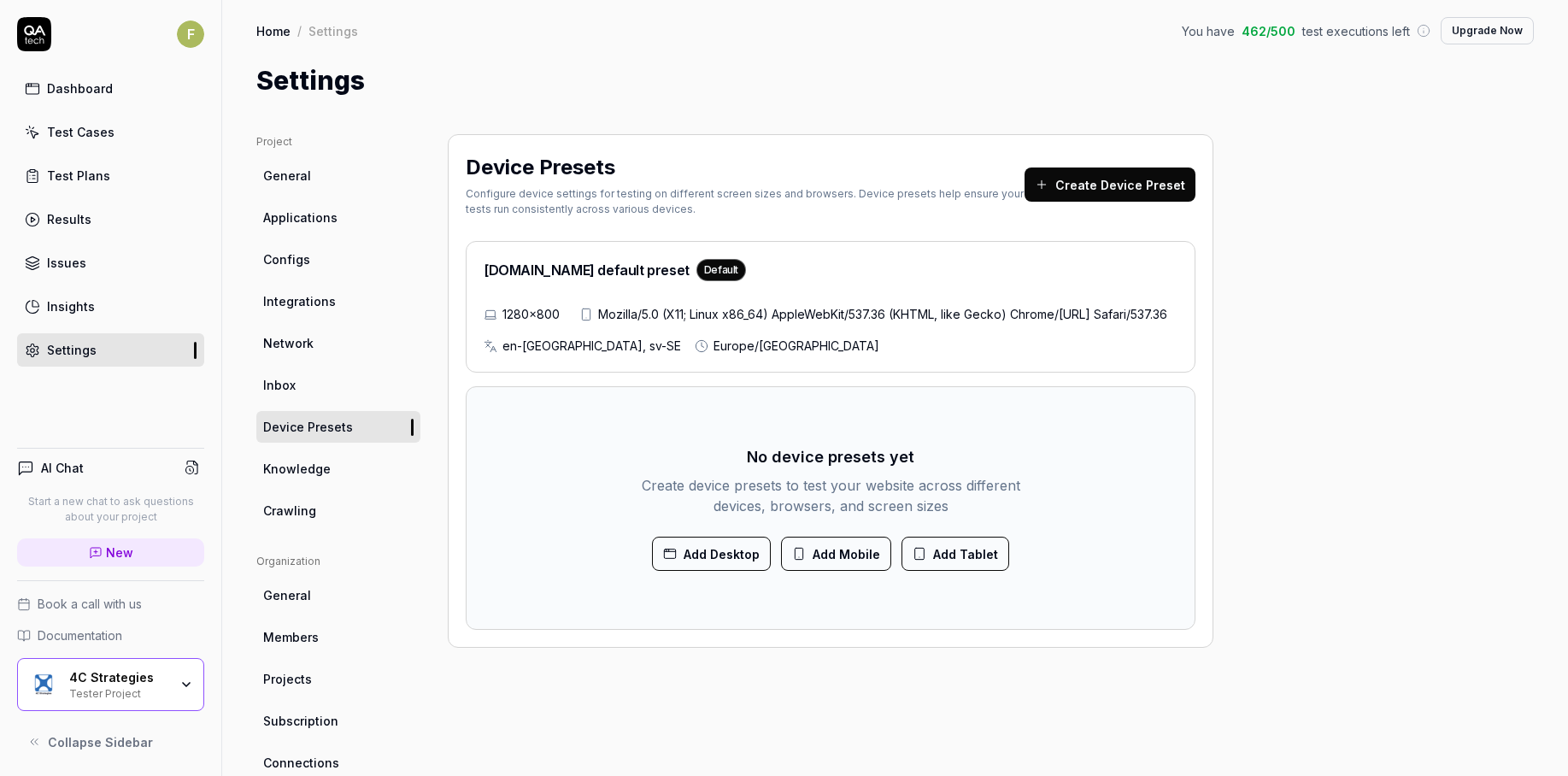
click at [336, 212] on link "Applications" at bounding box center [338, 217] width 164 height 31
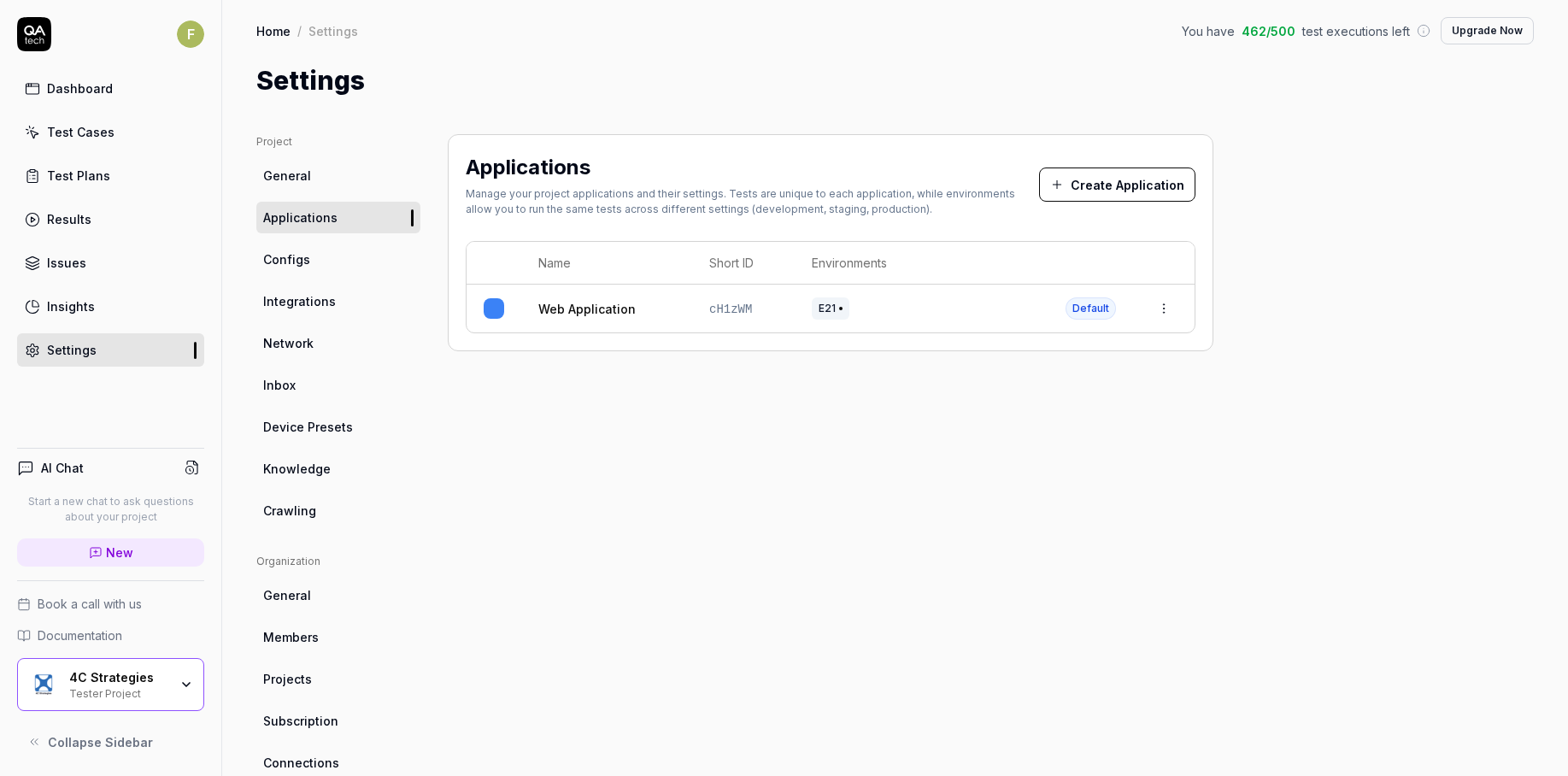
click at [75, 122] on link "Test Cases" at bounding box center [110, 132] width 187 height 33
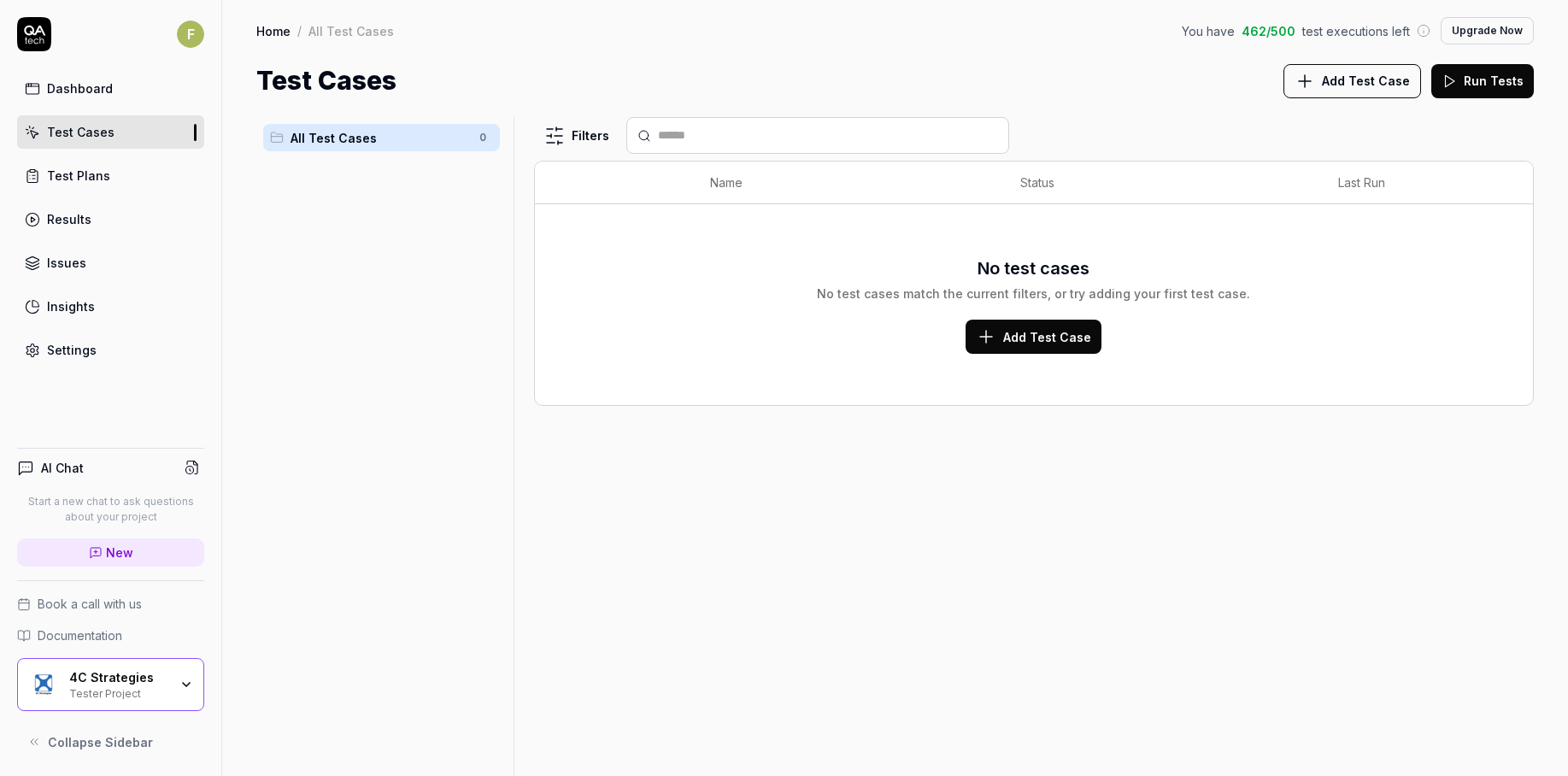
click at [1064, 334] on span "Add Test Case" at bounding box center [1048, 336] width 88 height 17
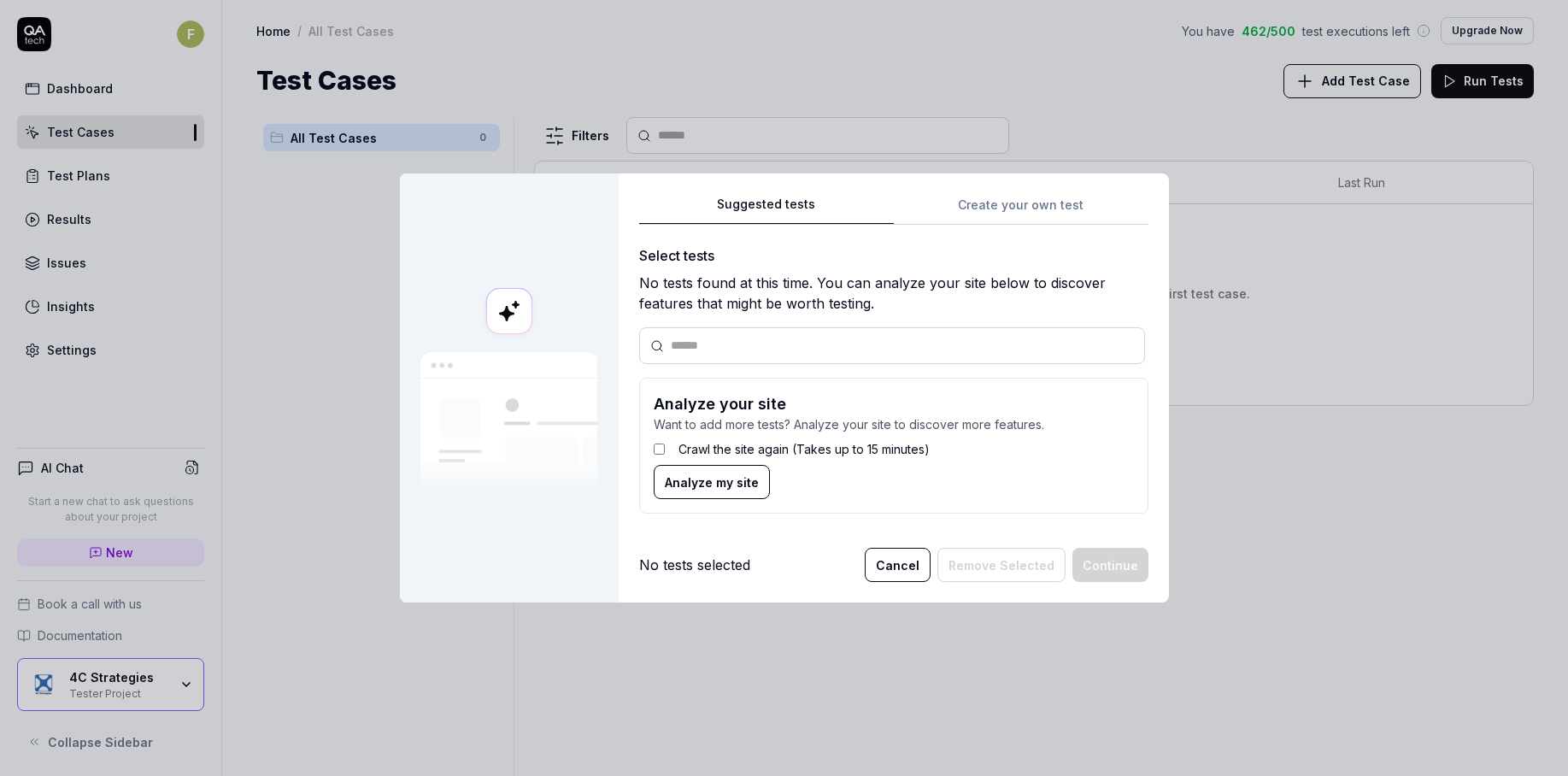
click at [730, 447] on label "Crawl the site again (Takes up to 15 minutes)" at bounding box center [804, 448] width 251 height 17
click at [726, 481] on span "Analyze my site" at bounding box center [712, 481] width 94 height 17
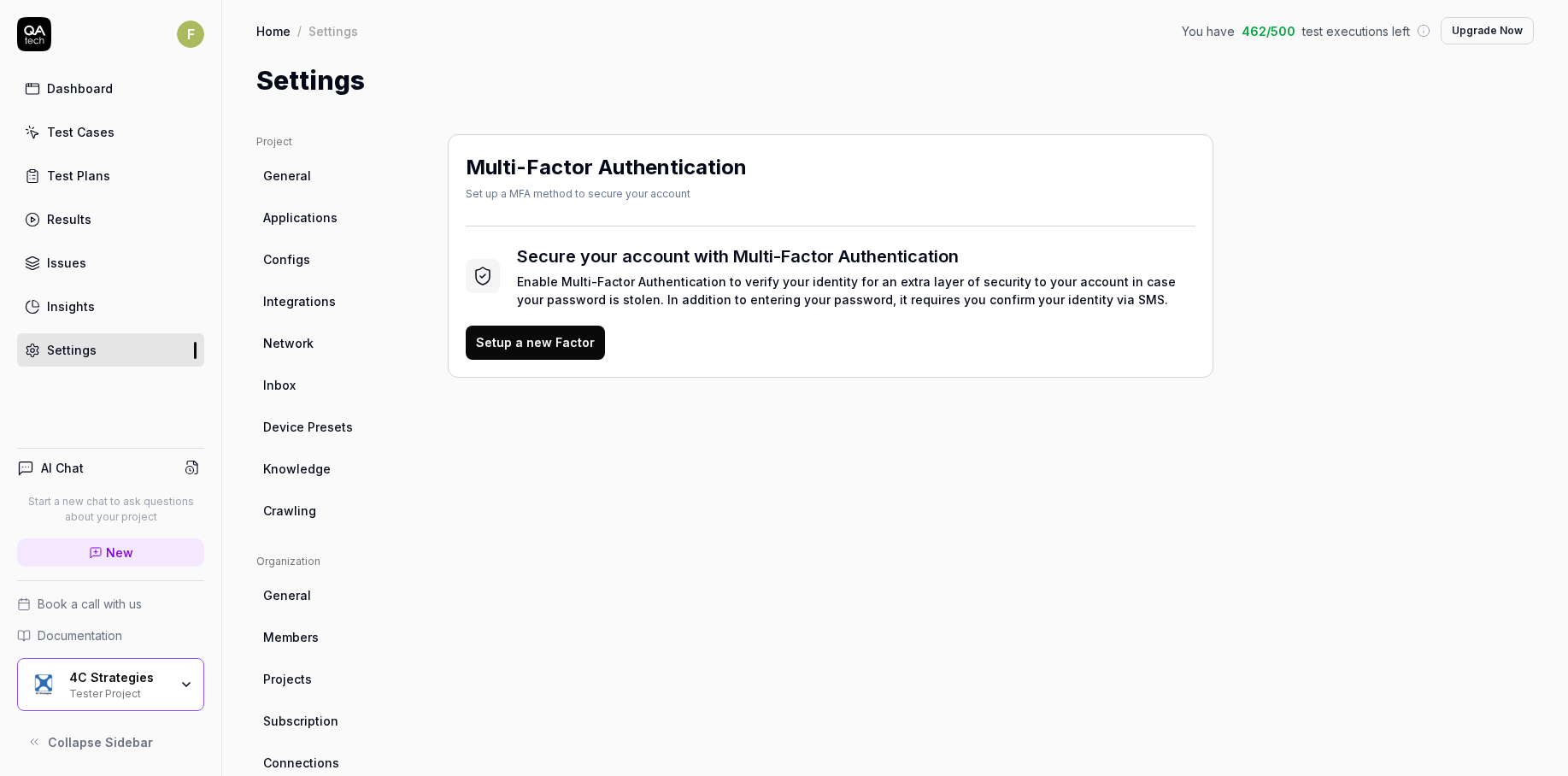
click at [317, 465] on span "Knowledge" at bounding box center [296, 468] width 67 height 17
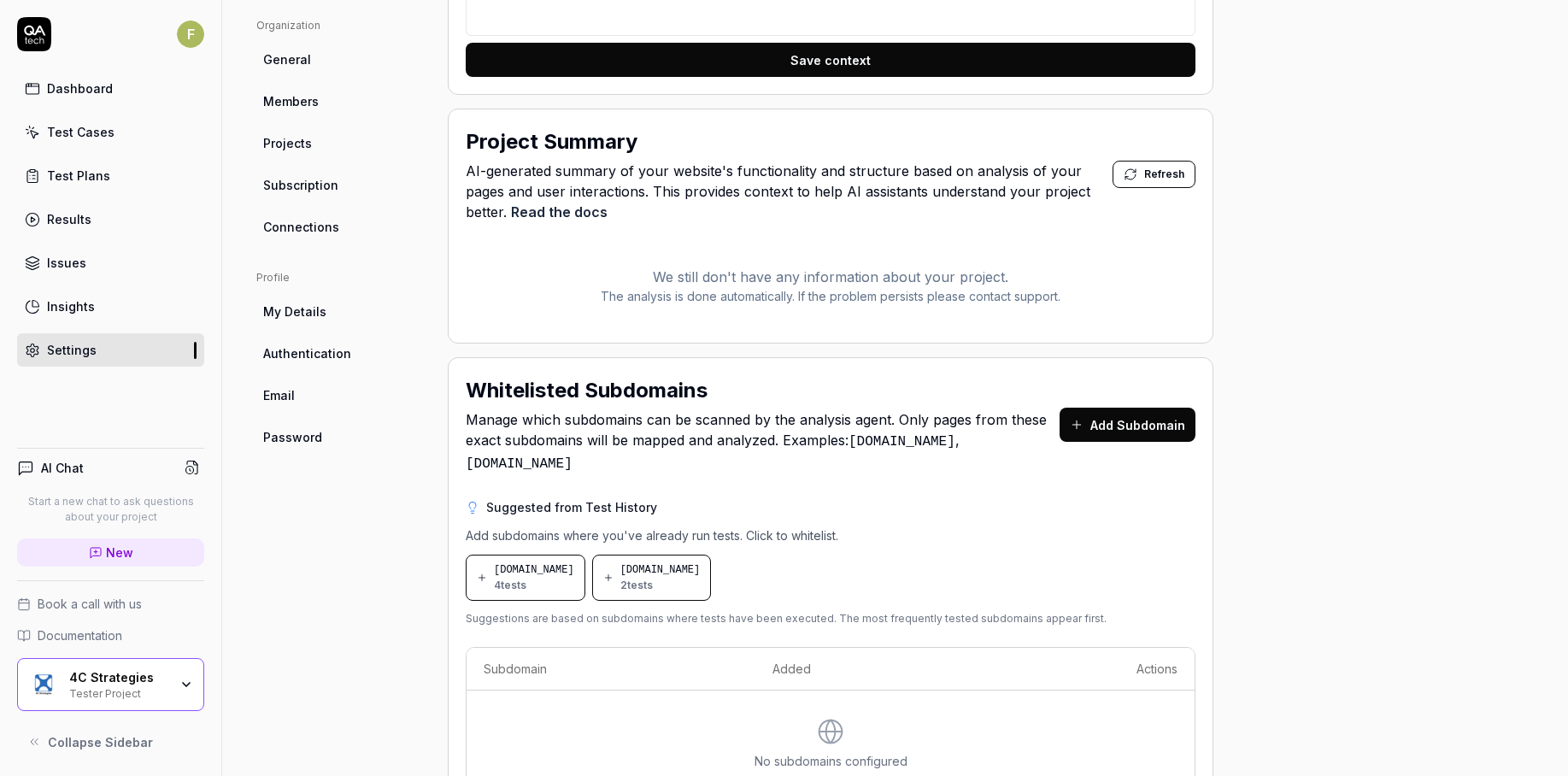
scroll to position [612, 0]
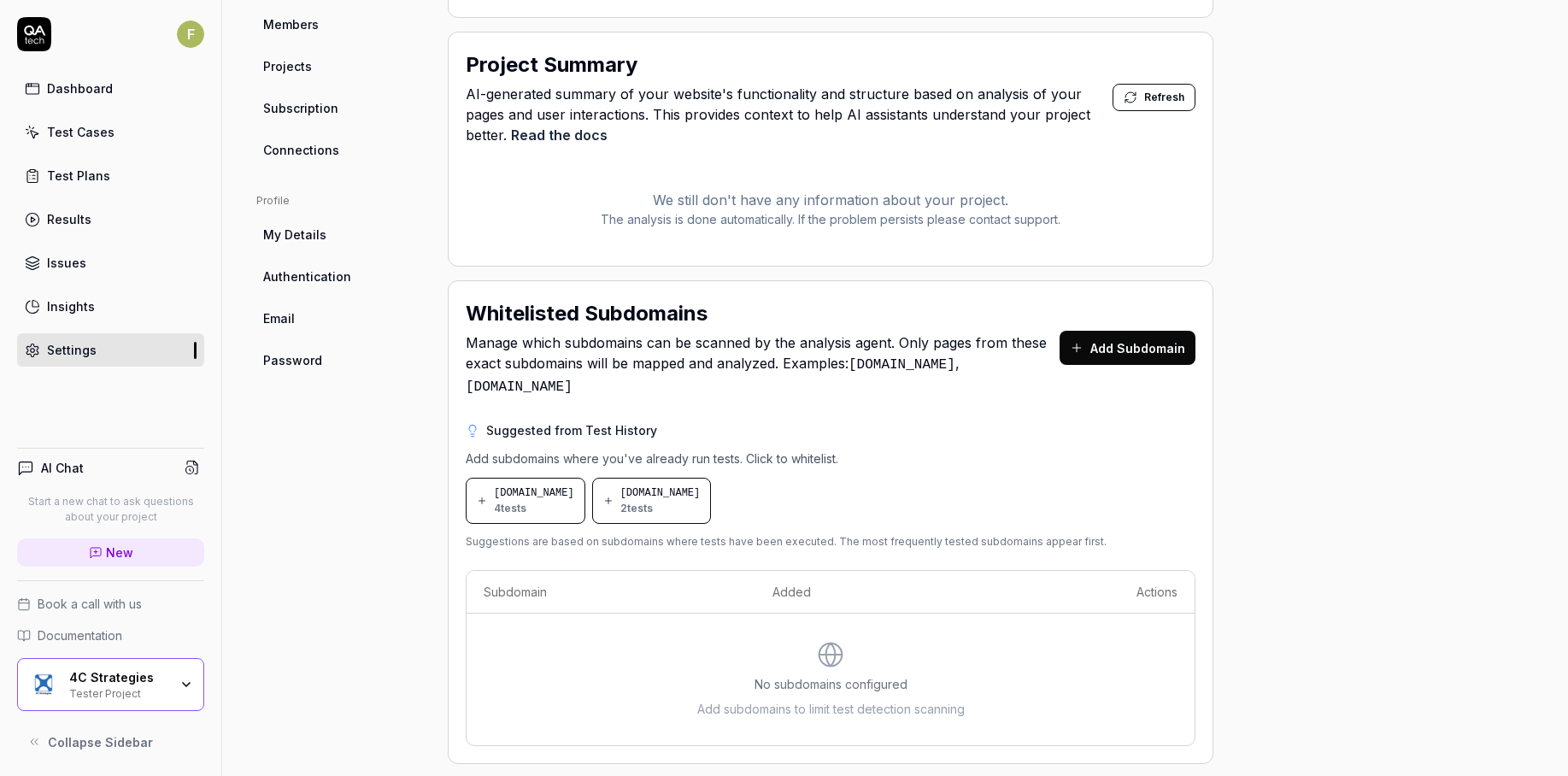
click at [701, 487] on div "[DOMAIN_NAME] 2 tests" at bounding box center [660, 500] width 80 height 30
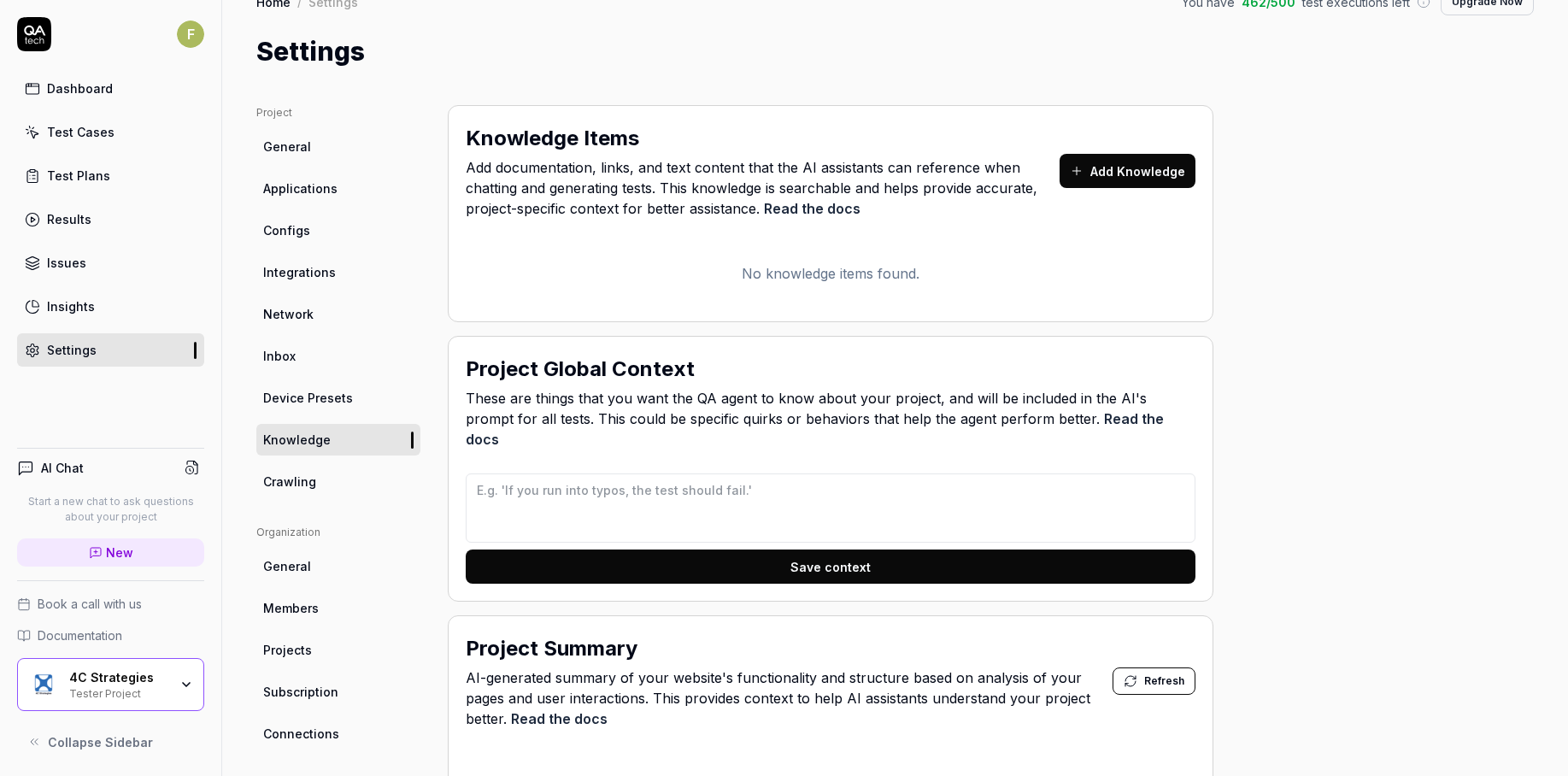
scroll to position [29, 0]
click at [351, 228] on link "Configs" at bounding box center [338, 231] width 164 height 31
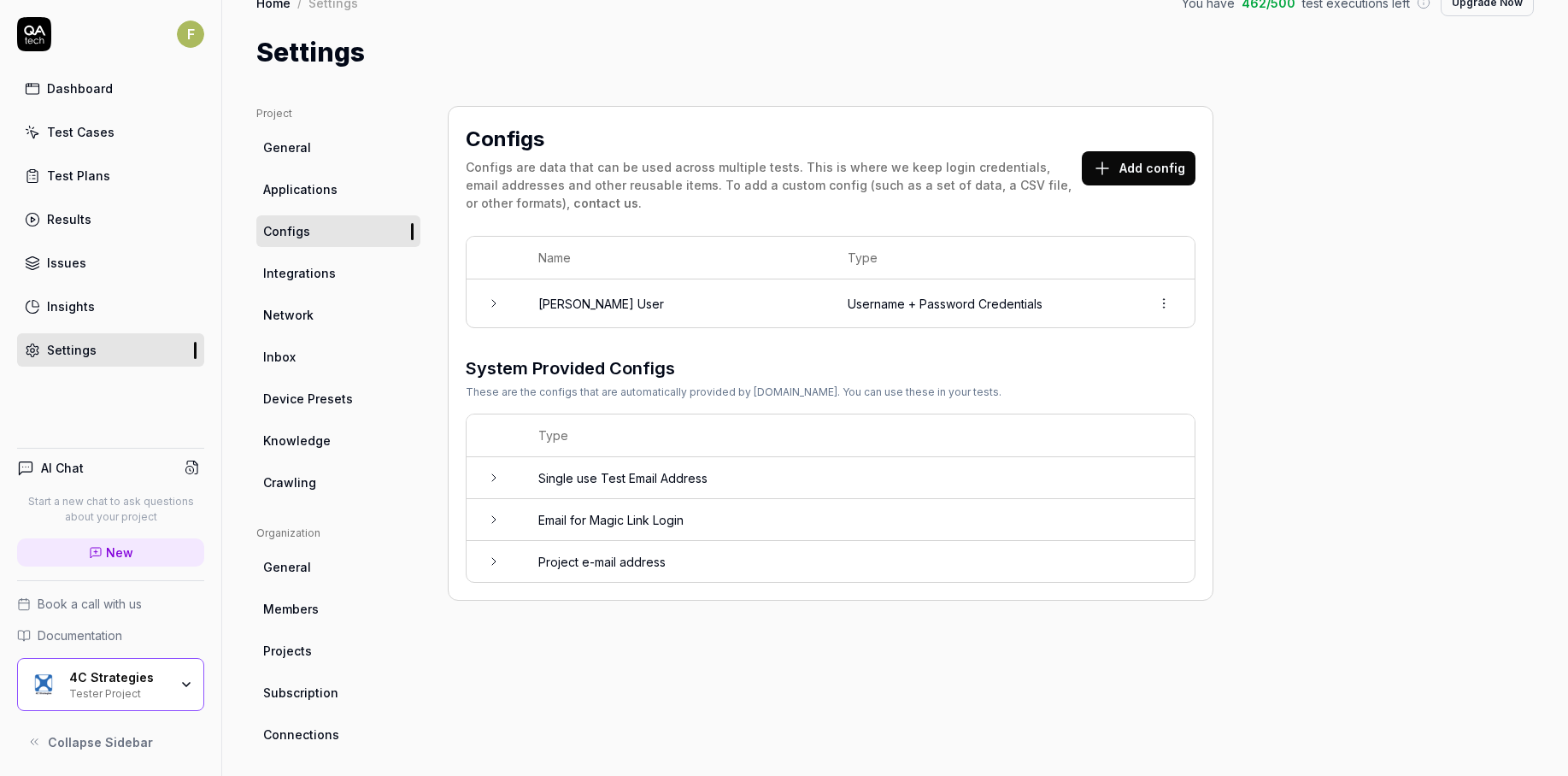
click at [628, 382] on div "System Provided Configs These are the configs that are automatically provided b…" at bounding box center [734, 377] width 536 height 44
click at [850, 295] on td "Username + Password Credentials" at bounding box center [981, 303] width 303 height 48
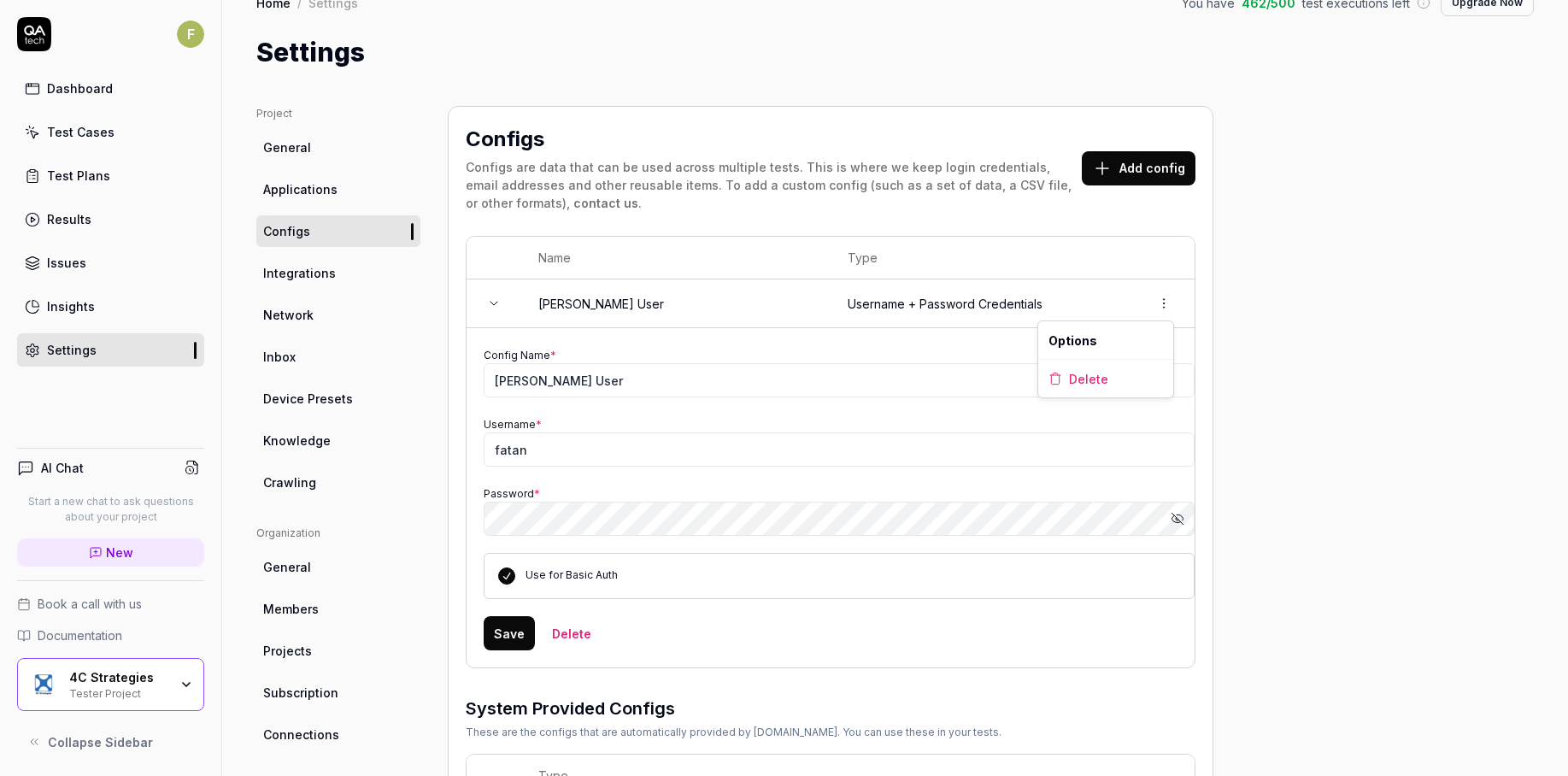
click at [1162, 307] on html "F Dashboard Test Cases Test Plans Results Issues Insights Settings AI Chat Star…" at bounding box center [784, 388] width 1568 height 776
click at [1132, 170] on html "F Dashboard Test Cases Test Plans Results Issues Insights Settings AI Chat Star…" at bounding box center [784, 388] width 1568 height 776
click at [1132, 170] on button "Add config" at bounding box center [1138, 168] width 113 height 34
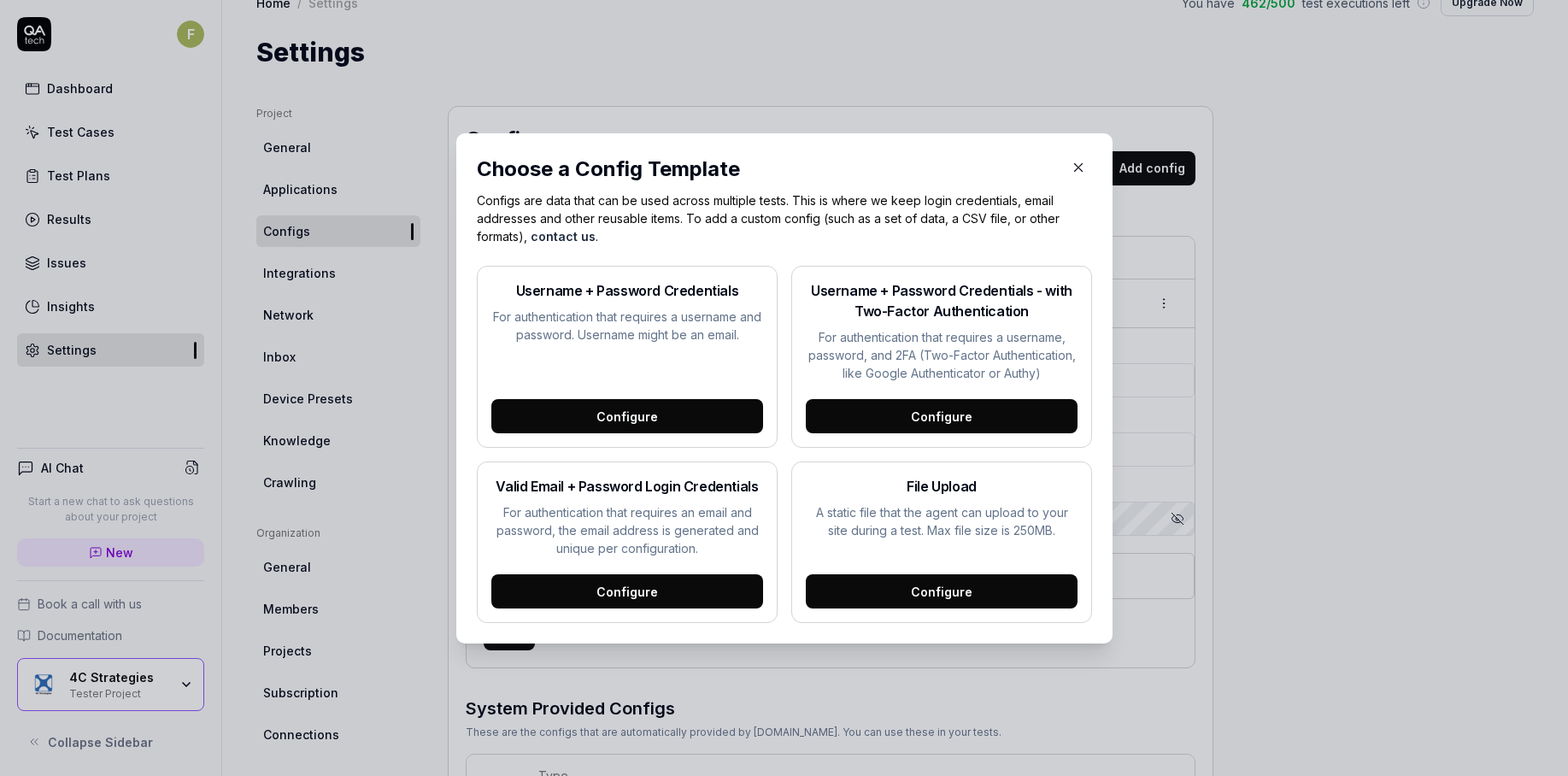
click at [1071, 168] on icon "button" at bounding box center [1078, 168] width 16 height 16
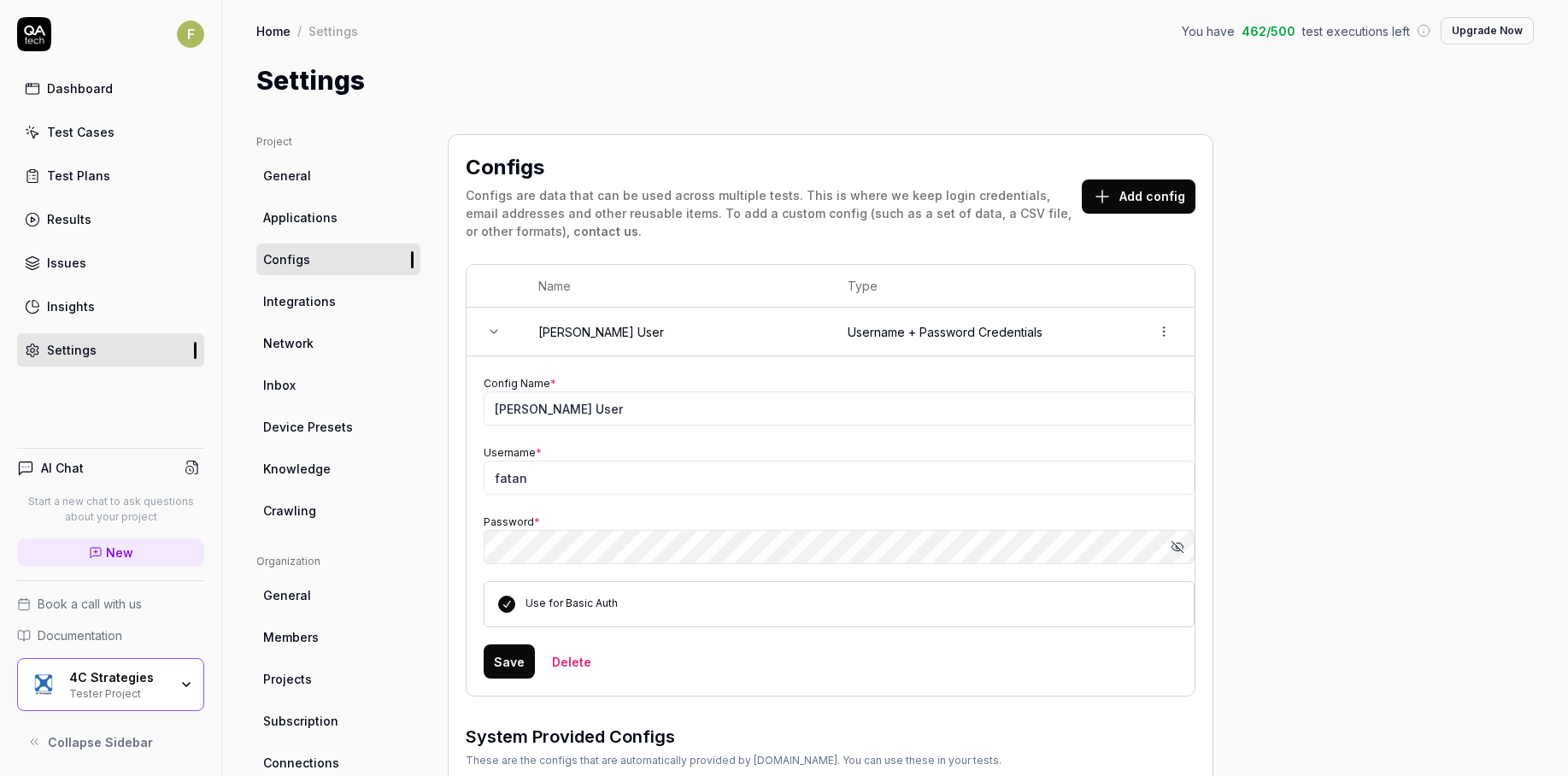
click at [180, 680] on icon "button" at bounding box center [186, 684] width 14 height 14
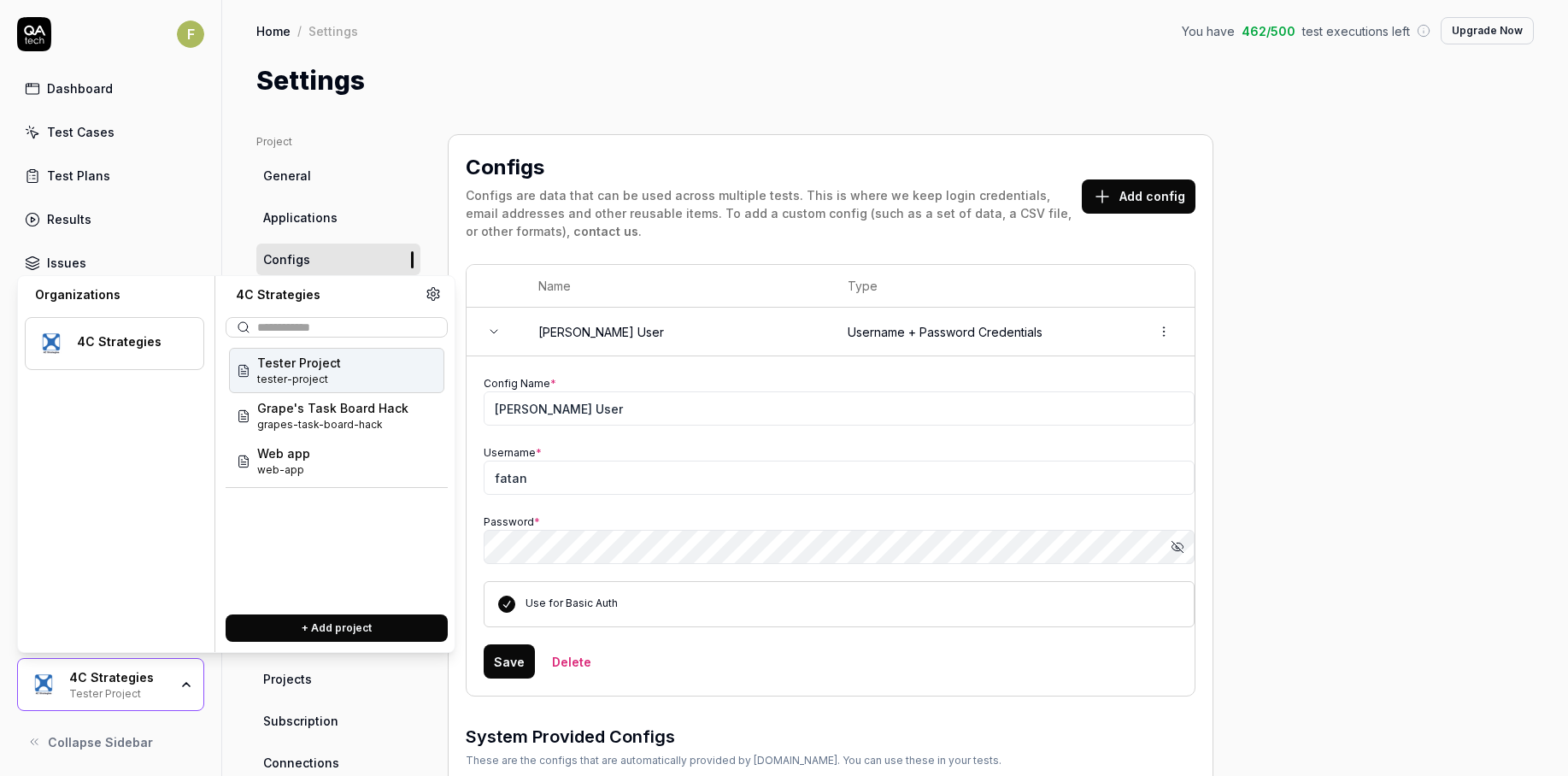
click at [389, 371] on div "Tester Project tester-project" at bounding box center [337, 370] width 215 height 45
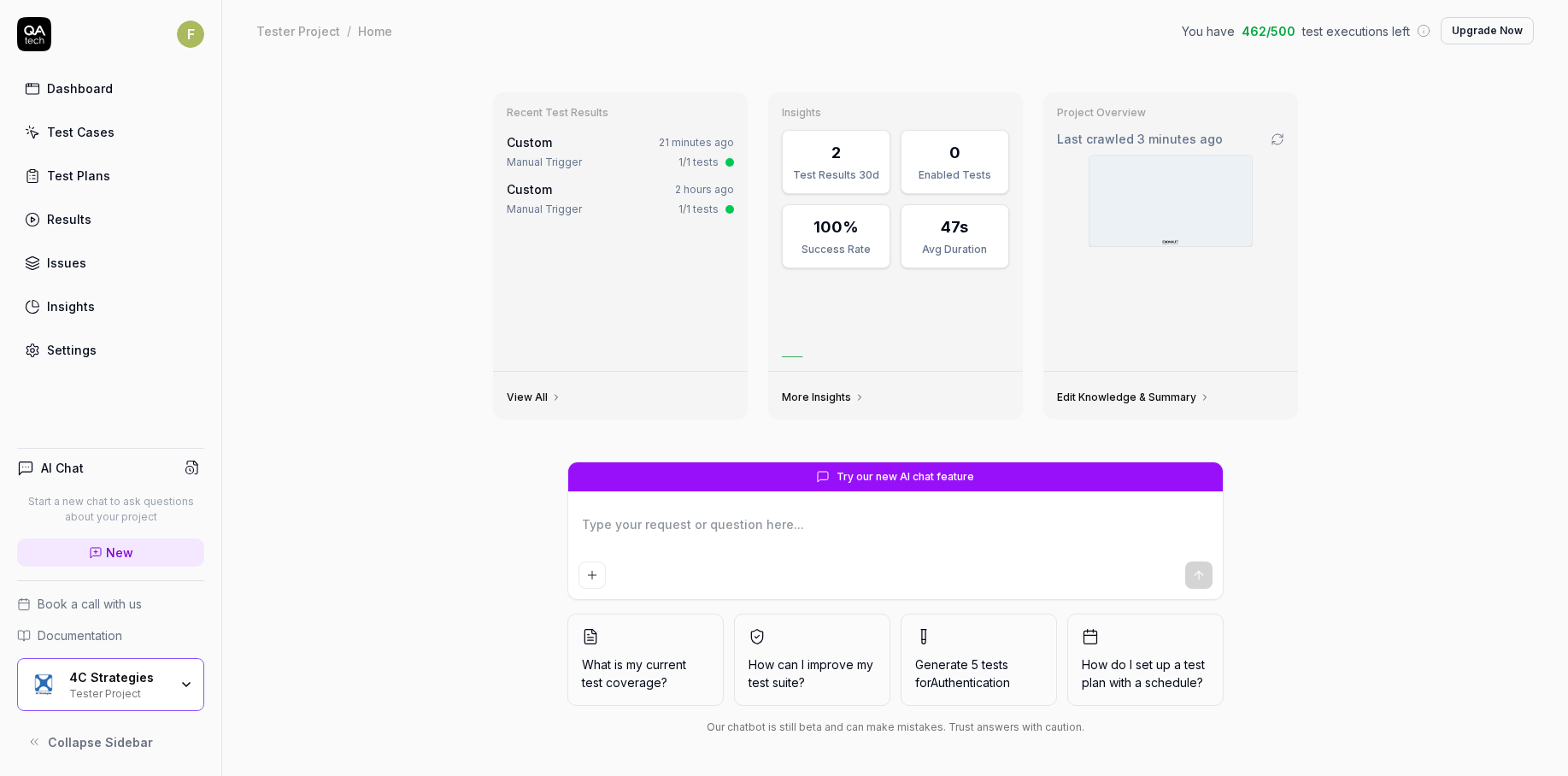
click at [137, 332] on div "Dashboard Test Cases Test Plans Results Issues Insights Settings" at bounding box center [110, 219] width 187 height 295
type textarea "*"
click at [138, 346] on link "Settings" at bounding box center [110, 350] width 187 height 33
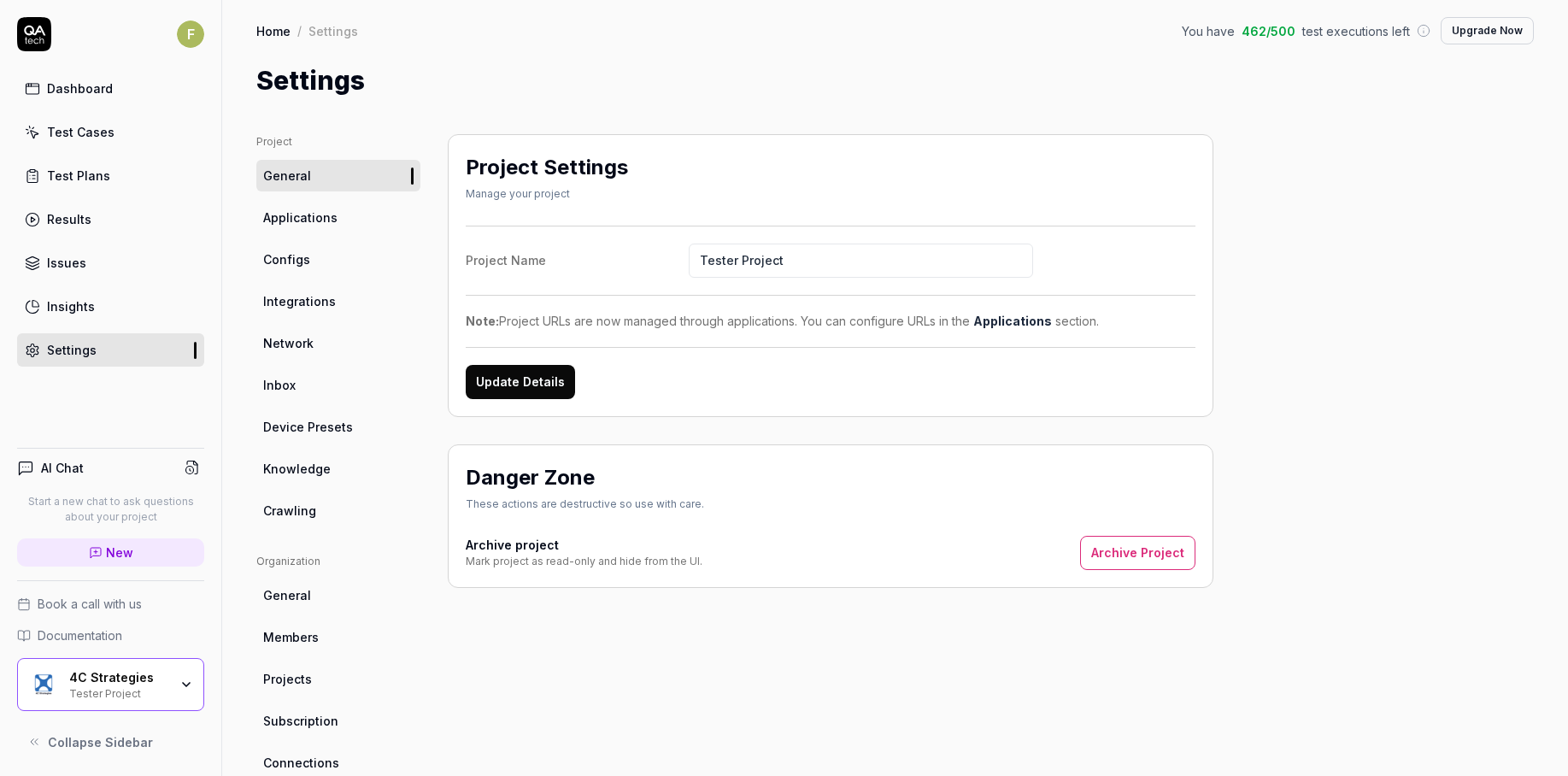
click at [1111, 555] on button "Archive Project" at bounding box center [1137, 552] width 115 height 34
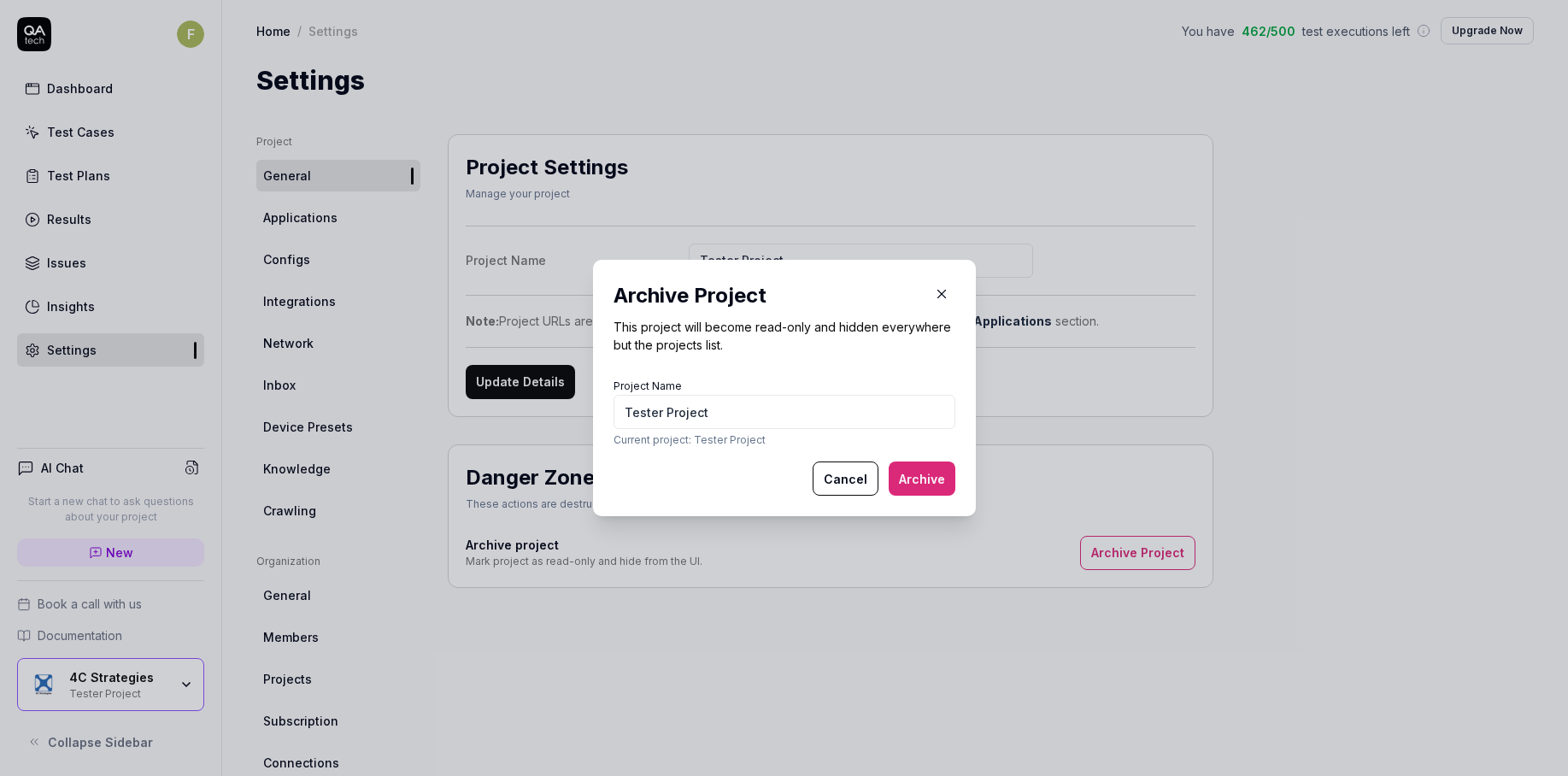
type input "Tester Project"
click at [927, 469] on button "Archive" at bounding box center [922, 478] width 66 height 34
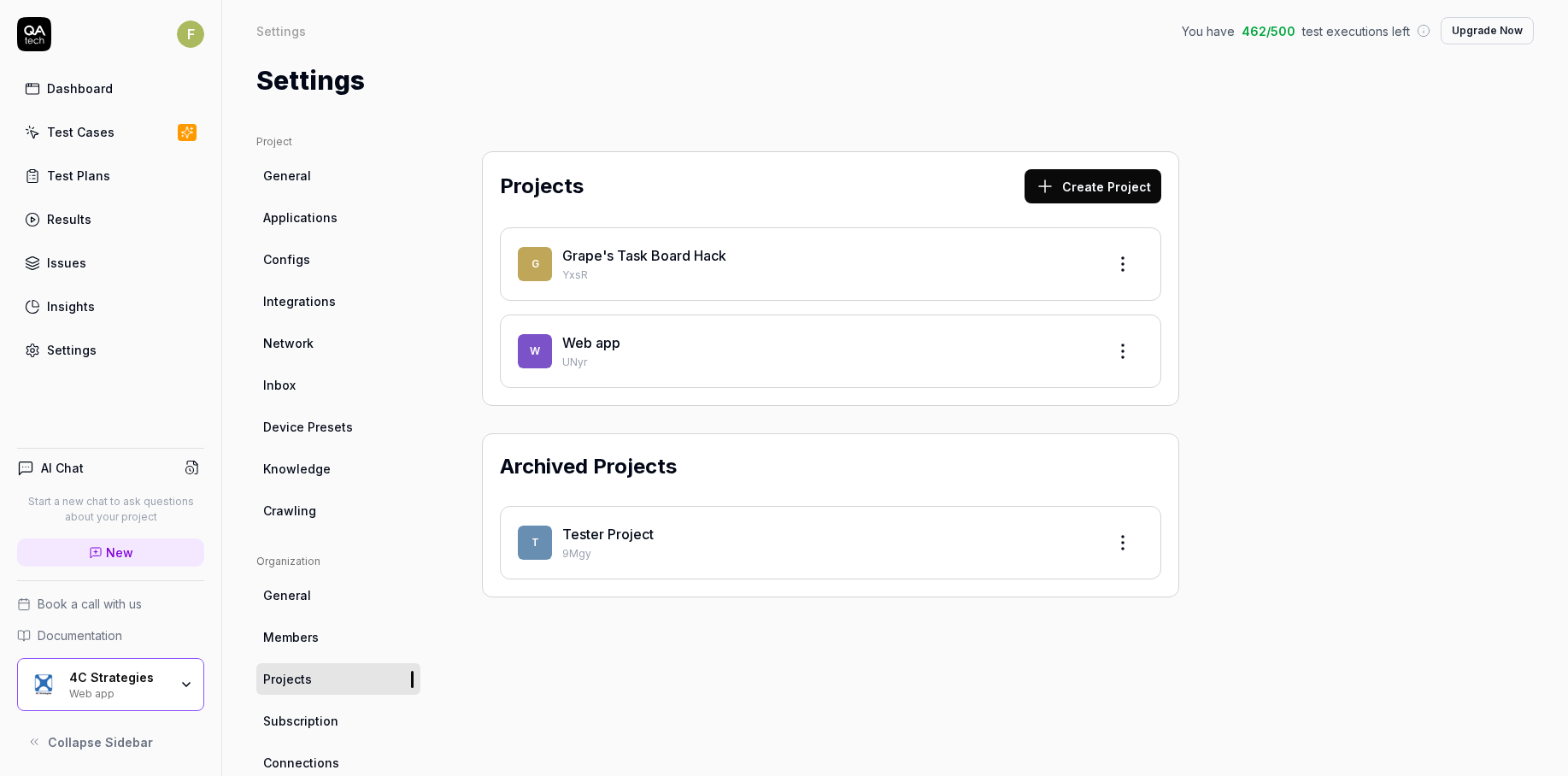
click at [1017, 481] on div "Archived Projects" at bounding box center [830, 469] width 661 height 38
click at [1133, 550] on html "F Dashboard Test Cases Test Plans Results Issues Insights Settings AI Chat Star…" at bounding box center [784, 388] width 1568 height 776
click at [1288, 510] on html "F Dashboard Test Cases Test Plans Results Issues Insights Settings AI Chat Star…" at bounding box center [784, 388] width 1568 height 776
click at [193, 695] on div "4C Strategies Web app" at bounding box center [110, 685] width 187 height 53
click at [563, 699] on div "Projects Create Project G Grape's Task Board Hack YxsR W Web app UNyr Archived …" at bounding box center [830, 562] width 766 height 854
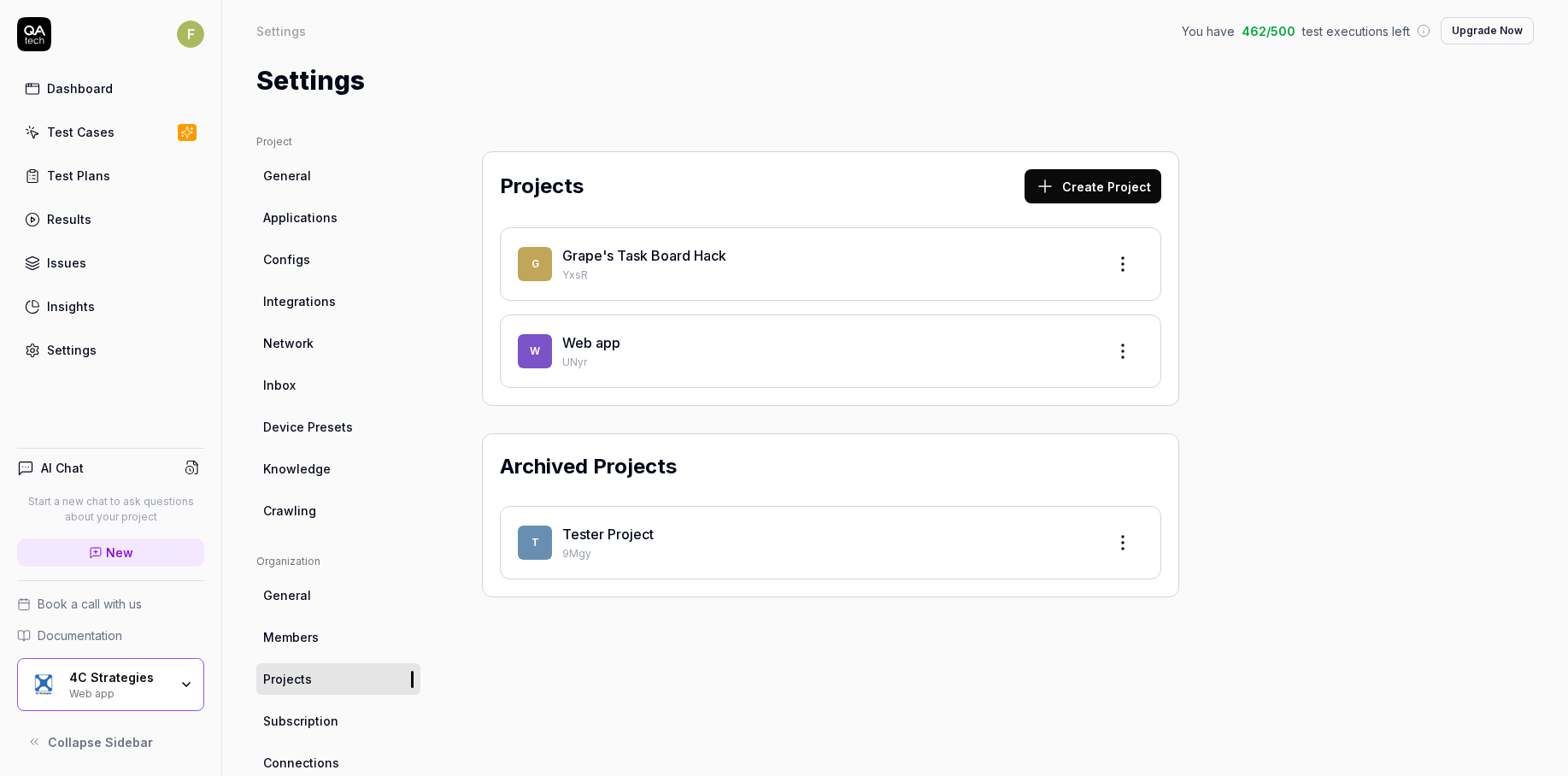
click at [172, 686] on div "4C Strategies Web app" at bounding box center [124, 685] width 110 height 29
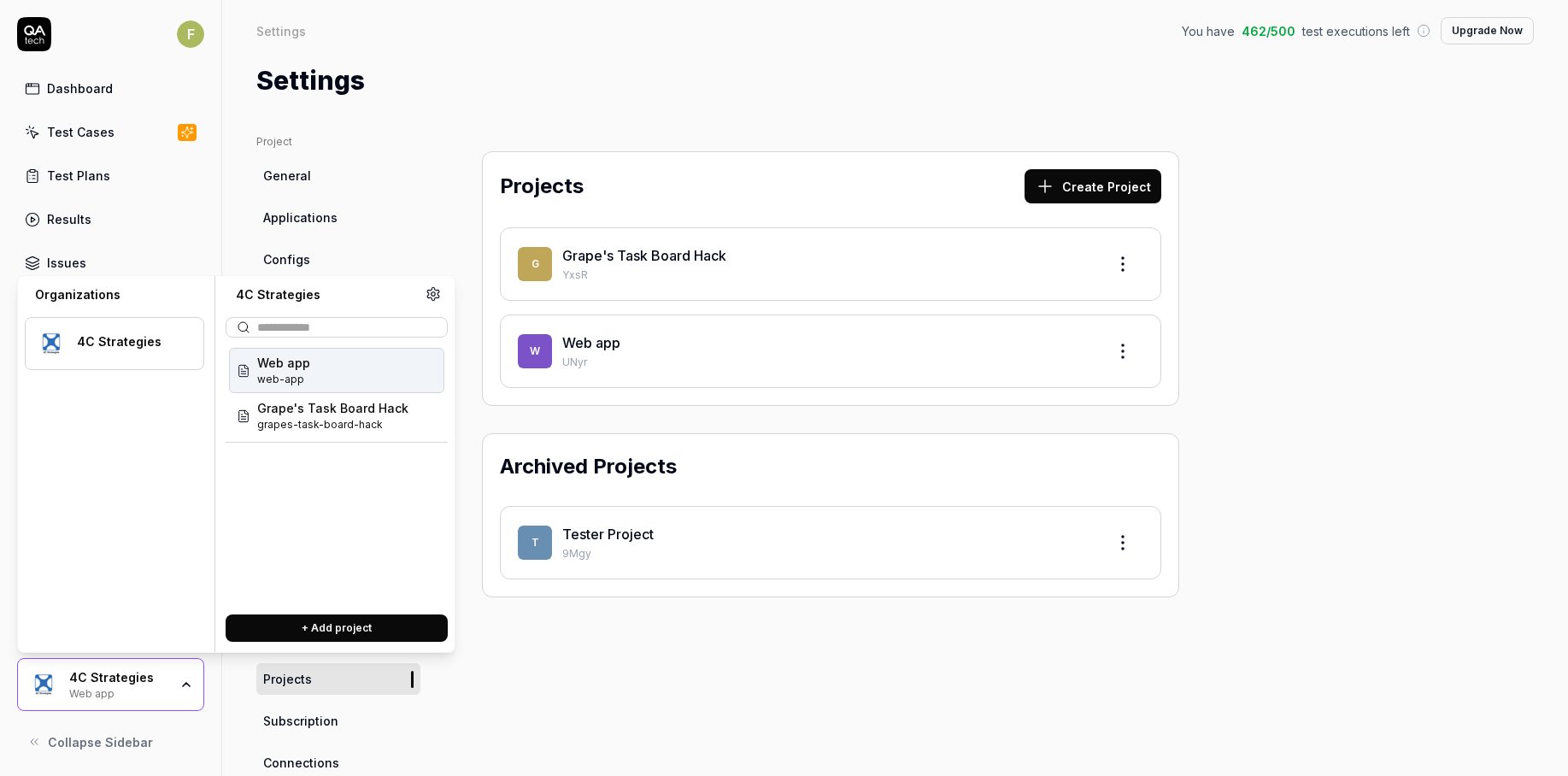
click at [292, 619] on button "+ Add project" at bounding box center [336, 628] width 222 height 28
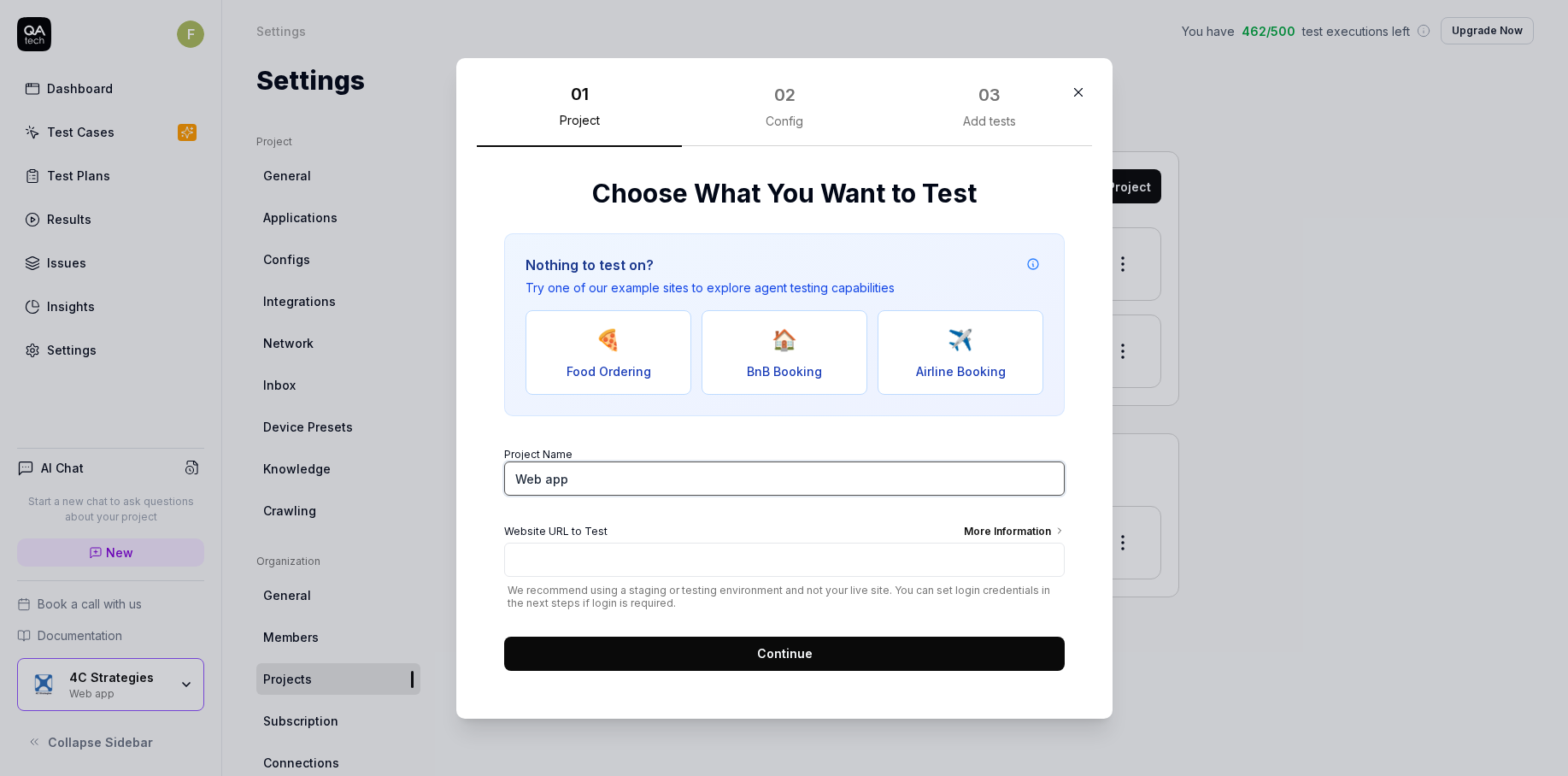
drag, startPoint x: 598, startPoint y: 480, endPoint x: 424, endPoint y: 474, distance: 174.1
click at [424, 474] on div "​ 01 Project 02 Config 03 Add tests Choose What You Want to Test Nothing to tes…" at bounding box center [784, 388] width 725 height 701
type input "E21 Test"
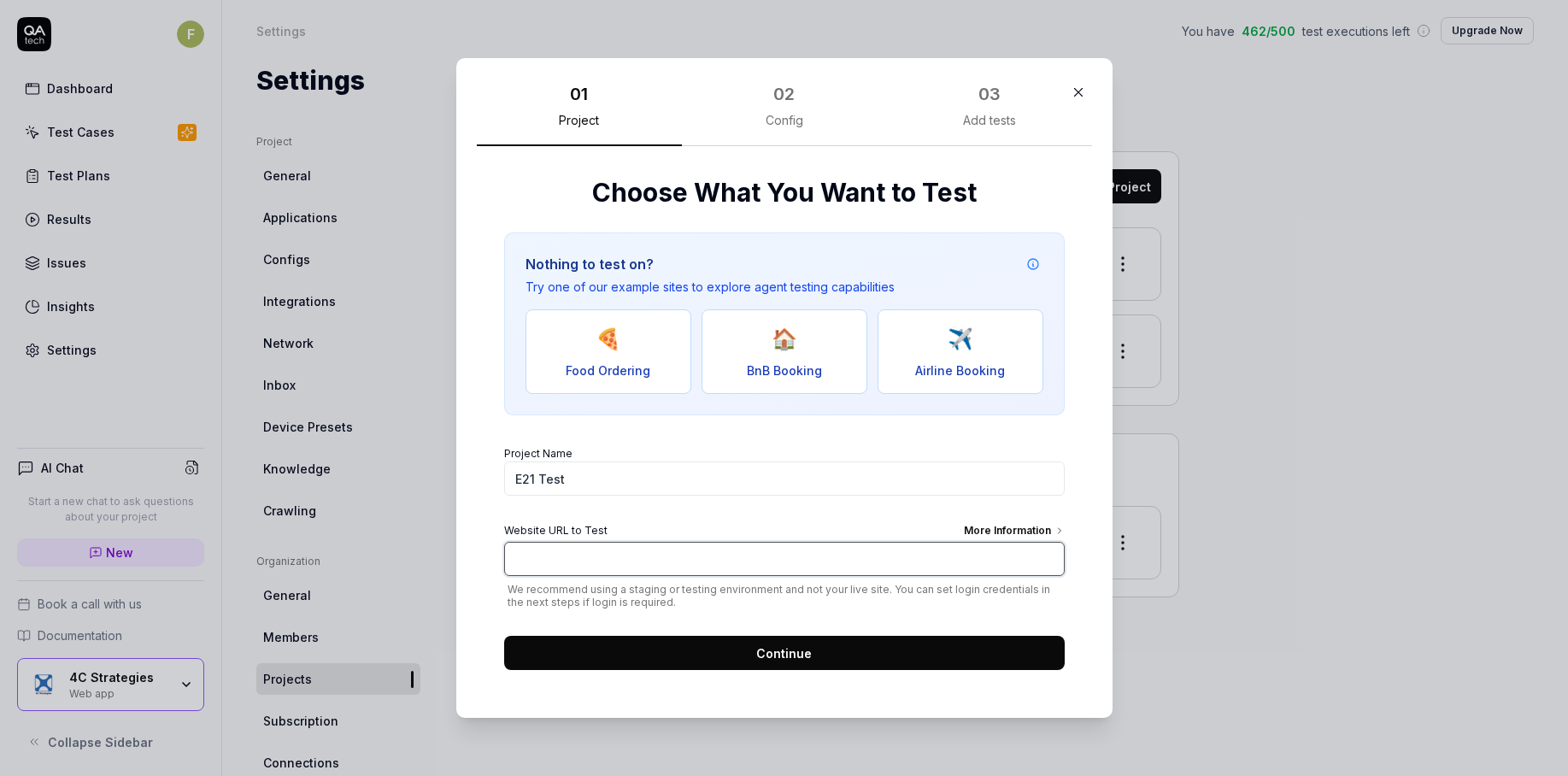
paste input "[URL][DOMAIN_NAME]"
type input "[URL][DOMAIN_NAME]"
click at [709, 645] on button "Continue" at bounding box center [784, 653] width 561 height 34
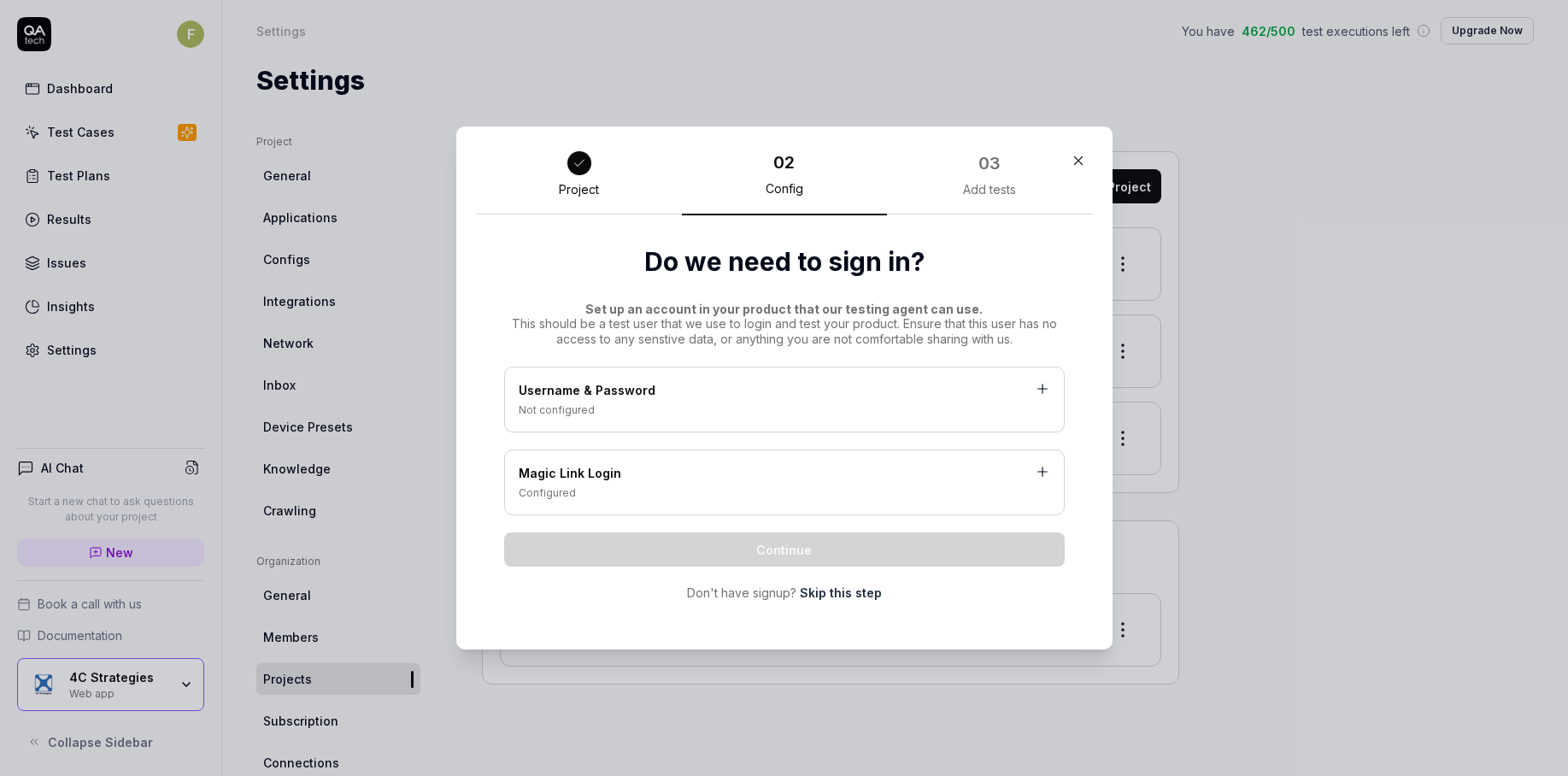
click at [838, 388] on div "Username & Password" at bounding box center [784, 391] width 531 height 21
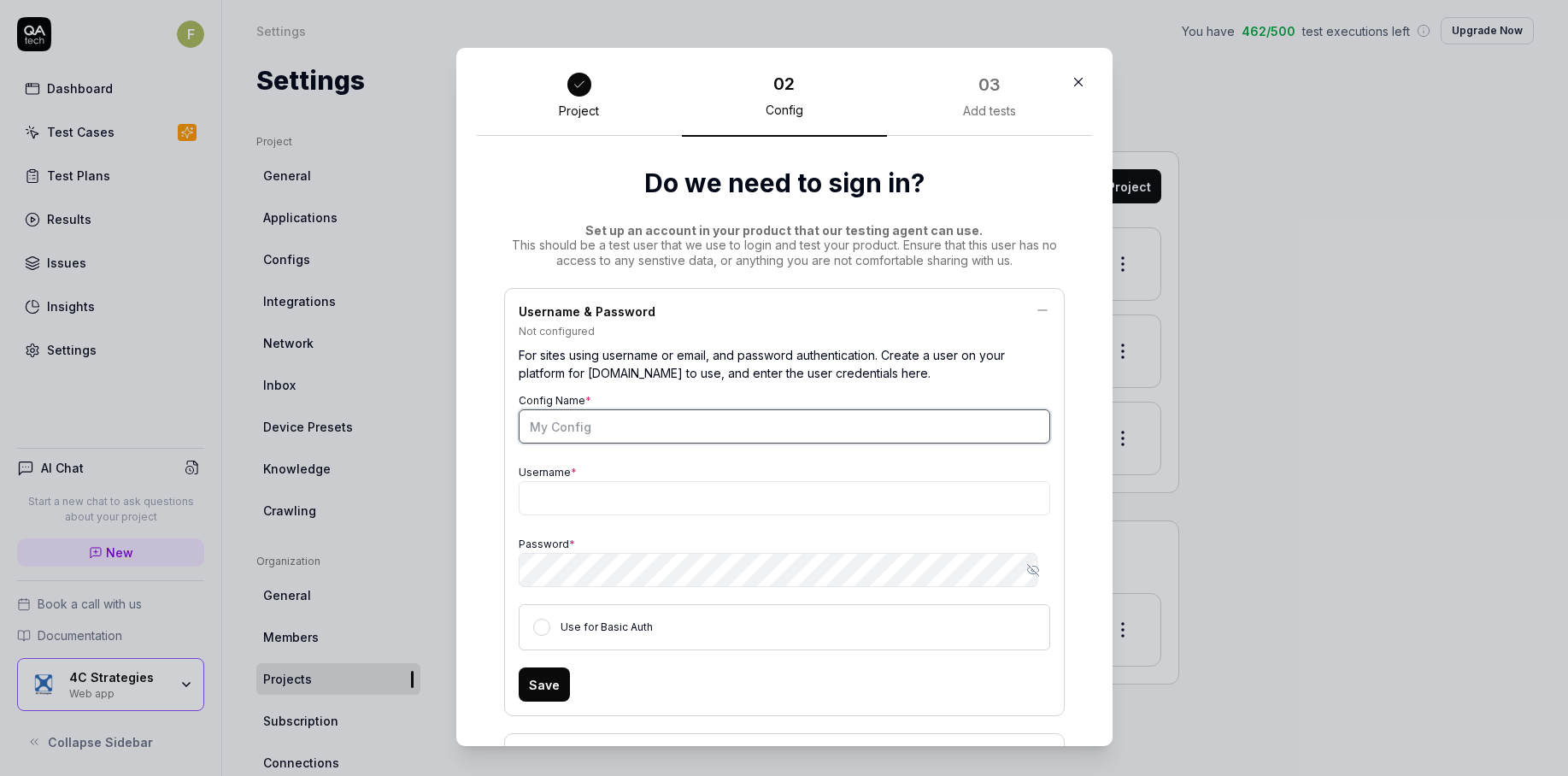
click at [787, 427] on input "Config Name *" at bounding box center [784, 426] width 531 height 34
type input "[PERSON_NAME] User"
type input "fatan"
click at [547, 690] on button "Save" at bounding box center [544, 684] width 52 height 34
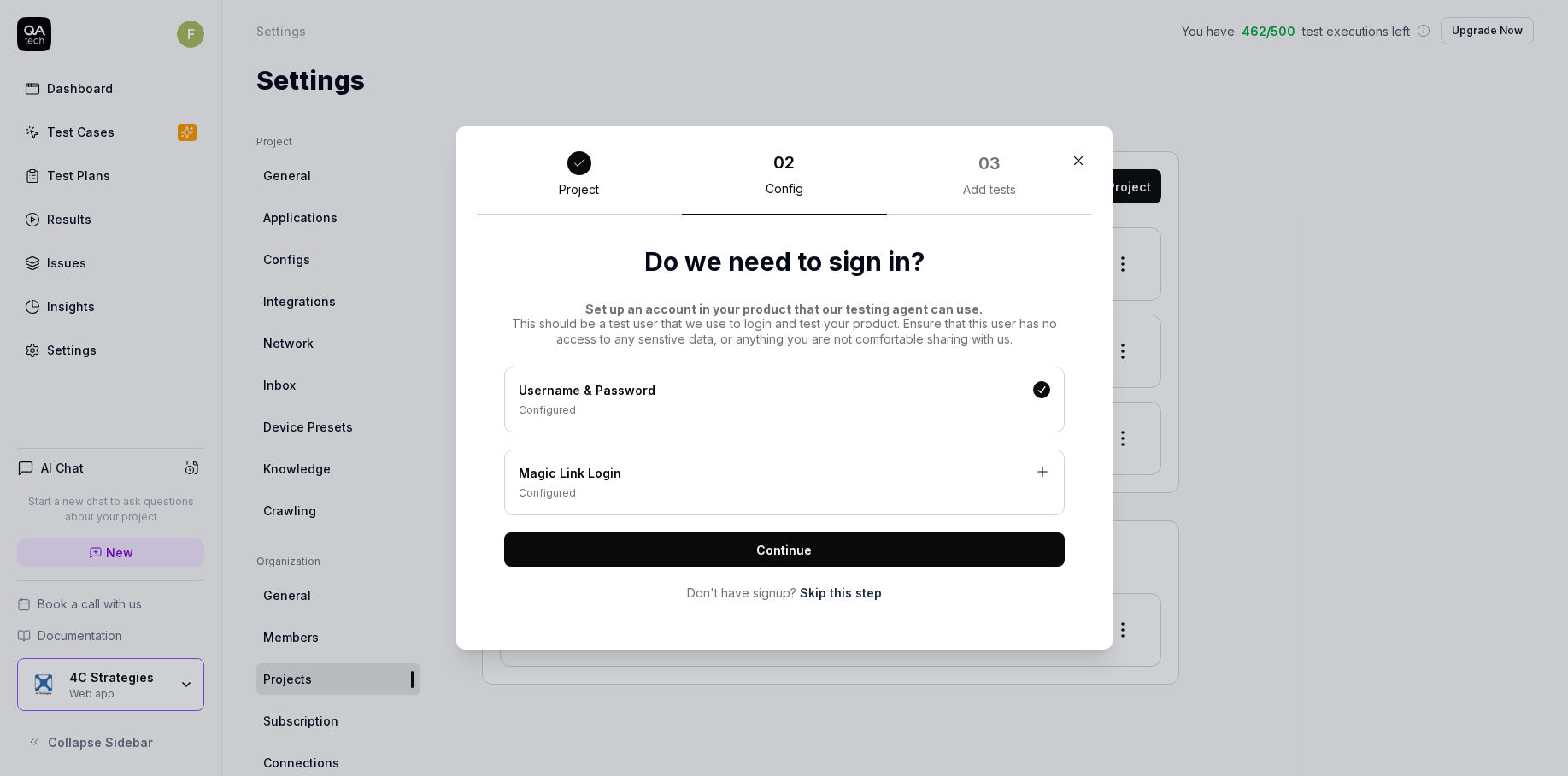
click at [633, 548] on button "Continue" at bounding box center [784, 549] width 561 height 34
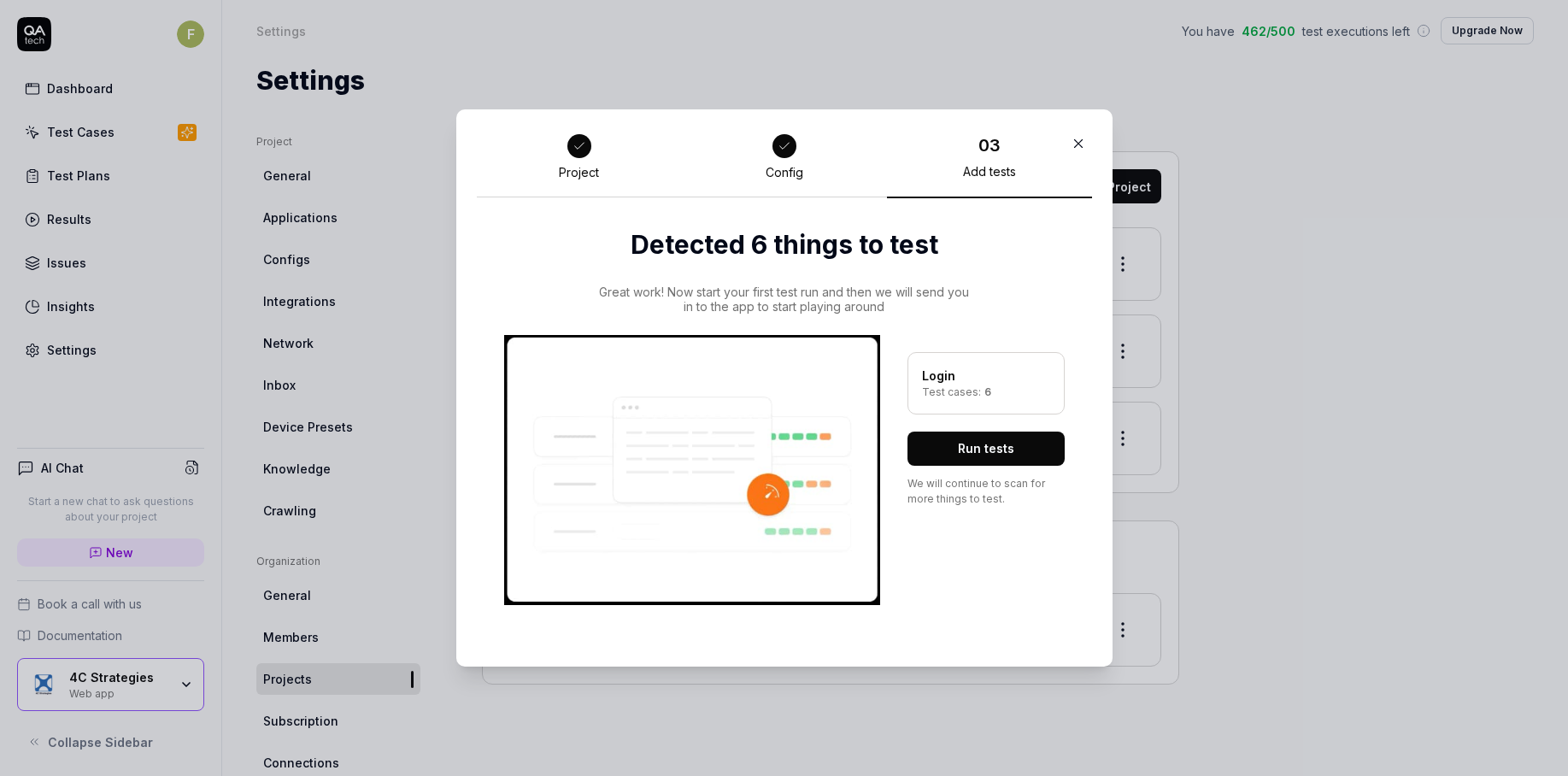
click at [945, 447] on button "Run tests" at bounding box center [986, 448] width 157 height 34
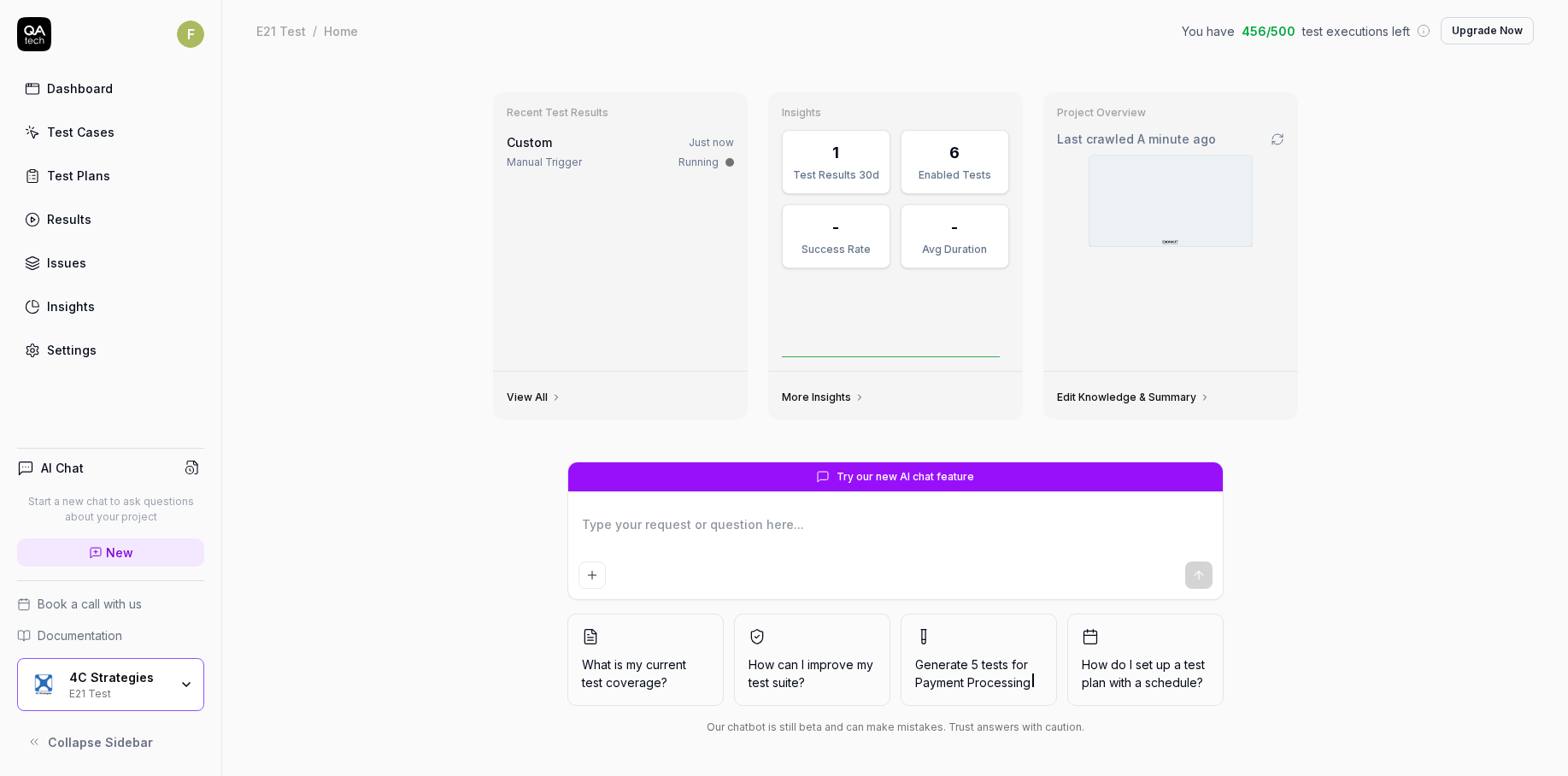
click at [91, 91] on div "Dashboard" at bounding box center [79, 87] width 65 height 17
click at [104, 135] on div "Test Cases" at bounding box center [80, 132] width 67 height 17
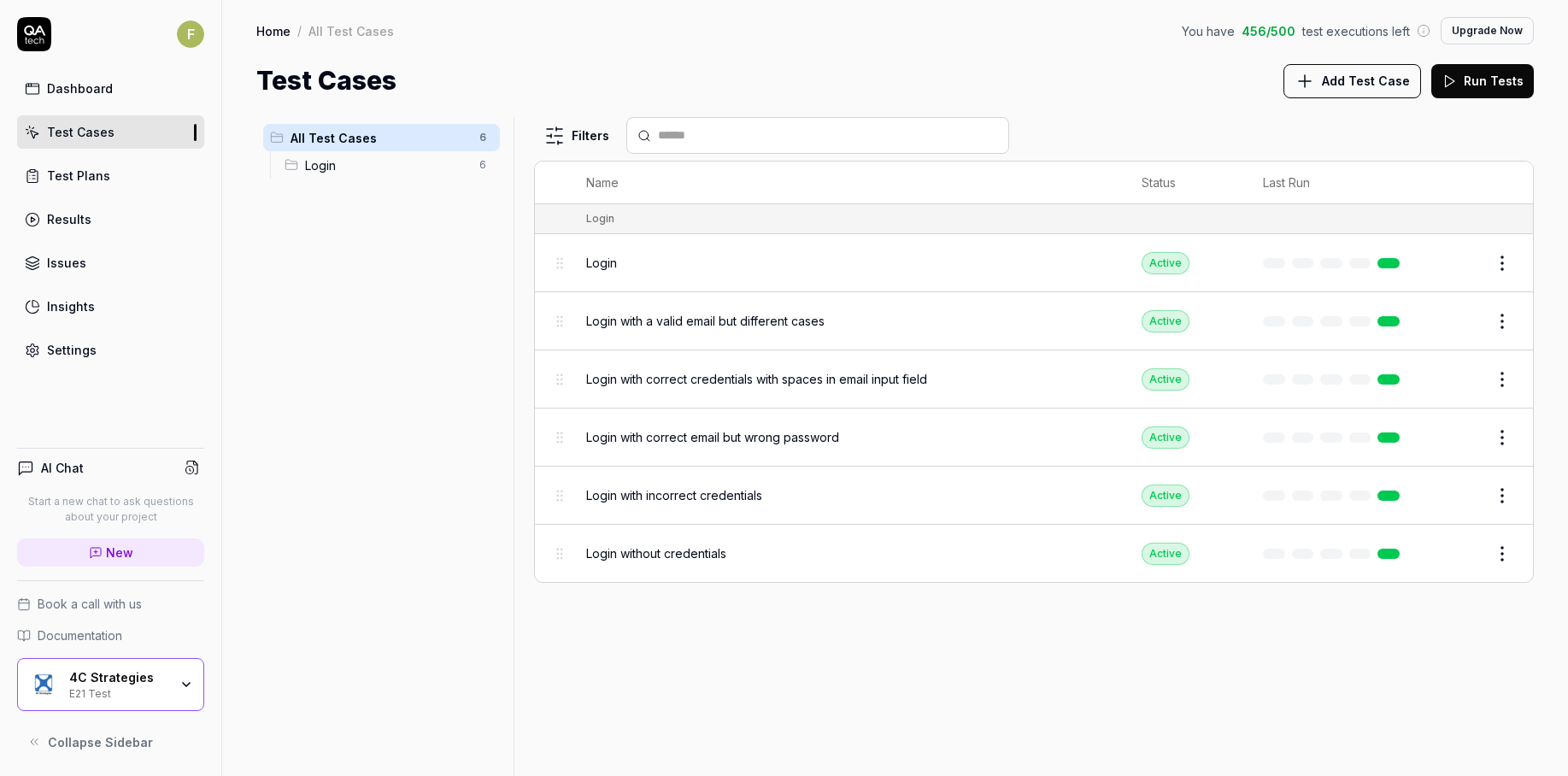
click at [1377, 86] on span "Add Test Case" at bounding box center [1366, 80] width 88 height 17
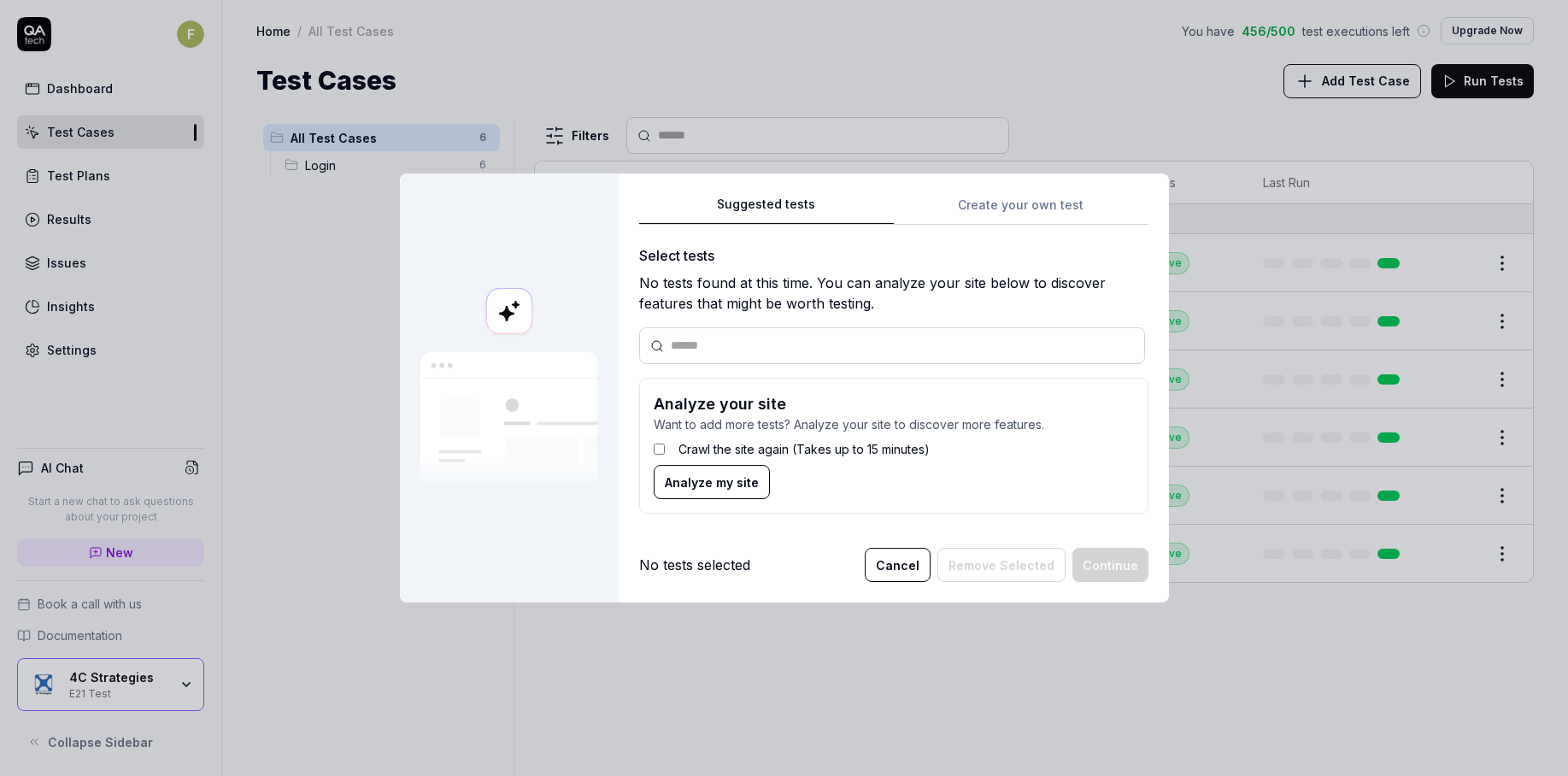
click at [750, 448] on label "Crawl the site again (Takes up to 15 minutes)" at bounding box center [804, 448] width 251 height 17
click at [737, 475] on span "Analyze my site" at bounding box center [712, 481] width 94 height 17
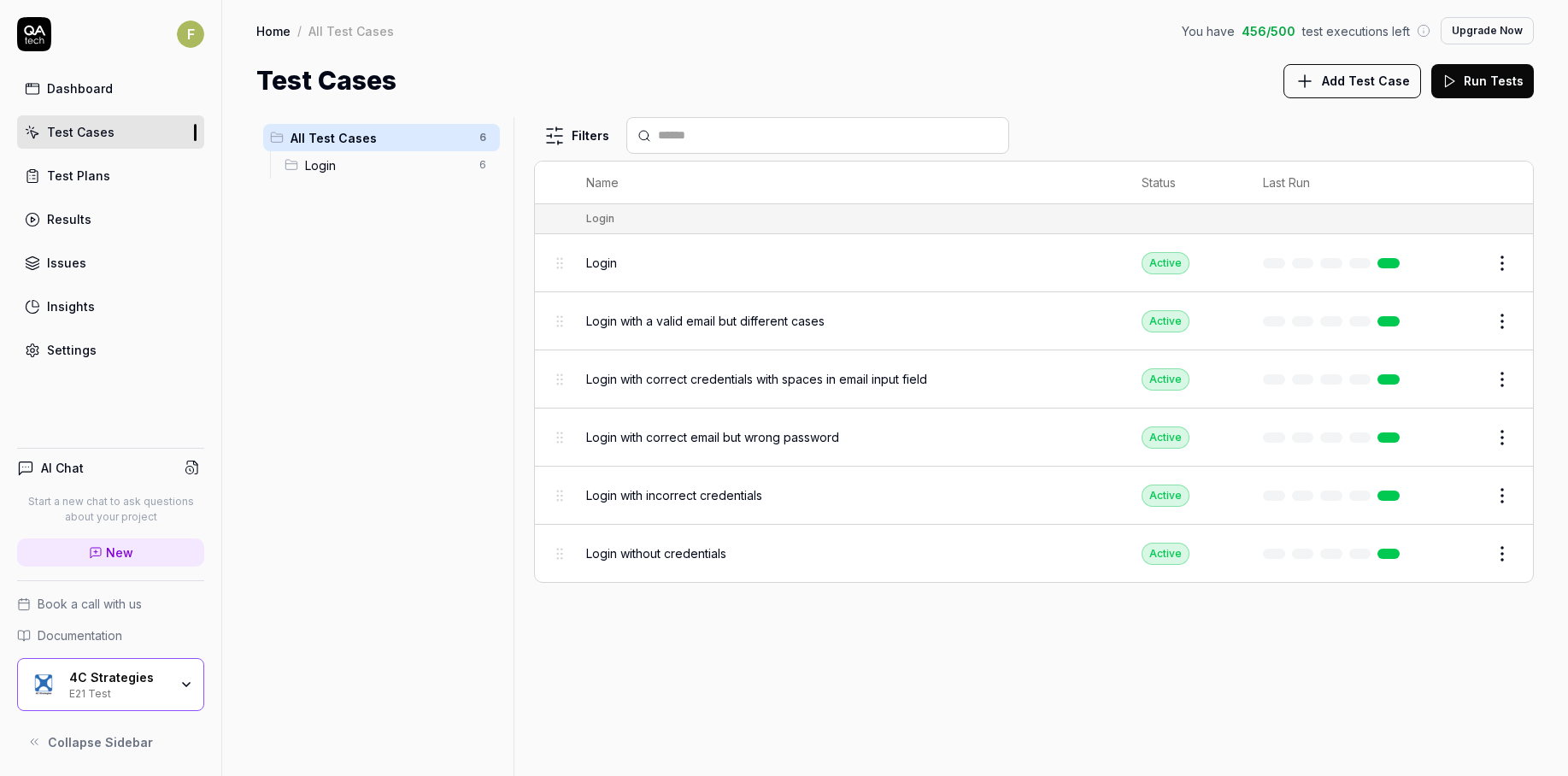
click at [319, 755] on div at bounding box center [381, 765] width 250 height 20
click at [1399, 667] on div "Filters Name Status Last Run Login Login Active Edit Login with a valid email b…" at bounding box center [1034, 446] width 1000 height 659
click at [186, 682] on icon "button" at bounding box center [186, 684] width 14 height 14
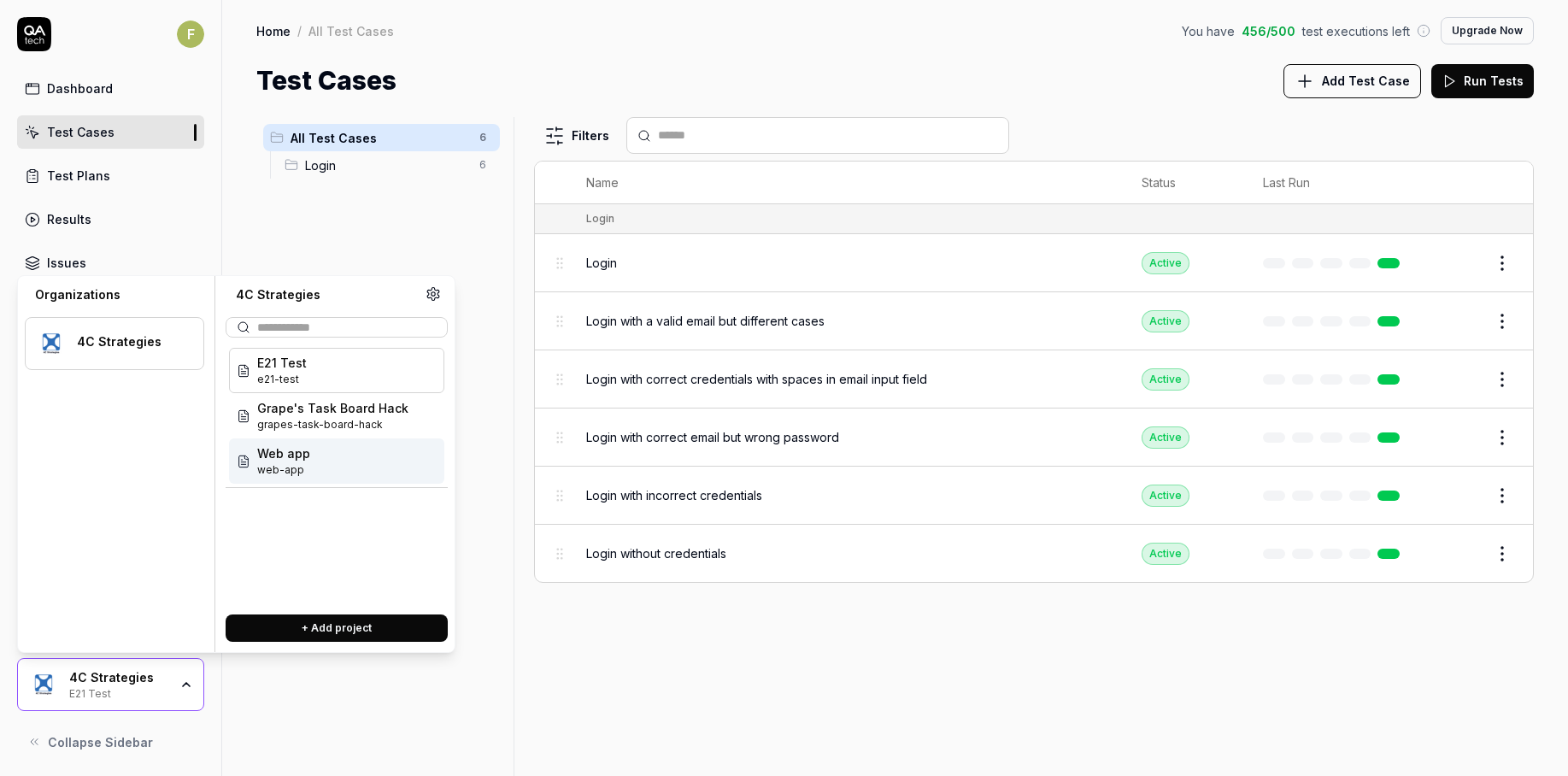
click at [319, 472] on div "Web app web-app" at bounding box center [337, 460] width 215 height 45
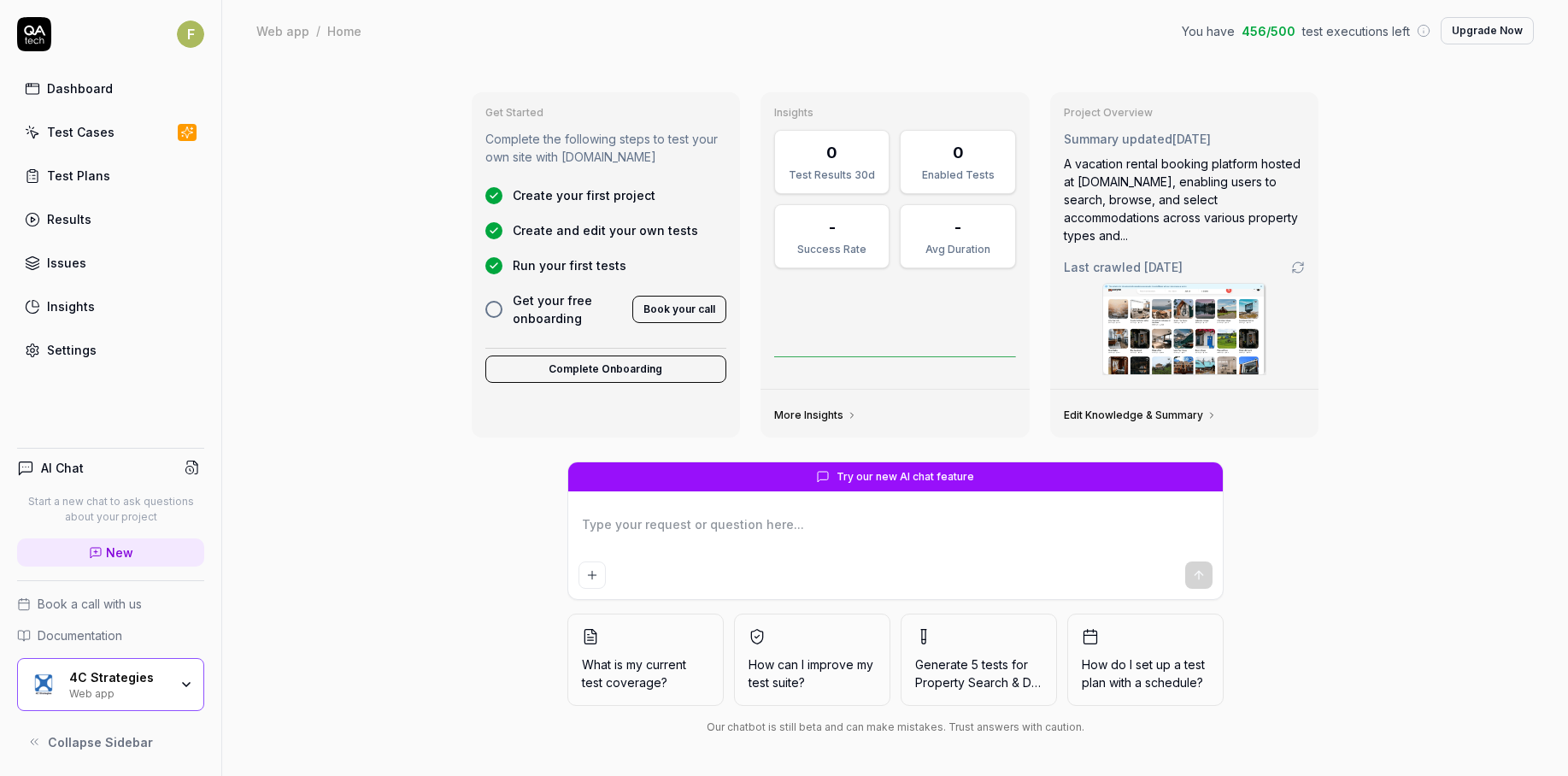
click at [119, 339] on link "Settings" at bounding box center [110, 350] width 187 height 33
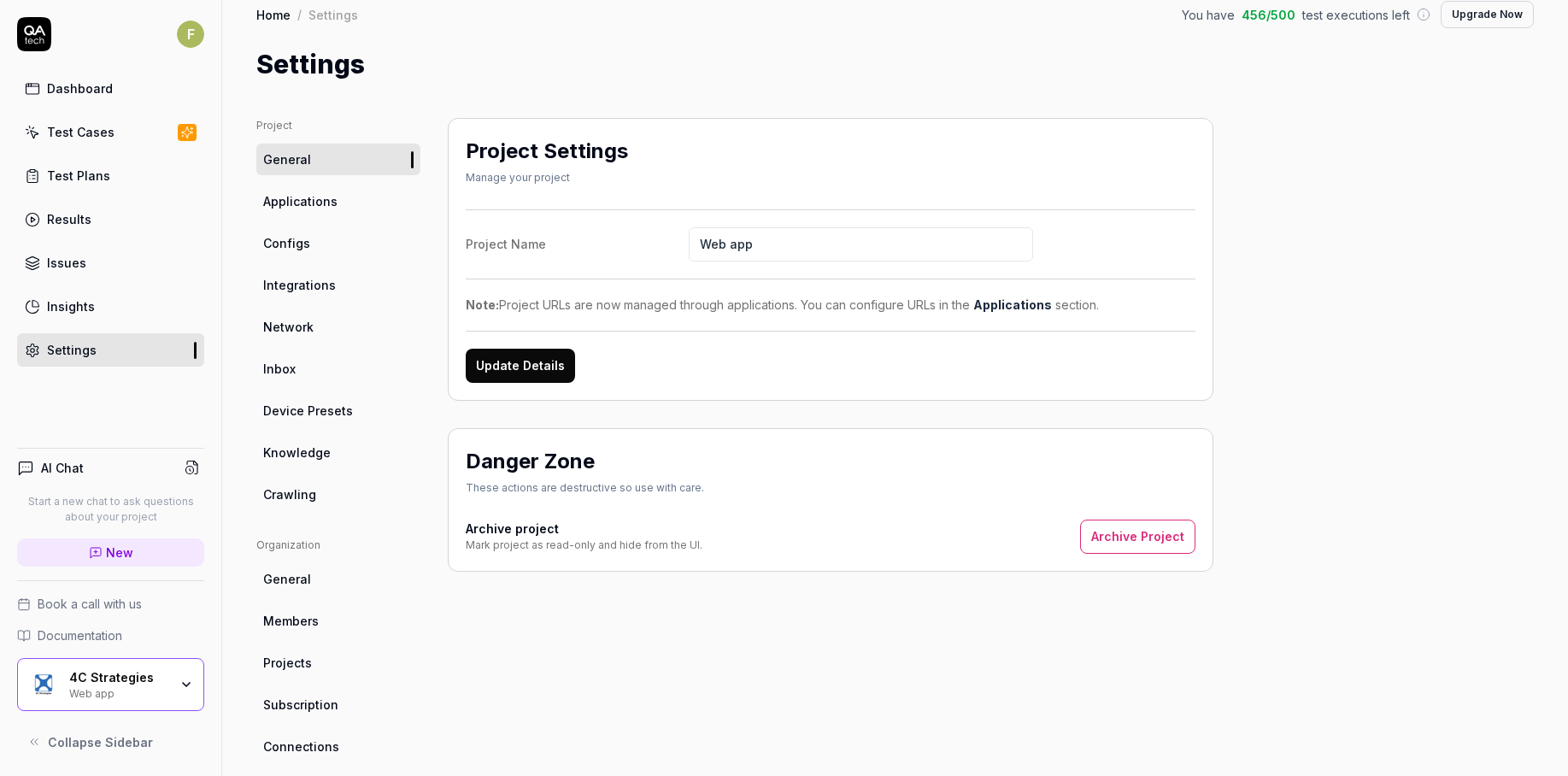
scroll to position [17, 0]
click at [333, 456] on link "Knowledge" at bounding box center [338, 450] width 164 height 31
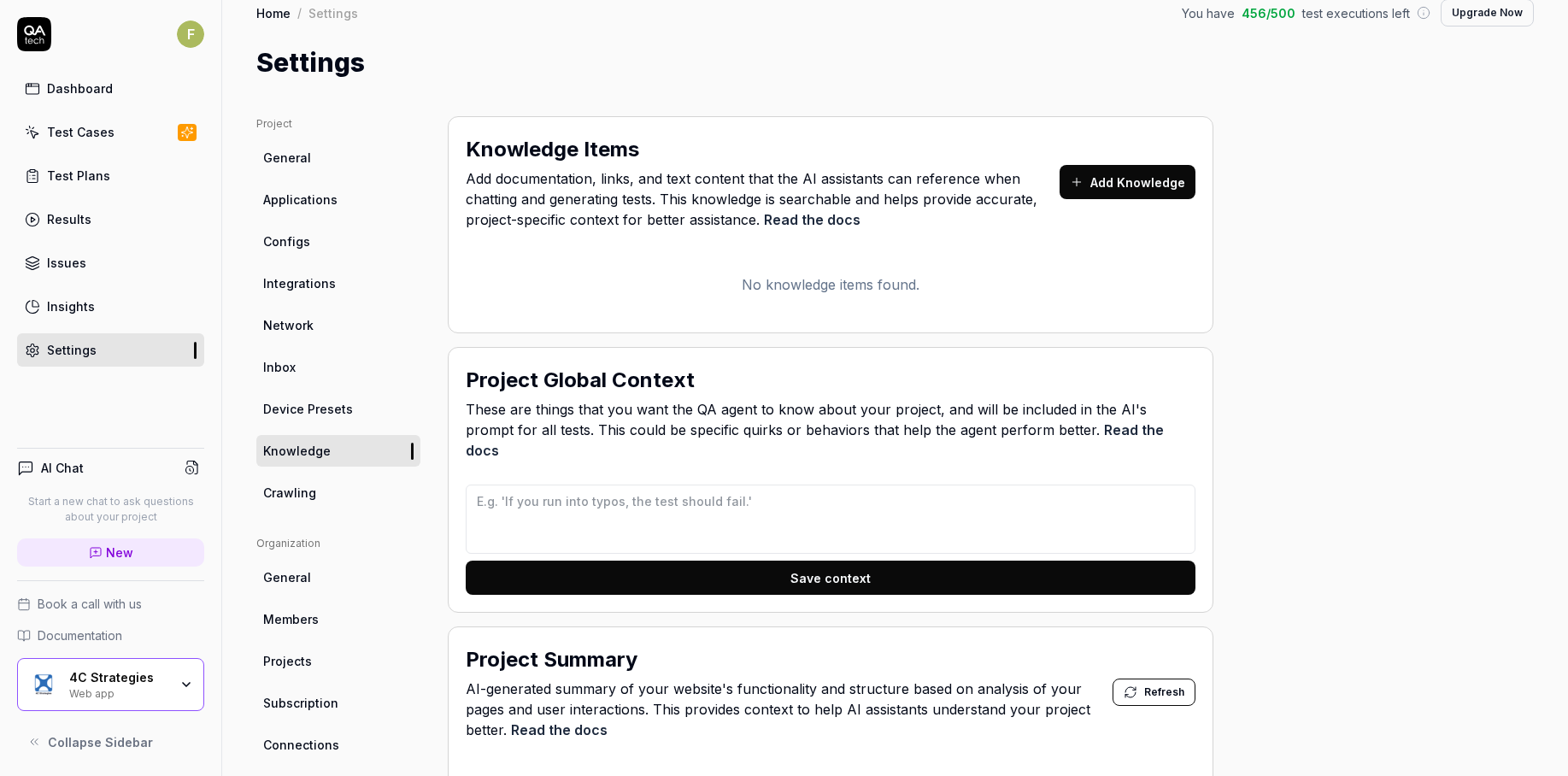
click at [331, 495] on link "Crawling" at bounding box center [338, 492] width 164 height 31
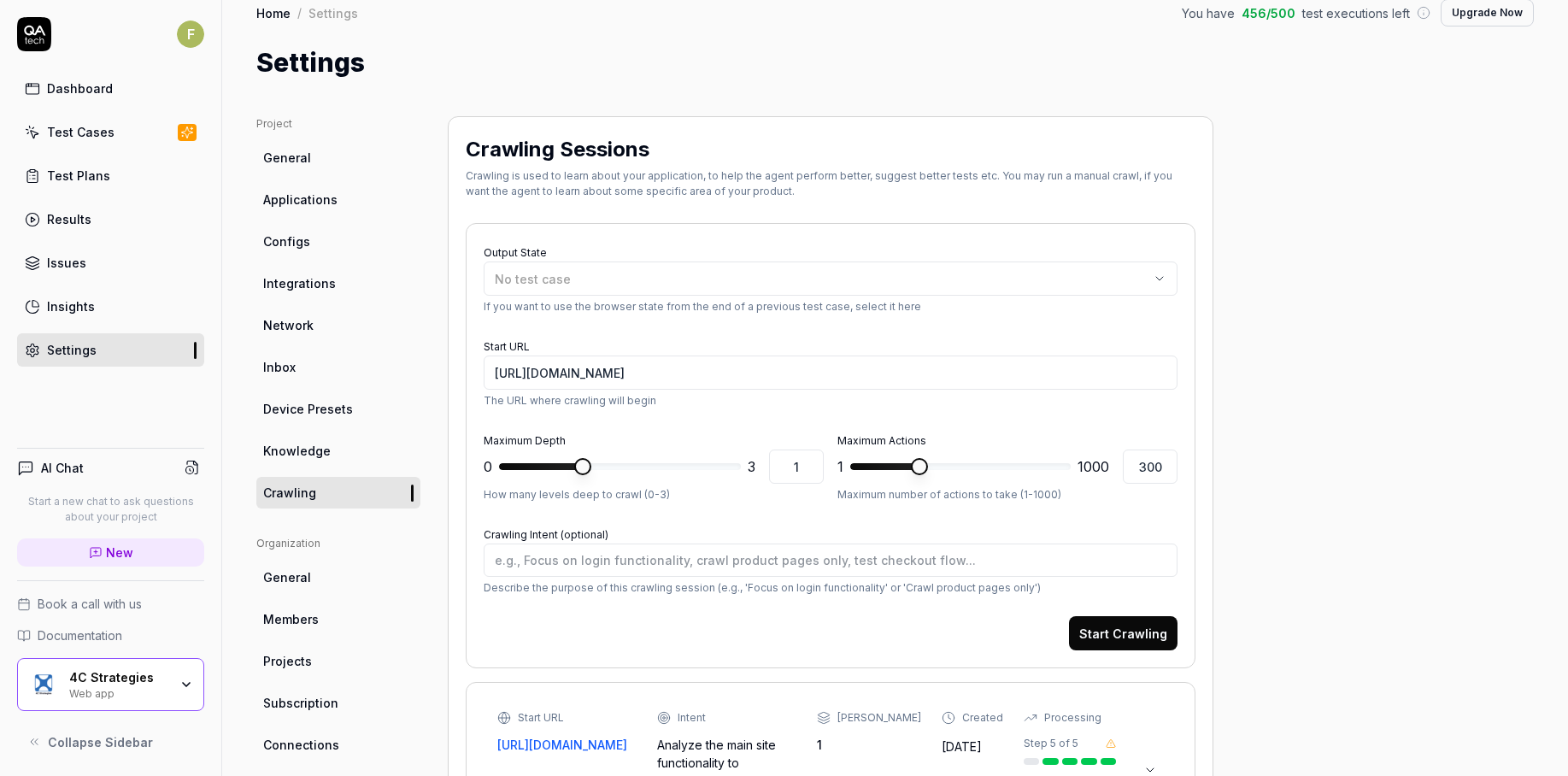
click at [177, 678] on div "4C Strategies Web app" at bounding box center [124, 685] width 110 height 29
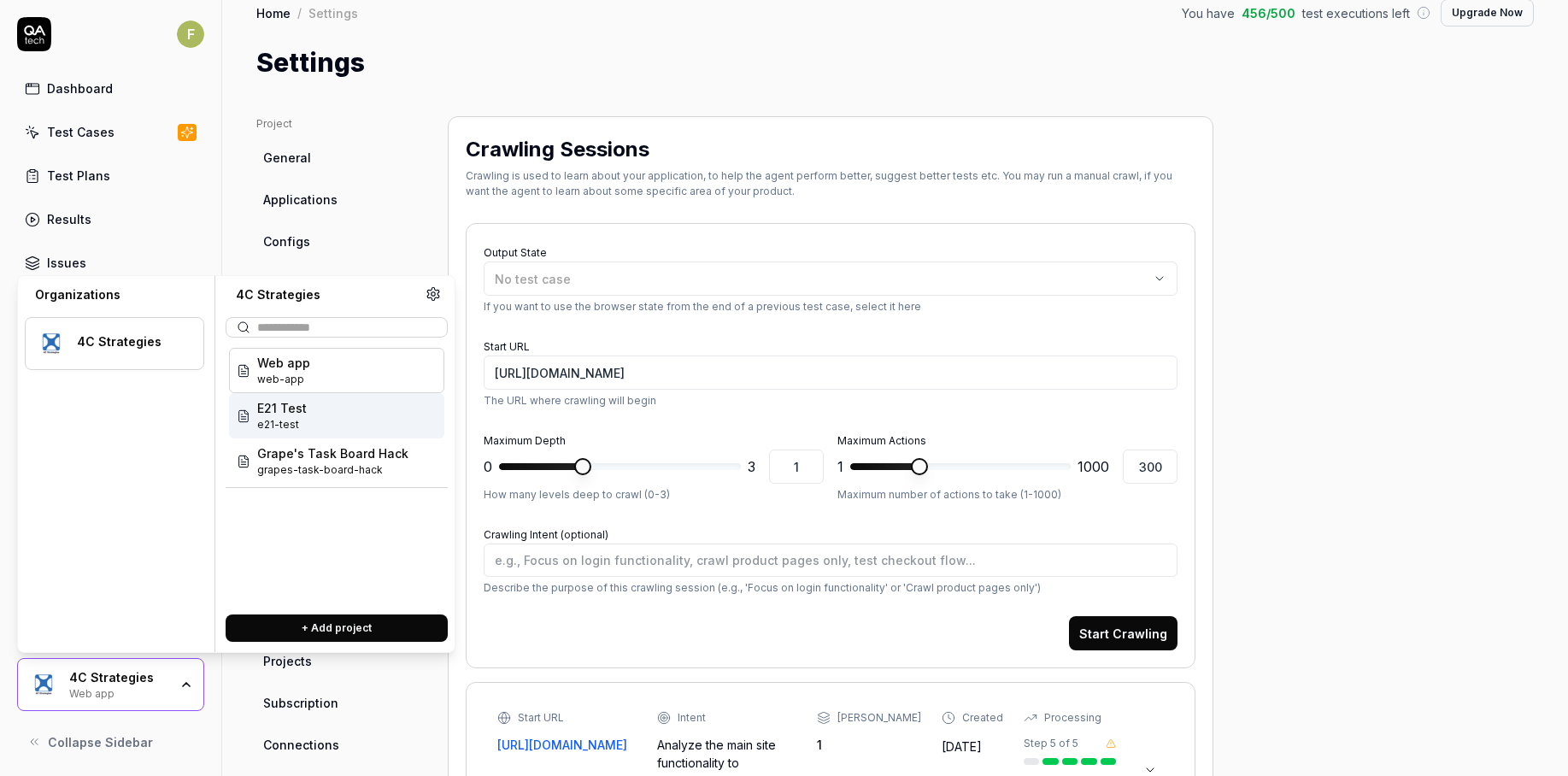
click at [347, 423] on div "E21 Test e21-test" at bounding box center [337, 415] width 215 height 45
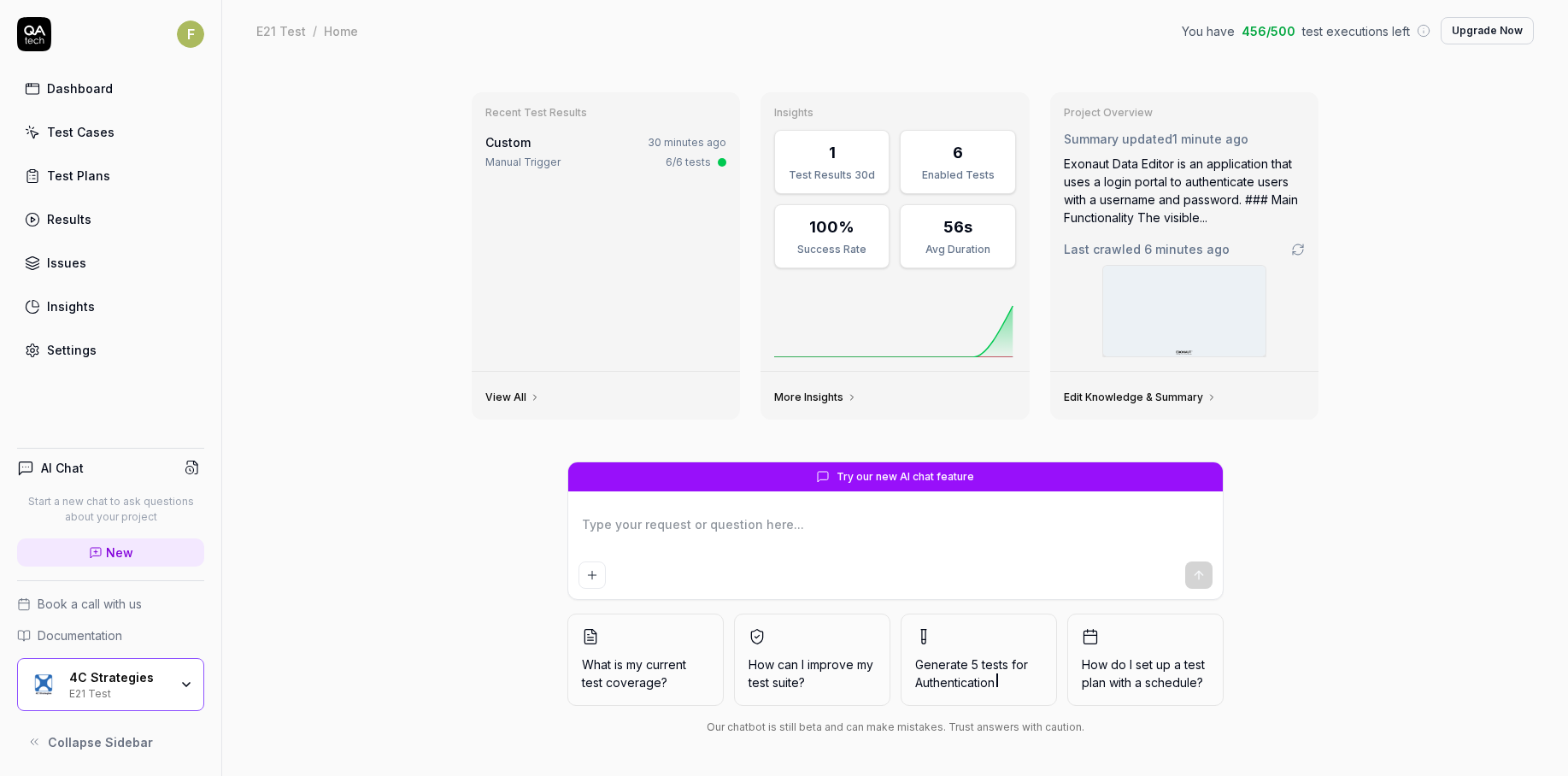
type textarea "*"
drag, startPoint x: 77, startPoint y: 378, endPoint x: 80, endPoint y: 368, distance: 10.4
click at [78, 373] on div "F Dashboard Test Cases Test Plans Results Issues Insights Settings AI Chat Star…" at bounding box center [110, 388] width 222 height 776
click at [91, 355] on div "Settings" at bounding box center [72, 349] width 50 height 17
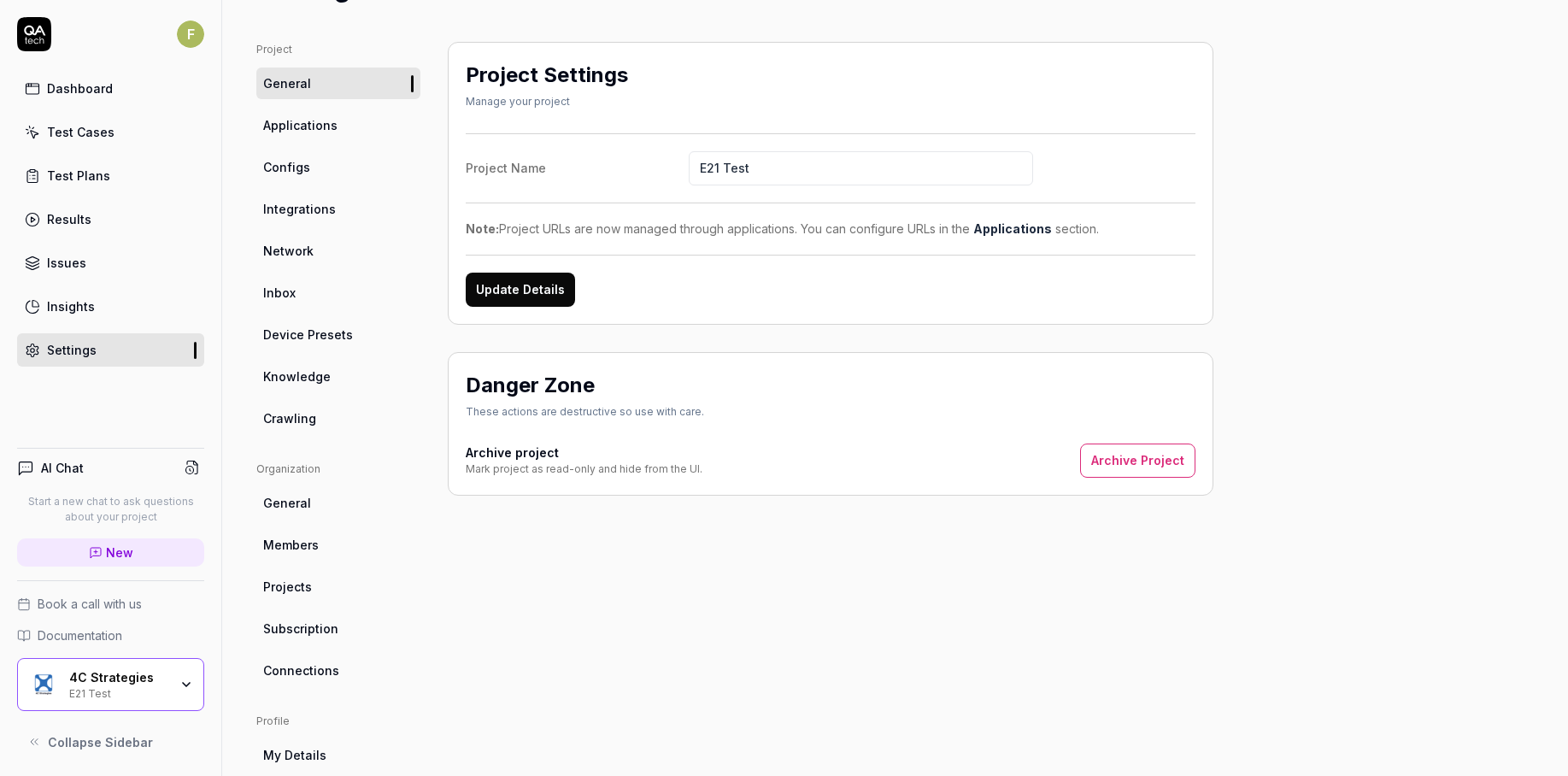
scroll to position [91, 0]
click at [334, 244] on link "Network" at bounding box center [338, 251] width 164 height 31
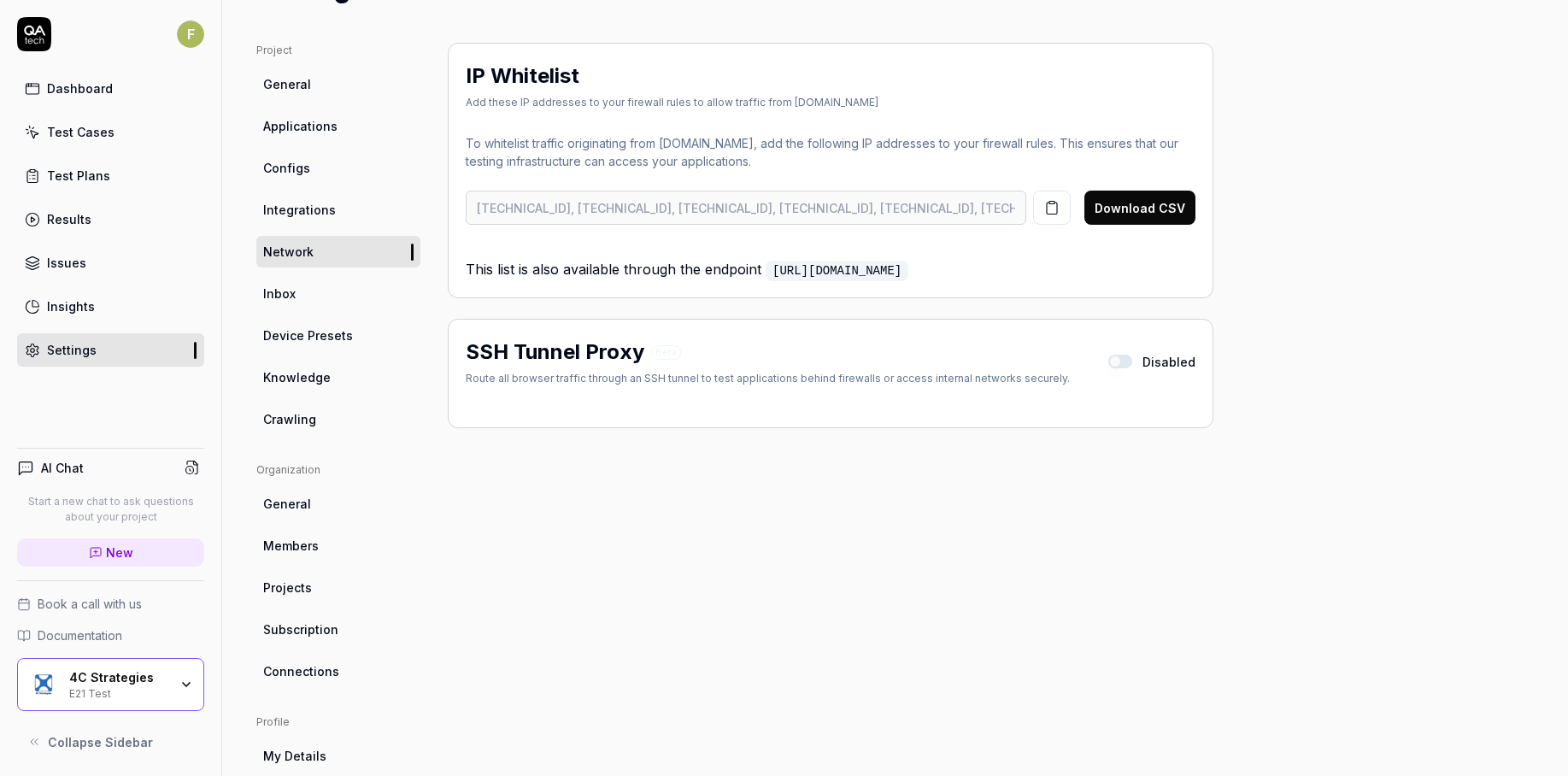
click at [364, 195] on link "Integrations" at bounding box center [338, 210] width 164 height 31
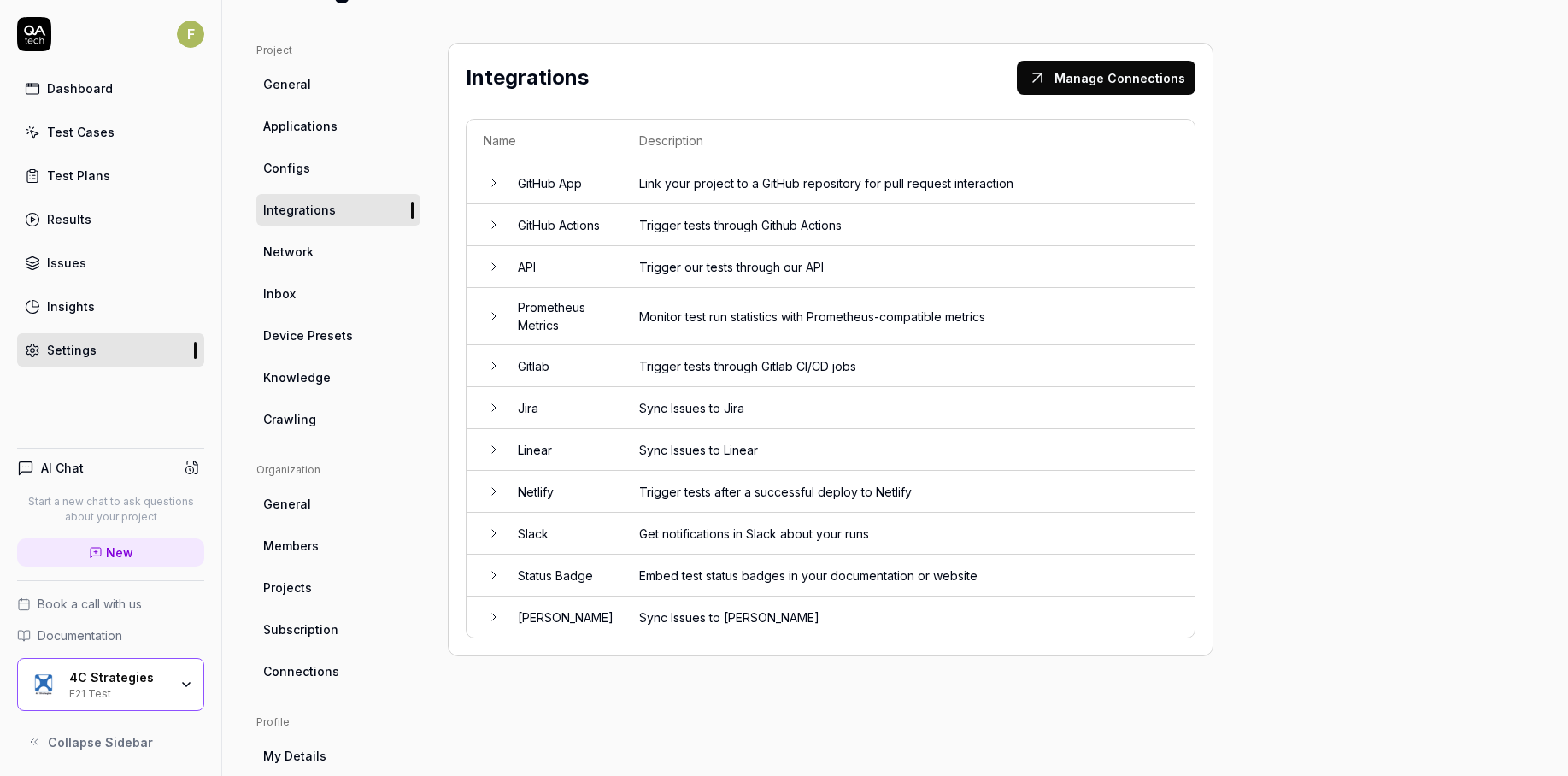
click at [354, 156] on link "Configs" at bounding box center [338, 168] width 164 height 31
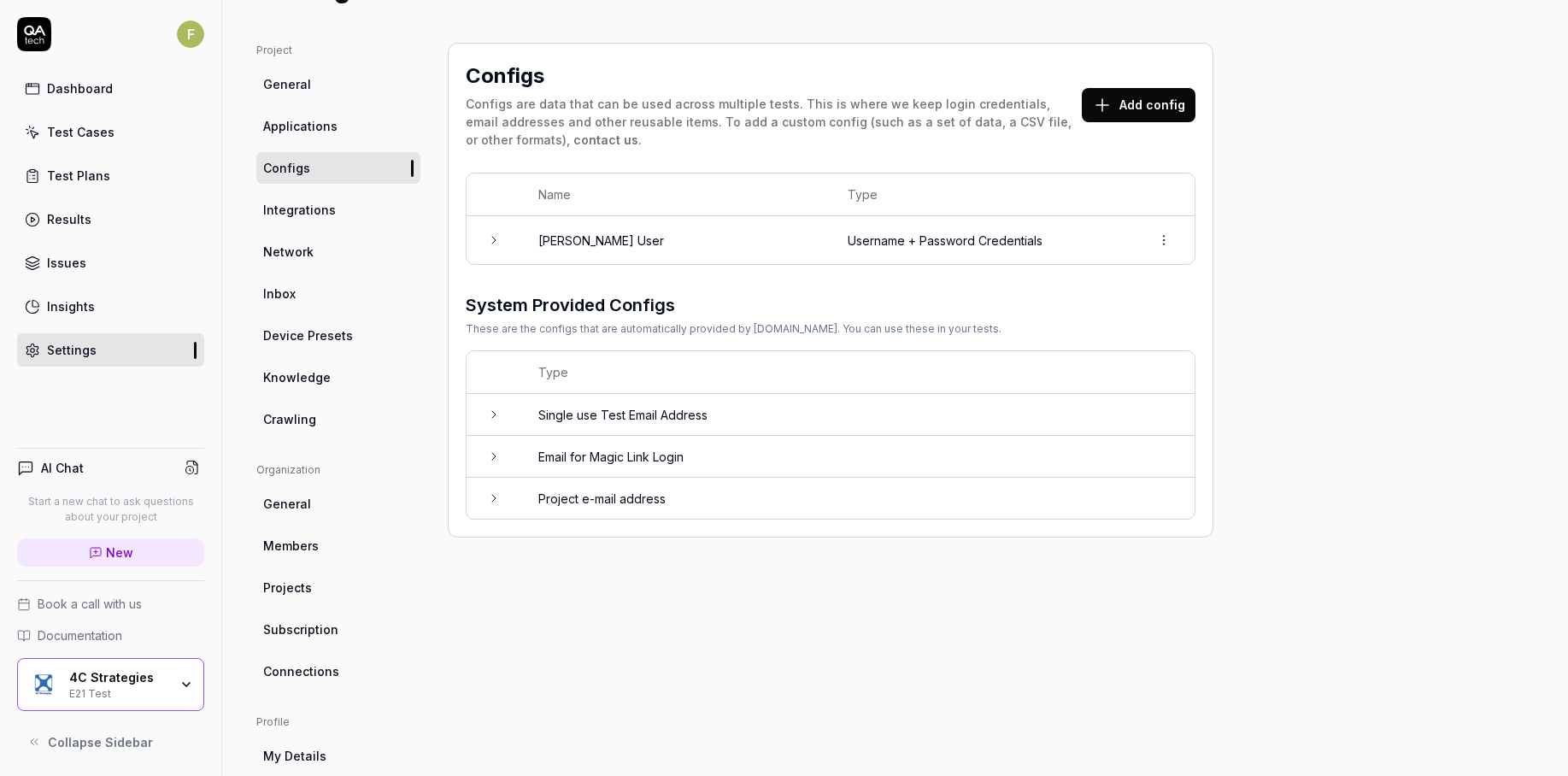
click at [348, 122] on link "Applications" at bounding box center [338, 126] width 164 height 31
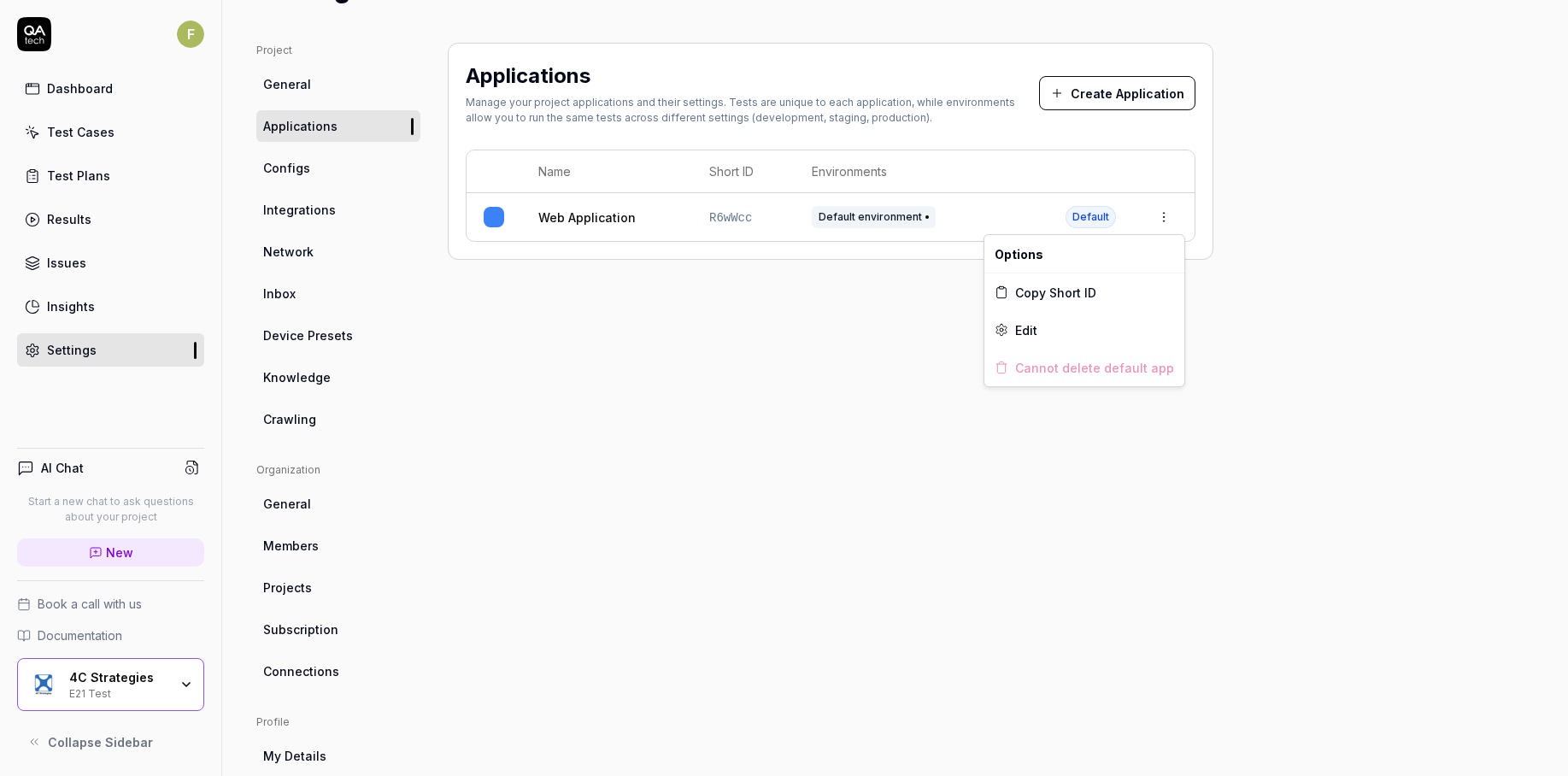
click at [1167, 228] on html "F Dashboard Test Cases Test Plans Results Issues Insights Settings AI Chat Star…" at bounding box center [784, 388] width 1568 height 776
click at [1099, 330] on div "Edit" at bounding box center [1084, 330] width 200 height 38
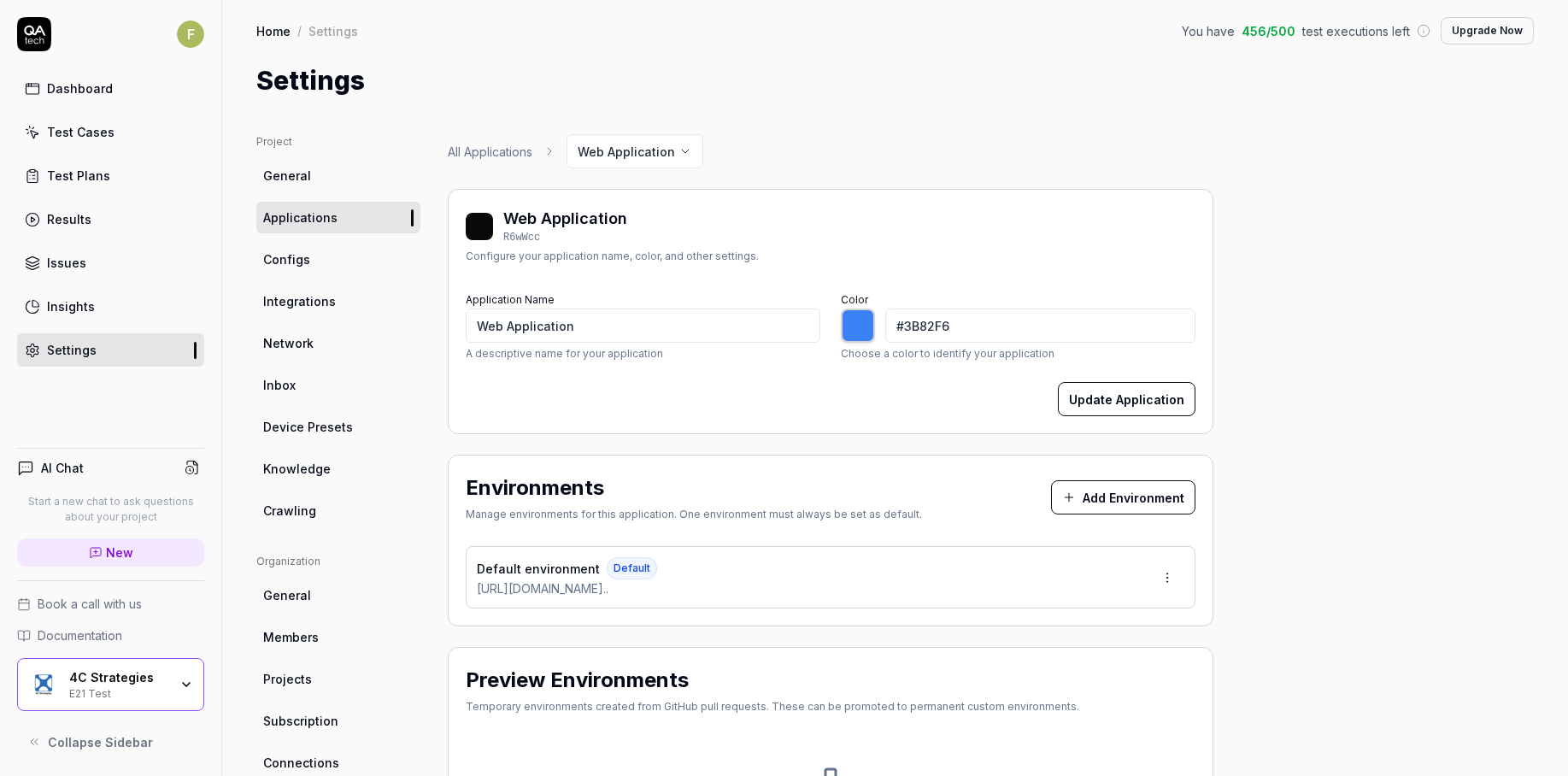
scroll to position [179, 0]
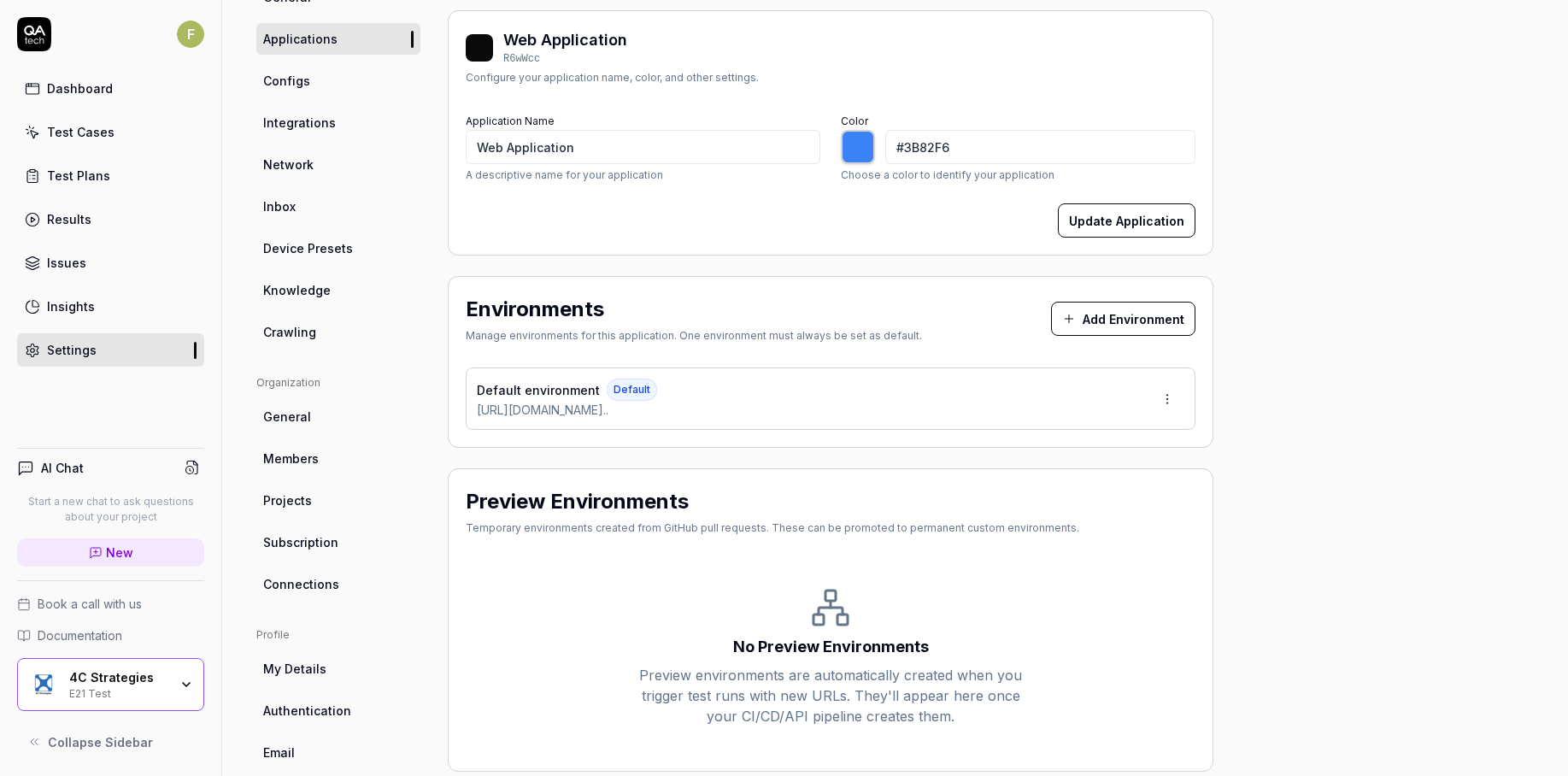
click at [424, 300] on div "Project General Applications Configs Integrations Network Inbox Device Presets …" at bounding box center [895, 383] width 1278 height 854
click at [443, 586] on div "Project General Applications Configs Integrations Network Inbox Device Presets …" at bounding box center [895, 383] width 1278 height 854
type input "*******"
click at [1156, 328] on button "Add Environment" at bounding box center [1123, 319] width 145 height 34
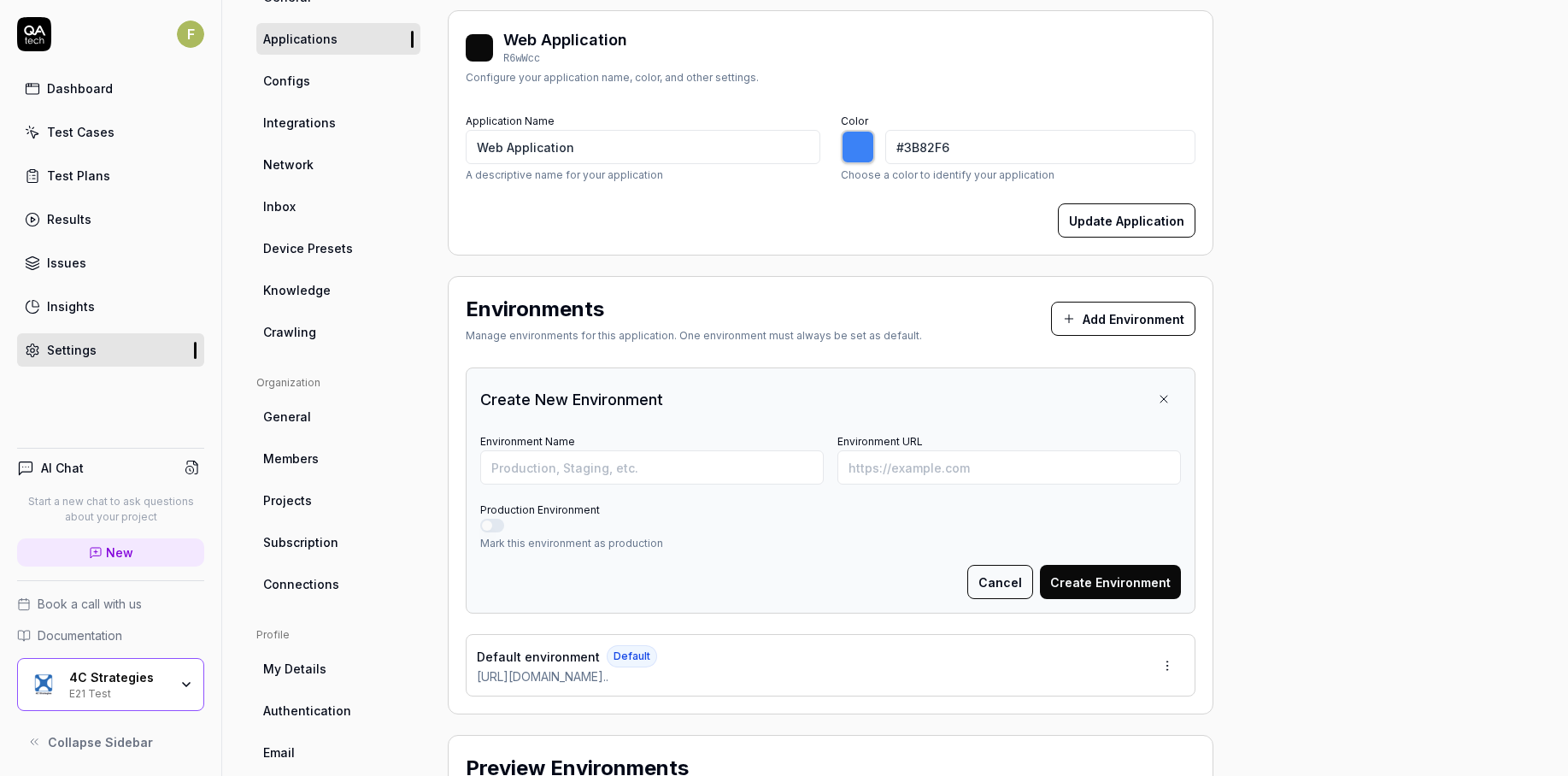
click at [1156, 328] on button "Add Environment" at bounding box center [1123, 319] width 145 height 34
click at [737, 475] on input "Environment Name" at bounding box center [652, 467] width 343 height 34
type input "Test"
click at [861, 469] on input "Environment URL" at bounding box center [1009, 467] width 343 height 34
paste input "[URL][DOMAIN_NAME]"
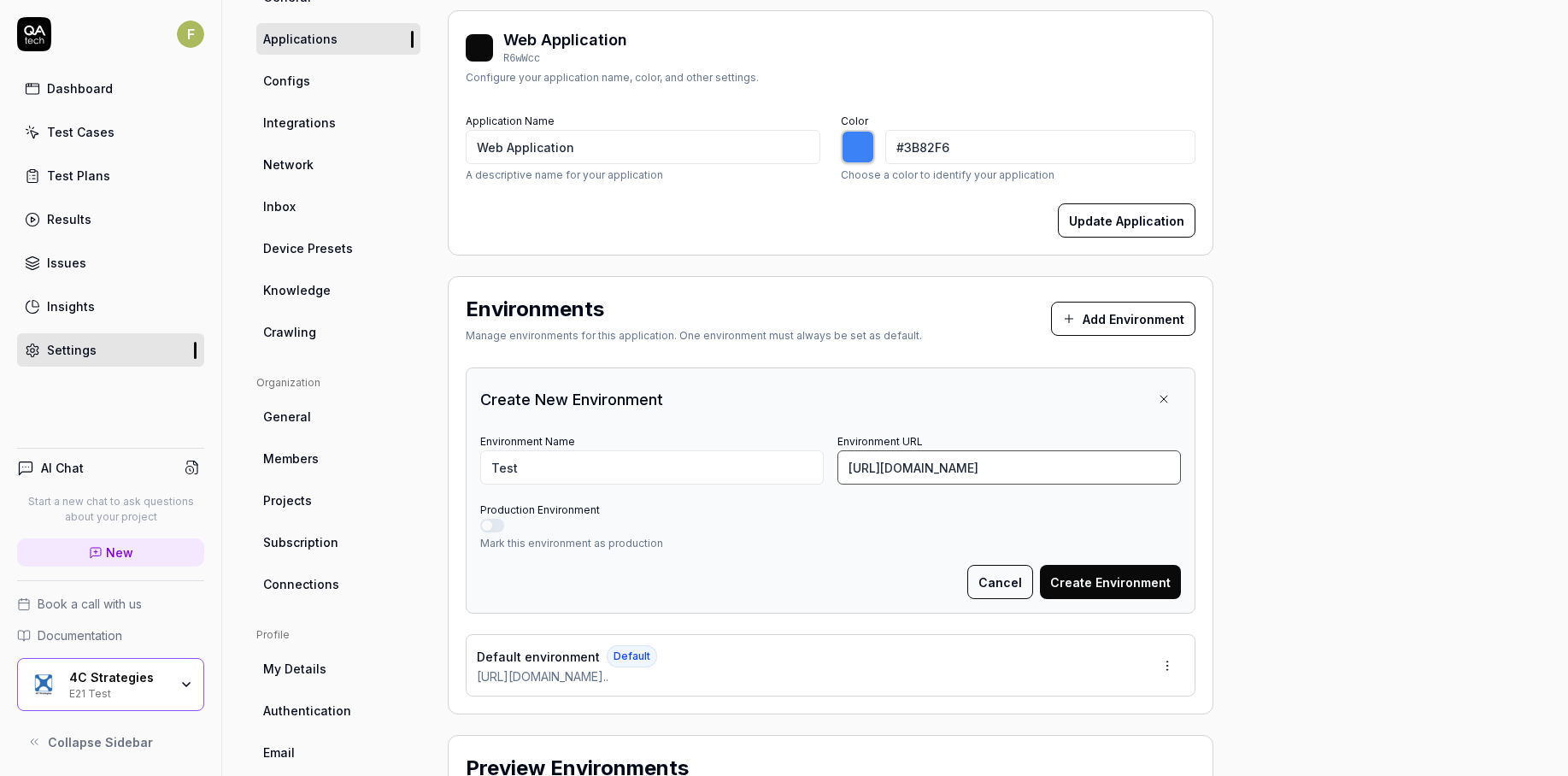
scroll to position [0, 106]
type input "[URL][DOMAIN_NAME]"
click at [1108, 590] on button "Create Environment" at bounding box center [1110, 581] width 141 height 34
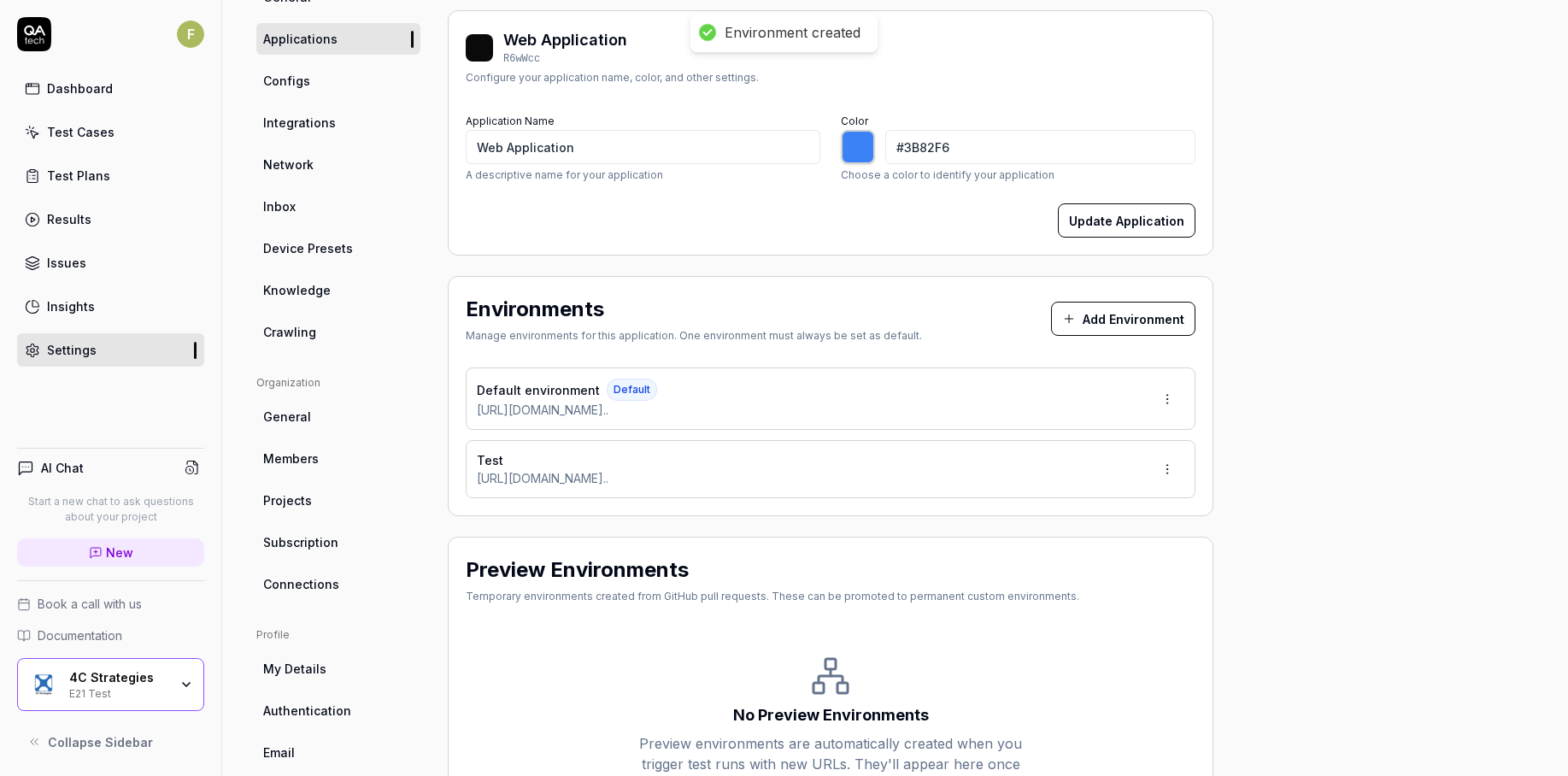
click at [1166, 472] on html "Environment created F Dashboard Test Cases Test Plans Results Issues Insights S…" at bounding box center [784, 388] width 1568 height 776
click at [1132, 586] on span "Make Default" at bounding box center [1117, 585] width 81 height 17
type input "*******"
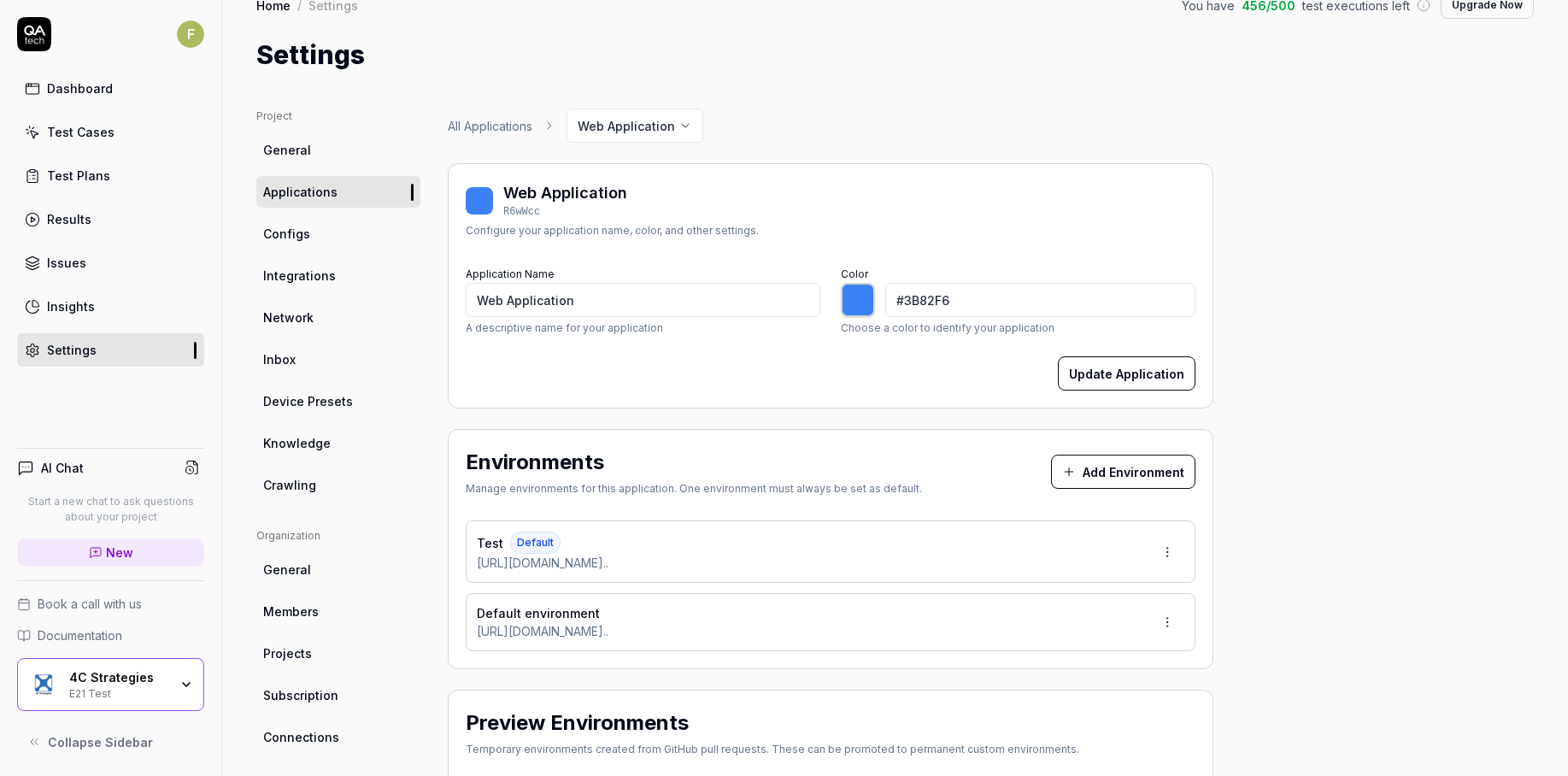
scroll to position [25, 0]
click at [341, 235] on link "Configs" at bounding box center [338, 235] width 164 height 31
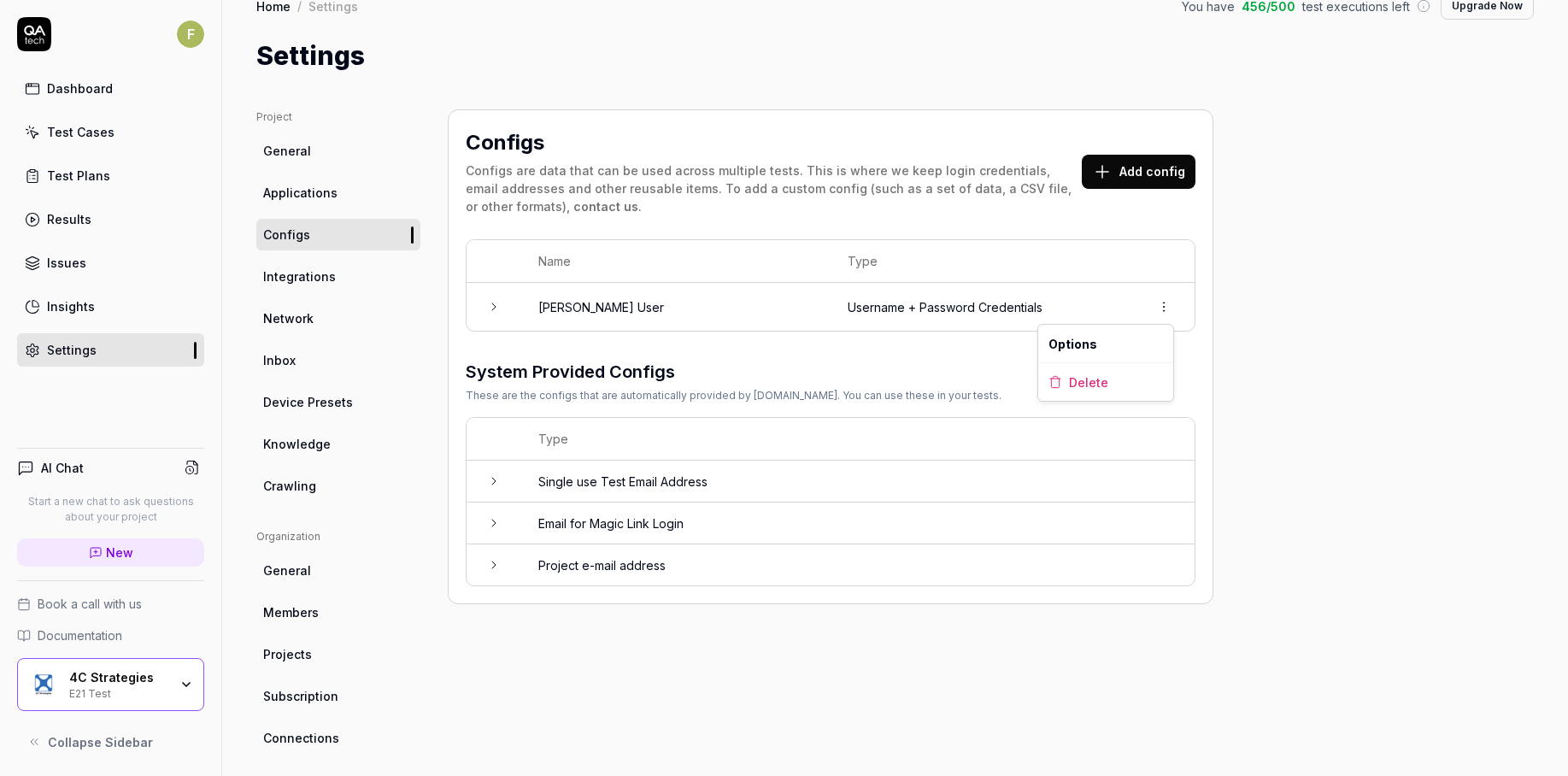
click at [1160, 314] on html "F Dashboard Test Cases Test Plans Results Issues Insights Settings AI Chat Star…" at bounding box center [784, 388] width 1568 height 776
click at [1062, 343] on span "Options" at bounding box center [1073, 343] width 49 height 17
click at [1162, 310] on html "F Dashboard Test Cases Test Plans Results Issues Insights Settings AI Chat Star…" at bounding box center [784, 388] width 1568 height 776
click at [1134, 386] on div "Delete" at bounding box center [1106, 381] width 135 height 38
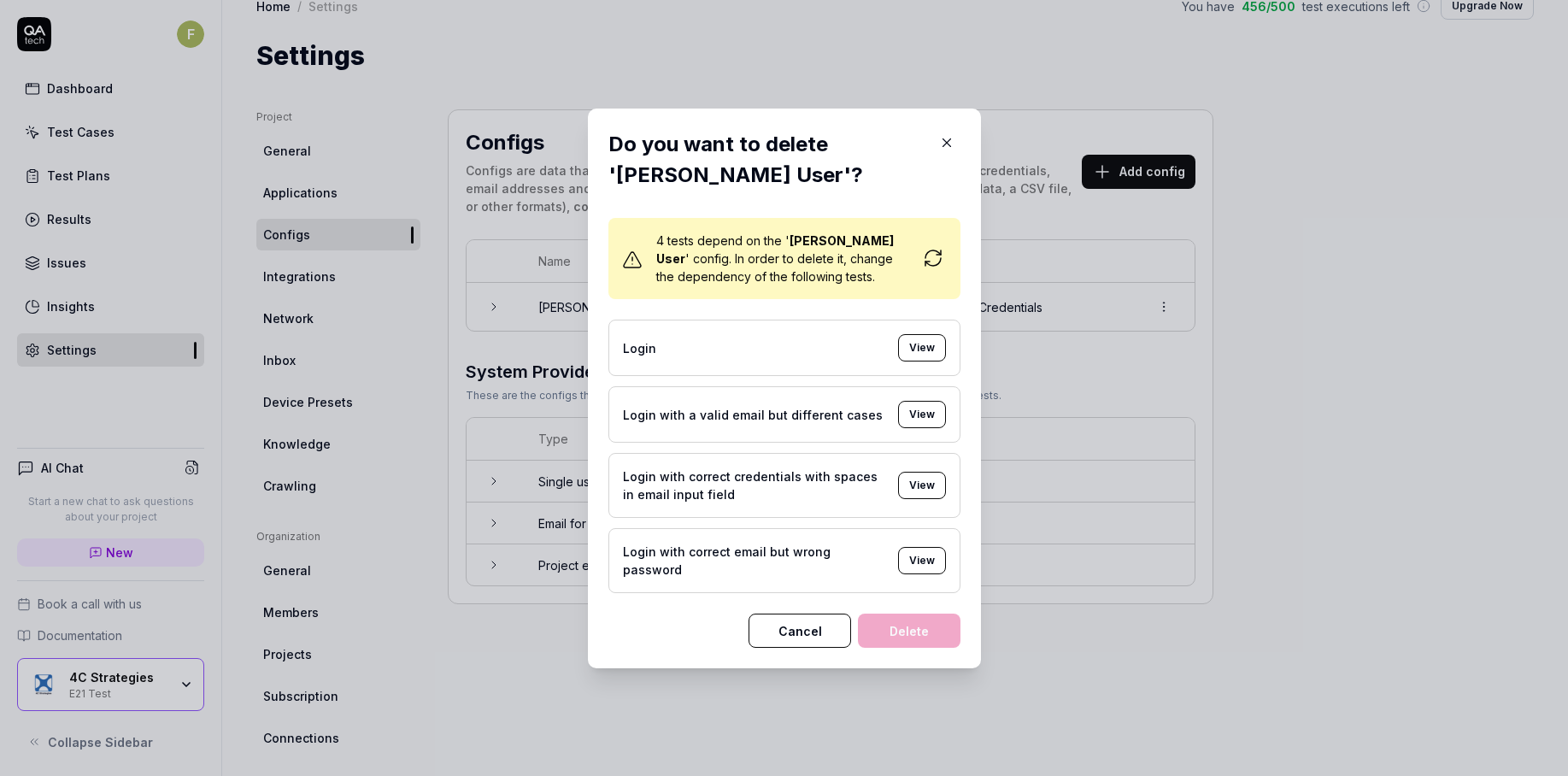
click at [796, 629] on button "Cancel" at bounding box center [799, 630] width 102 height 34
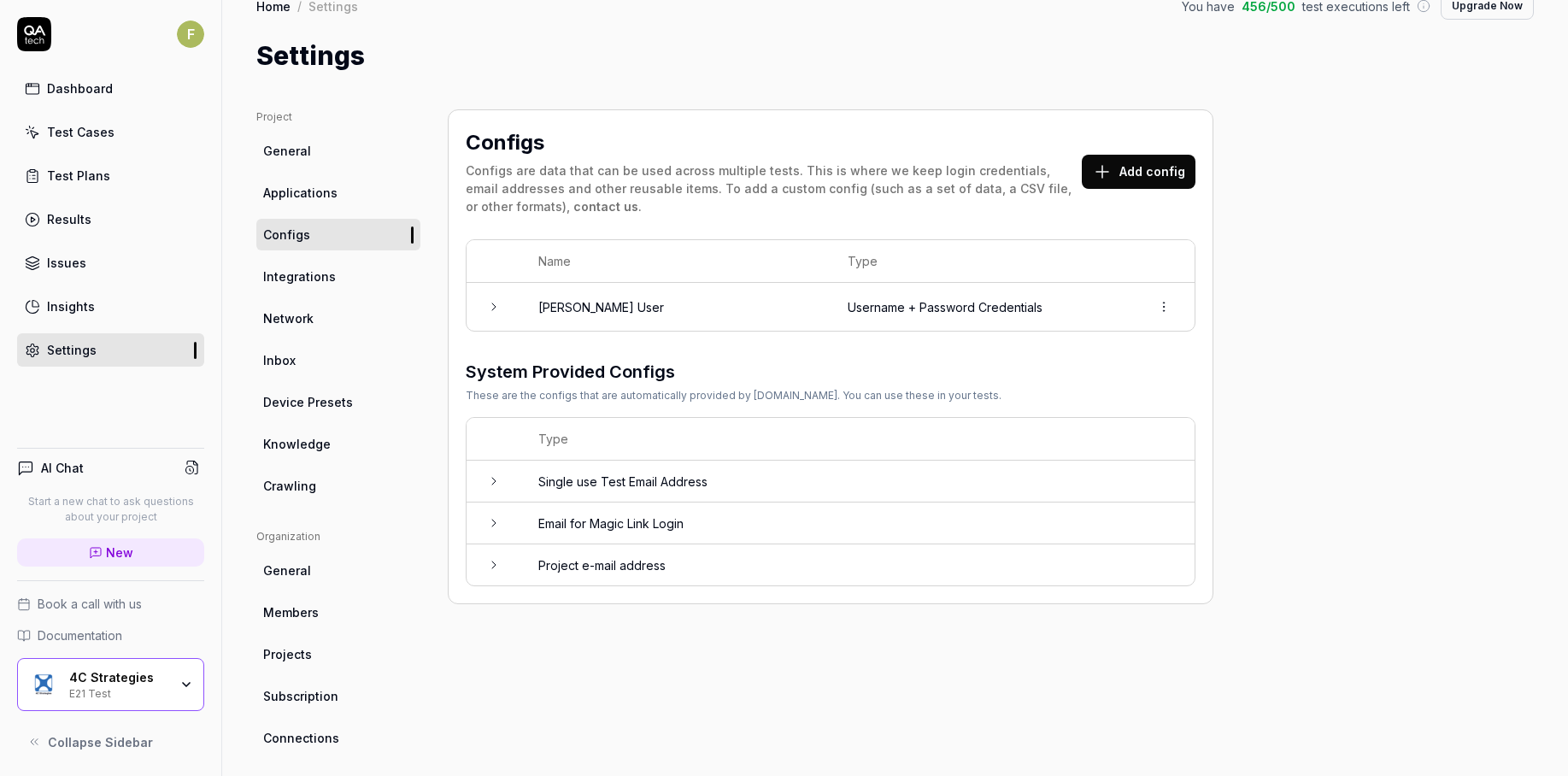
click at [1135, 173] on button "Add config" at bounding box center [1138, 171] width 113 height 34
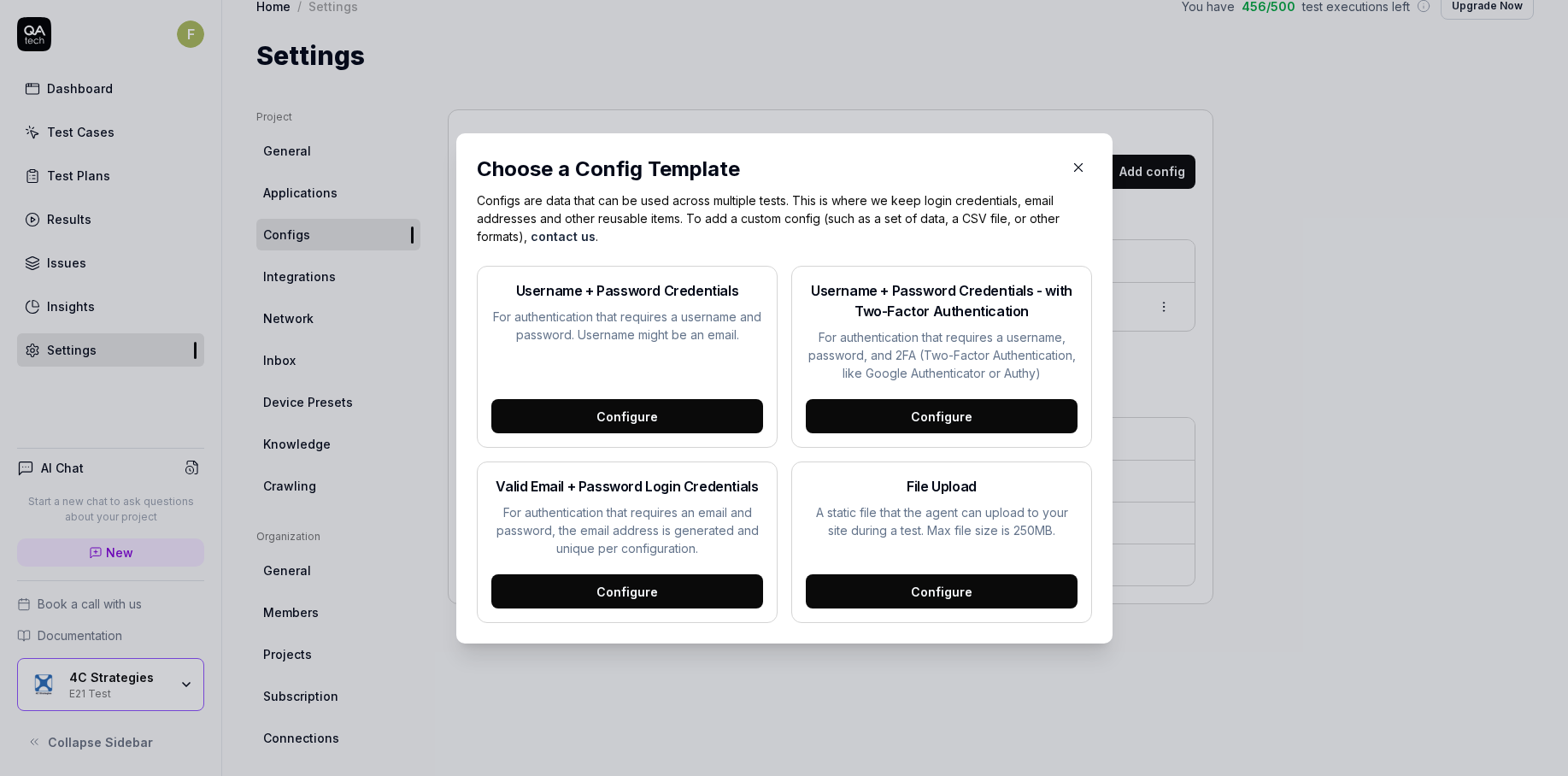
click at [674, 423] on div "Configure" at bounding box center [627, 415] width 272 height 34
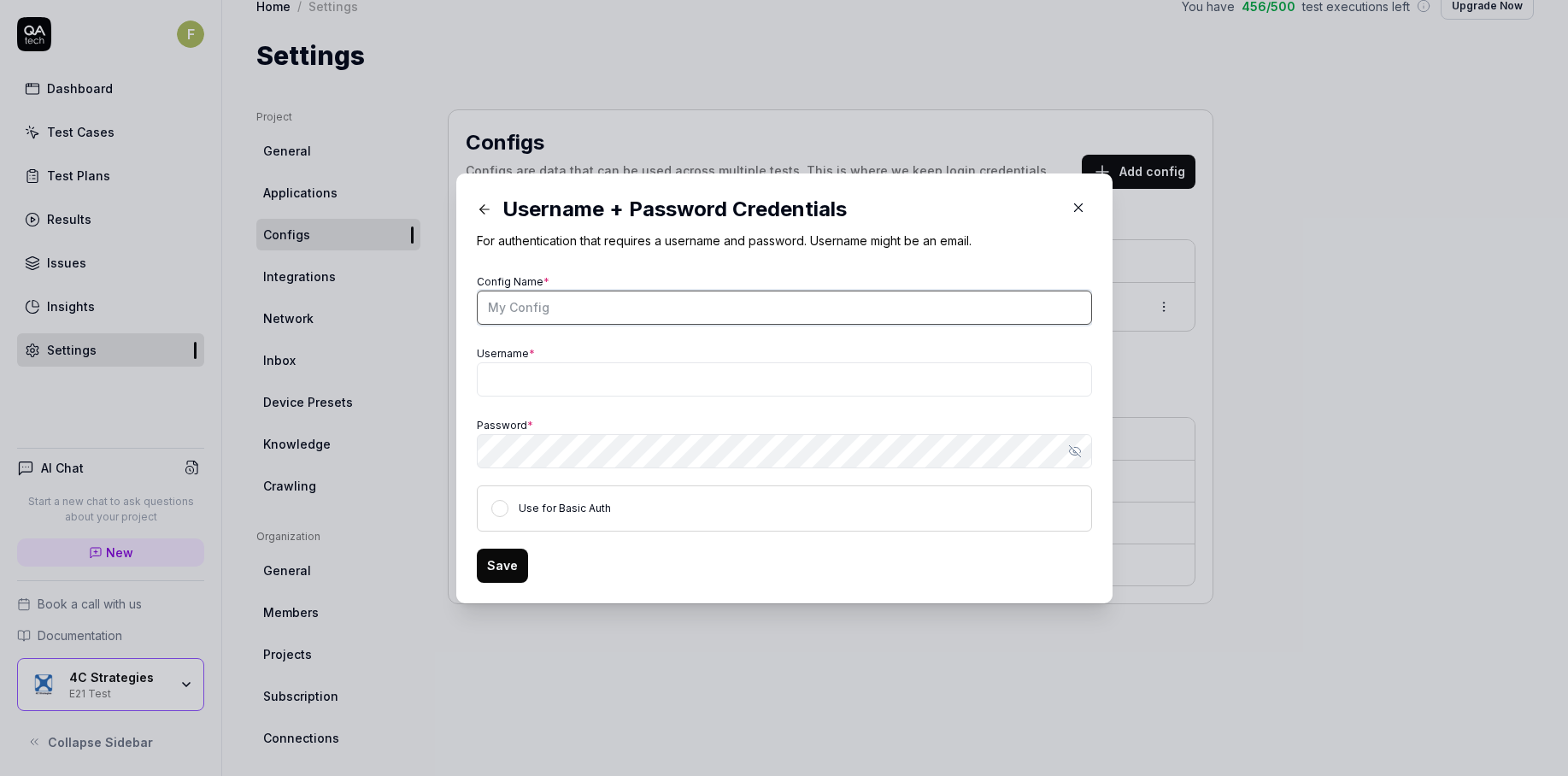
click at [588, 304] on input "Config Name *" at bounding box center [784, 307] width 615 height 34
type input "System User"
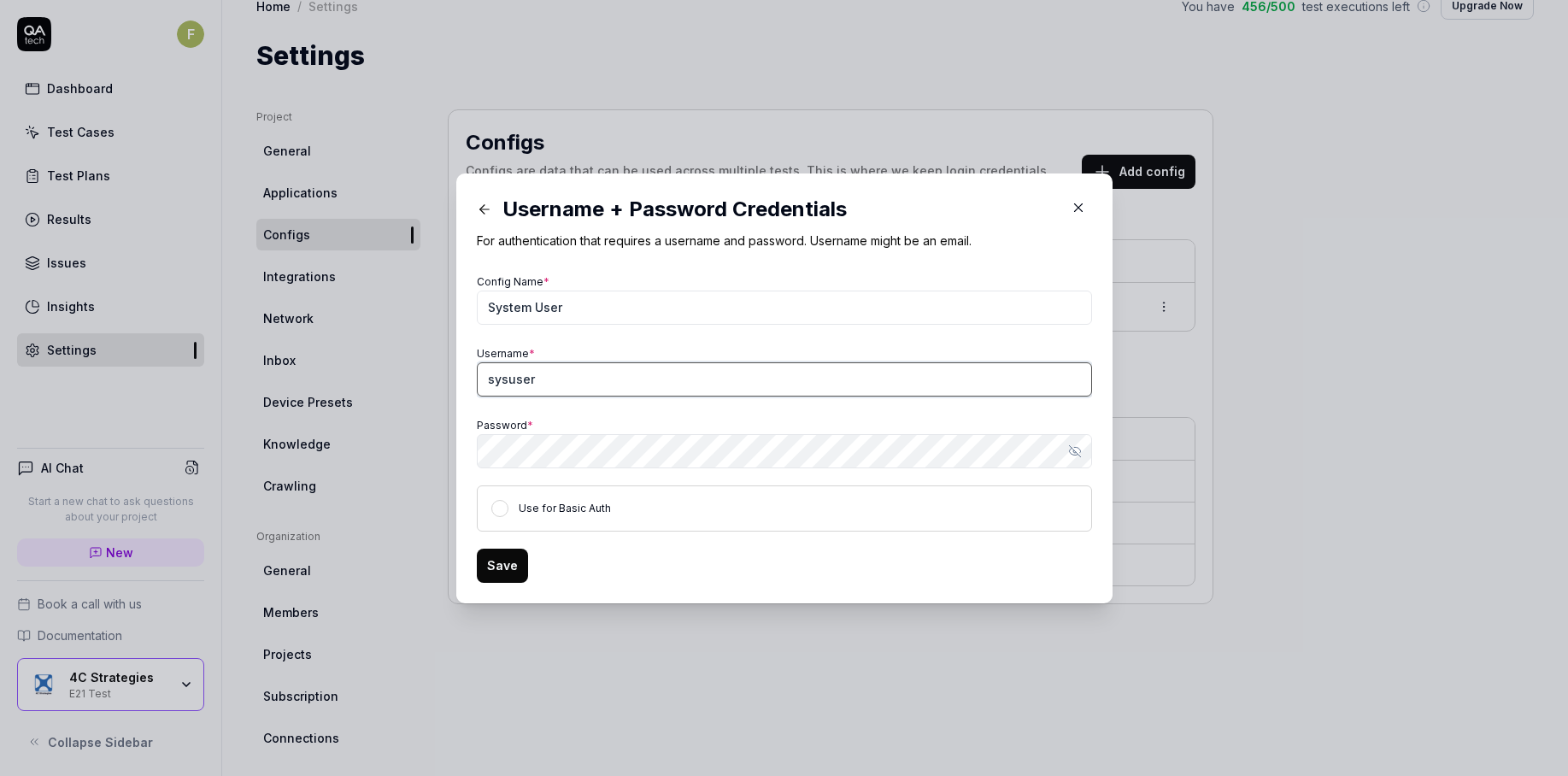
type input "sysuser"
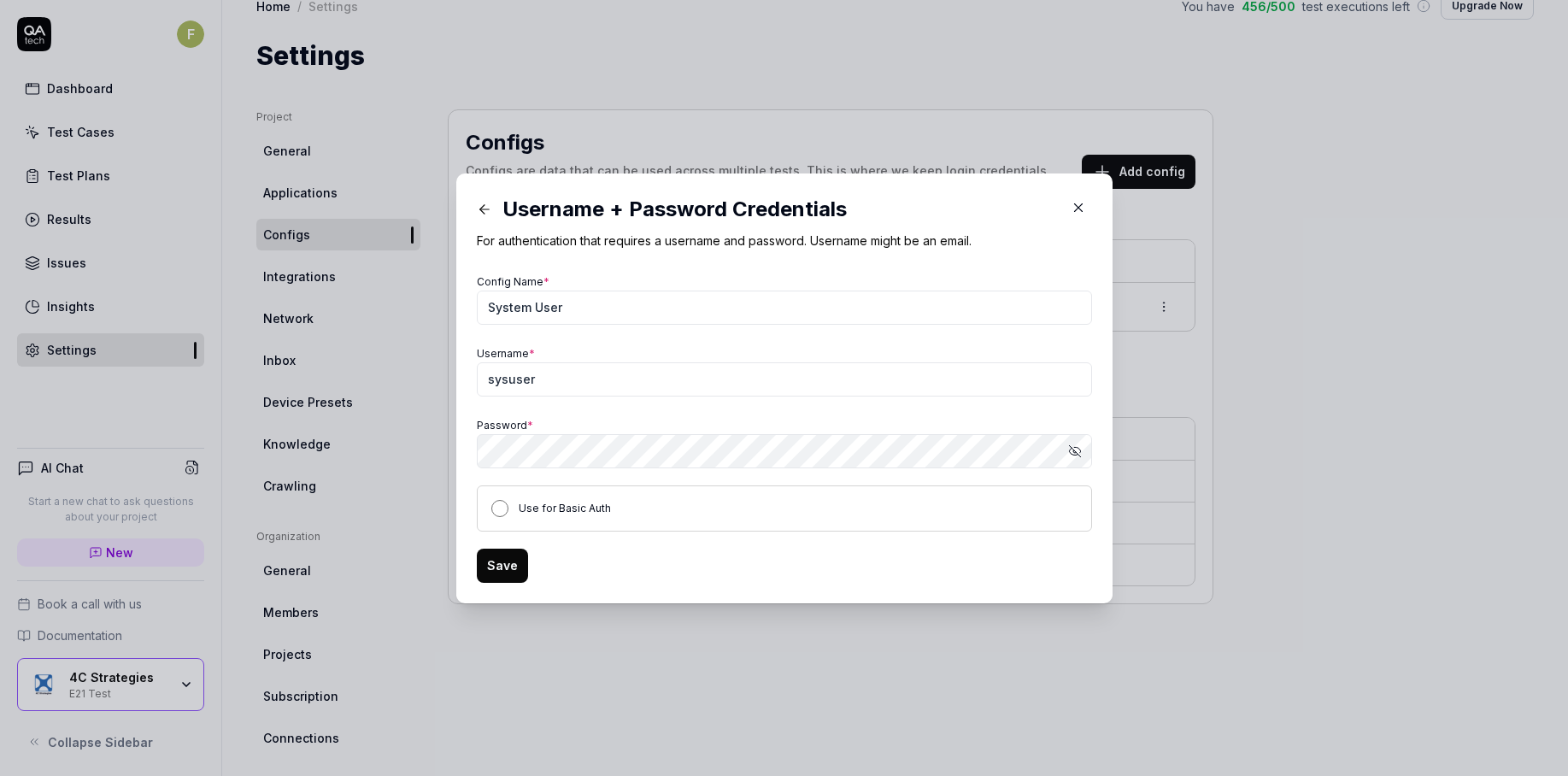
click at [494, 513] on button "Use for Basic Auth" at bounding box center [500, 508] width 17 height 17
click at [498, 568] on button "Save" at bounding box center [503, 565] width 52 height 34
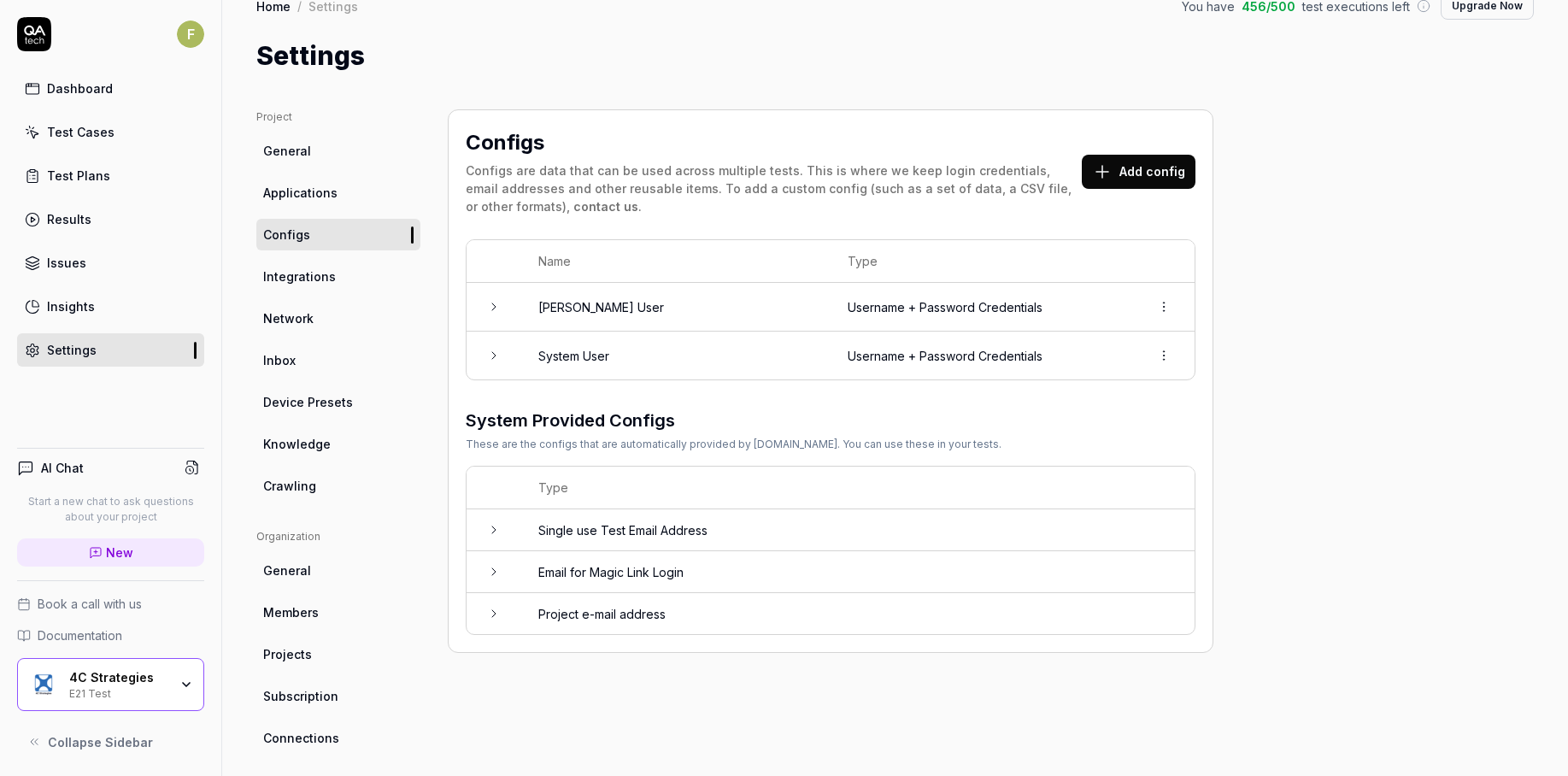
click at [334, 493] on link "Crawling" at bounding box center [338, 485] width 164 height 31
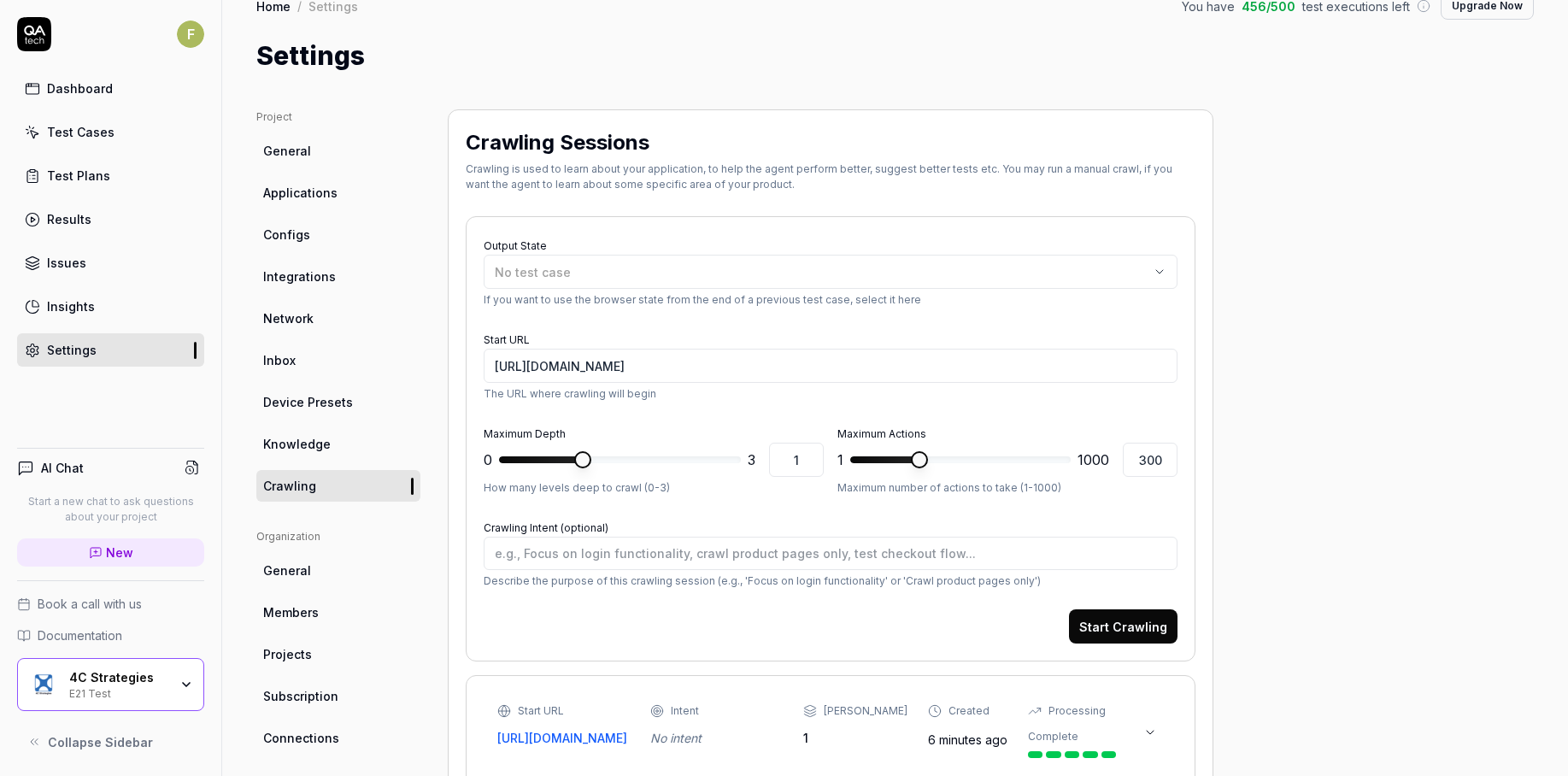
click at [334, 493] on link "Crawling" at bounding box center [338, 485] width 164 height 31
type textarea "*"
click at [118, 133] on link "Test Cases" at bounding box center [110, 132] width 187 height 33
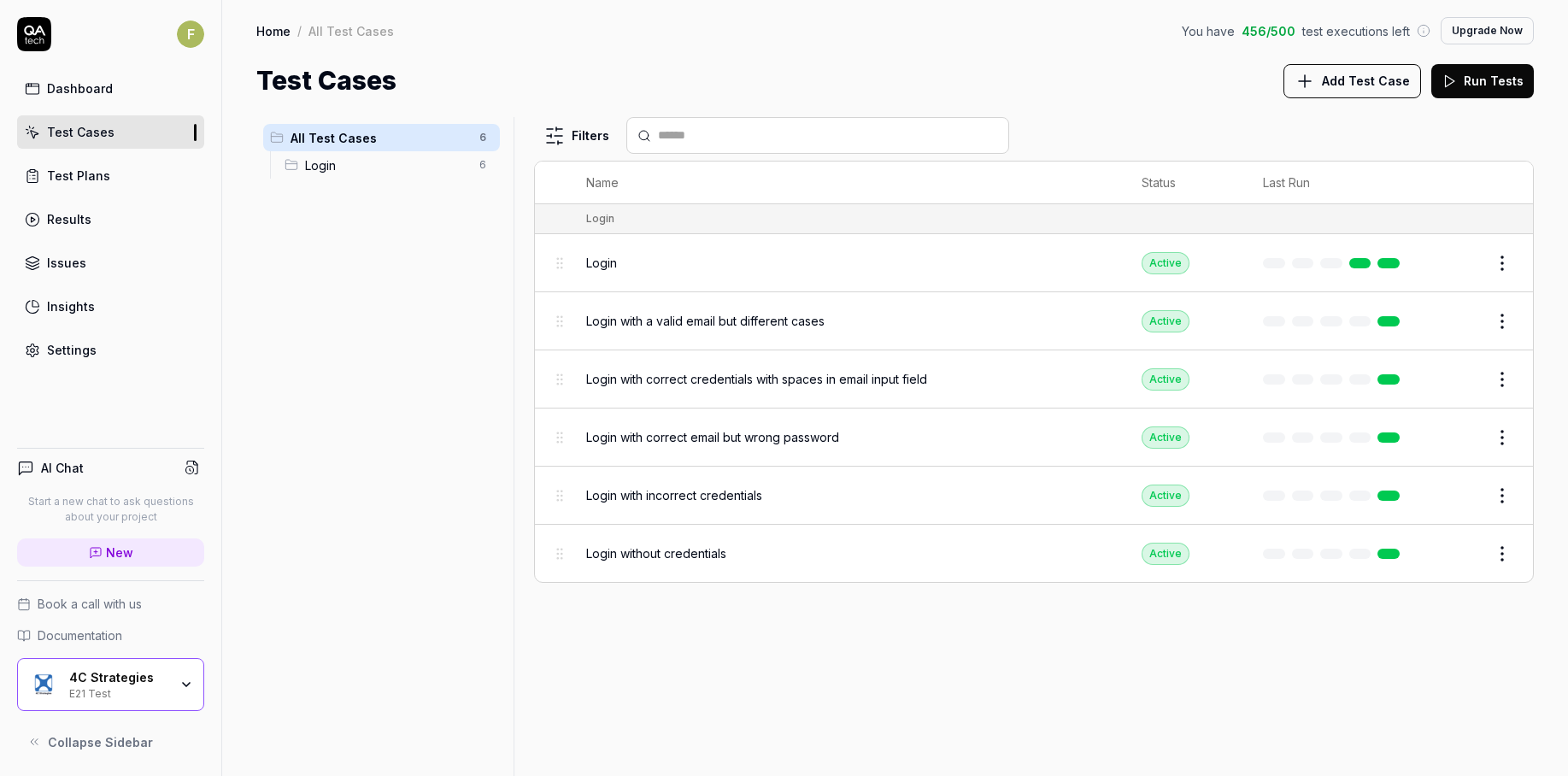
click at [1339, 85] on span "Add Test Case" at bounding box center [1366, 80] width 88 height 17
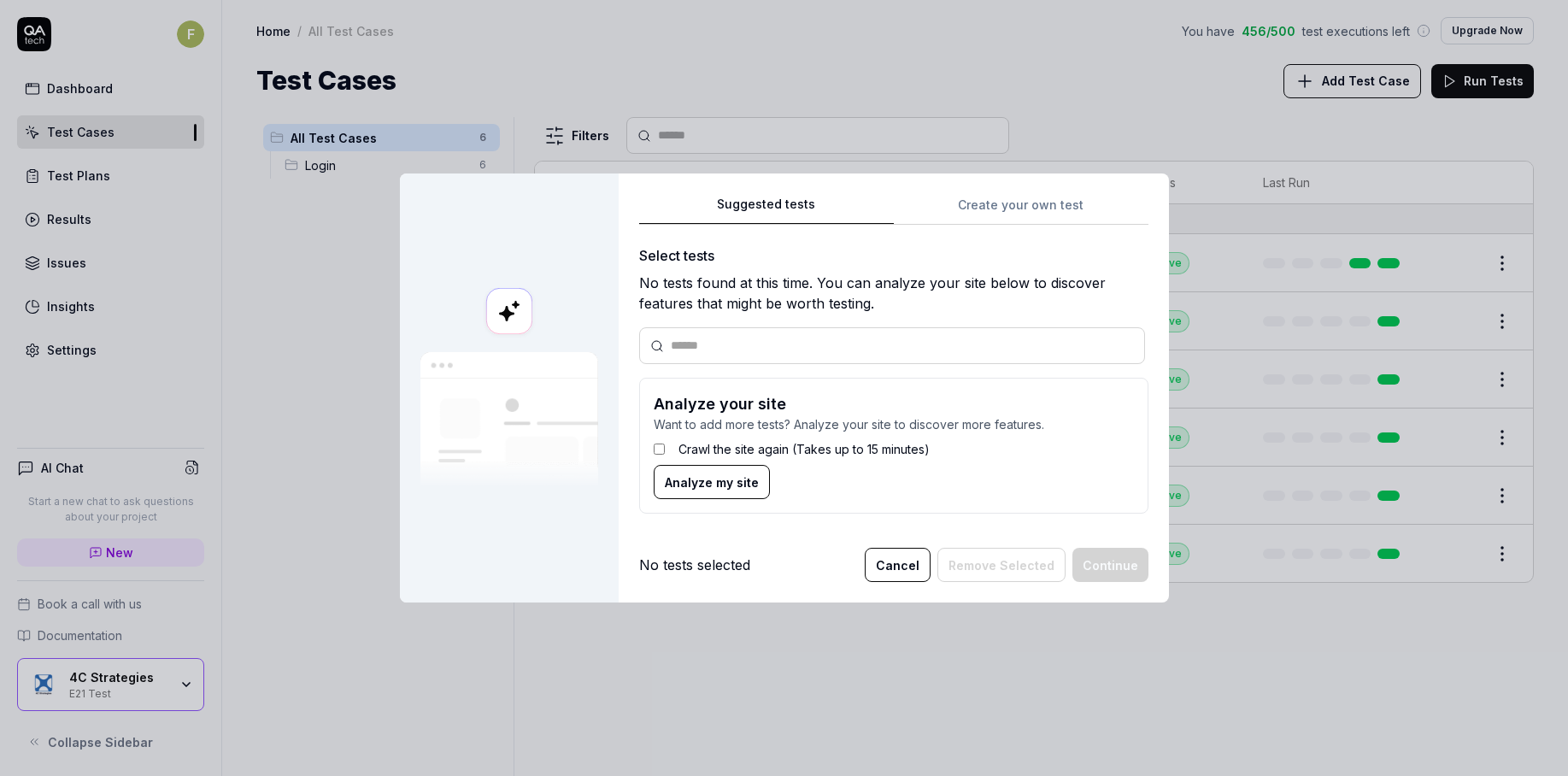
click at [719, 480] on span "Analyze my site" at bounding box center [712, 481] width 94 height 17
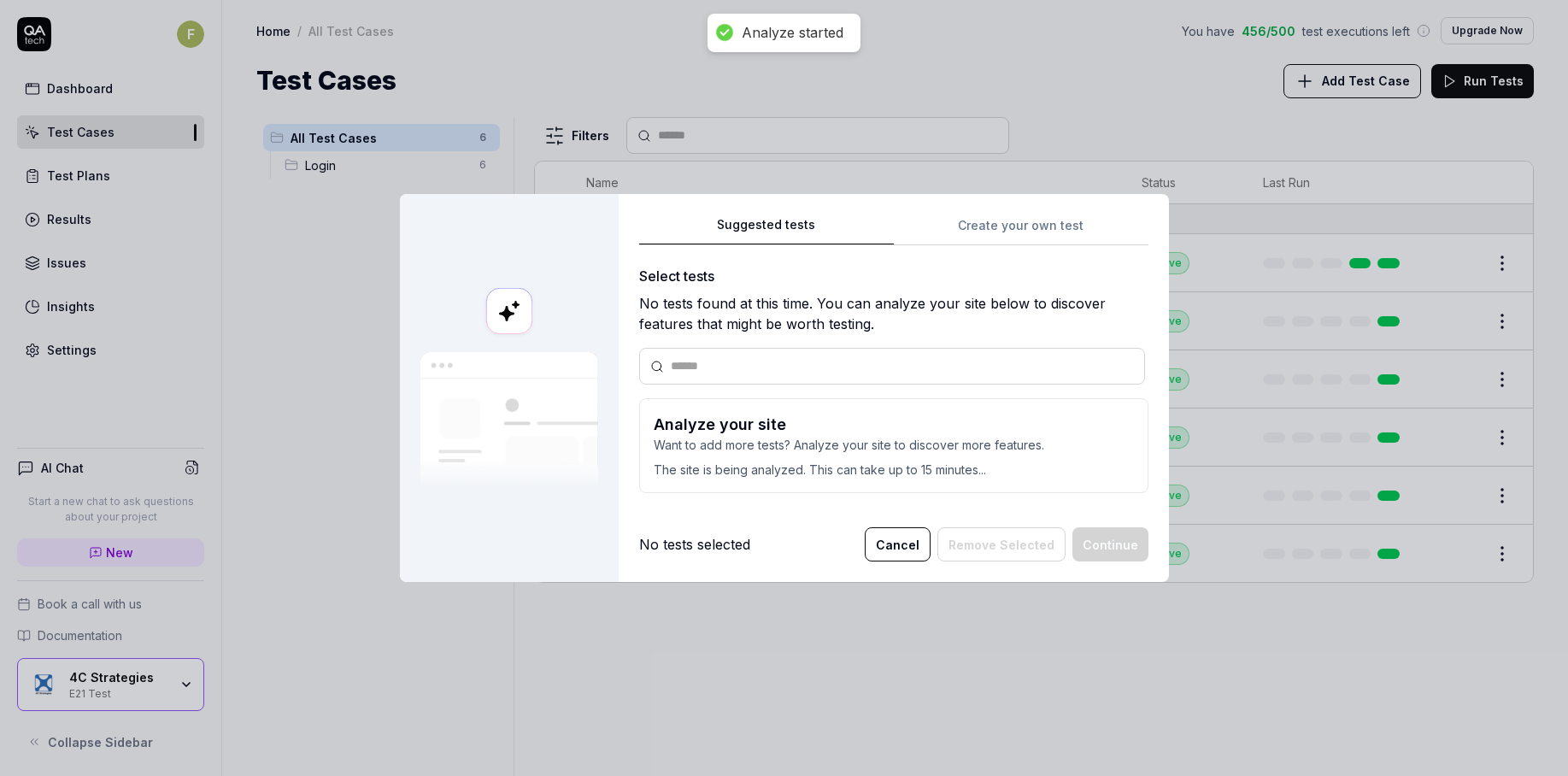
click at [719, 480] on form "Analyze your site Want to add more tests? Analyze your site to discover more fe…" at bounding box center [893, 446] width 509 height 95
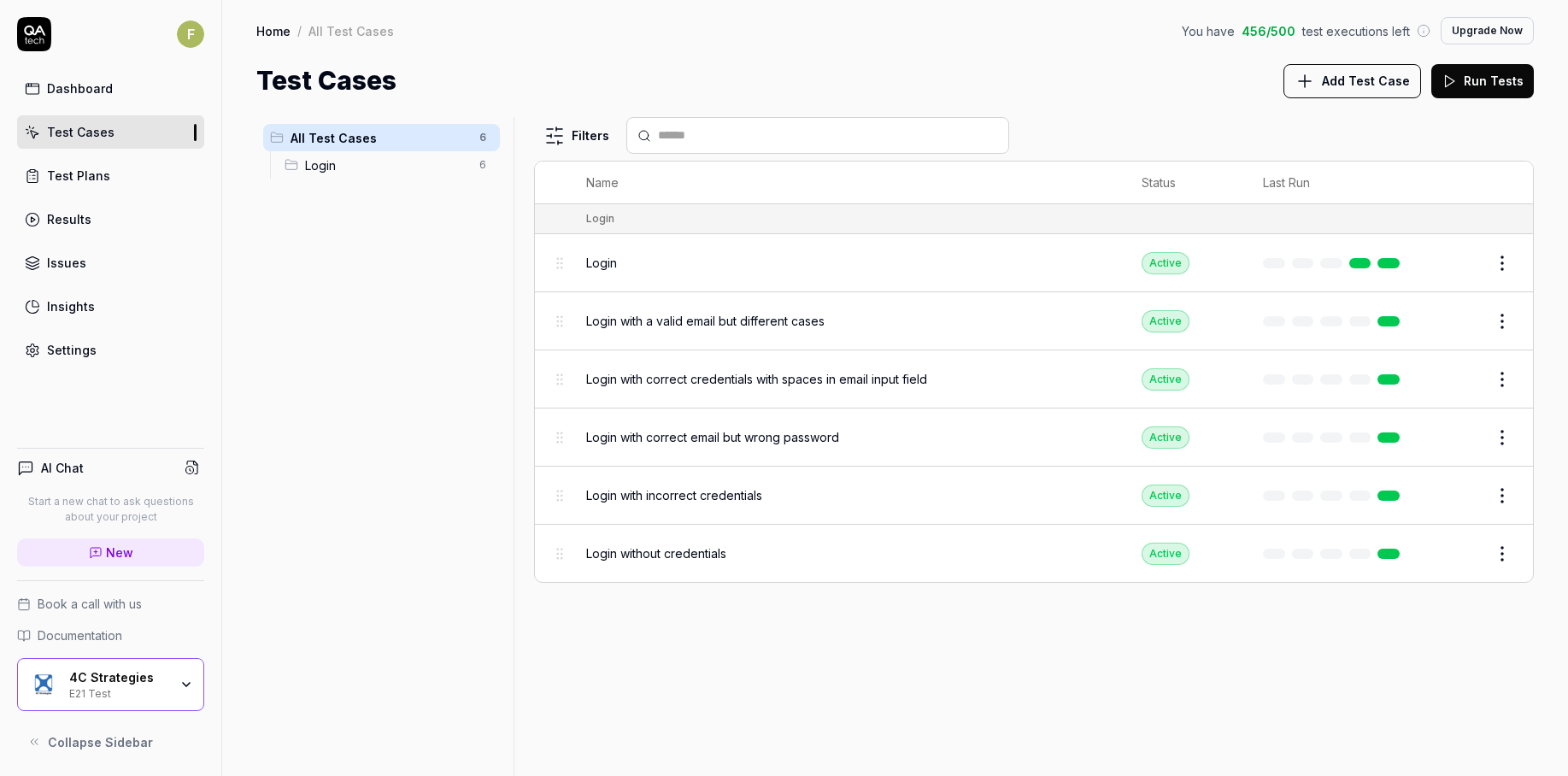
click at [99, 353] on link "Settings" at bounding box center [110, 350] width 187 height 33
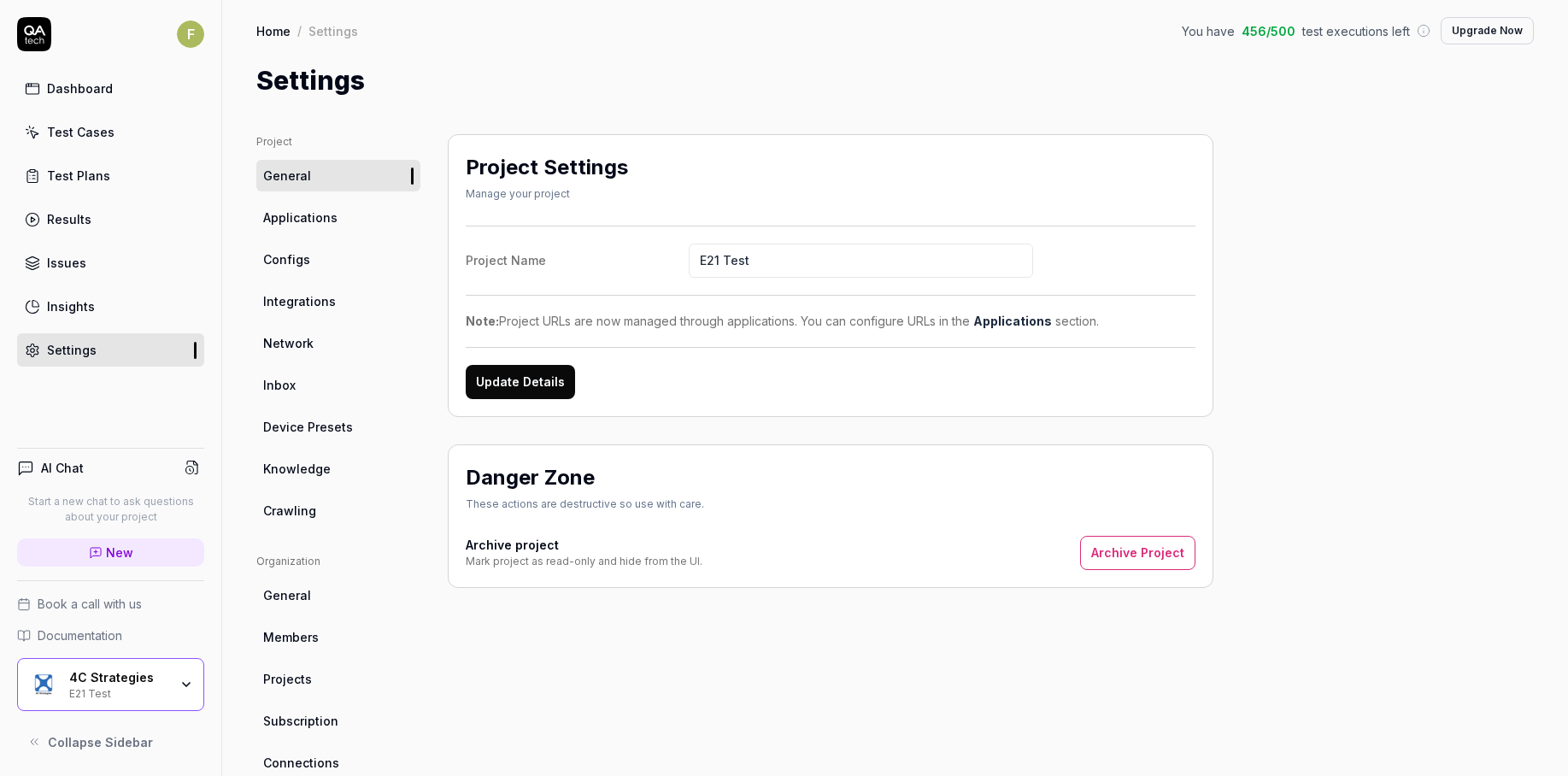
scroll to position [247, 0]
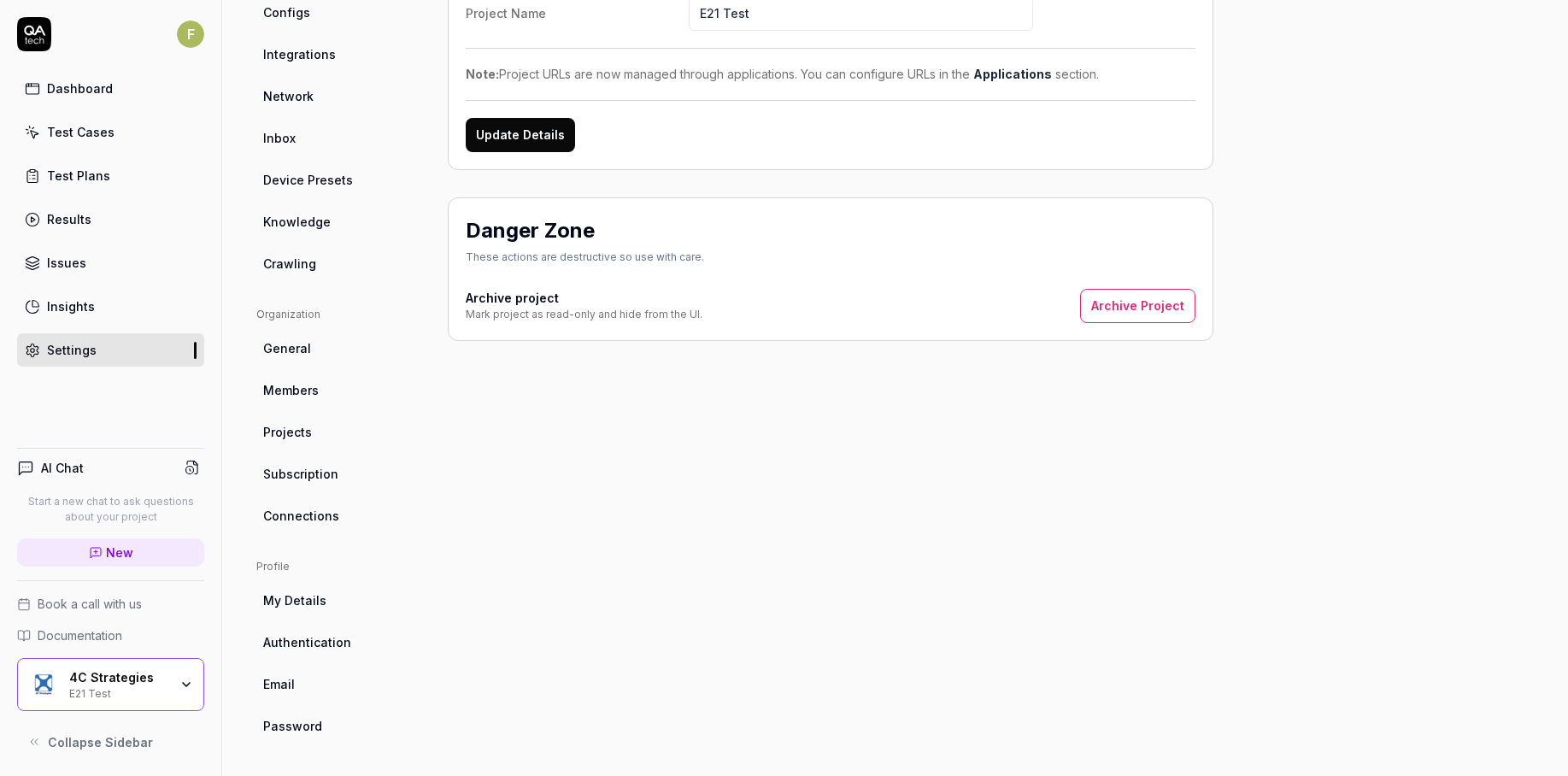
click at [322, 388] on link "Members" at bounding box center [338, 390] width 164 height 31
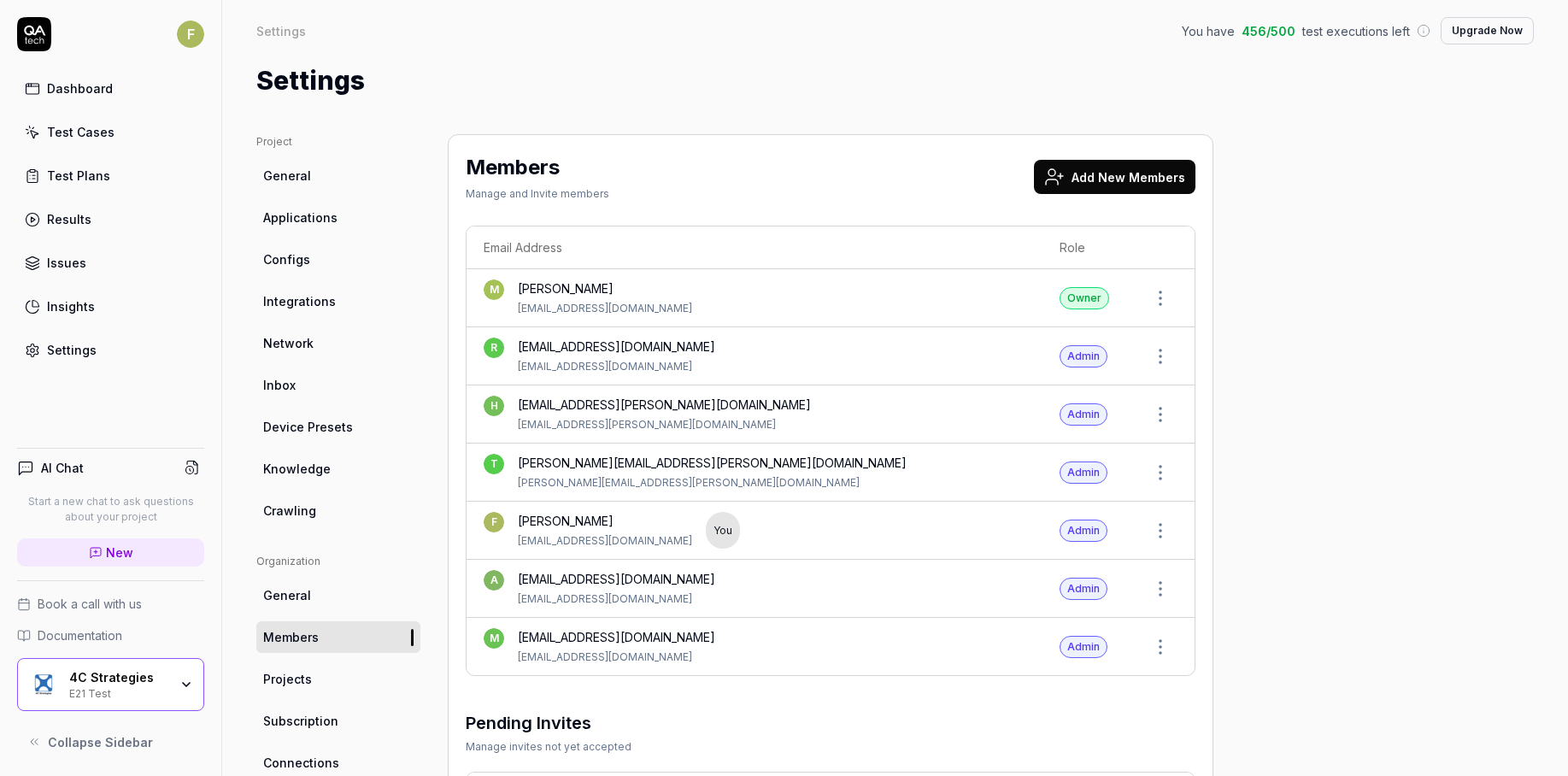
click at [216, 740] on div "AI Chat Start a new chat to ask questions about your project New Book a call wi…" at bounding box center [110, 596] width 221 height 325
click at [167, 685] on div "E21 Test" at bounding box center [119, 691] width 99 height 14
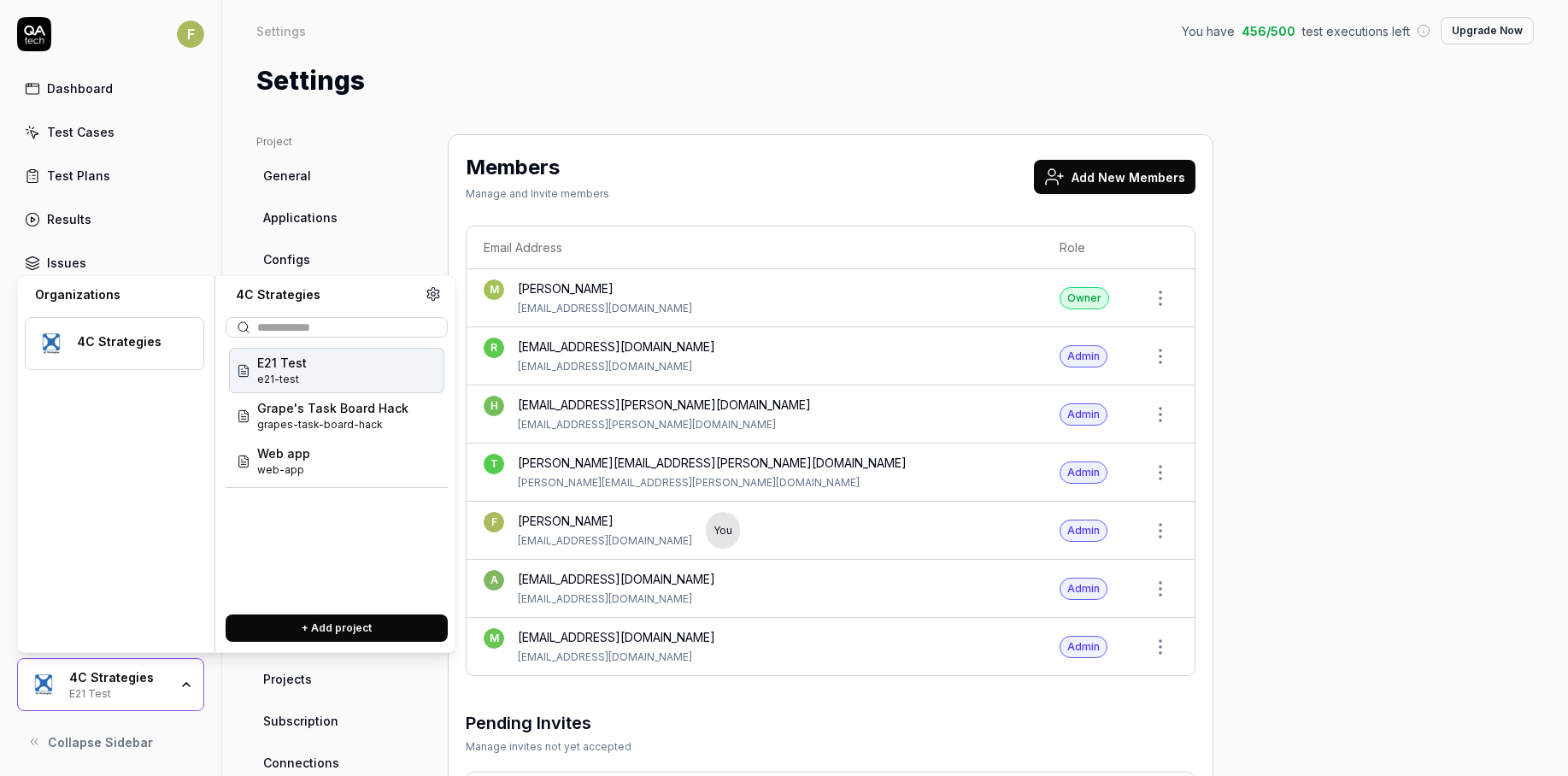
click at [375, 373] on div "E21 Test e21-test" at bounding box center [337, 370] width 215 height 45
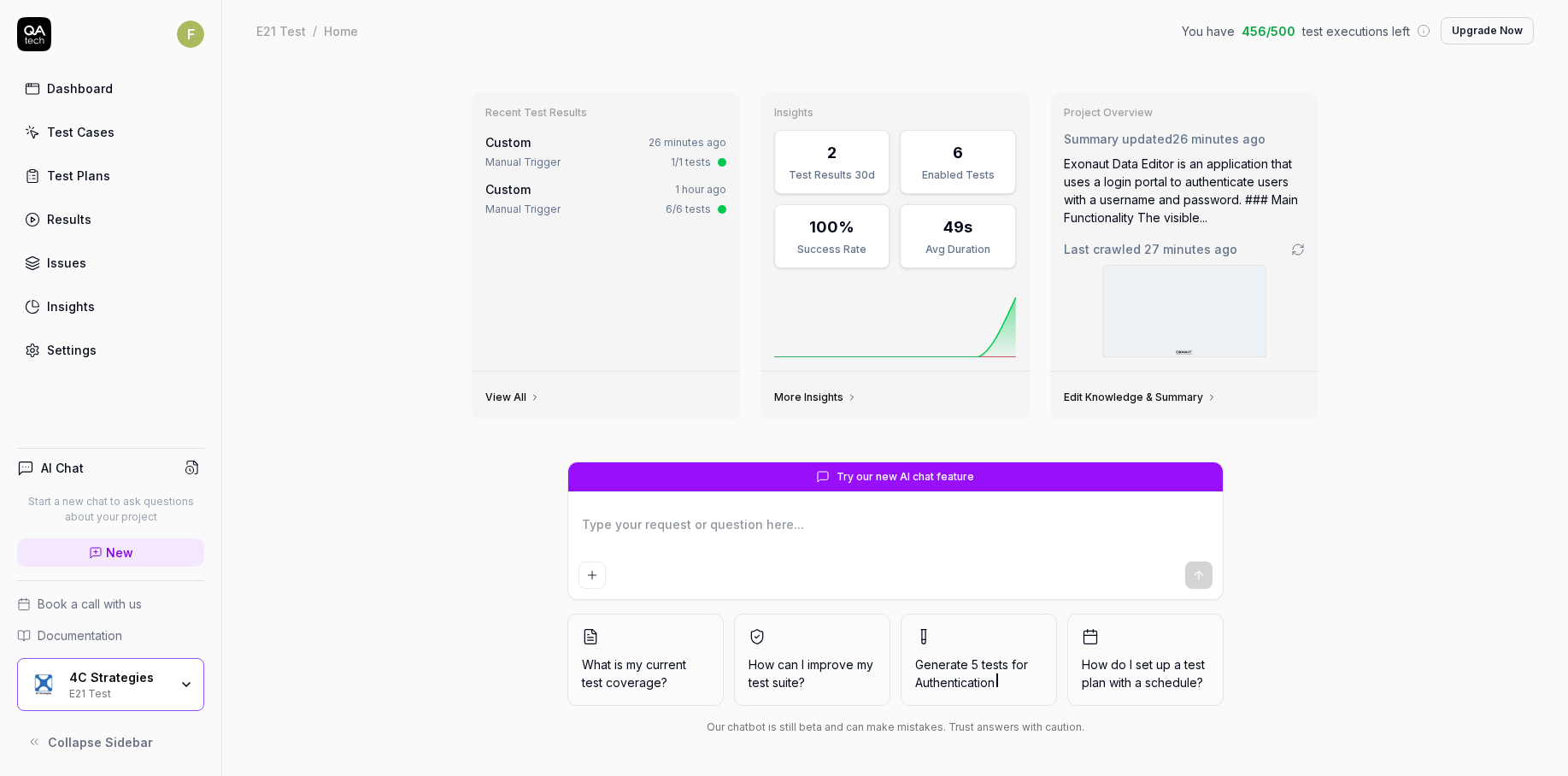
type textarea "*"
click at [108, 358] on link "Settings" at bounding box center [110, 350] width 187 height 33
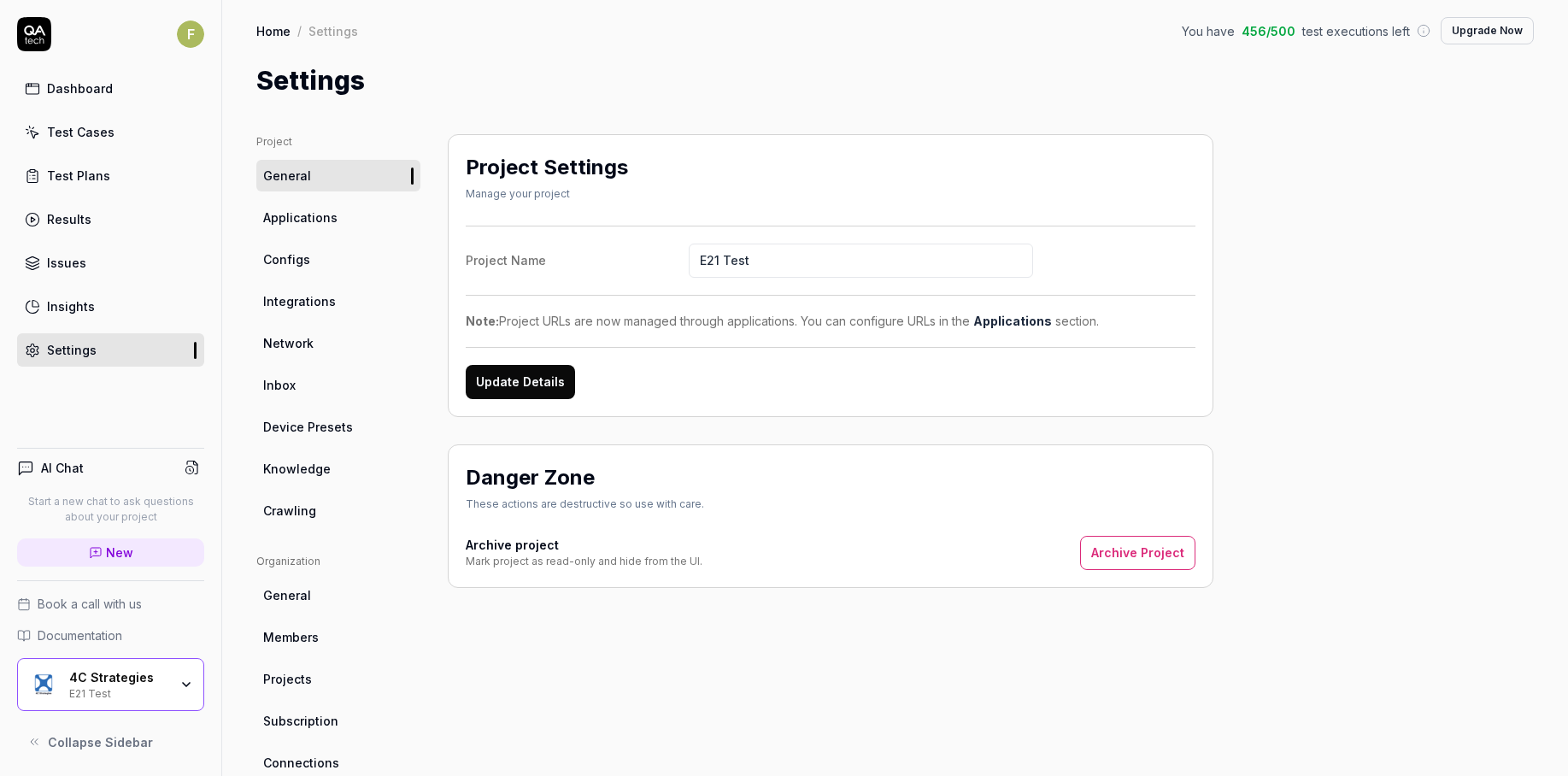
click at [1133, 543] on button "Archive Project" at bounding box center [1137, 552] width 115 height 34
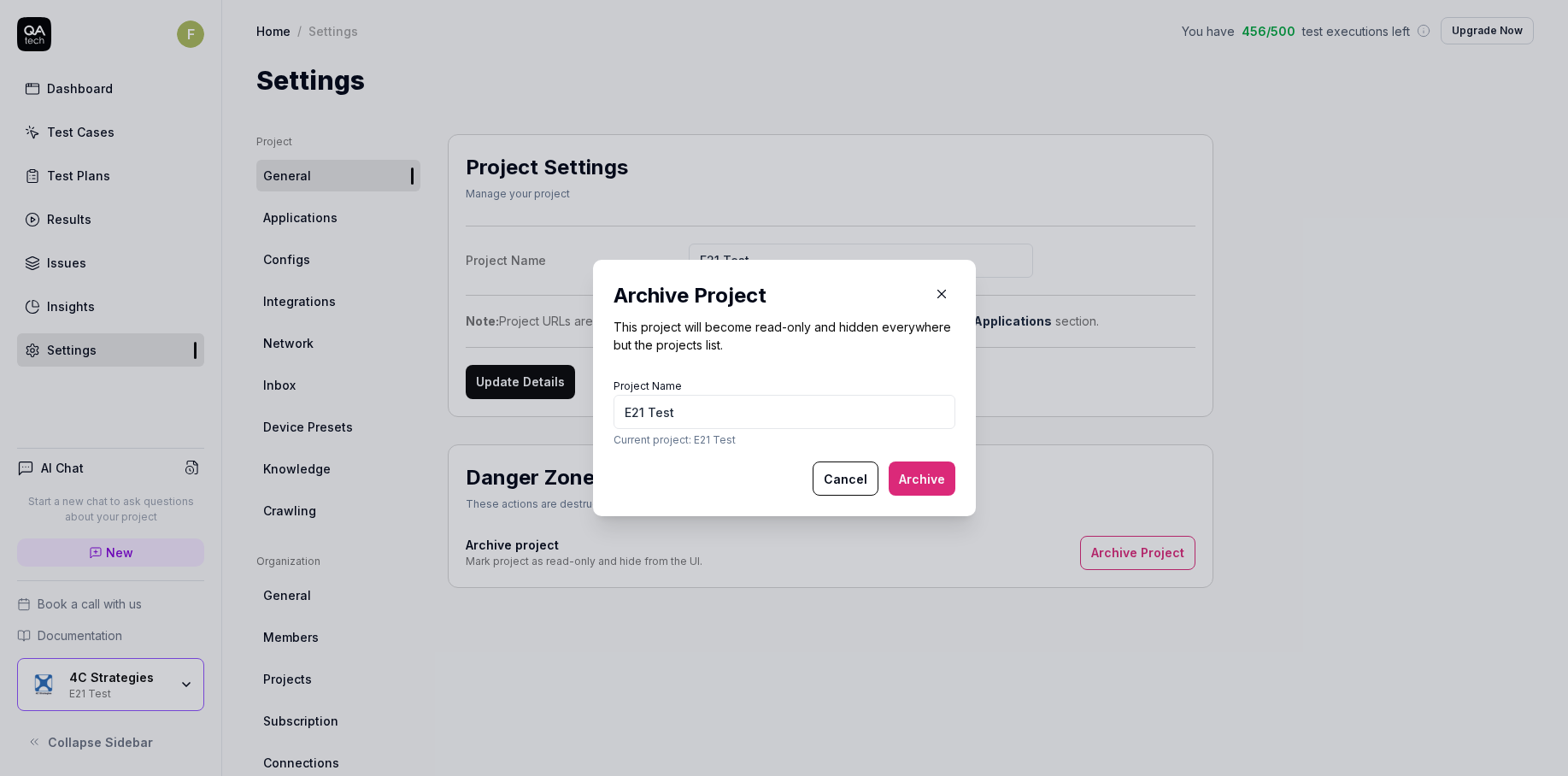
type input "E21 Test"
click at [899, 478] on button "Archive" at bounding box center [922, 478] width 66 height 34
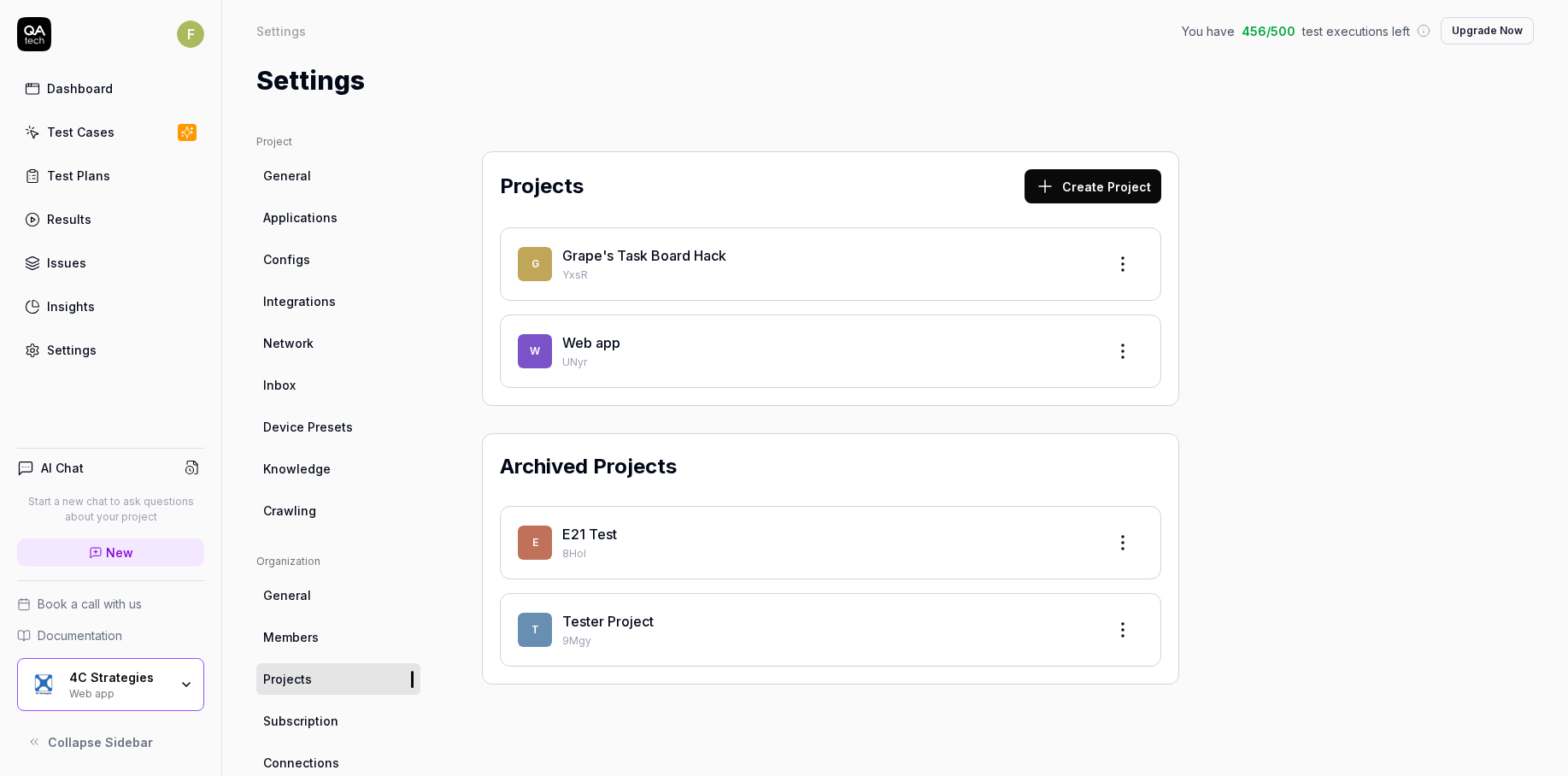
click at [557, 719] on div "Projects Create Project G Grape's Task Board Hack YxsR W Web app UNyr Archived …" at bounding box center [830, 562] width 766 height 854
click at [1113, 624] on html "F Dashboard Test Cases Test Plans Results Issues Insights Settings AI Chat Star…" at bounding box center [784, 388] width 1568 height 776
click at [1081, 718] on div "Restore" at bounding box center [1058, 708] width 162 height 38
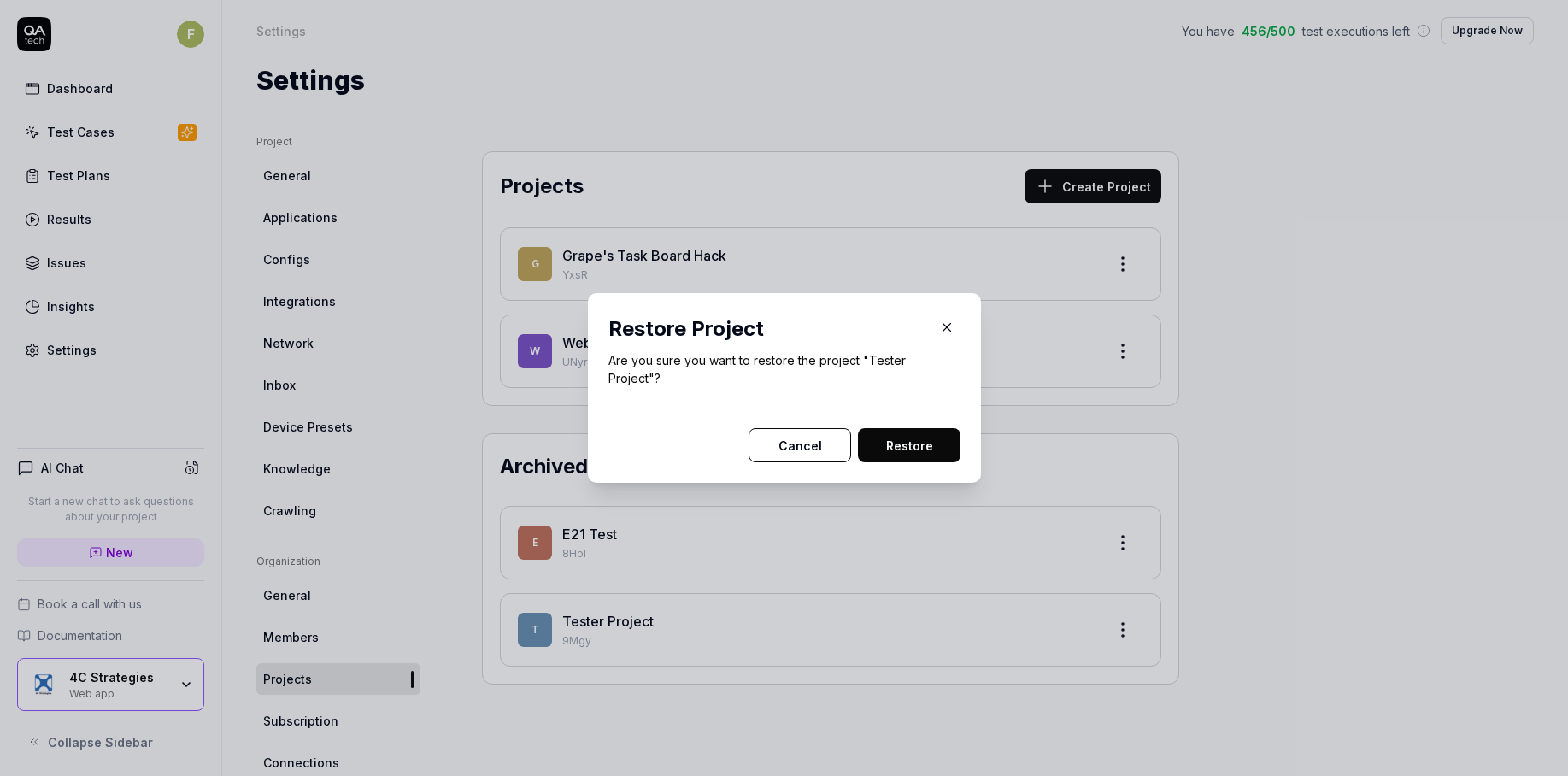
click at [896, 434] on button "Restore" at bounding box center [909, 445] width 102 height 34
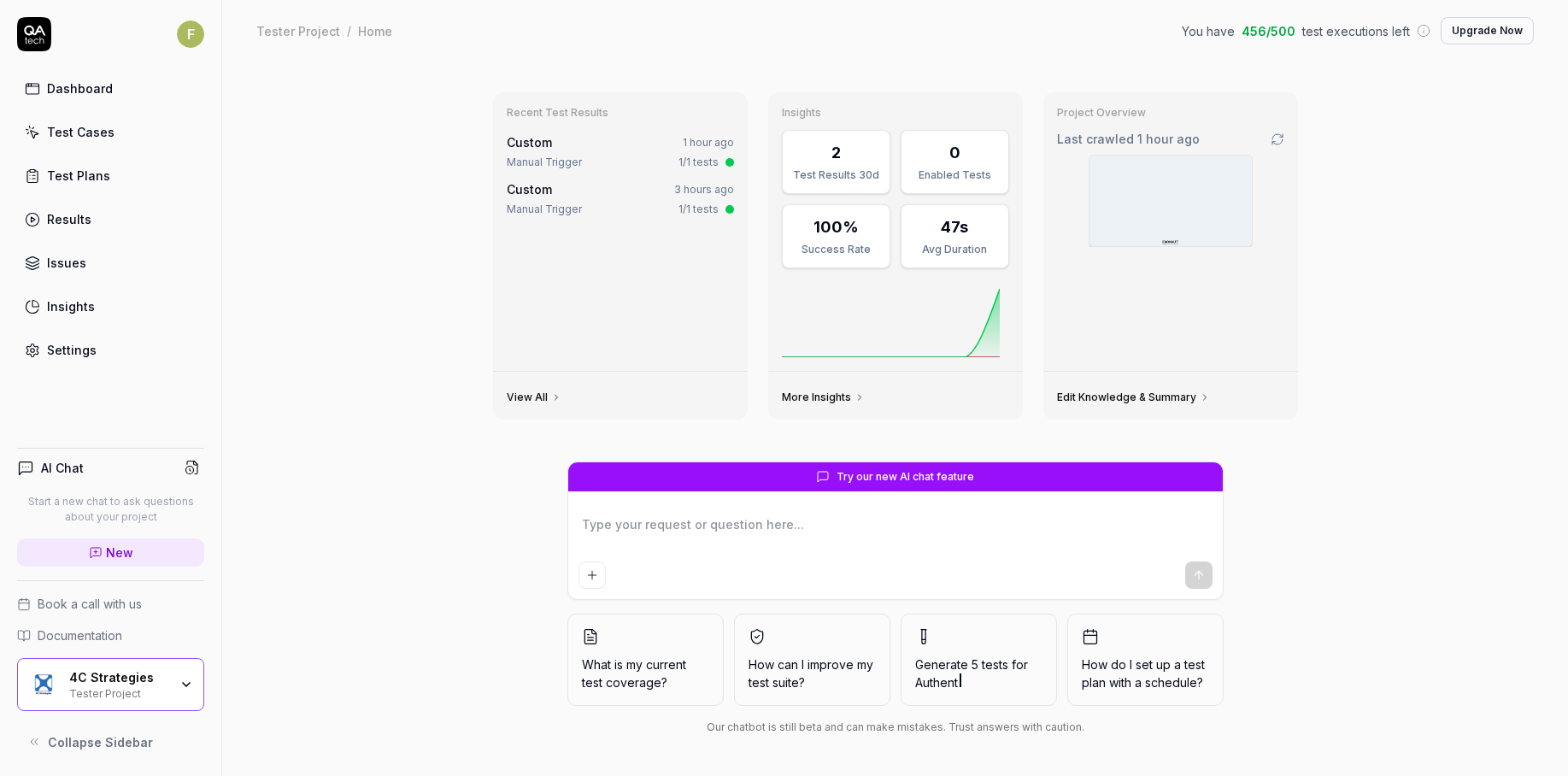
click at [370, 542] on div "Recent Test Results Custom 1 hour ago Manual Trigger 1/1 tests Custom 3 hours a…" at bounding box center [895, 419] width 1346 height 714
click at [173, 676] on div "4C Strategies Tester Project" at bounding box center [124, 685] width 110 height 29
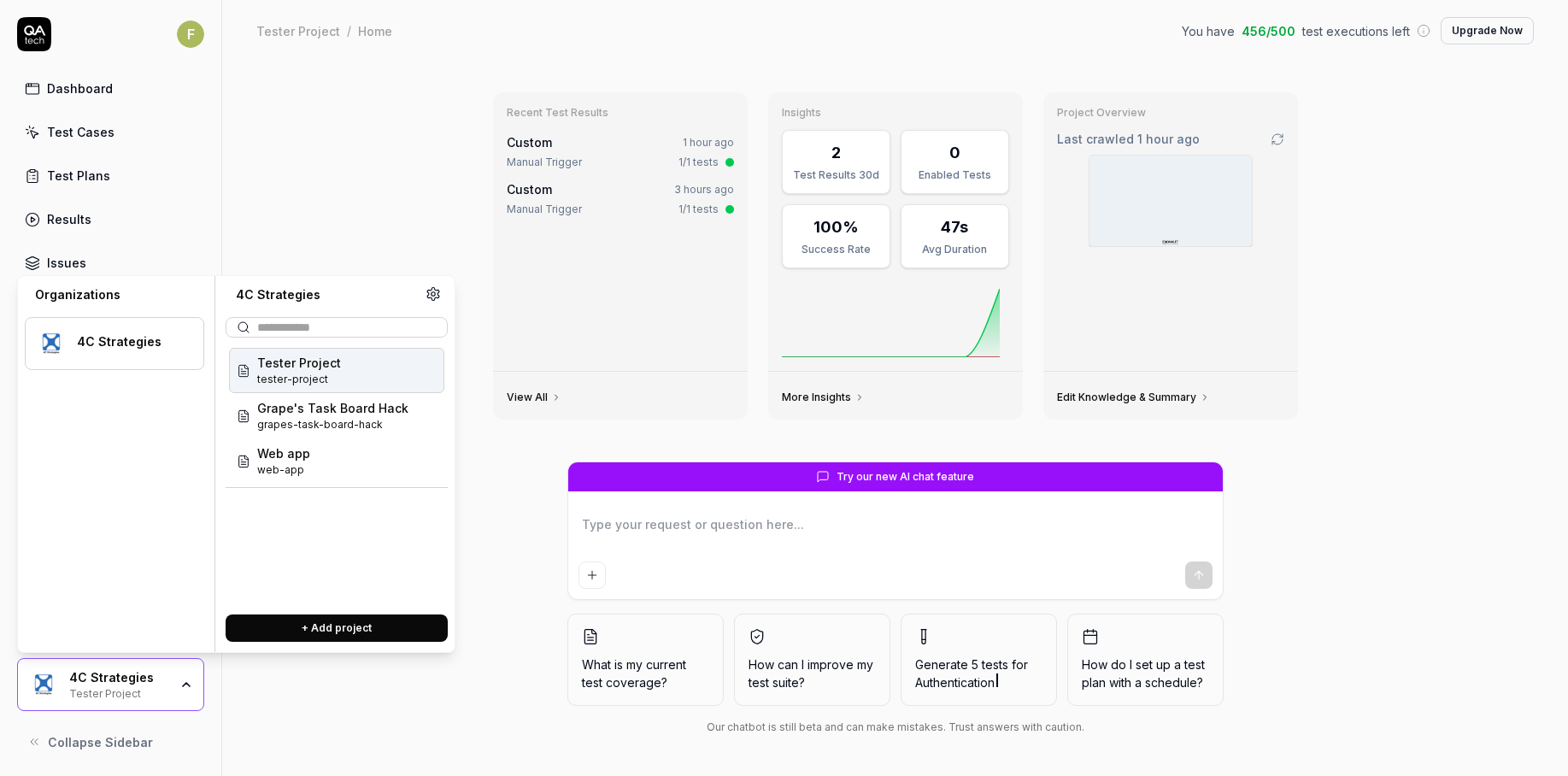
click at [374, 128] on div "Recent Test Results Custom 1 hour ago Manual Trigger 1/1 tests Custom 3 hours a…" at bounding box center [895, 419] width 1346 height 714
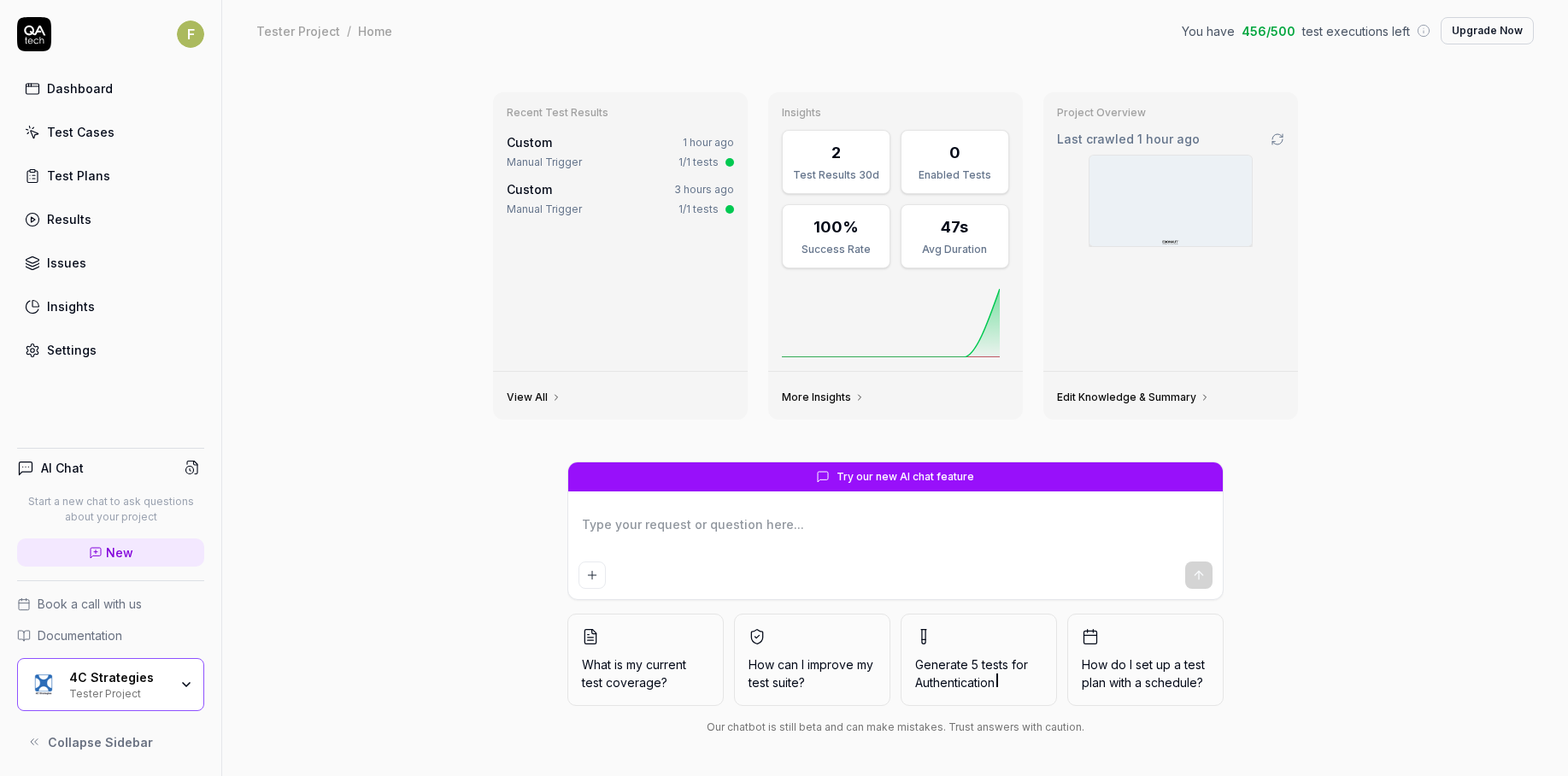
click at [98, 346] on link "Settings" at bounding box center [110, 350] width 187 height 33
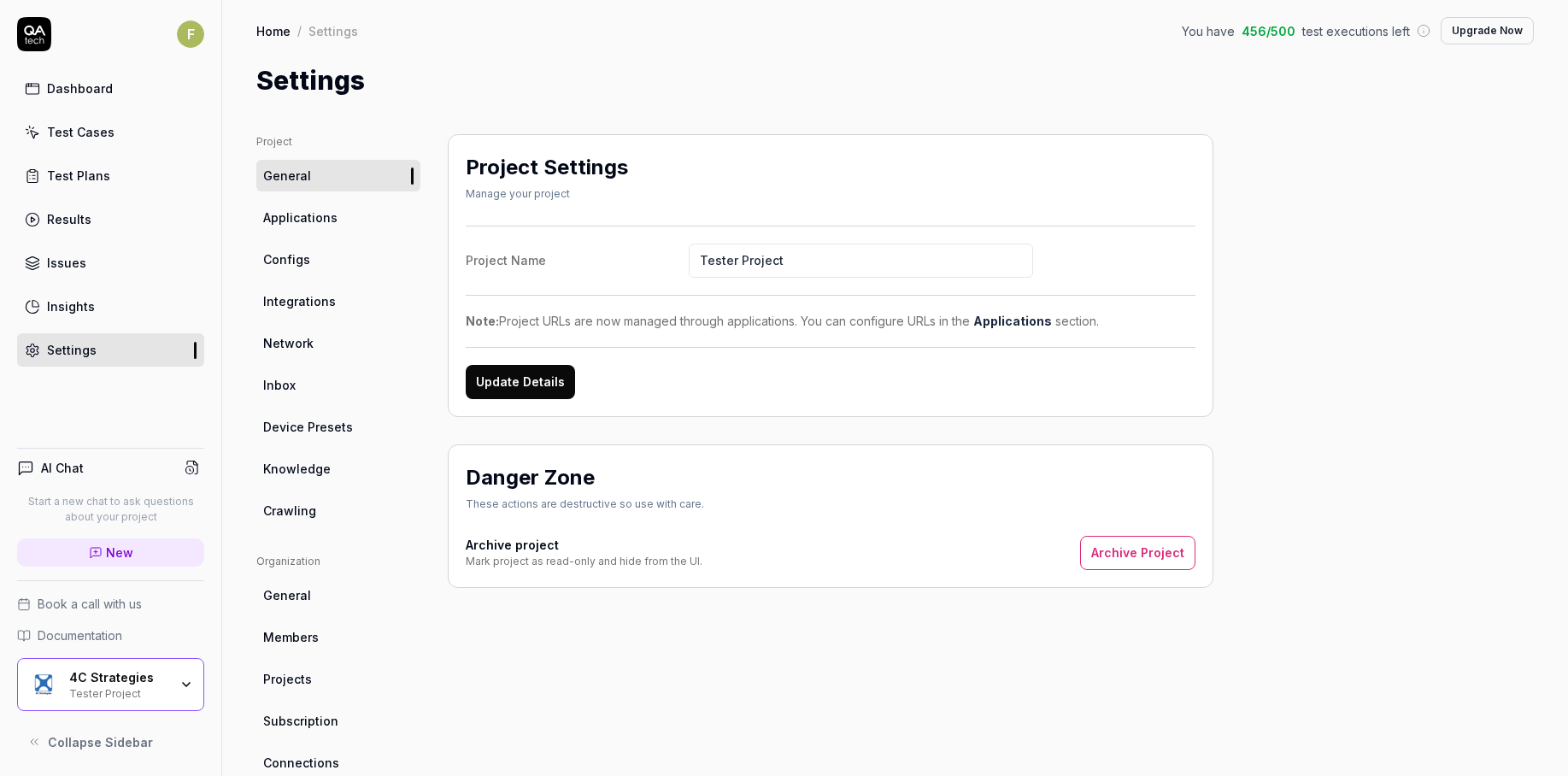
click at [796, 632] on div "Project Settings Manage your project Project Name Tester Project Note: Project …" at bounding box center [830, 562] width 766 height 854
click at [364, 481] on link "Knowledge" at bounding box center [338, 469] width 164 height 31
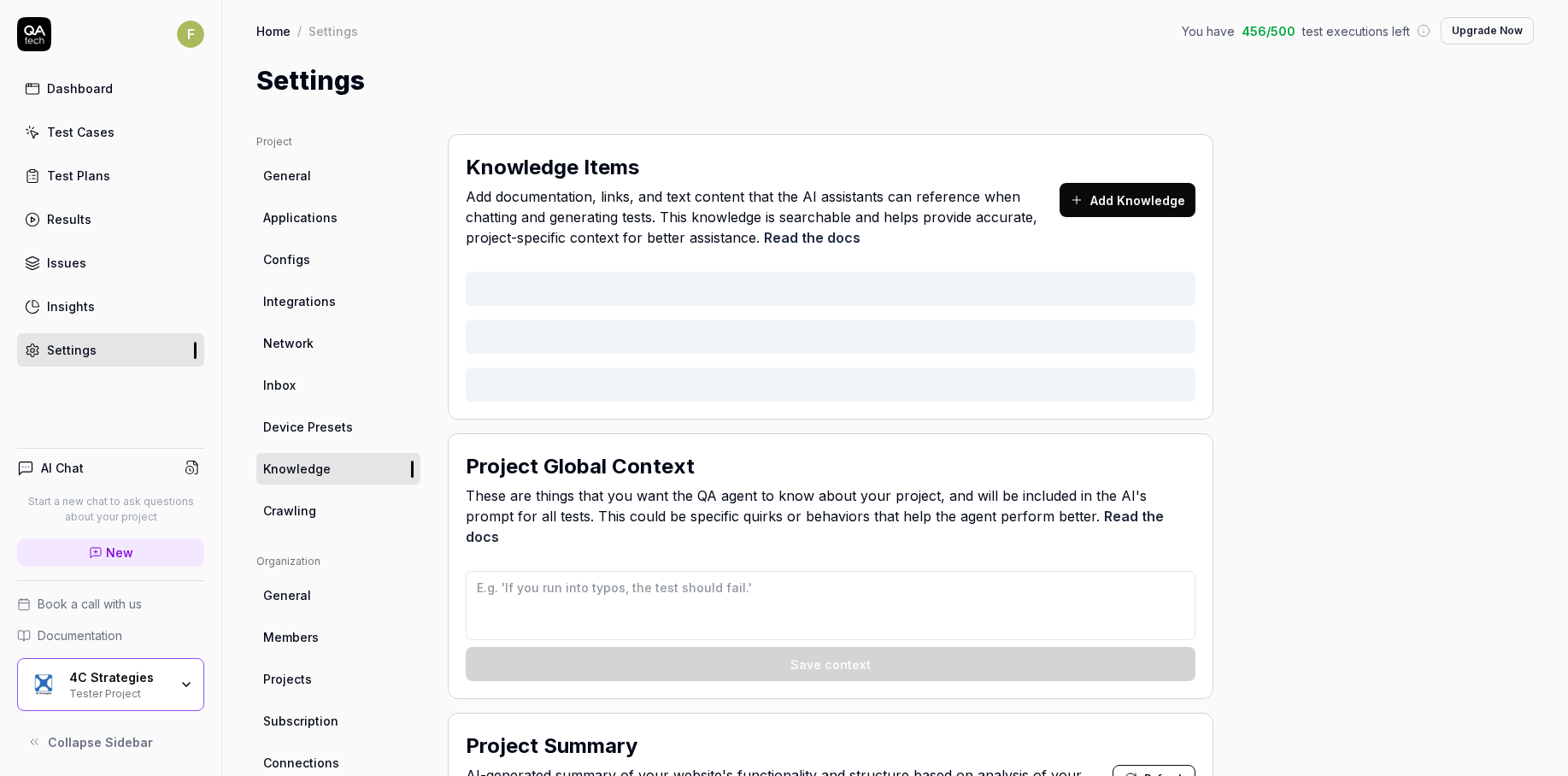
type textarea "*"
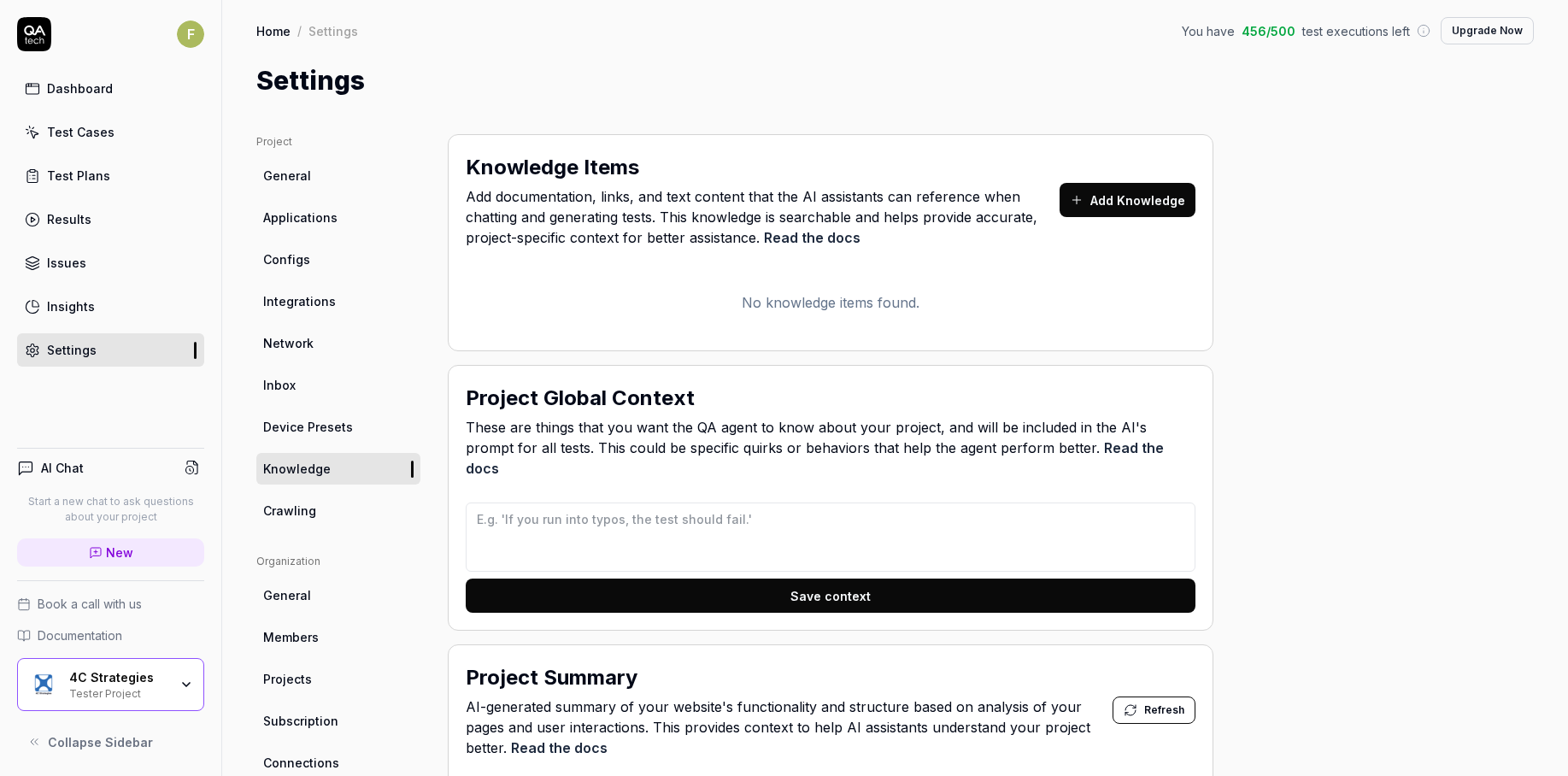
click at [364, 433] on link "Device Presets" at bounding box center [338, 426] width 164 height 31
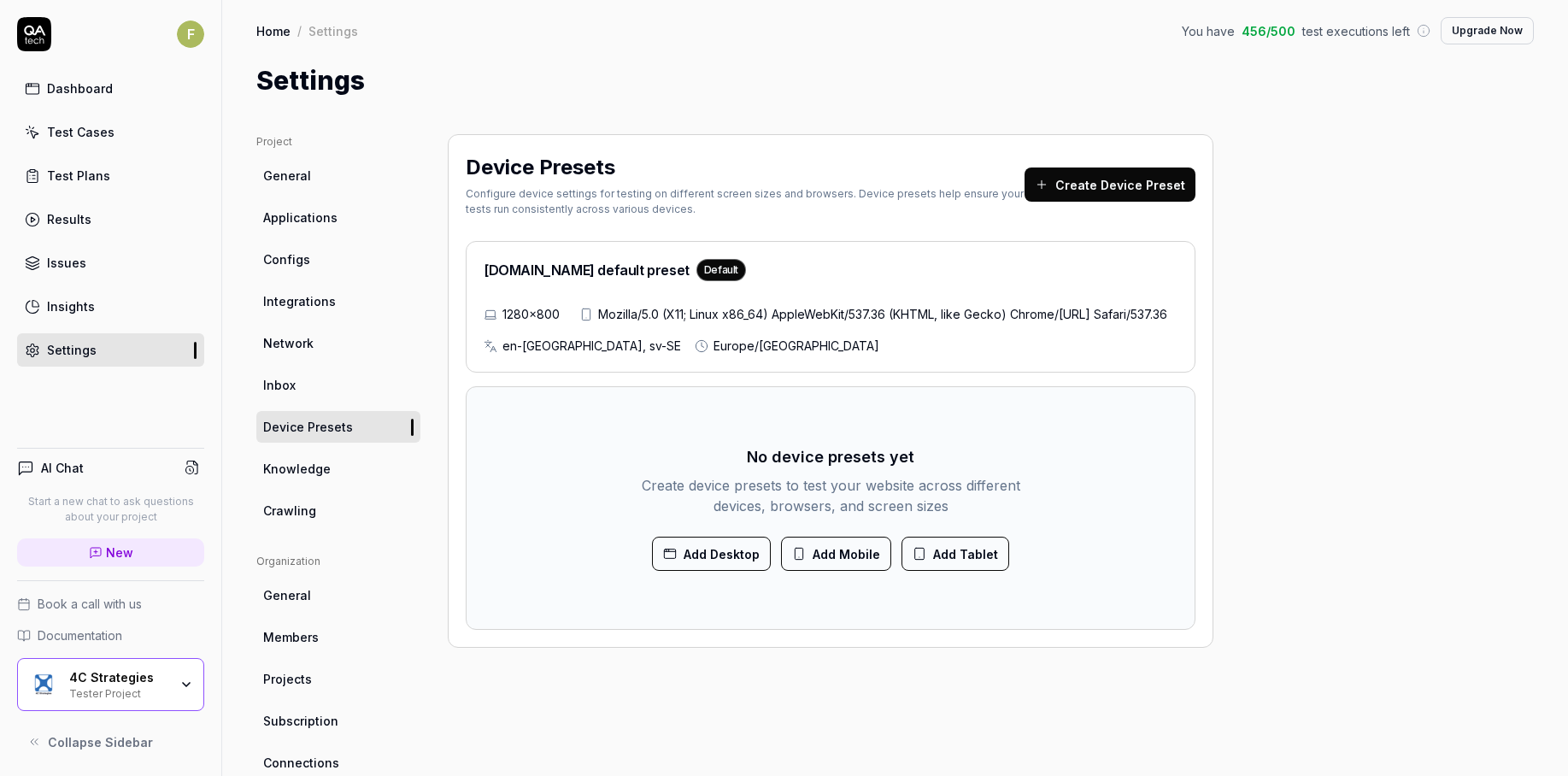
click at [360, 388] on link "Inbox" at bounding box center [338, 385] width 164 height 31
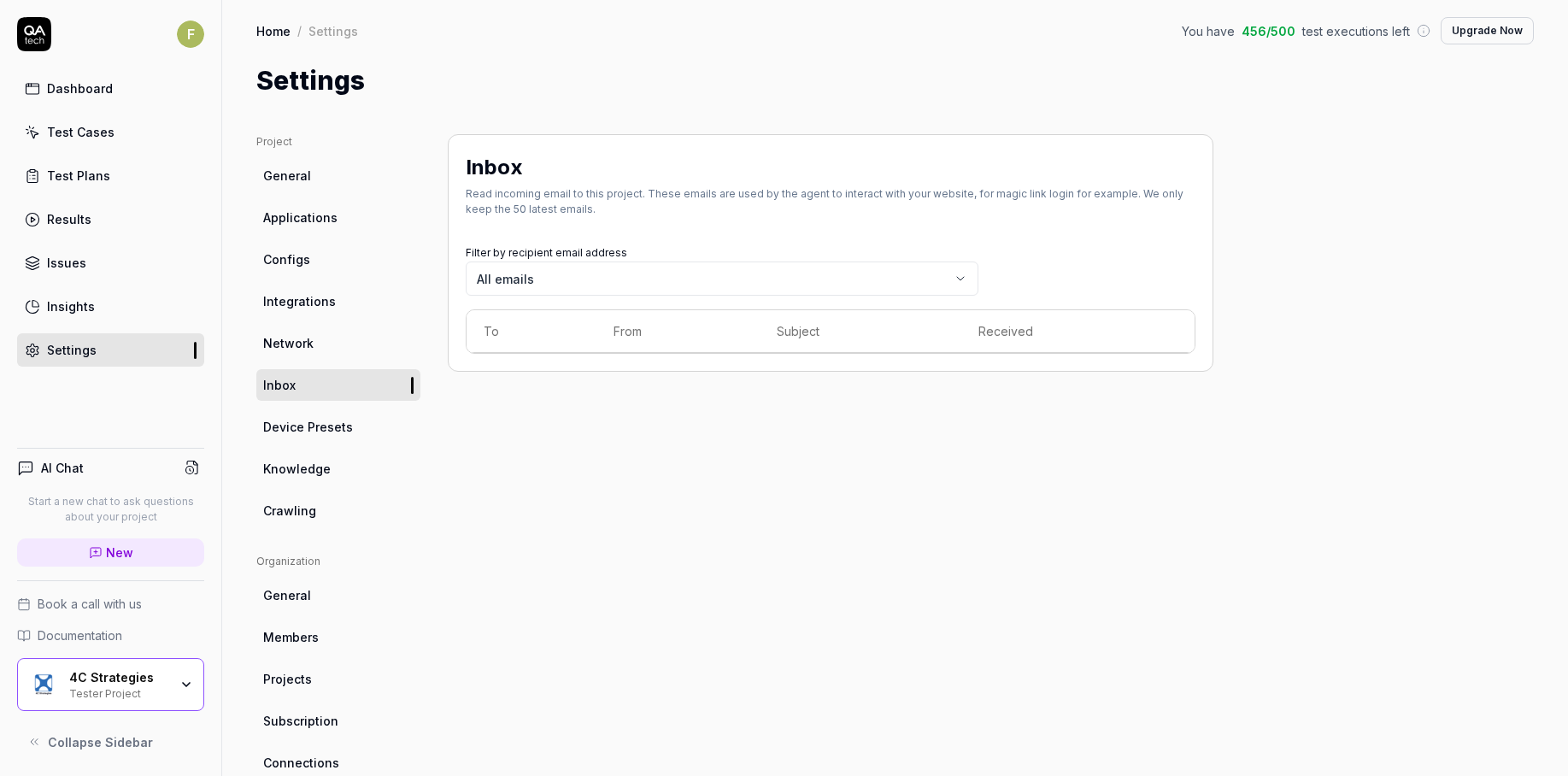
click at [372, 343] on link "Network" at bounding box center [338, 342] width 164 height 31
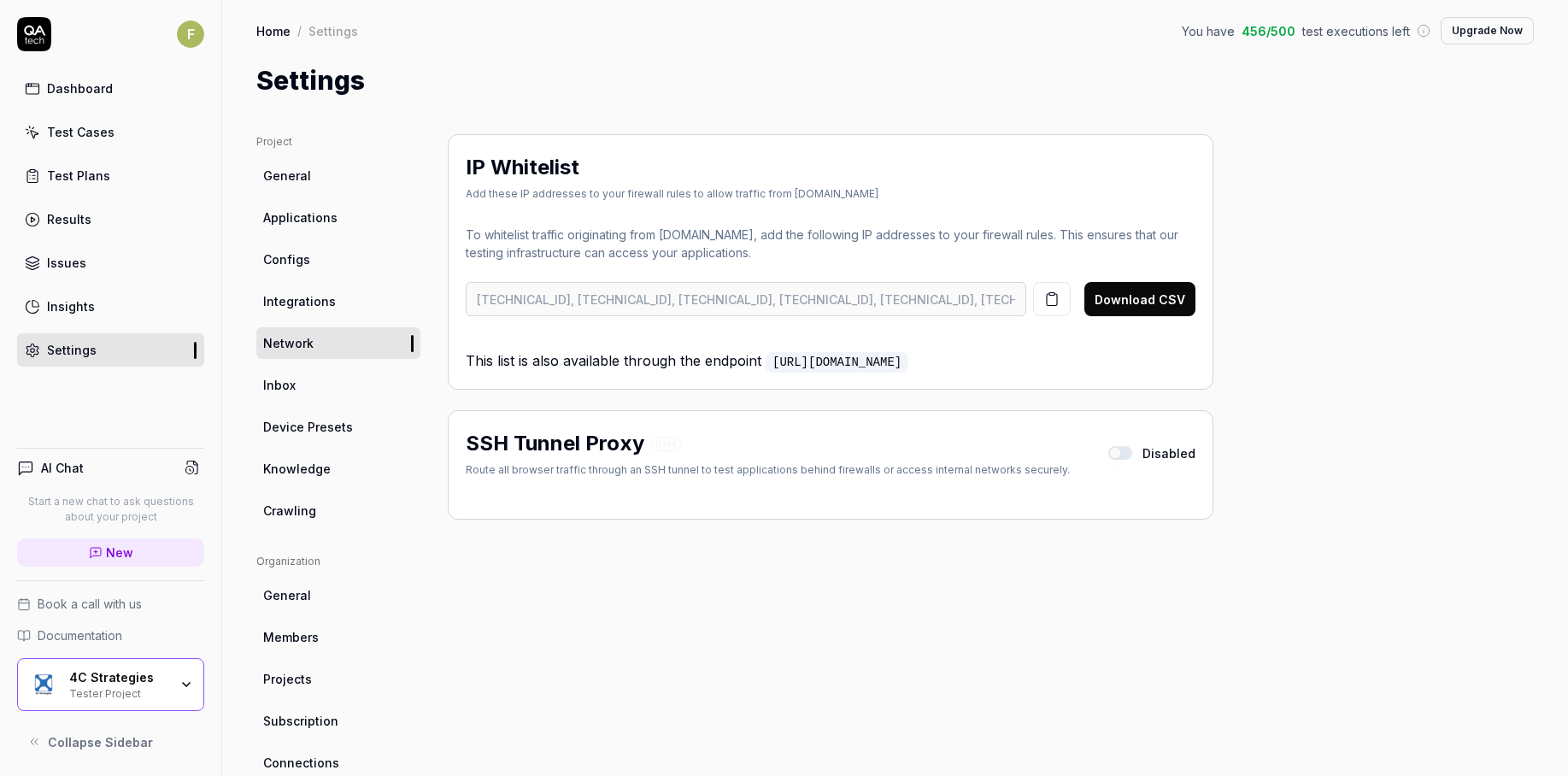
click at [359, 295] on link "Integrations" at bounding box center [338, 301] width 164 height 31
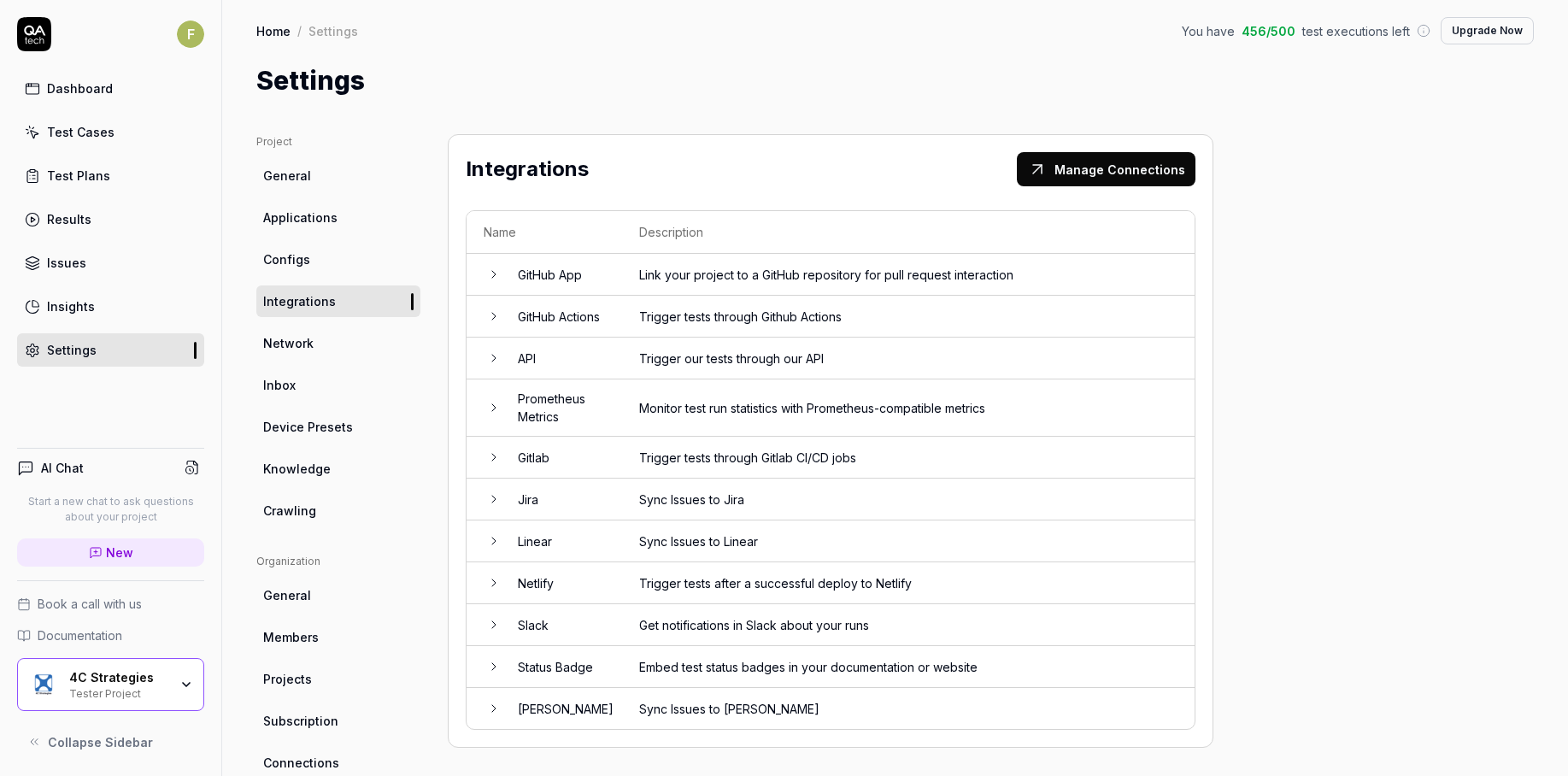
click at [342, 256] on link "Configs" at bounding box center [338, 260] width 164 height 31
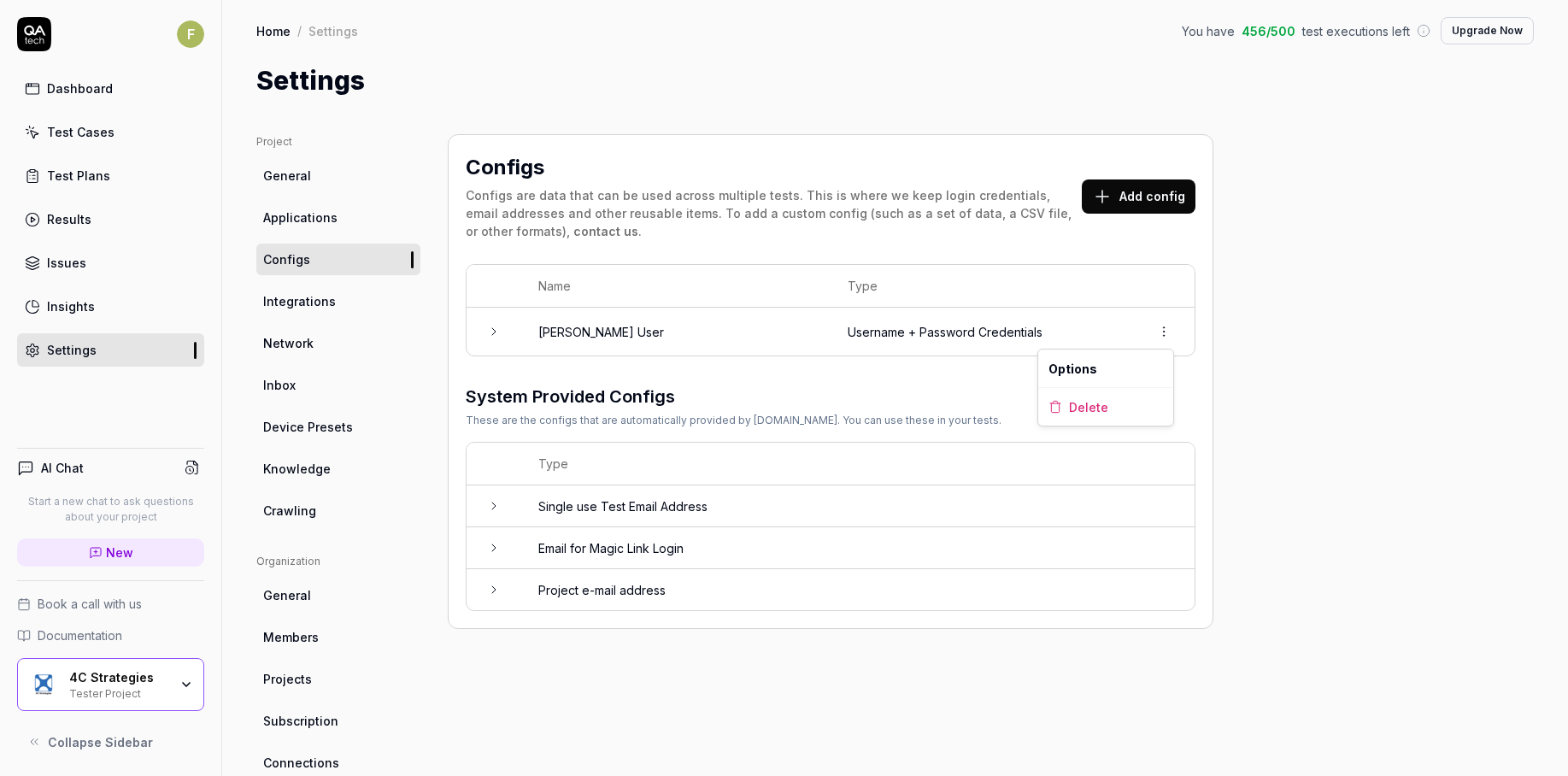
click at [1159, 334] on html "F Dashboard Test Cases Test Plans Results Issues Insights Settings AI Chat Star…" at bounding box center [784, 388] width 1568 height 776
click at [1121, 403] on div "Delete" at bounding box center [1106, 406] width 135 height 38
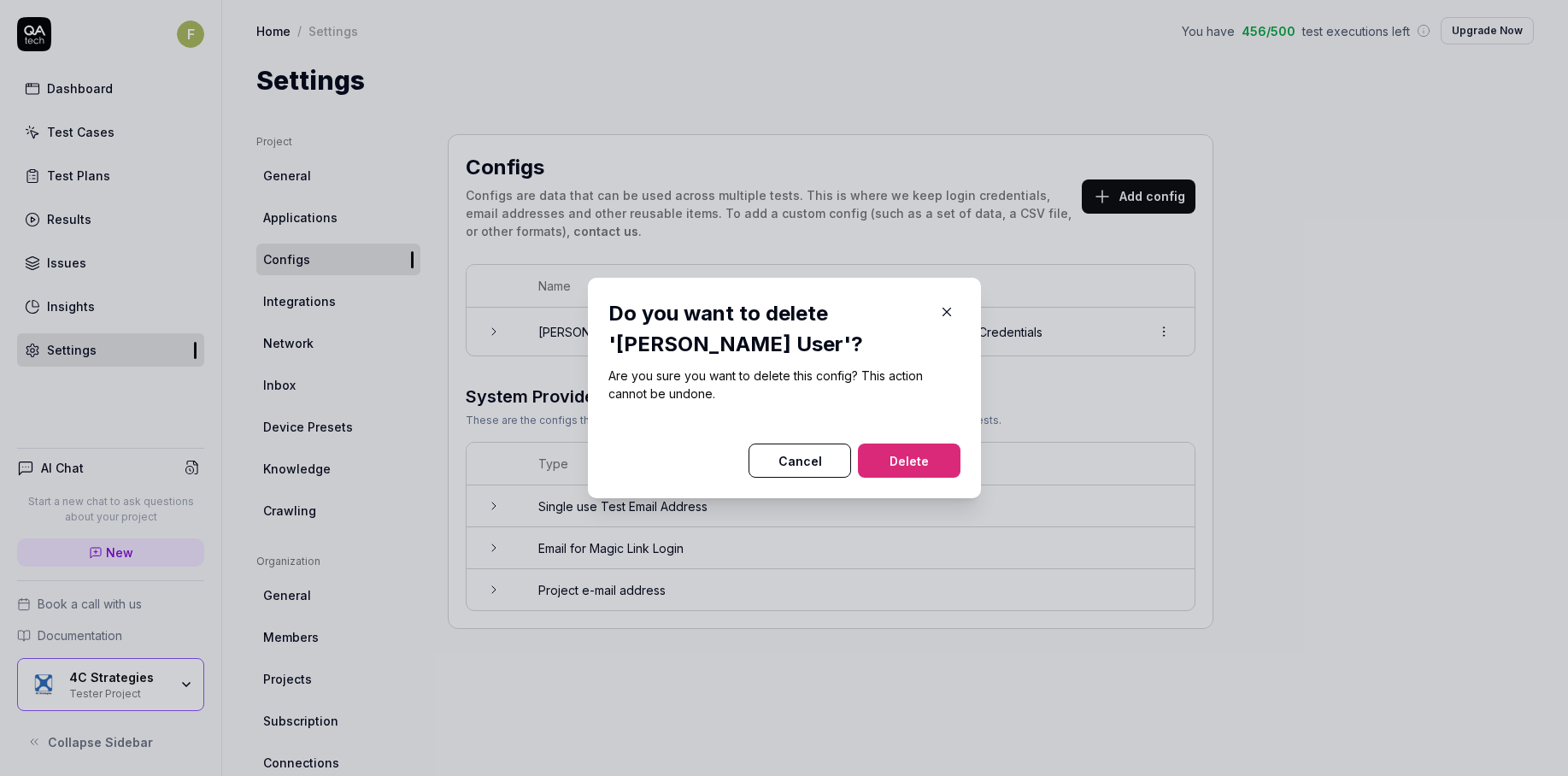
click at [910, 465] on button "Delete" at bounding box center [909, 460] width 102 height 34
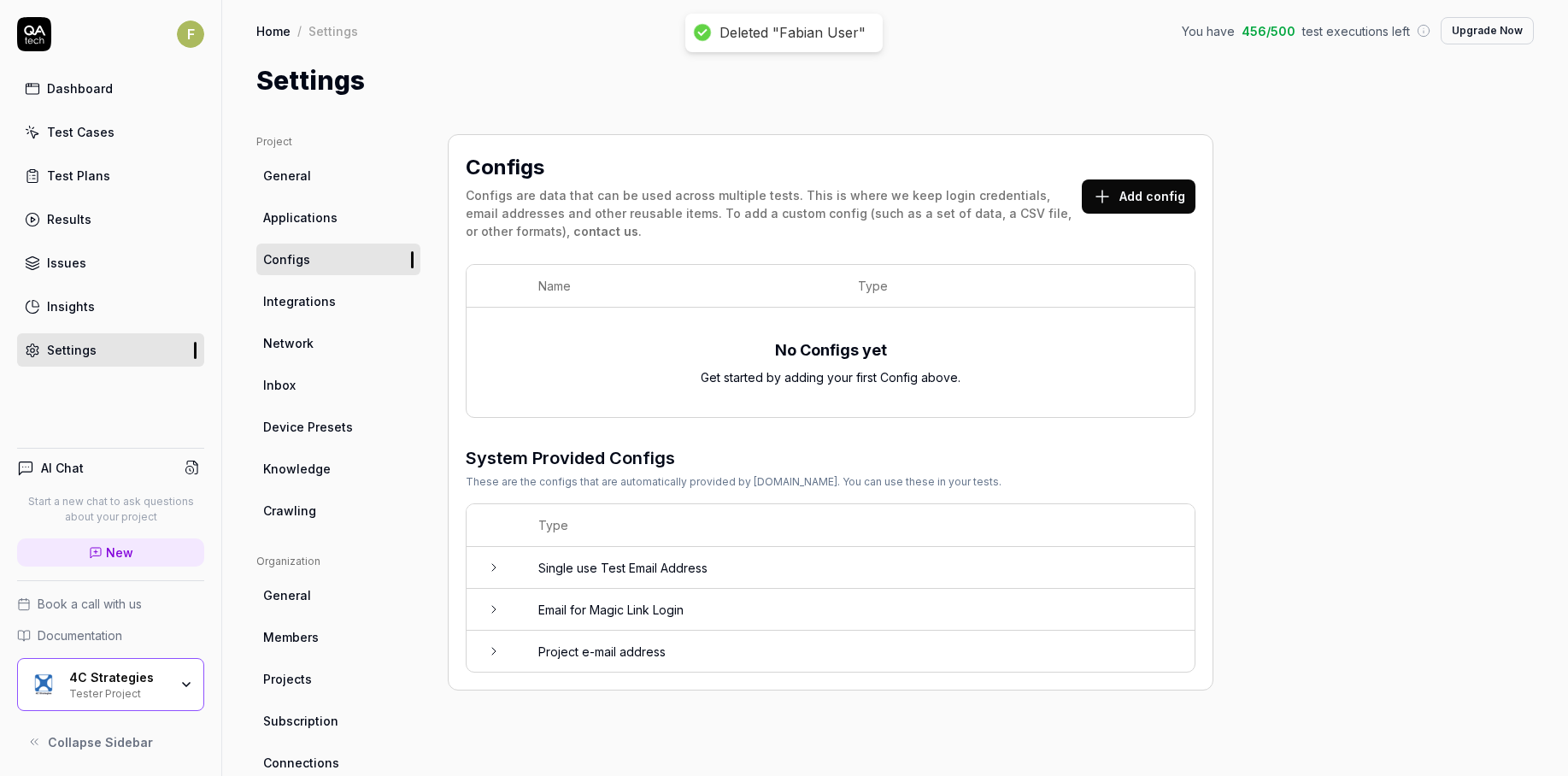
click at [299, 214] on span "Applications" at bounding box center [300, 216] width 75 height 17
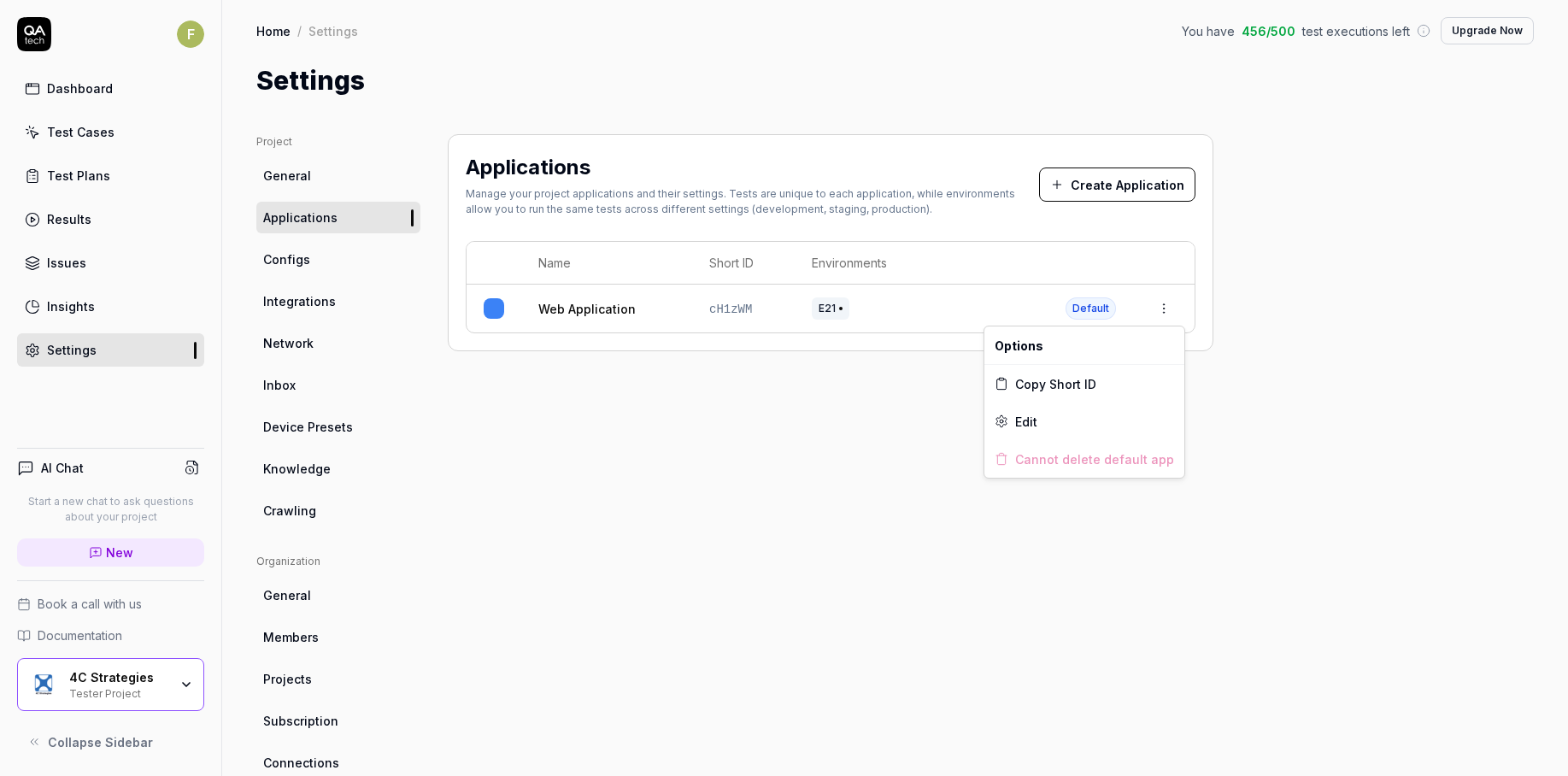
click at [1165, 310] on html "F Dashboard Test Cases Test Plans Results Issues Insights Settings AI Chat Star…" at bounding box center [784, 388] width 1568 height 776
click at [1106, 421] on div "Edit" at bounding box center [1084, 421] width 200 height 38
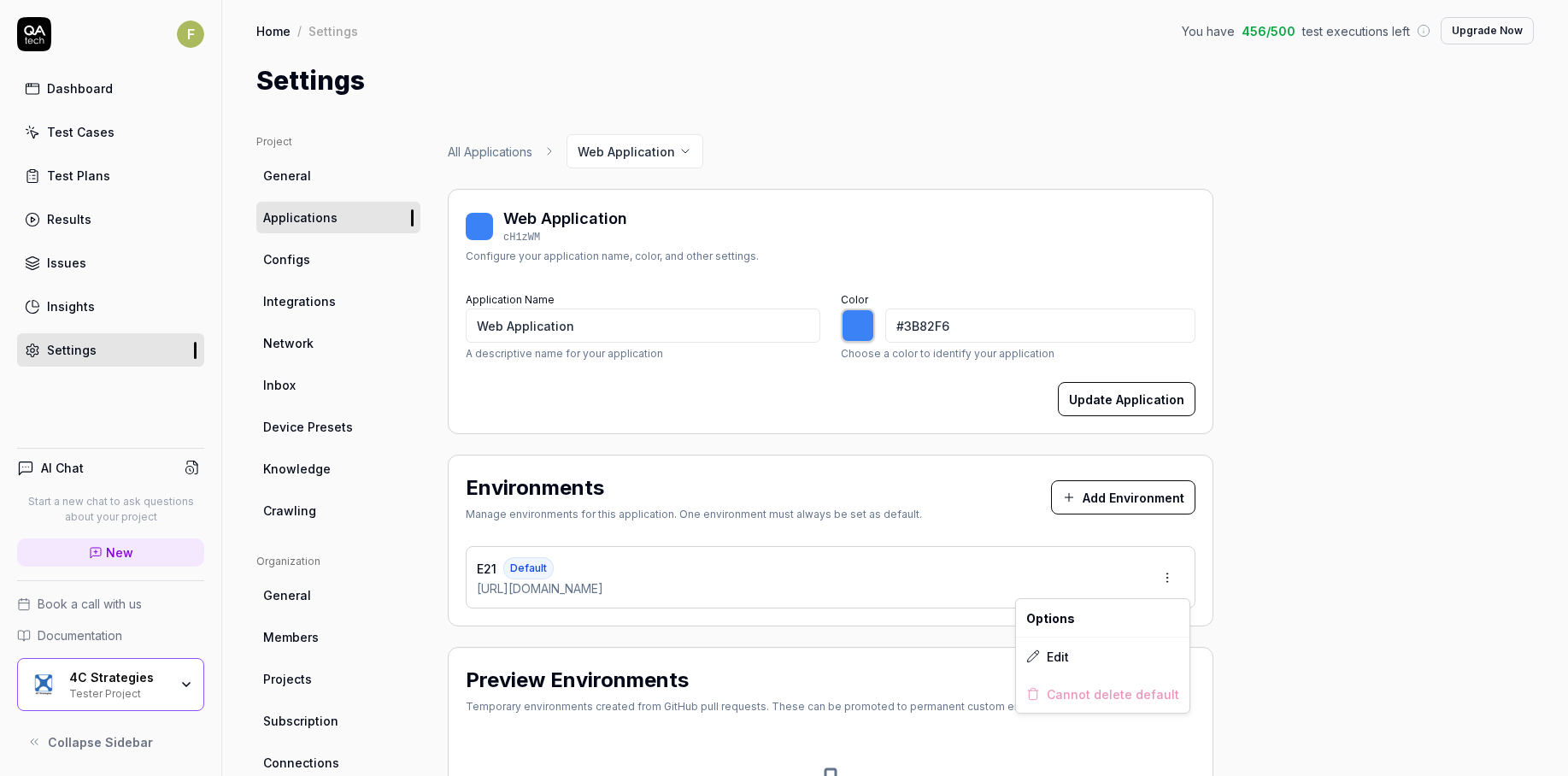
click at [1170, 578] on html "F Dashboard Test Cases Test Plans Results Issues Insights Settings AI Chat Star…" at bounding box center [784, 388] width 1568 height 776
click at [1112, 658] on div "Edit" at bounding box center [1103, 655] width 173 height 38
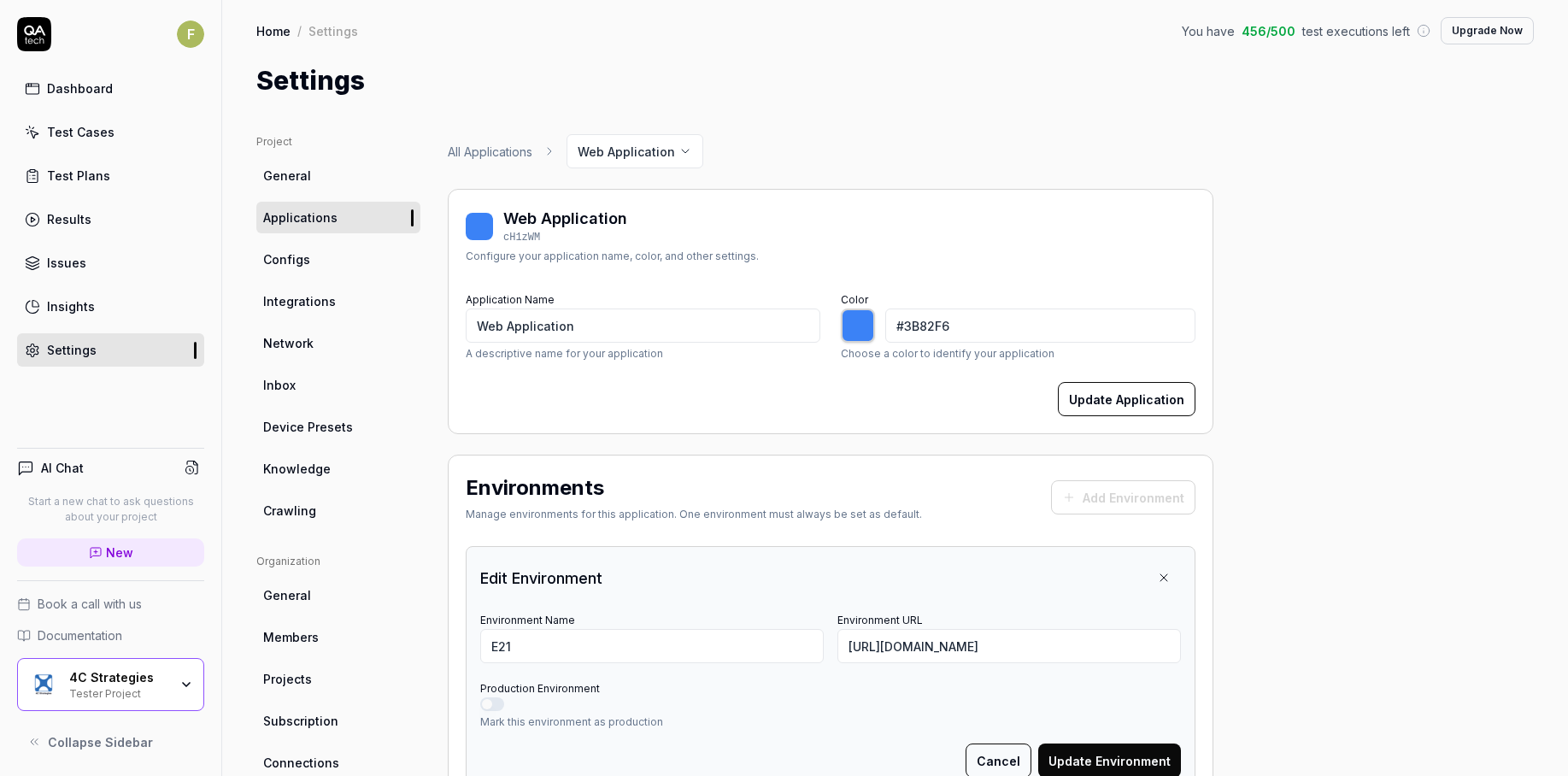
type input "*******"
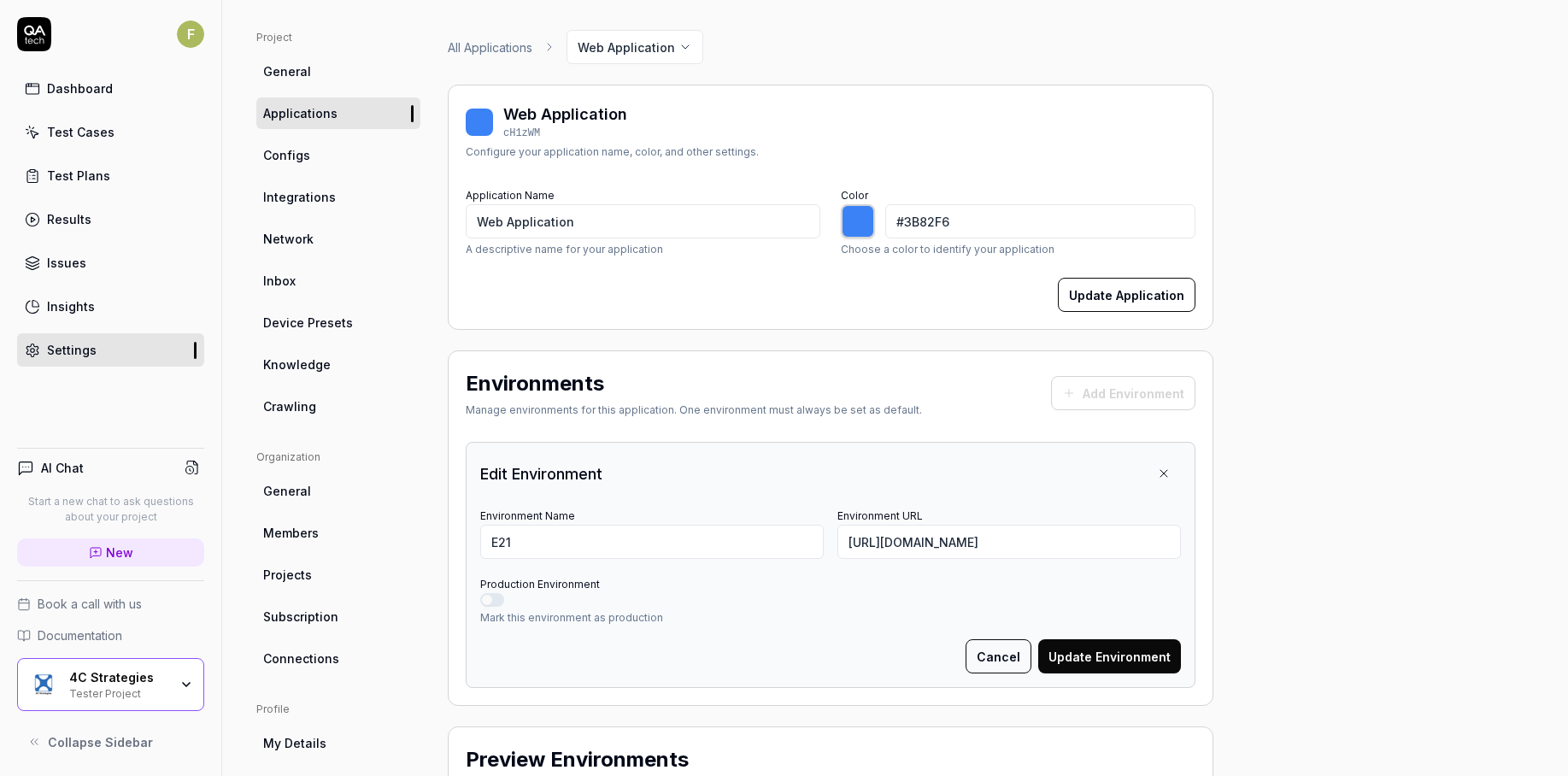
scroll to position [106, 0]
click at [857, 542] on input "[URL][DOMAIN_NAME]" at bounding box center [1009, 539] width 343 height 34
paste input "[DOMAIN_NAME][URL]"
type input "[URL][DOMAIN_NAME]"
drag, startPoint x: 628, startPoint y: 542, endPoint x: 421, endPoint y: 539, distance: 207.0
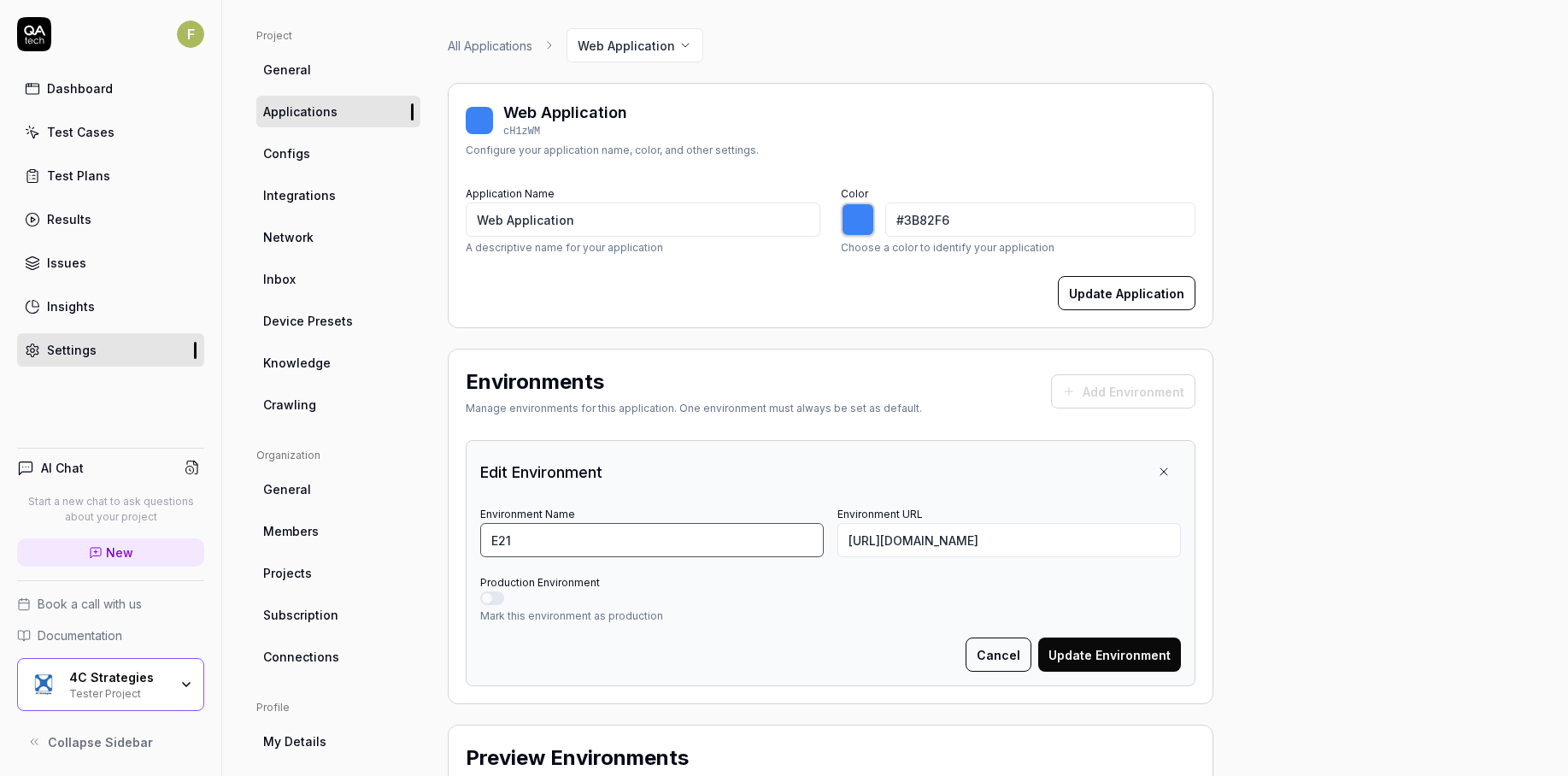
click at [421, 539] on div "Project General Applications Configs Integrations Network Inbox Device Presets …" at bounding box center [895, 528] width 1278 height 1000
type input "4C Strategies"
click at [1109, 647] on button "Update Environment" at bounding box center [1109, 654] width 143 height 34
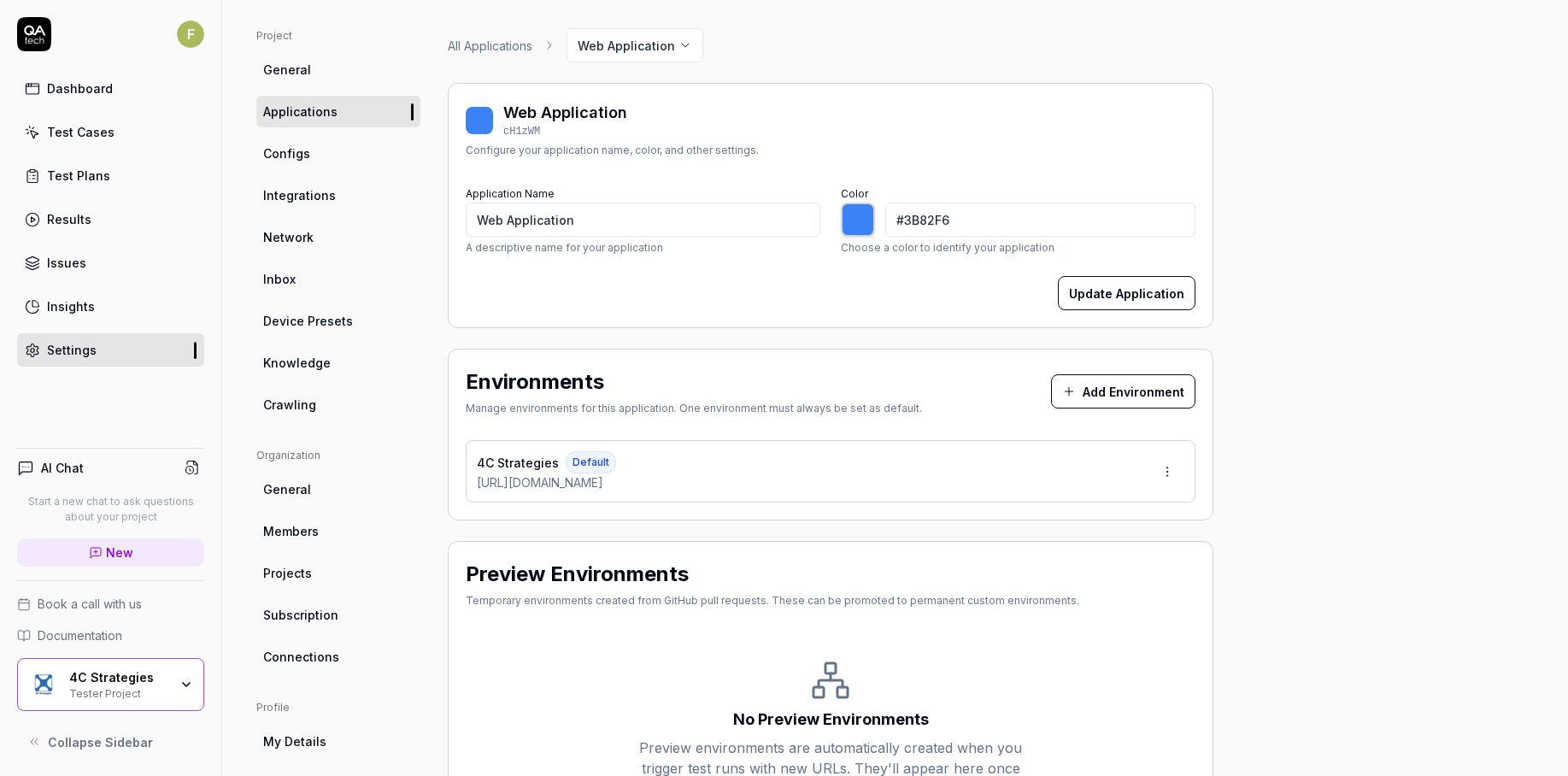
click at [457, 571] on div "Preview Environments Temporary environments created from GitHub pull requests. …" at bounding box center [830, 692] width 766 height 303
type input "*******"
click at [151, 122] on link "Test Cases" at bounding box center [110, 132] width 187 height 33
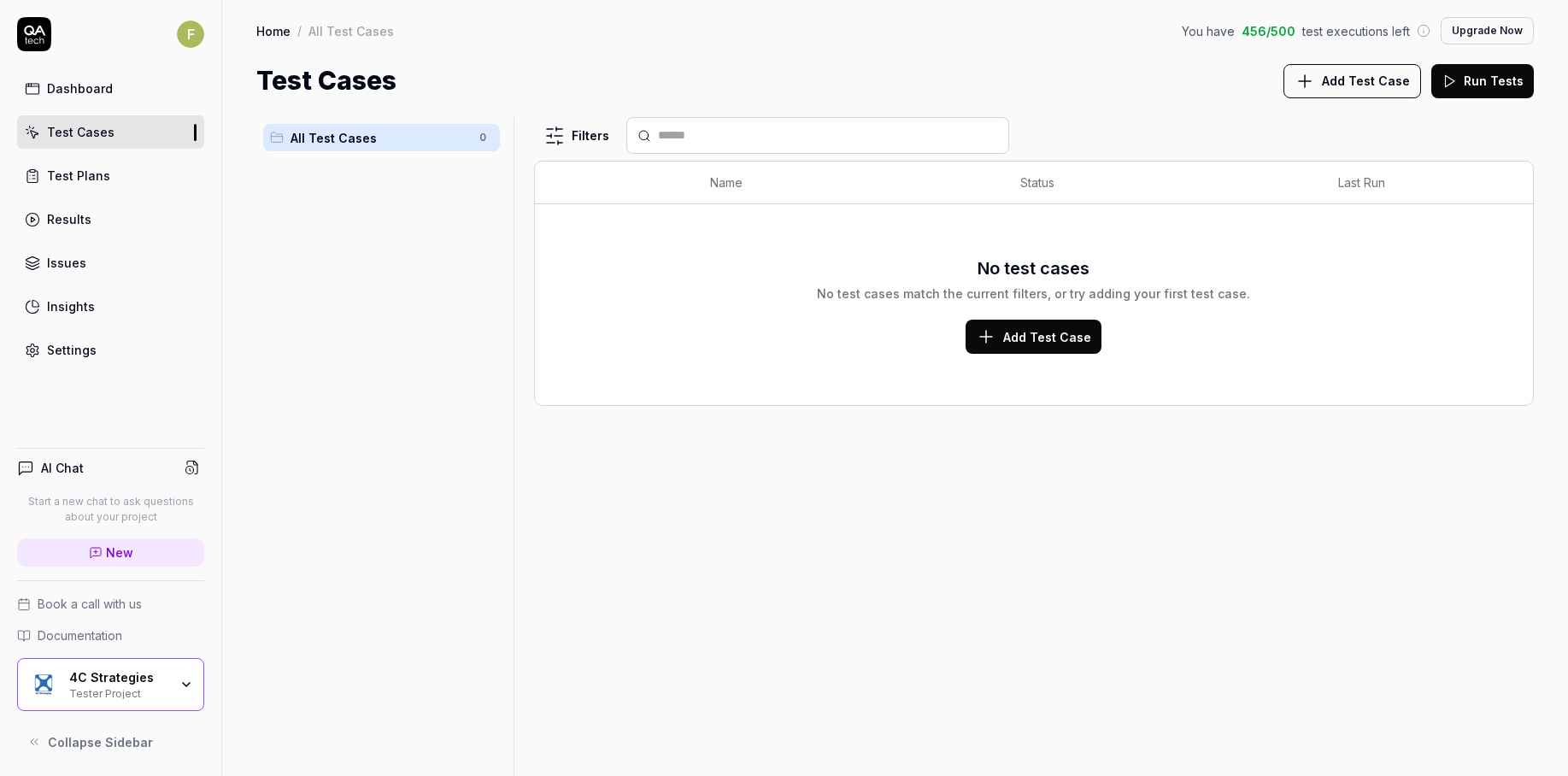
click at [1097, 346] on button "Add Test Case" at bounding box center [1034, 336] width 136 height 34
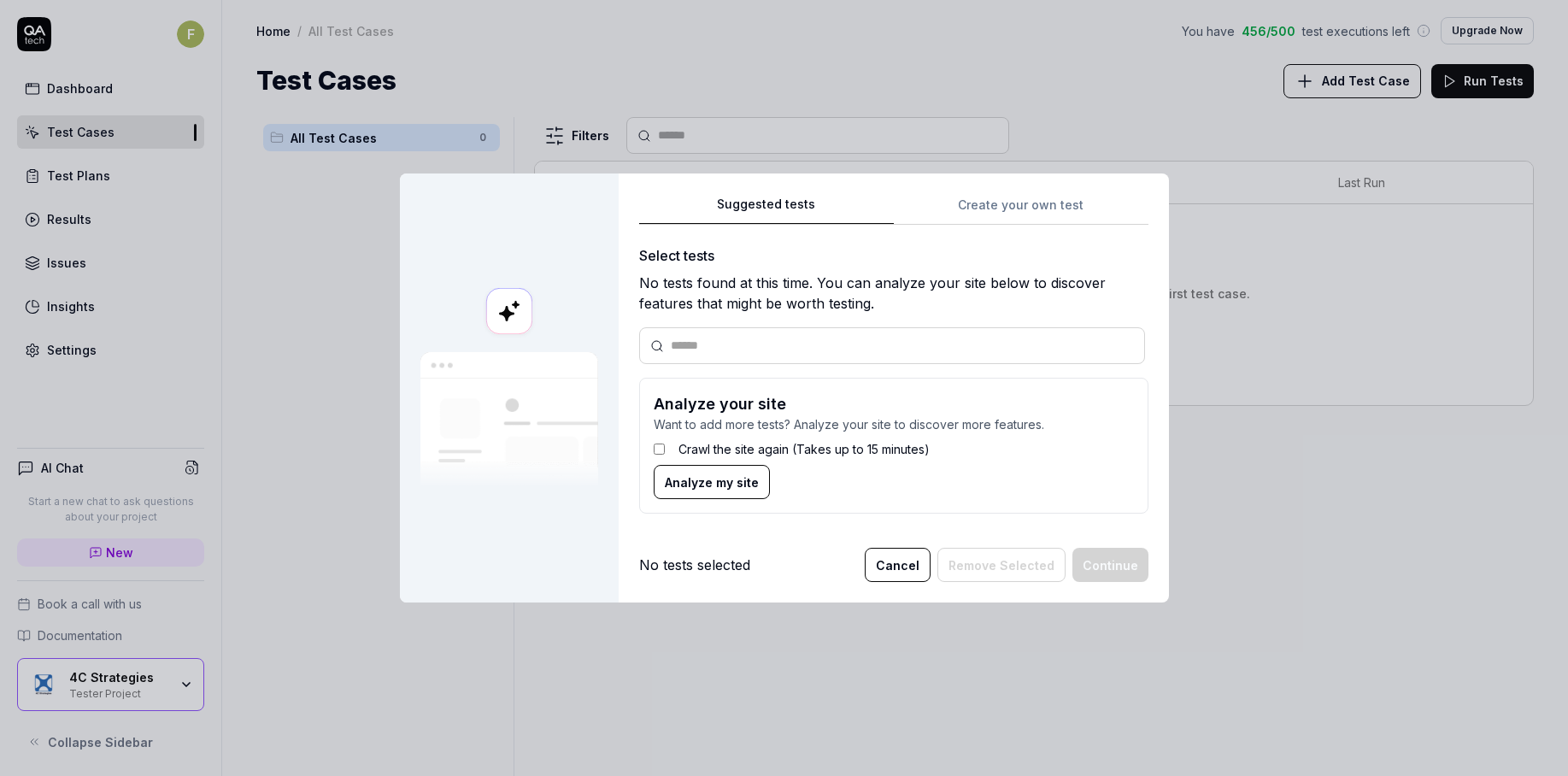
click at [735, 485] on span "Analyze my site" at bounding box center [712, 481] width 94 height 17
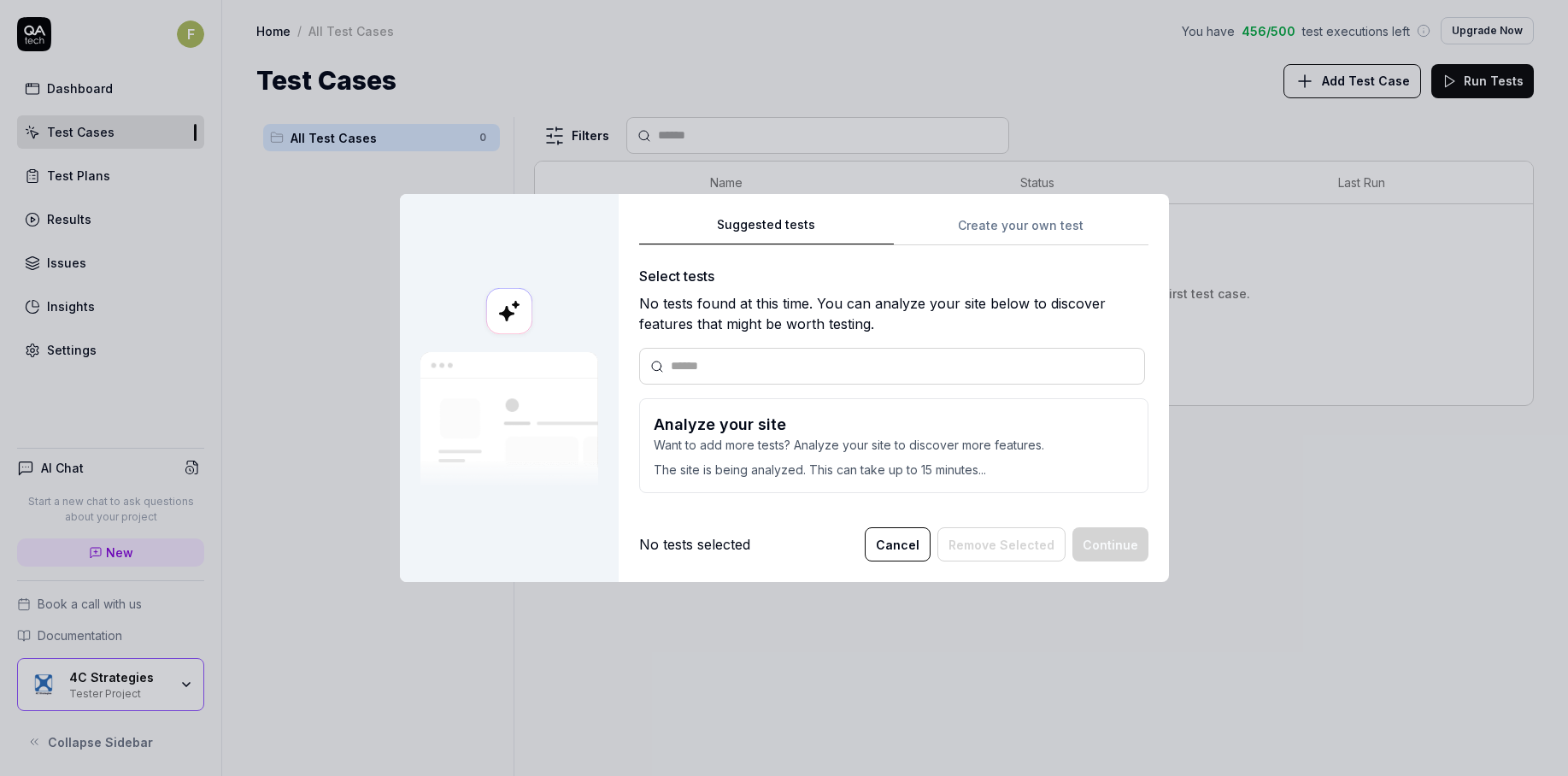
click at [898, 549] on button "Cancel" at bounding box center [897, 544] width 65 height 34
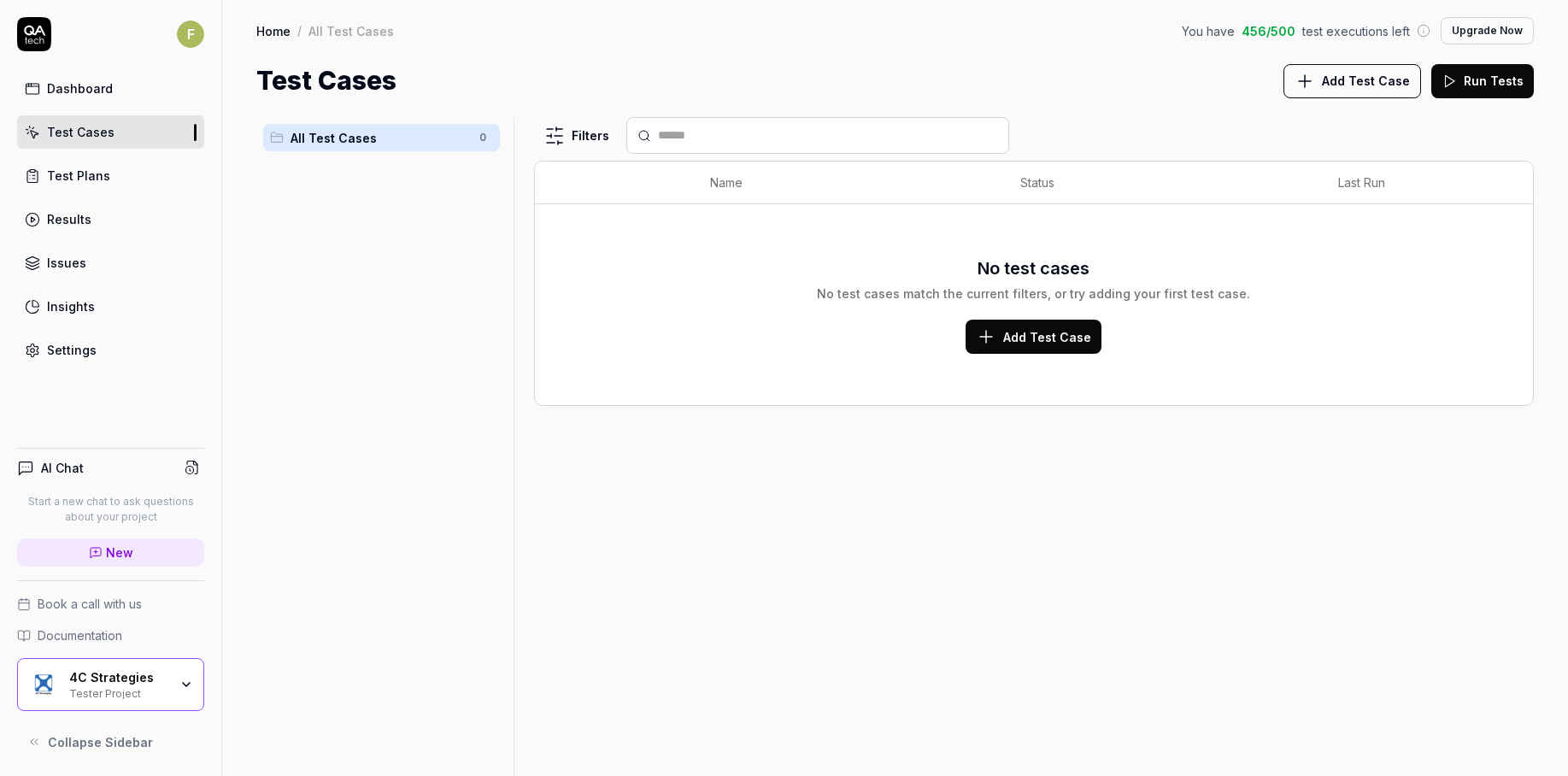
click at [1076, 342] on span "Add Test Case" at bounding box center [1048, 336] width 88 height 17
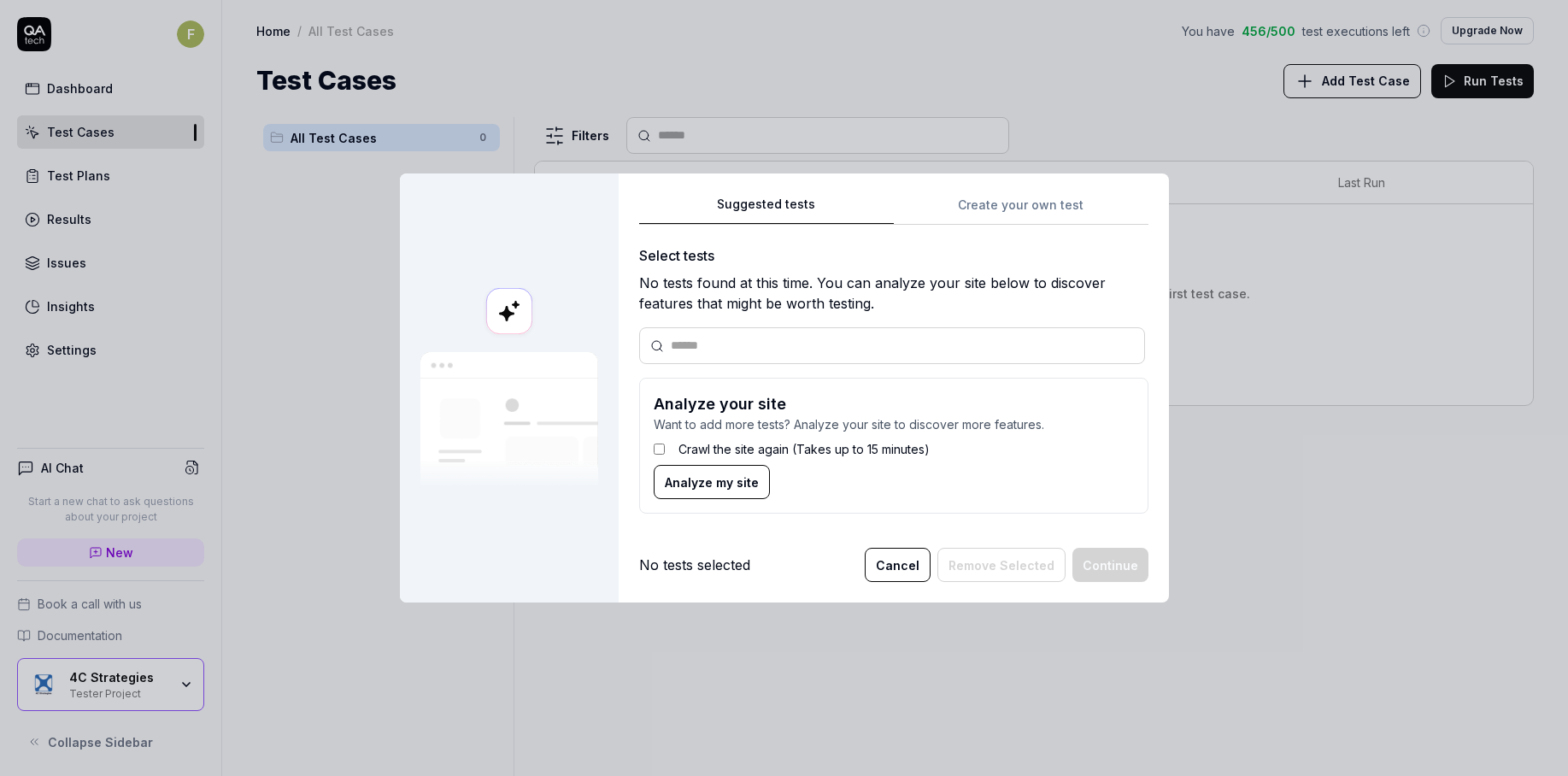
click at [761, 356] on div at bounding box center [891, 345] width 505 height 37
click at [761, 345] on input "text" at bounding box center [902, 345] width 463 height 17
type input "*"
paste input "**********"
type input "**********"
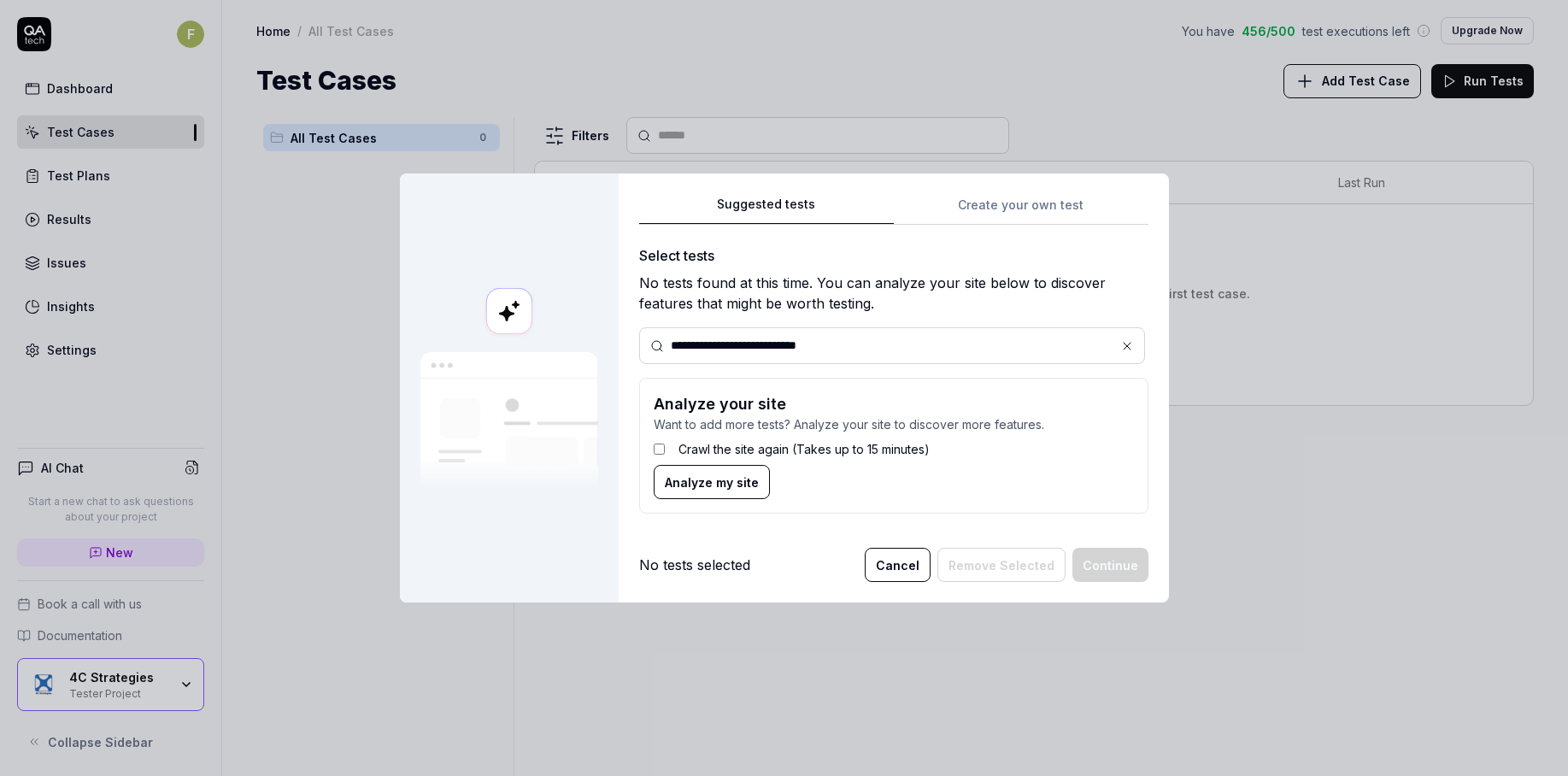
click at [744, 448] on label "Crawl the site again (Takes up to 15 minutes)" at bounding box center [804, 448] width 251 height 17
click at [731, 483] on span "Analyze my site" at bounding box center [712, 481] width 94 height 17
